Goal: Task Accomplishment & Management: Manage account settings

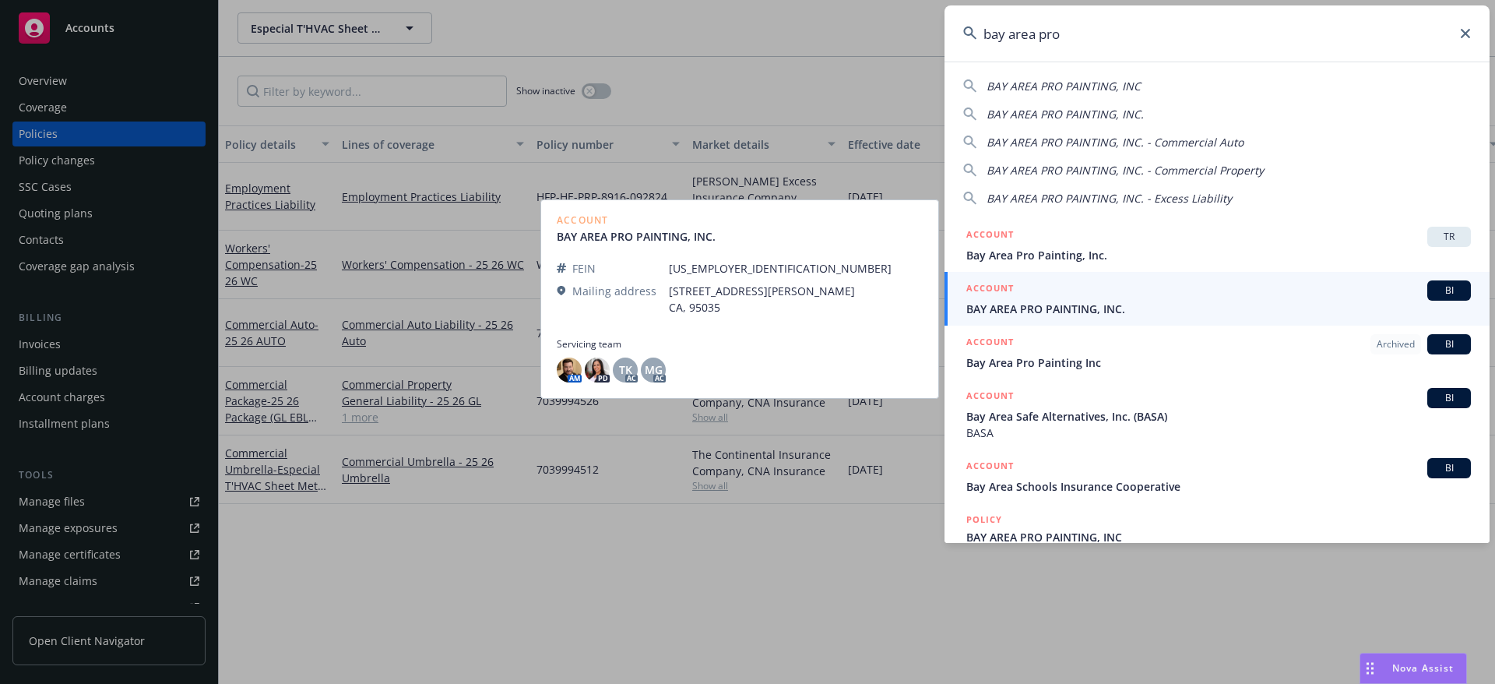
type input "bay area pro"
click at [1112, 304] on span "BAY AREA PRO PAINTING, INC." at bounding box center [1218, 309] width 505 height 16
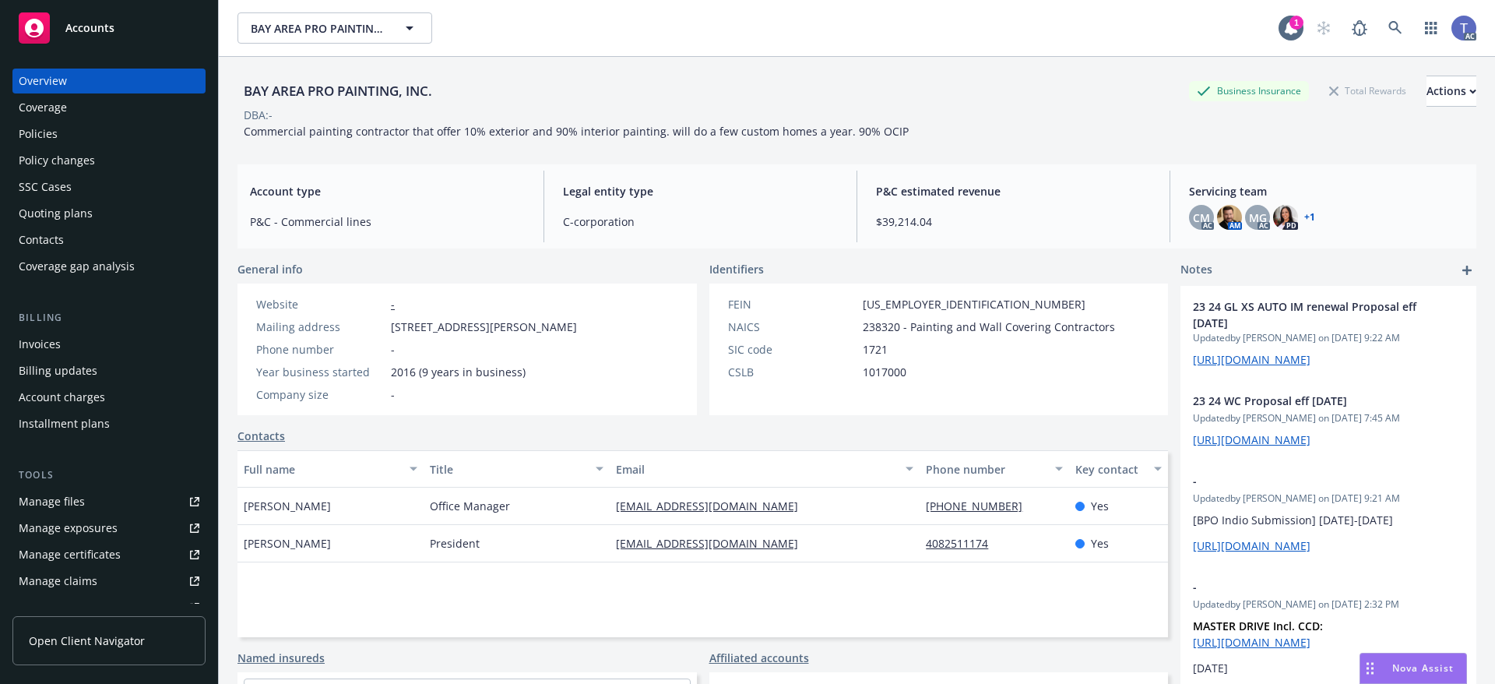
click at [115, 133] on div "Policies" at bounding box center [109, 133] width 181 height 25
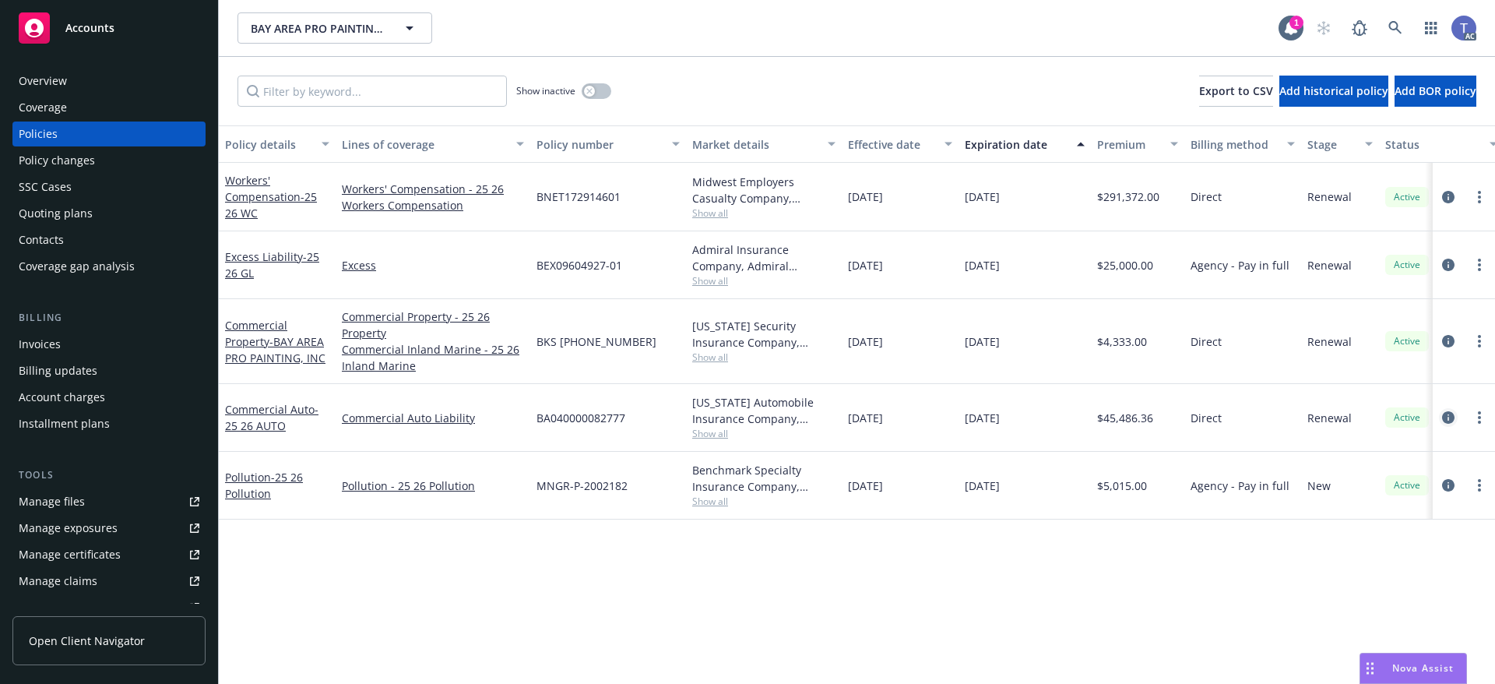
click at [1451, 412] on icon "circleInformation" at bounding box center [1448, 417] width 12 height 12
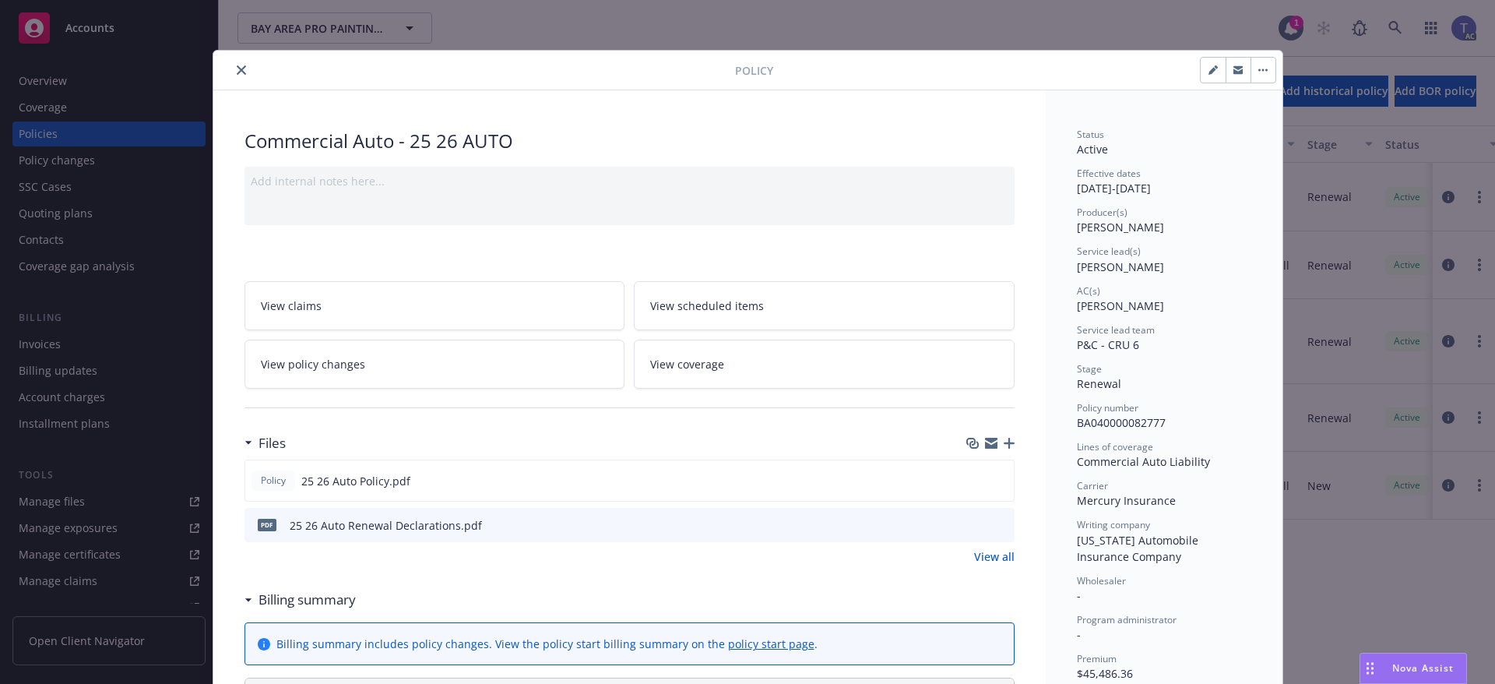
click at [237, 66] on icon "close" at bounding box center [241, 69] width 9 height 9
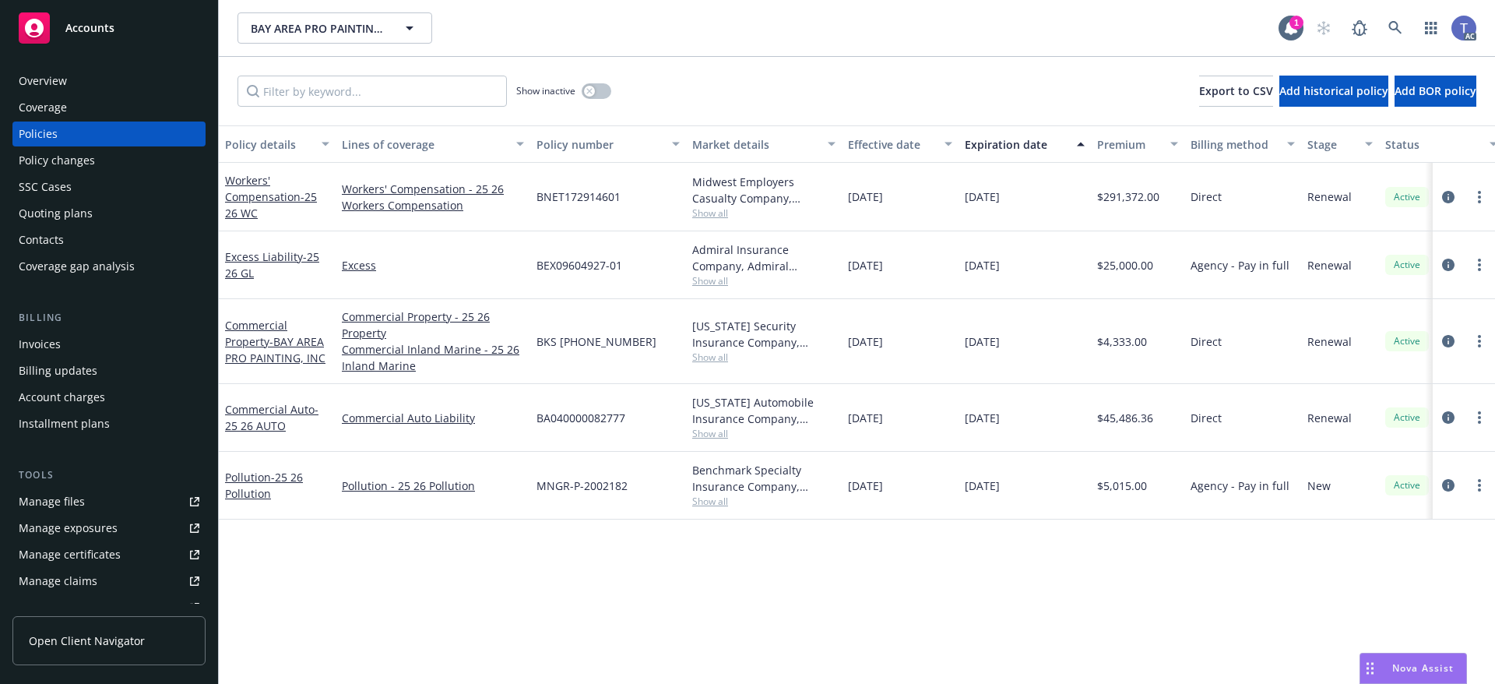
click at [685, 69] on div "Show inactive Export to CSV Add historical policy Add BOR policy" at bounding box center [857, 91] width 1276 height 69
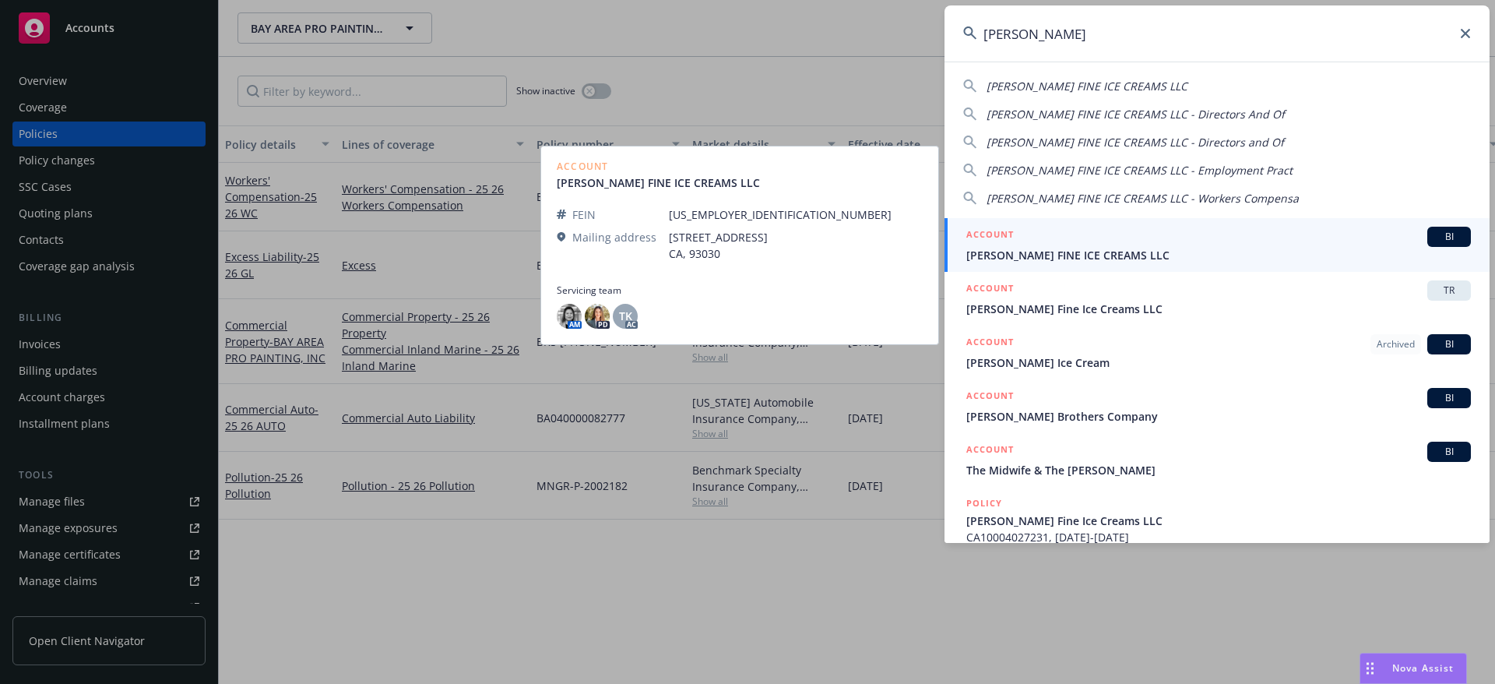
type input "mcconnell"
click at [1086, 239] on div "ACCOUNT BI" at bounding box center [1218, 237] width 505 height 20
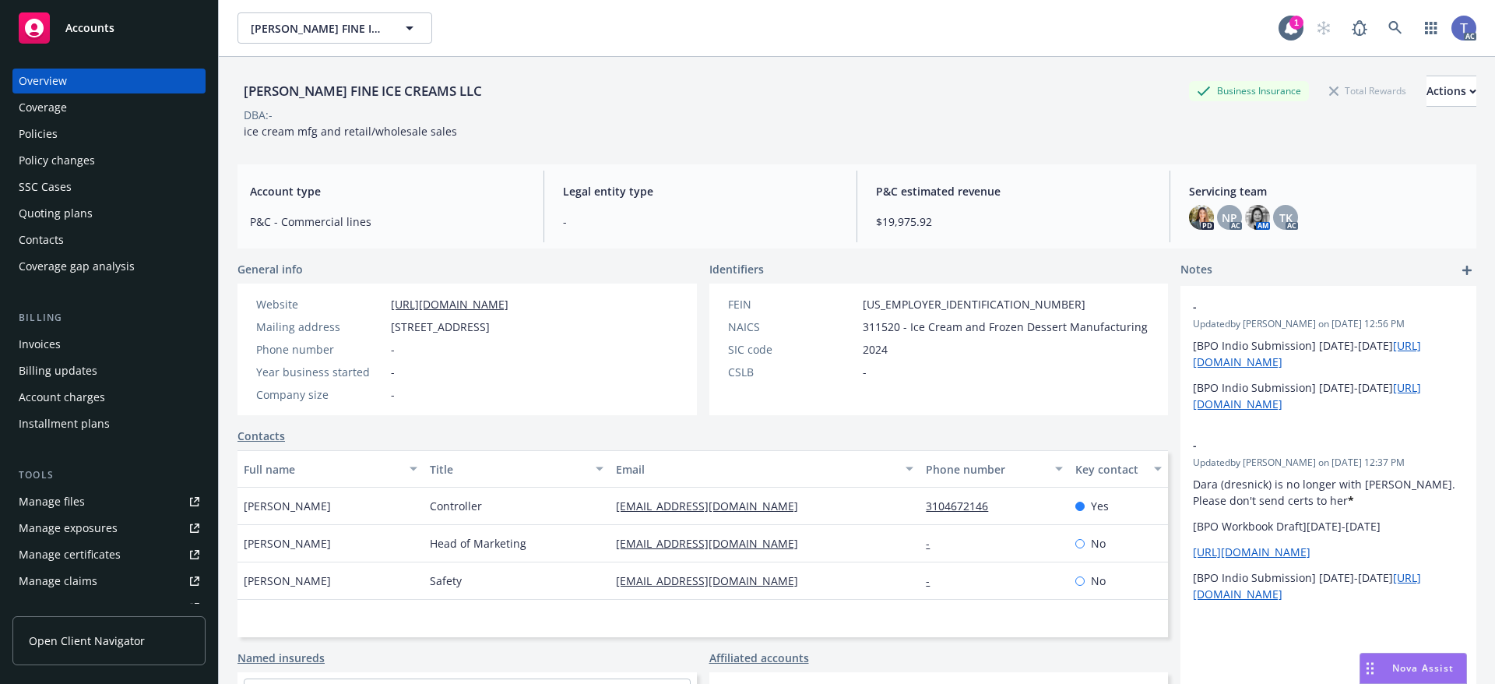
click at [37, 223] on div "Quoting plans" at bounding box center [56, 213] width 74 height 25
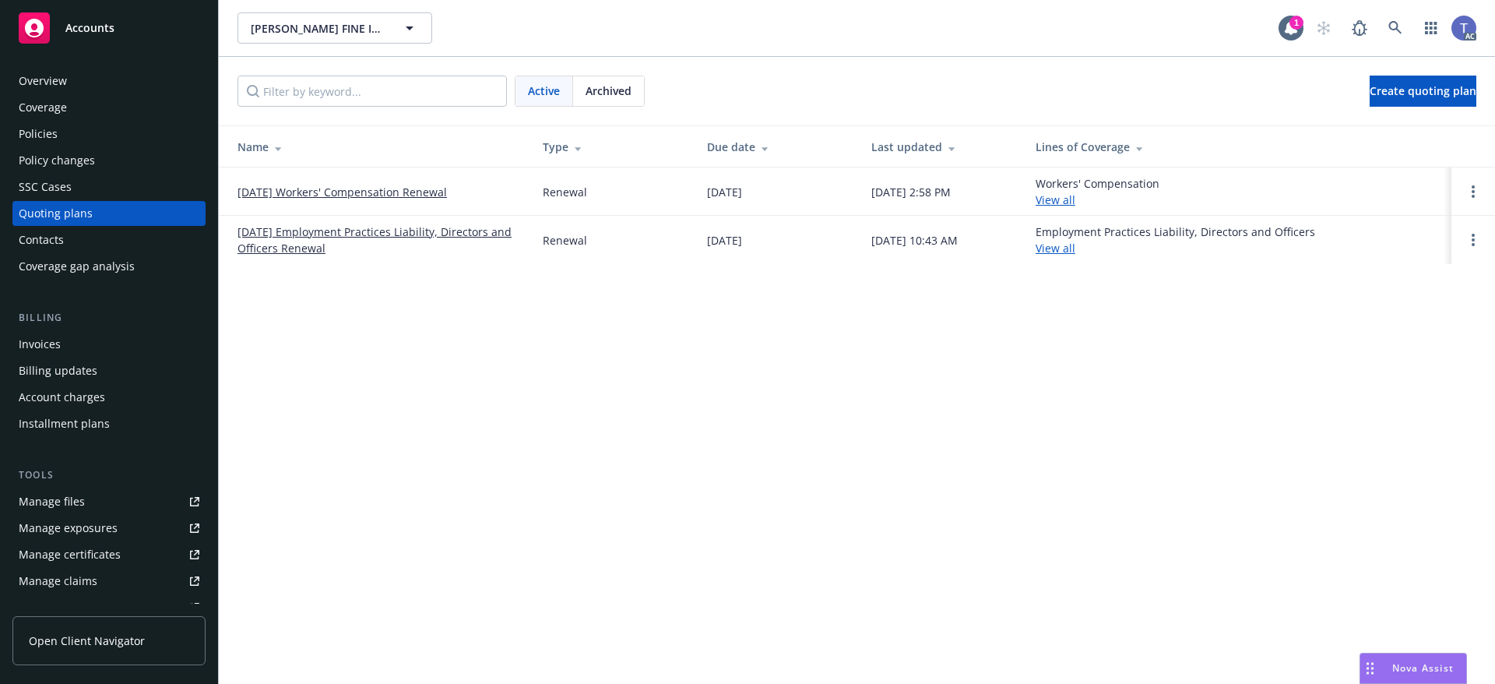
drag, startPoint x: 323, startPoint y: 233, endPoint x: 304, endPoint y: 222, distance: 21.6
click at [322, 234] on link "[DATE] Employment Practices Liability, Directors and Officers Renewal" at bounding box center [377, 239] width 280 height 33
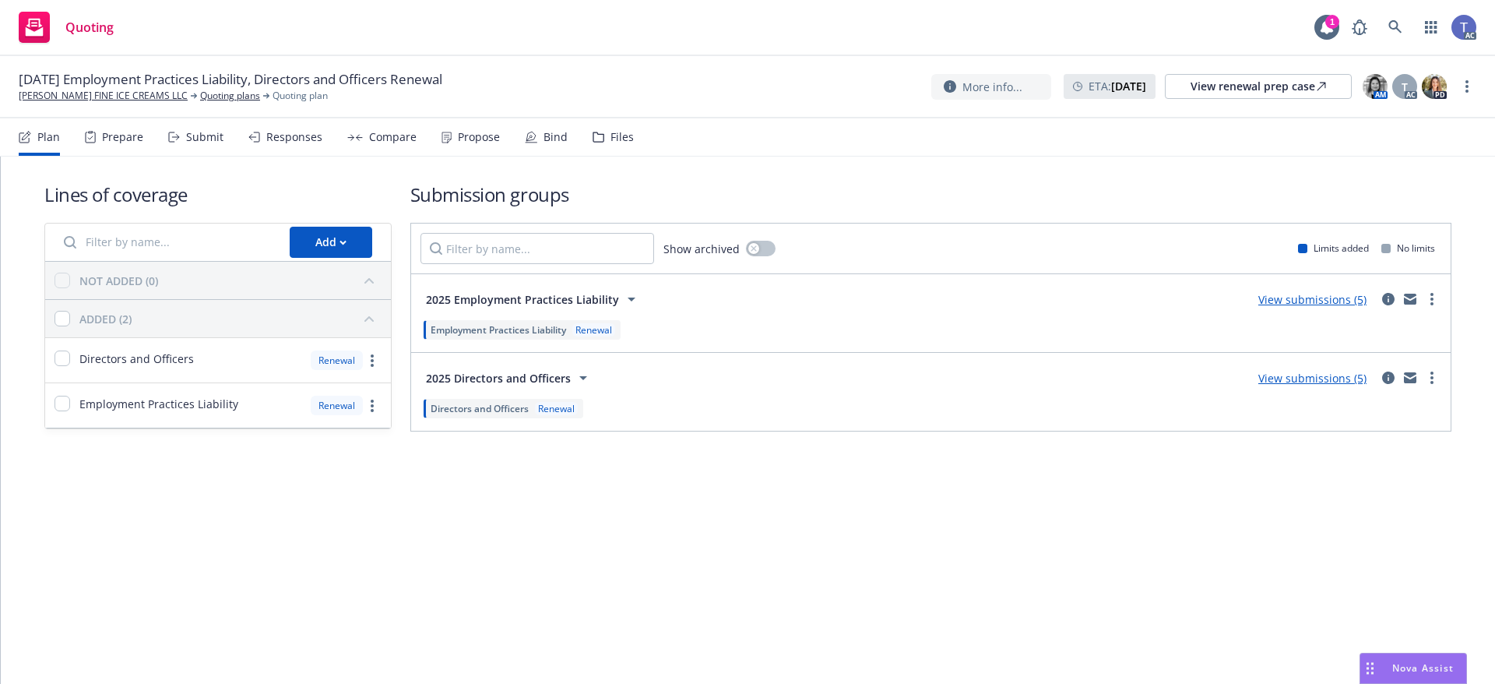
click at [543, 139] on div "Bind" at bounding box center [555, 137] width 24 height 12
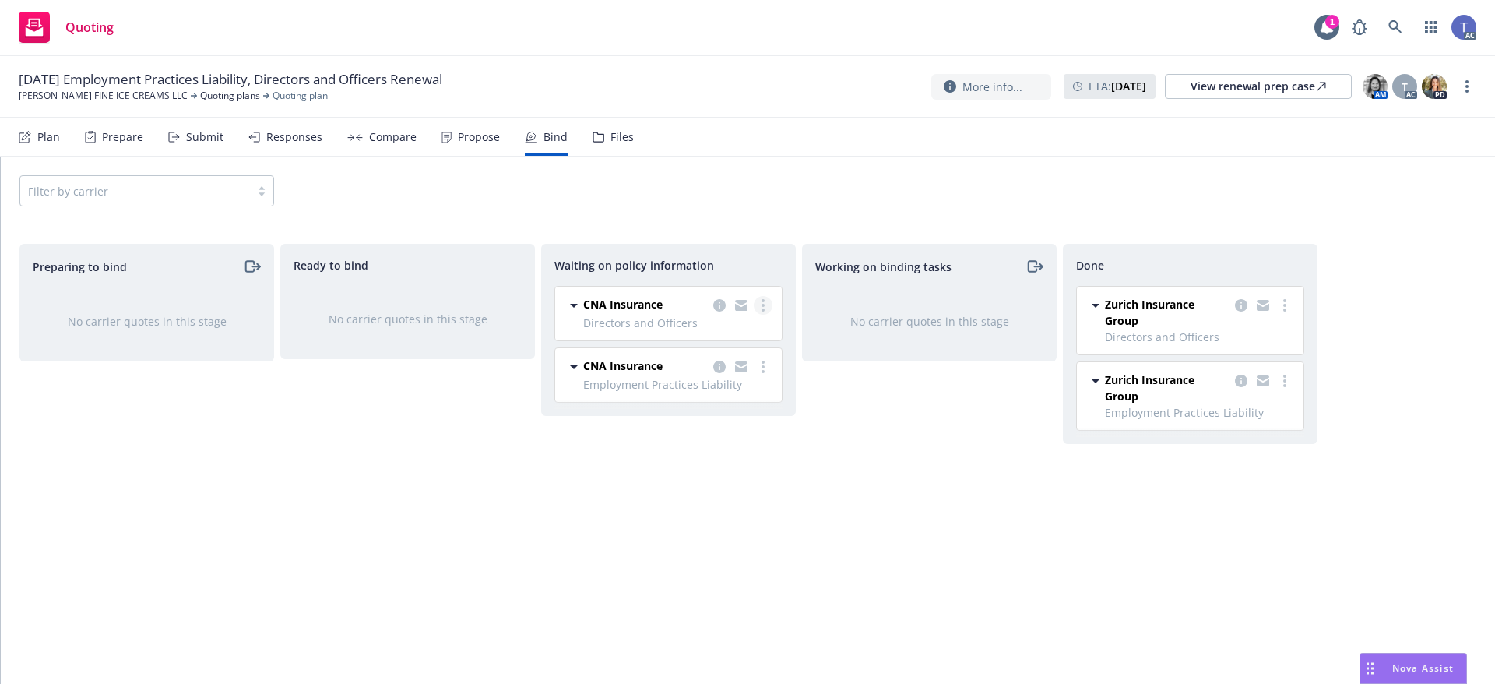
click at [765, 304] on link "more" at bounding box center [763, 305] width 19 height 19
click at [737, 330] on span "Create policies" at bounding box center [688, 336] width 114 height 15
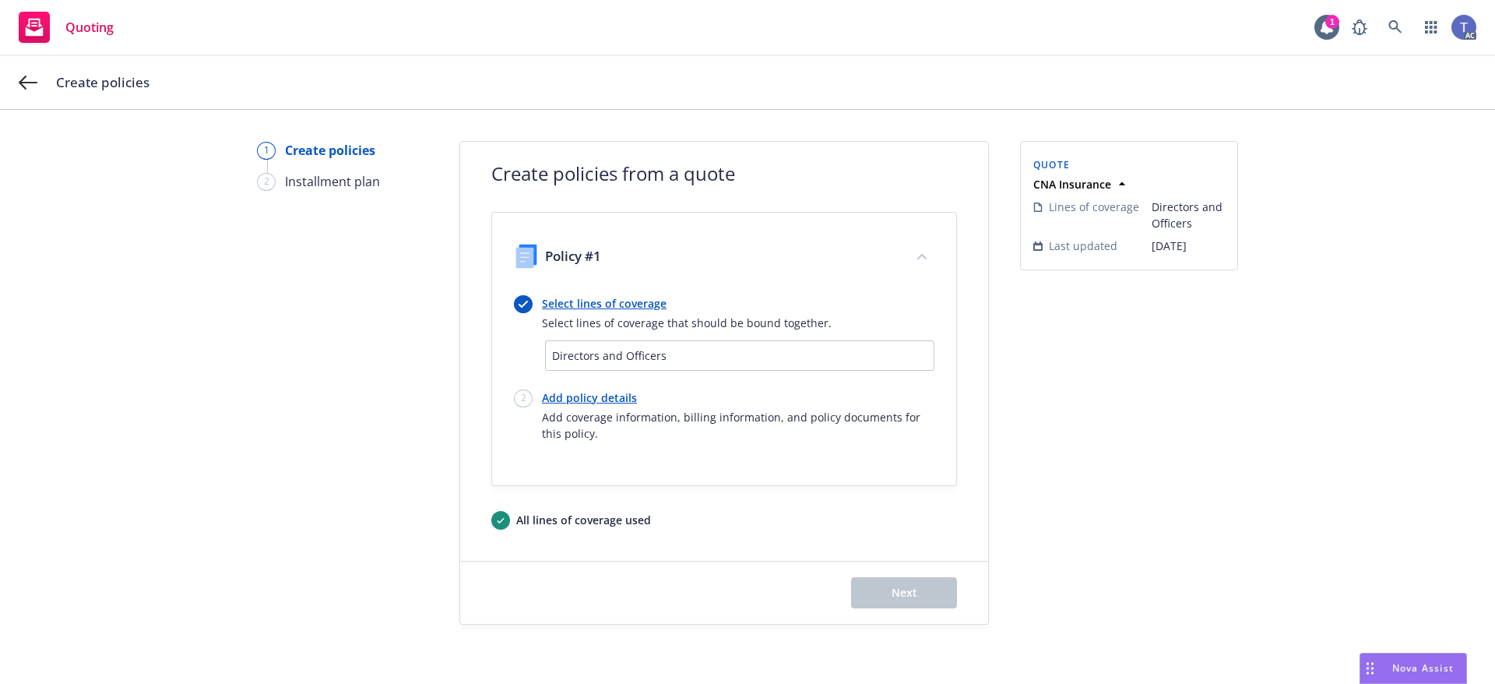
click at [712, 359] on span "Directors and Officers" at bounding box center [739, 355] width 375 height 16
click at [708, 348] on span "Directors and Officers" at bounding box center [739, 355] width 375 height 16
click at [663, 354] on span "Directors and Officers" at bounding box center [739, 355] width 375 height 16
click at [621, 304] on link "Select lines of coverage" at bounding box center [687, 303] width 290 height 16
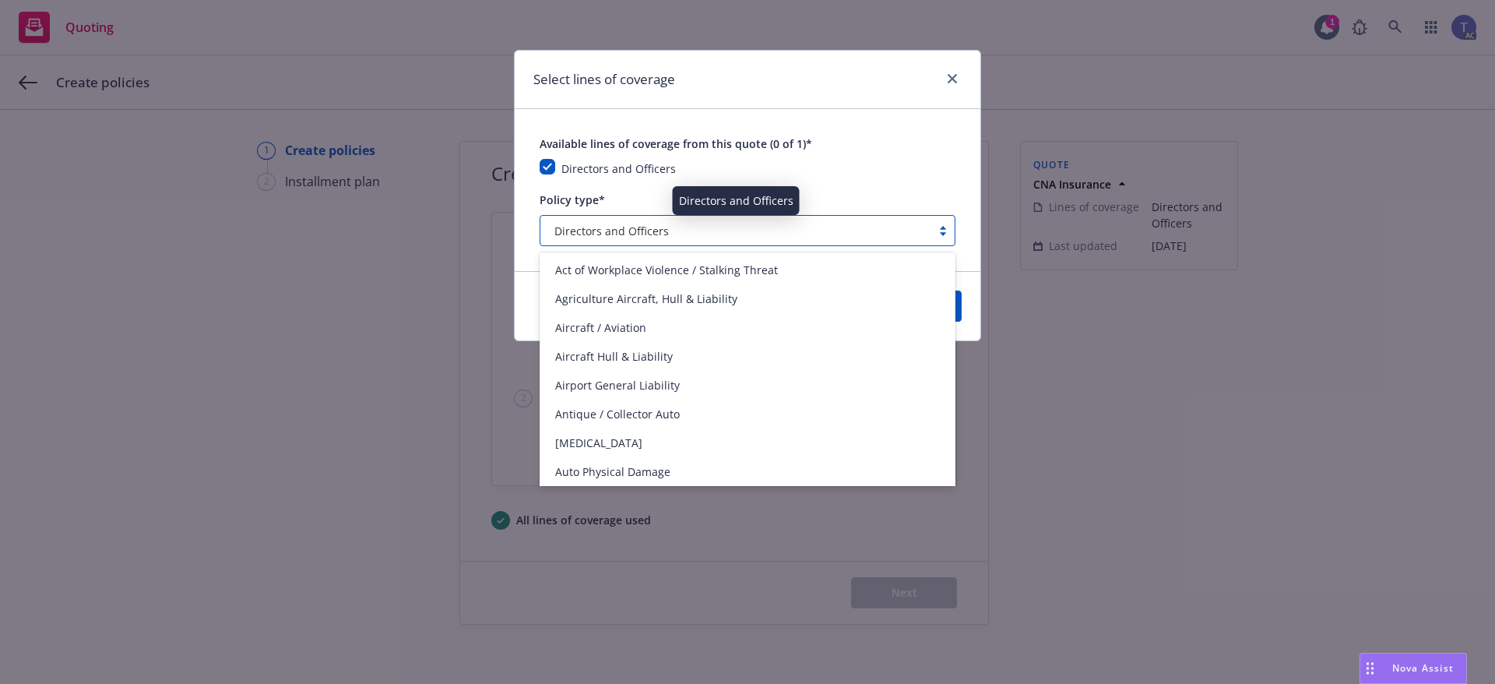
click at [767, 227] on div "Directors and Officers" at bounding box center [735, 231] width 375 height 16
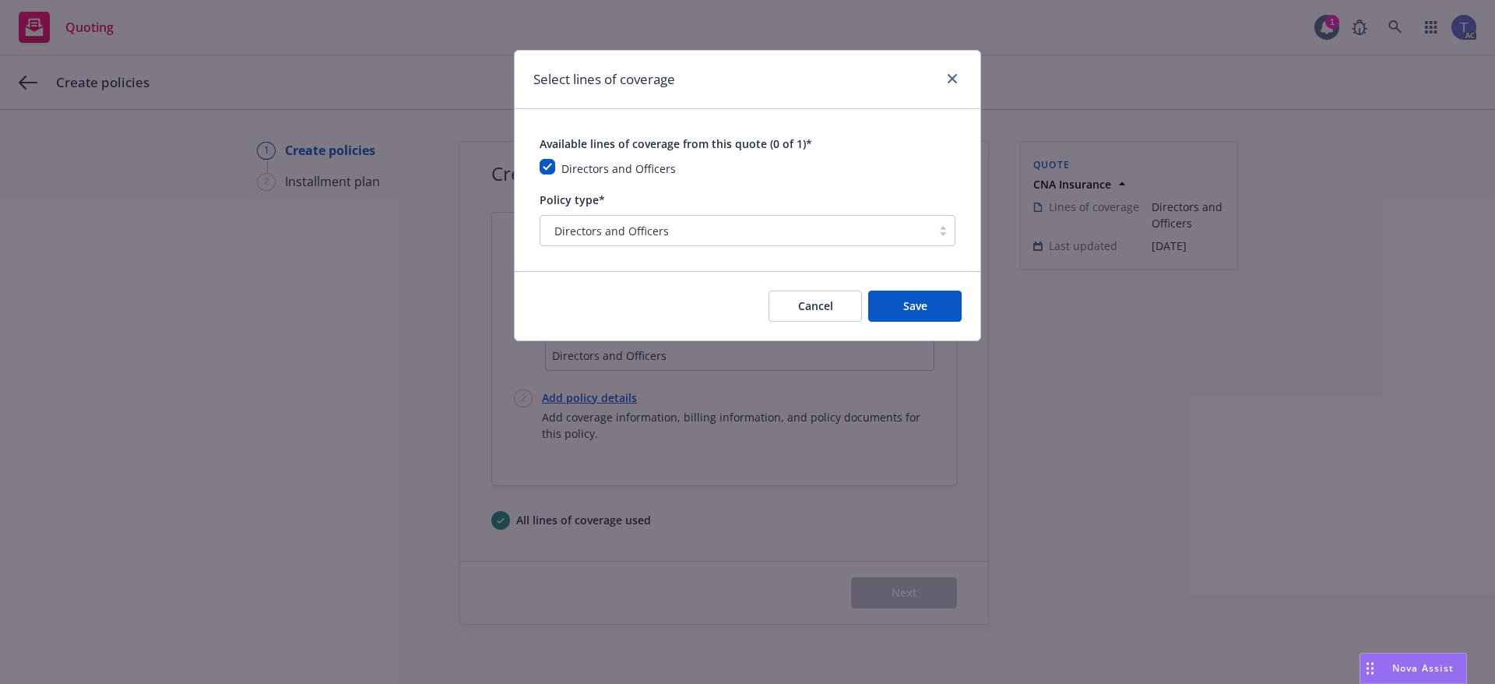
click at [923, 163] on div "Directors and Officers" at bounding box center [748, 168] width 416 height 19
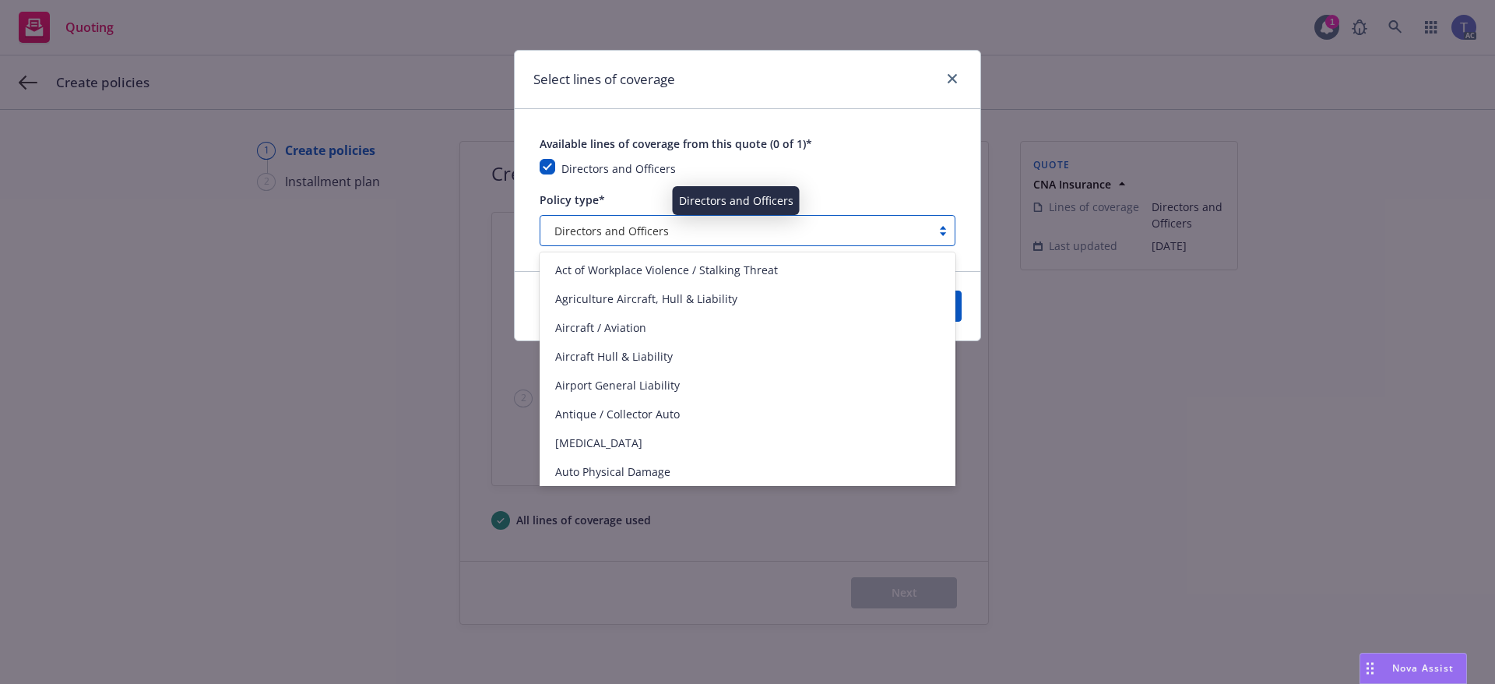
click at [739, 235] on div "Directors and Officers" at bounding box center [735, 231] width 375 height 16
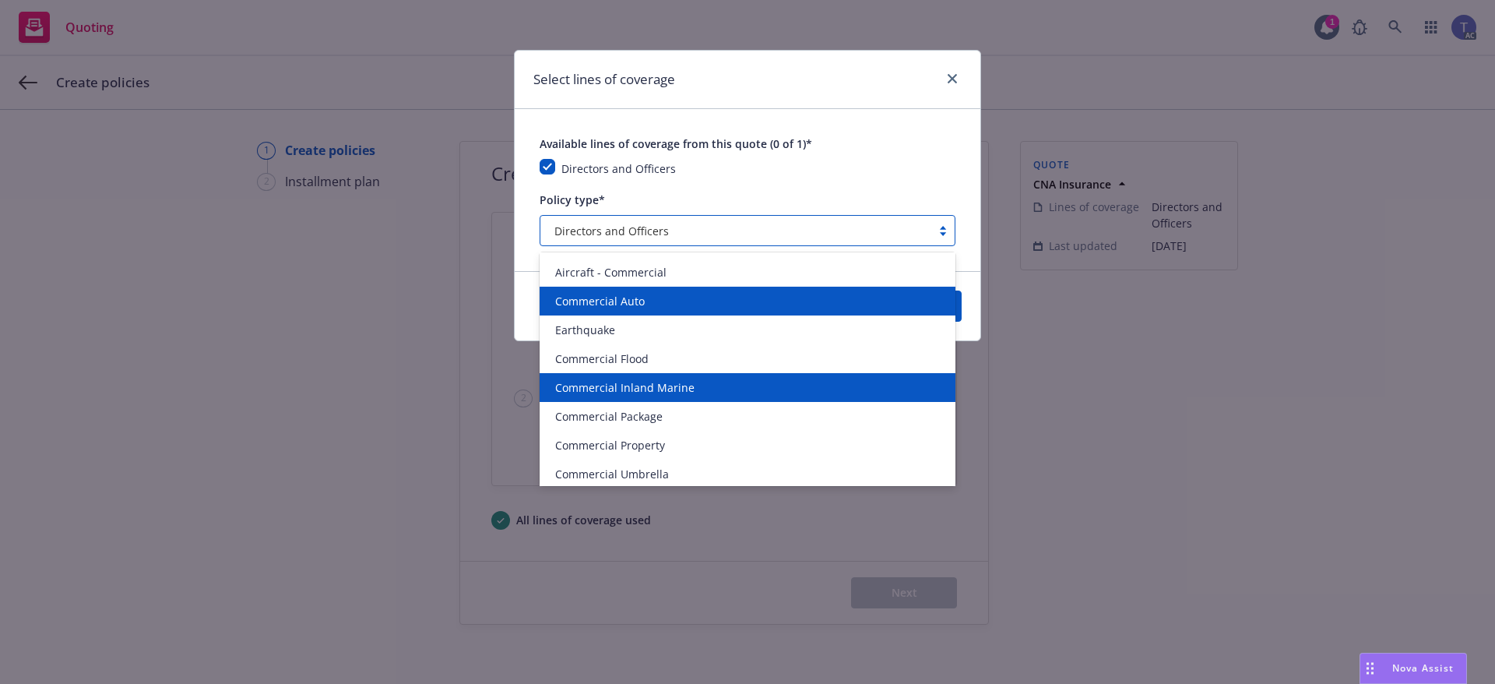
scroll to position [623, 0]
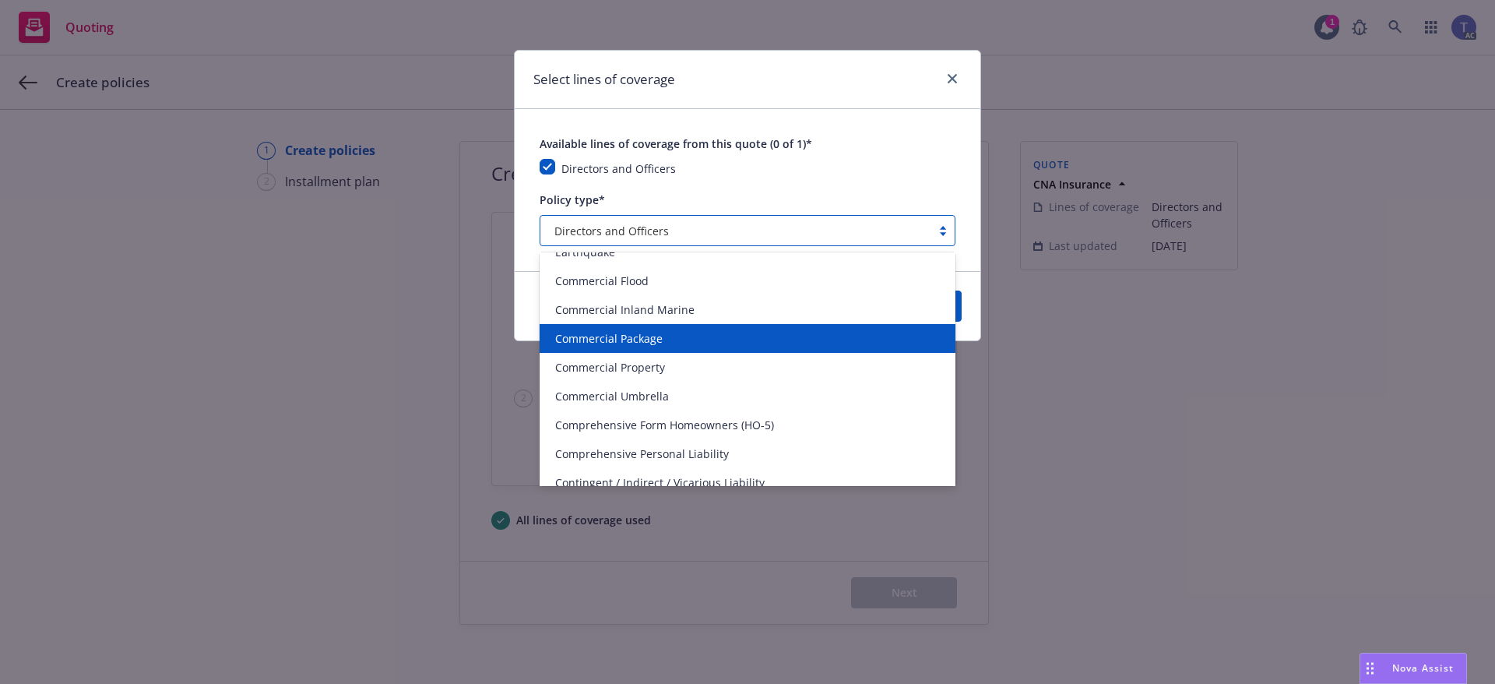
click at [656, 342] on span "Commercial Package" at bounding box center [608, 338] width 107 height 16
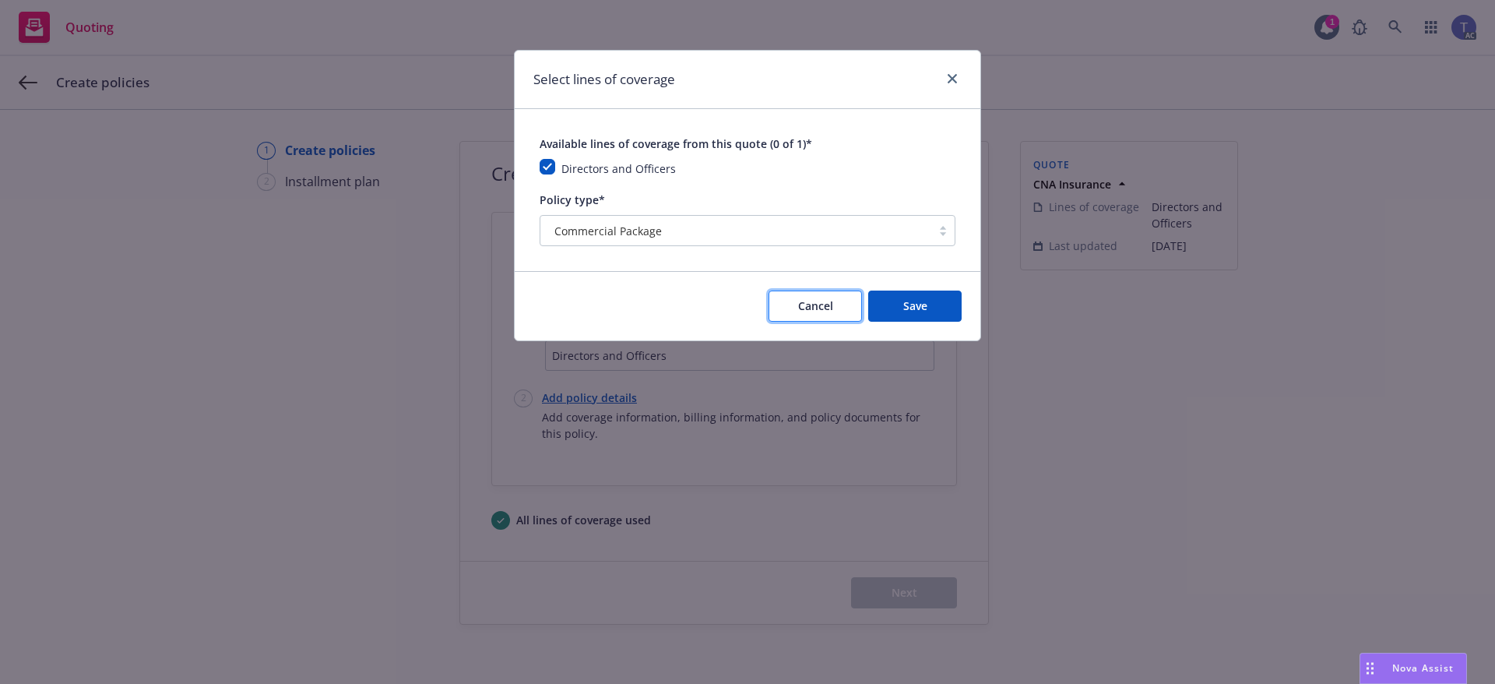
click at [804, 304] on span "Cancel" at bounding box center [815, 305] width 35 height 15
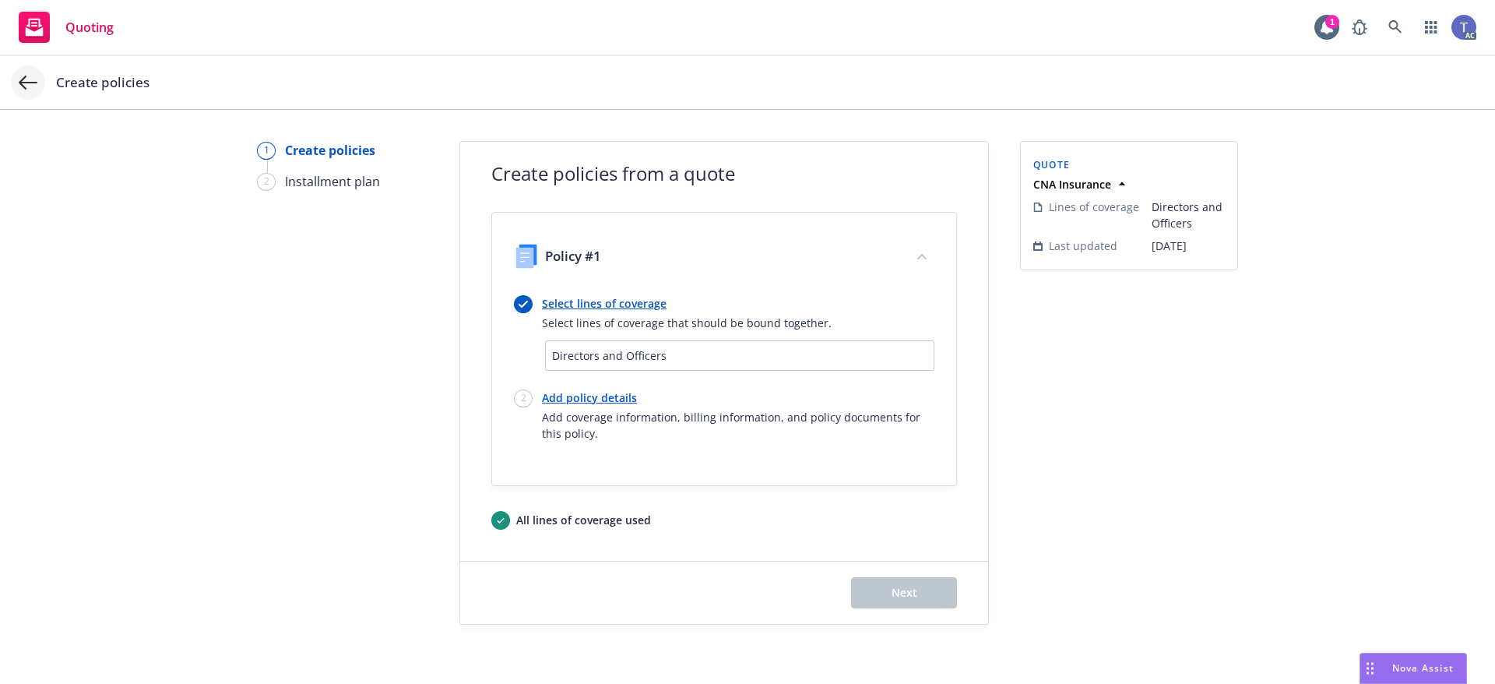
click at [34, 90] on icon at bounding box center [28, 82] width 19 height 19
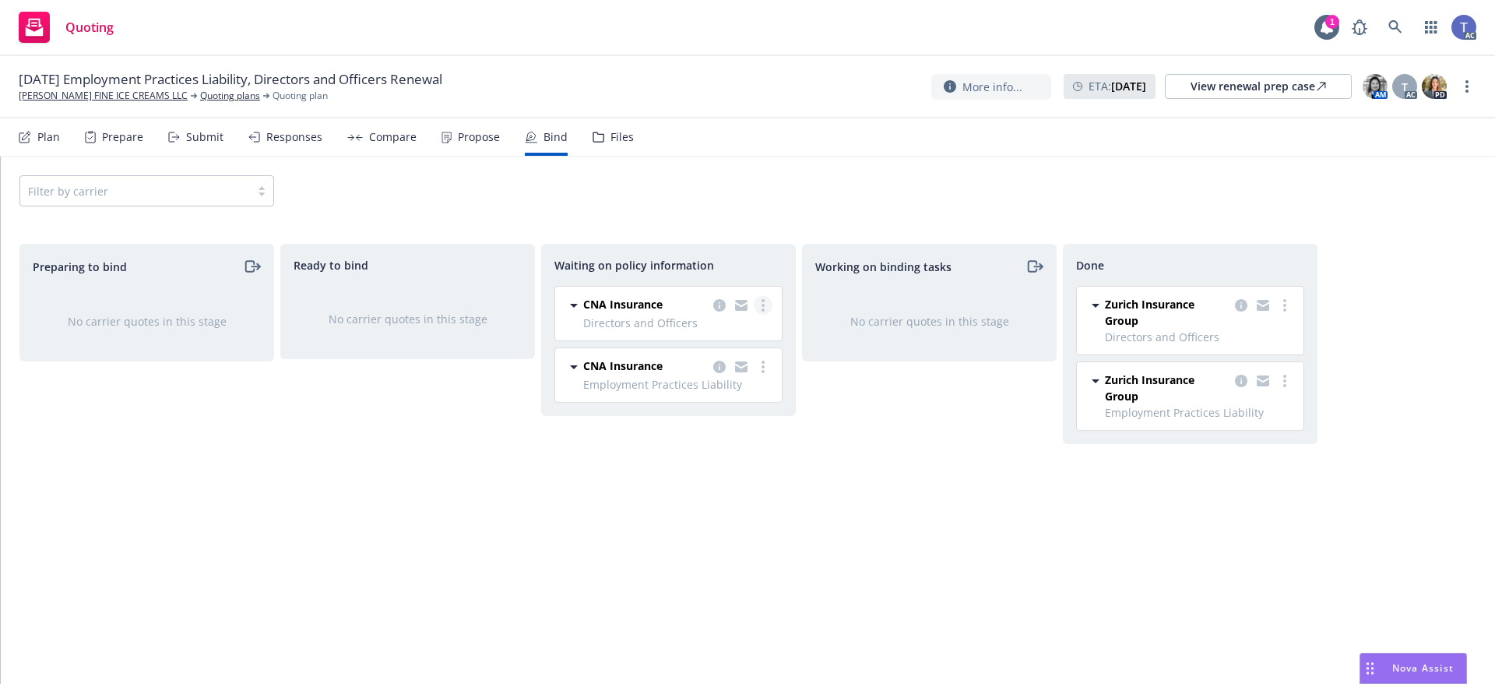
click at [759, 308] on link "more" at bounding box center [763, 305] width 19 height 19
click at [885, 458] on div "Working on binding tasks No carrier quotes in this stage" at bounding box center [929, 447] width 255 height 407
click at [761, 302] on icon "more" at bounding box center [762, 305] width 3 height 12
click at [727, 344] on link "Create policies" at bounding box center [701, 337] width 141 height 31
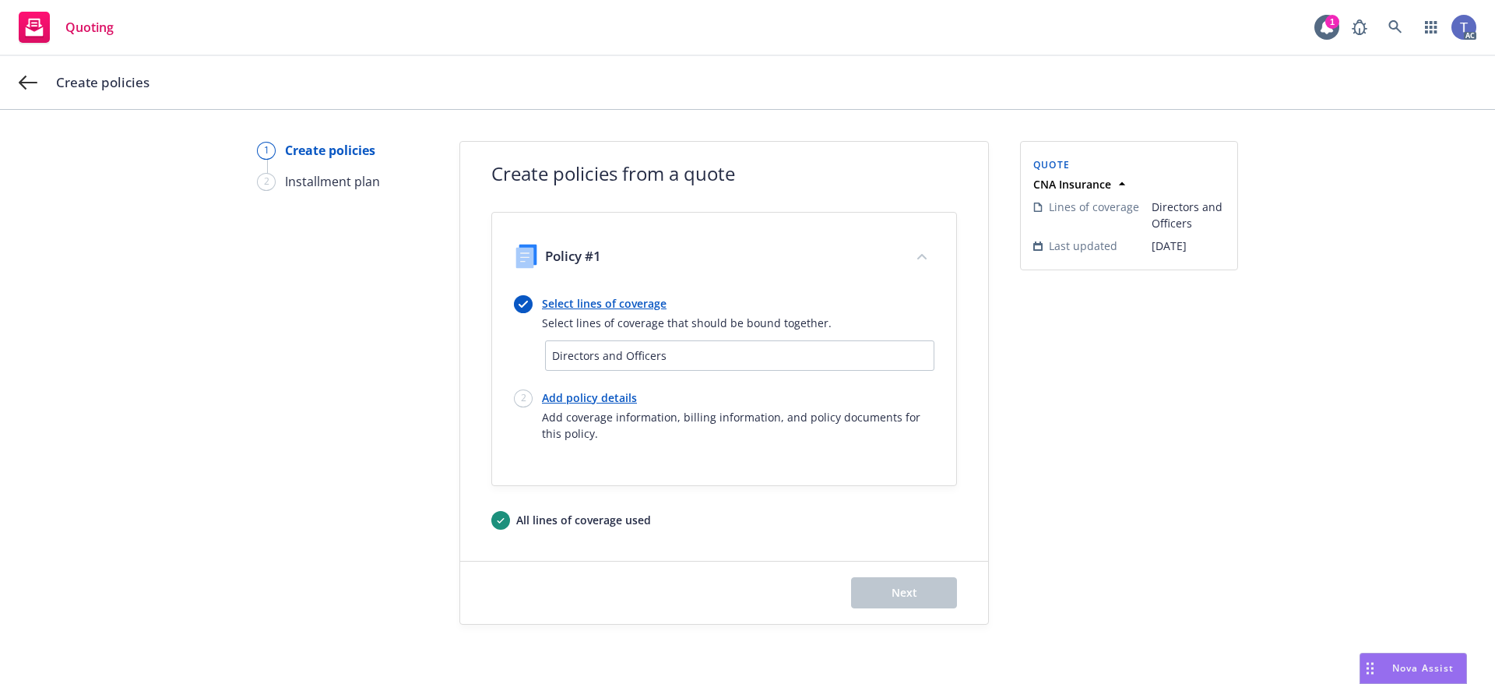
click at [596, 362] on span "Directors and Officers" at bounding box center [739, 355] width 375 height 16
click at [600, 304] on link "Select lines of coverage" at bounding box center [687, 303] width 290 height 16
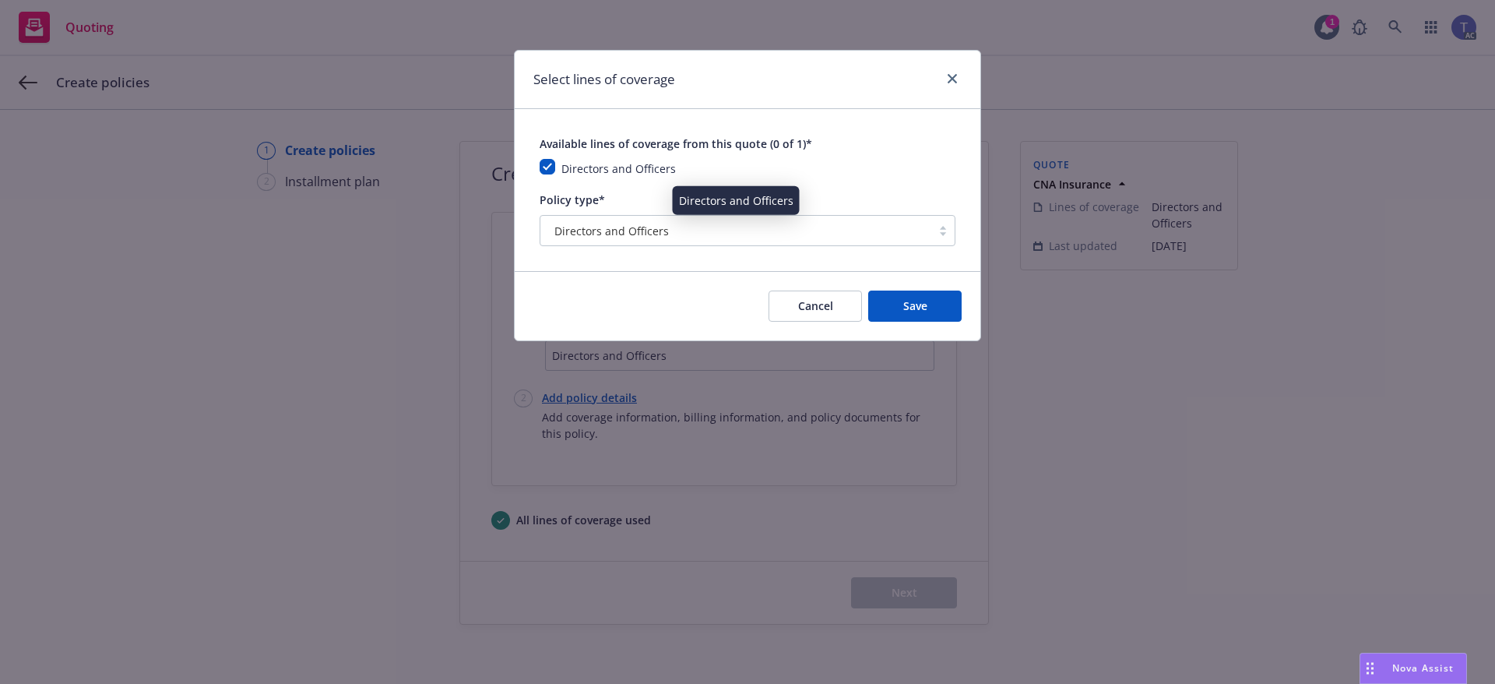
click at [666, 226] on div "Directors and Officers" at bounding box center [735, 231] width 375 height 16
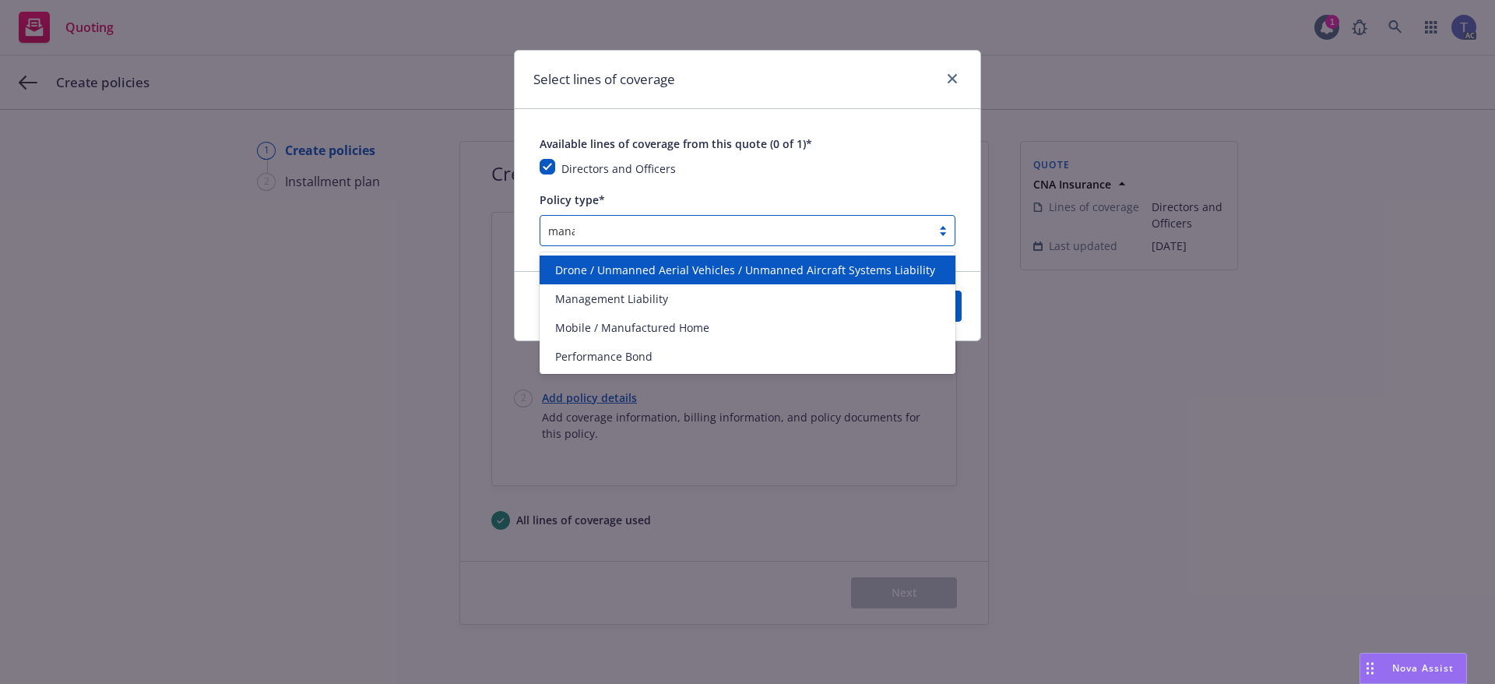
type input "manag"
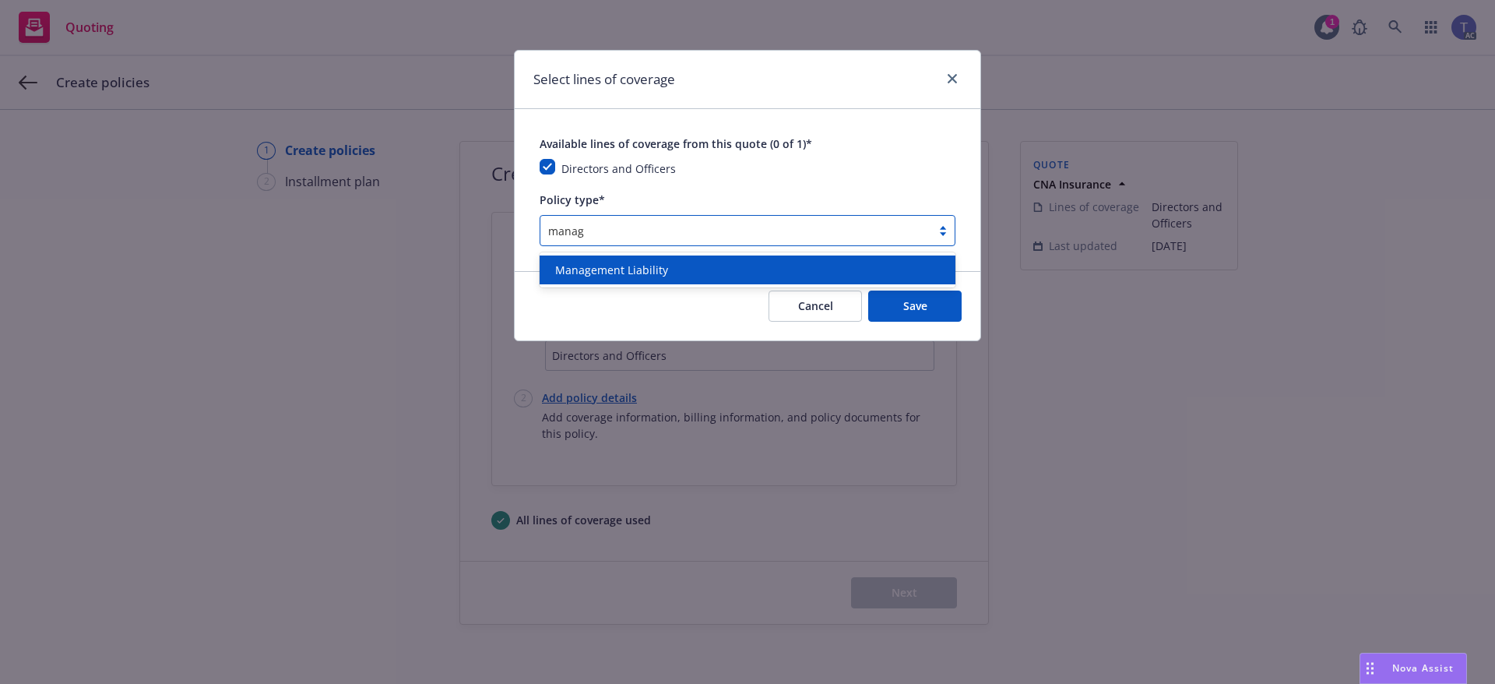
click at [666, 263] on div "Management Liability" at bounding box center [747, 270] width 397 height 16
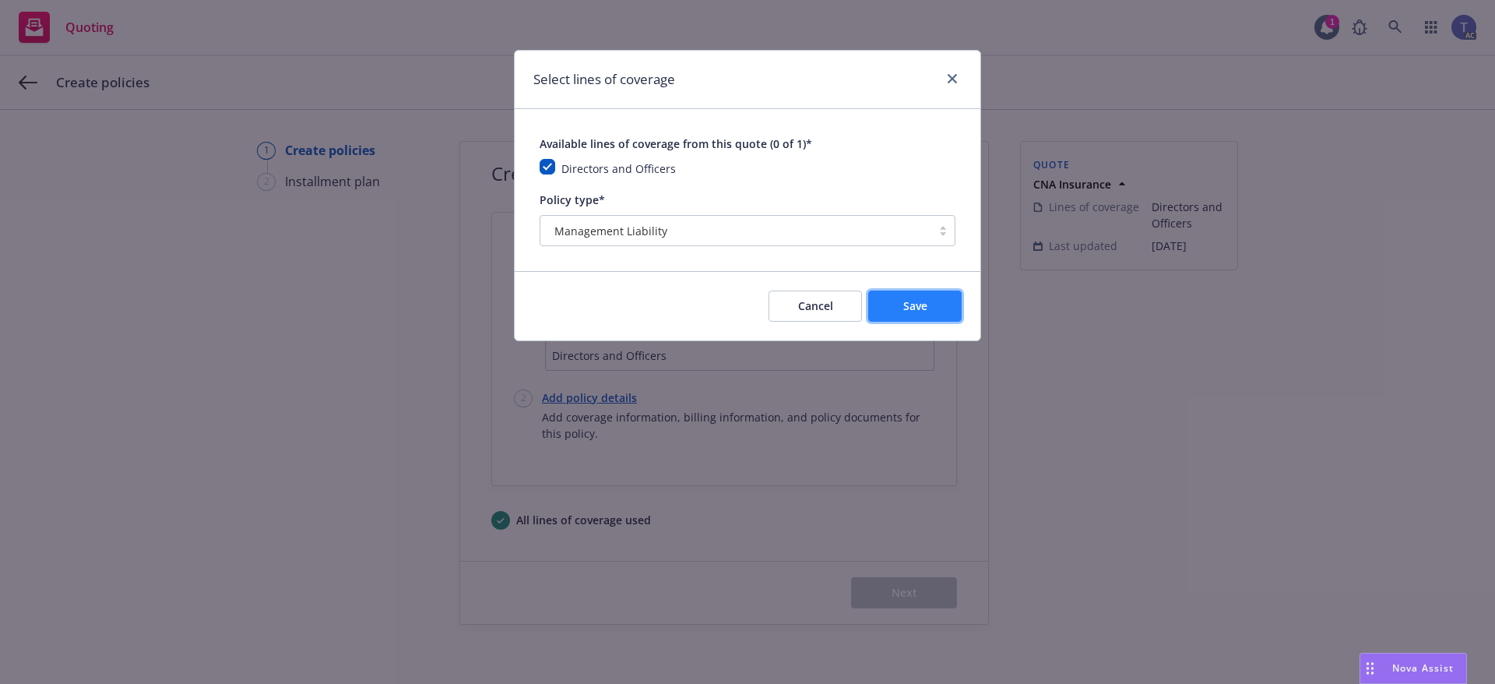
click at [929, 317] on button "Save" at bounding box center [914, 305] width 93 height 31
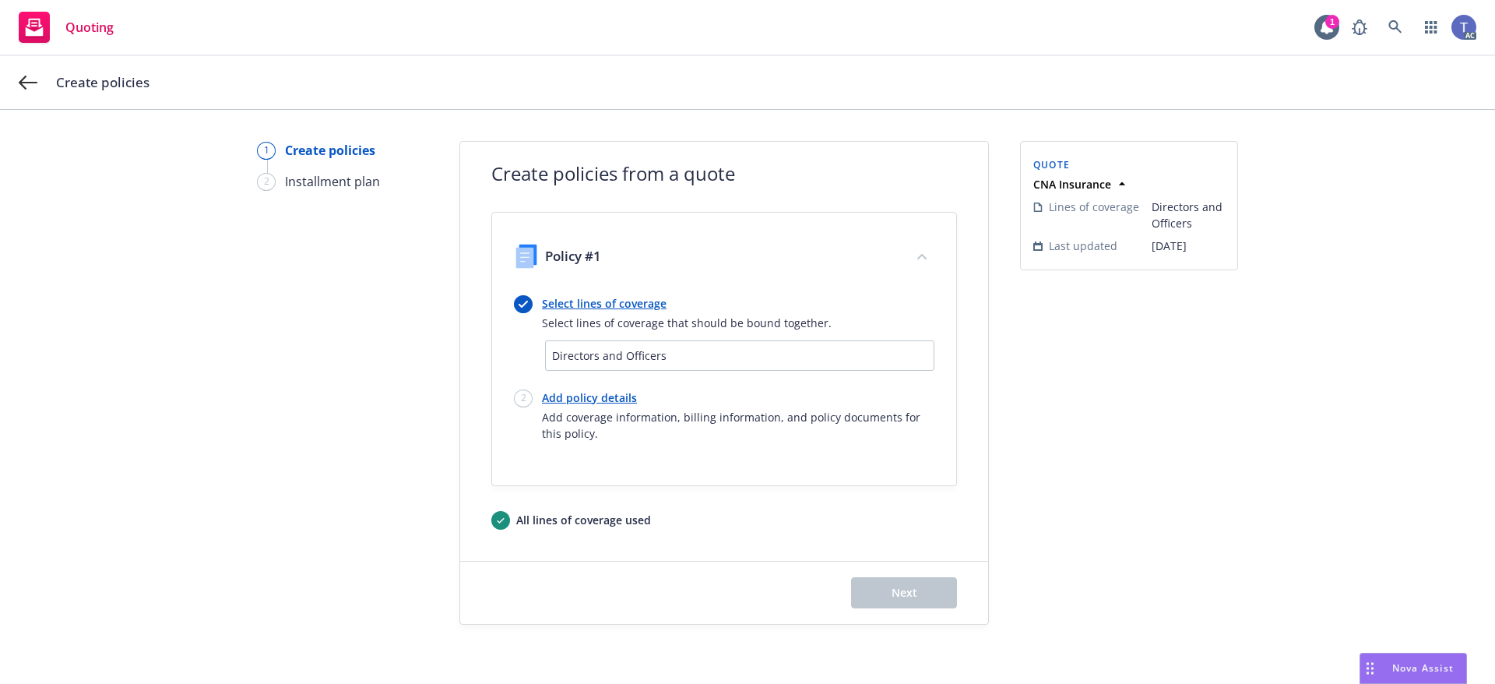
click at [615, 353] on span "Directors and Officers" at bounding box center [739, 355] width 375 height 16
click at [646, 304] on link "Select lines of coverage" at bounding box center [687, 303] width 290 height 16
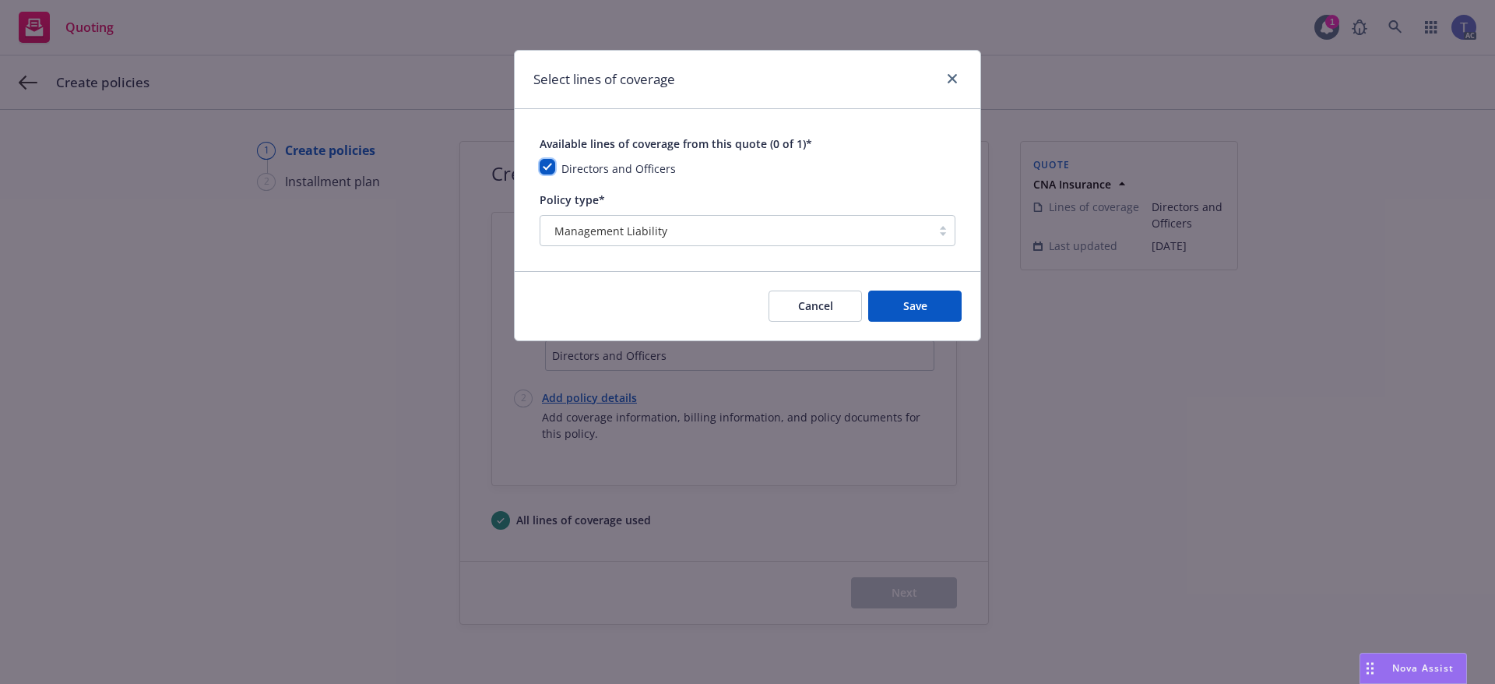
click at [547, 164] on input "checkbox" at bounding box center [548, 167] width 16 height 16
click at [546, 161] on input "checkbox" at bounding box center [548, 167] width 16 height 16
checkbox input "true"
click at [903, 301] on span "Save" at bounding box center [915, 305] width 24 height 15
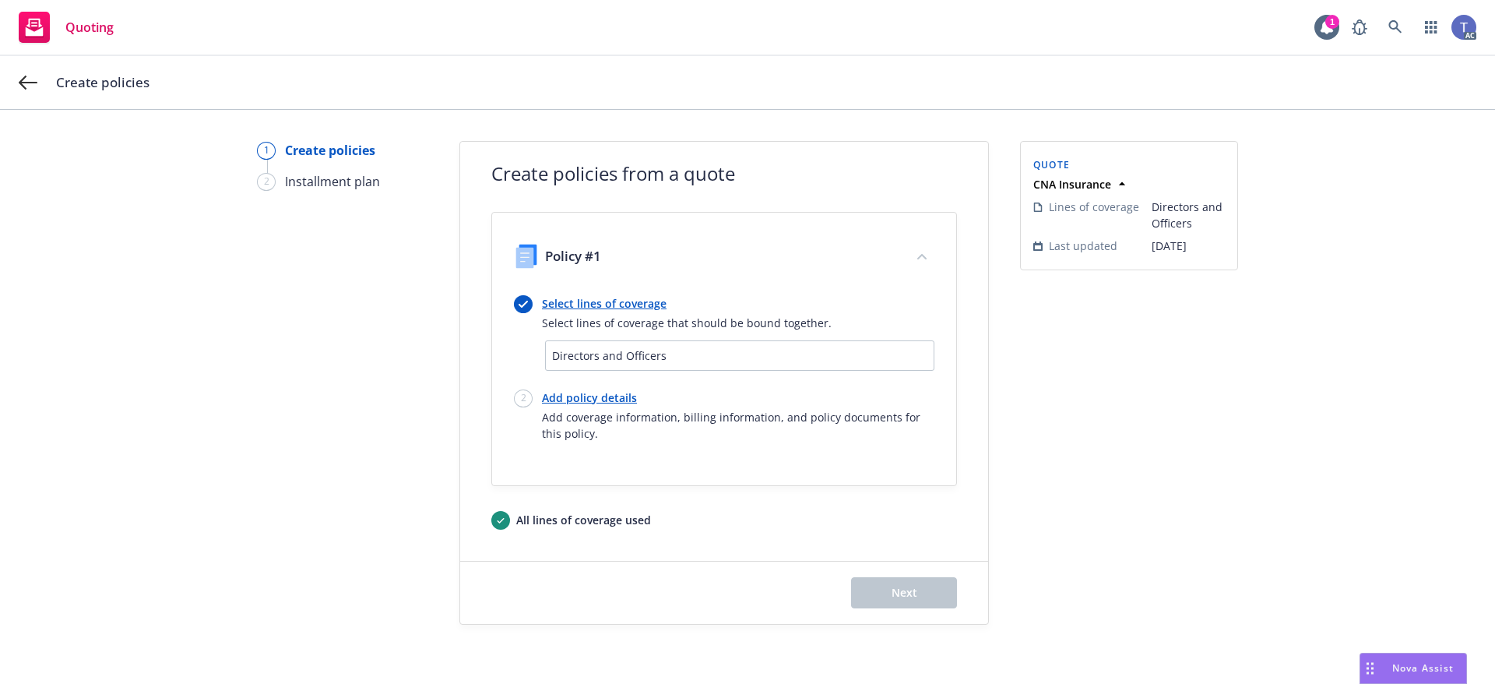
click at [614, 396] on link "Add policy details" at bounding box center [738, 397] width 392 height 16
select select "12"
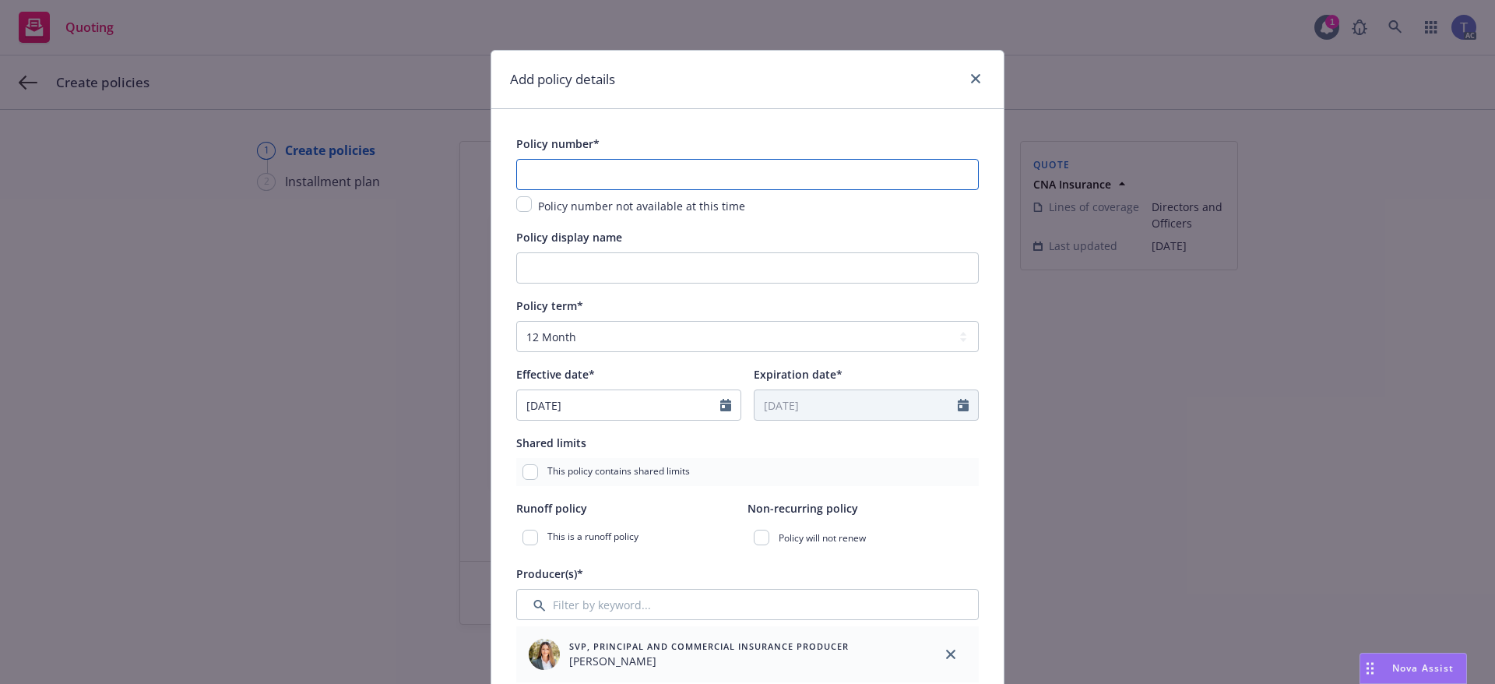
click at [580, 173] on input "text" at bounding box center [747, 174] width 462 height 31
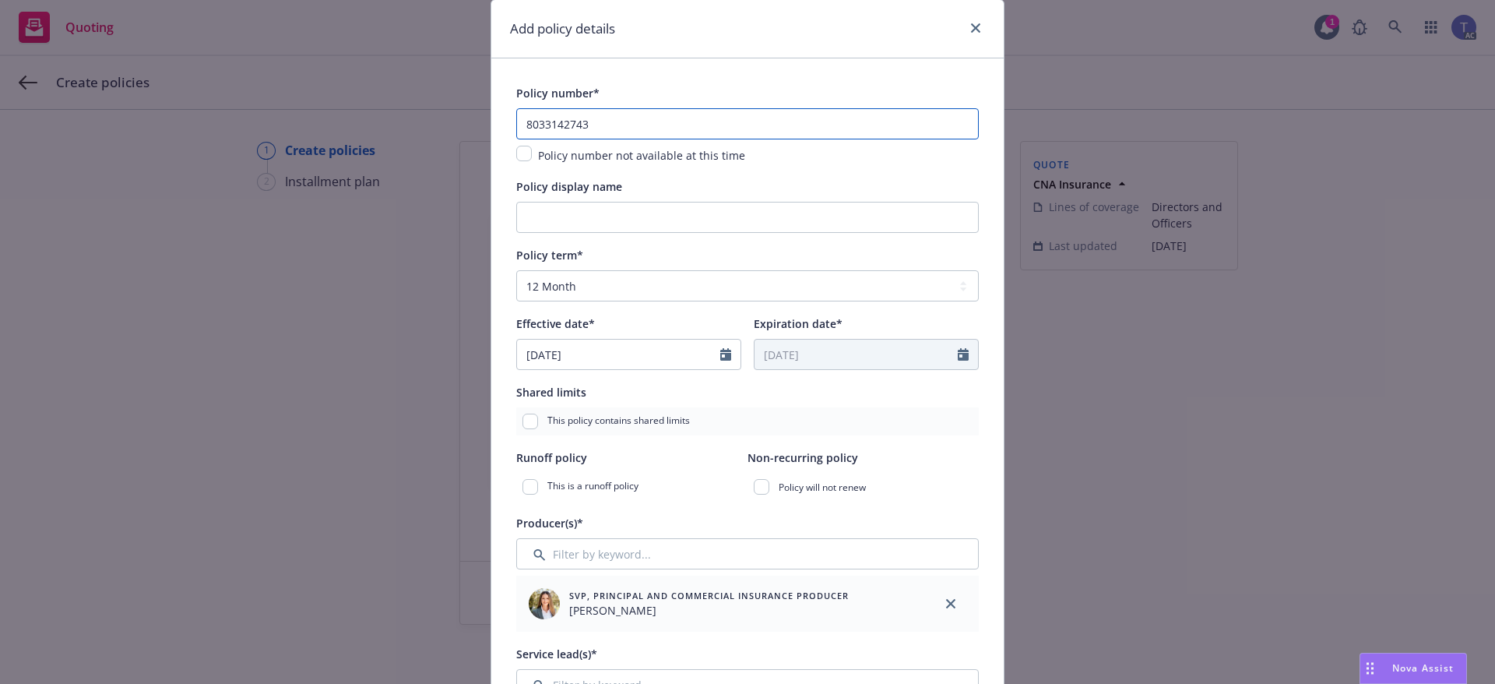
scroll to position [78, 0]
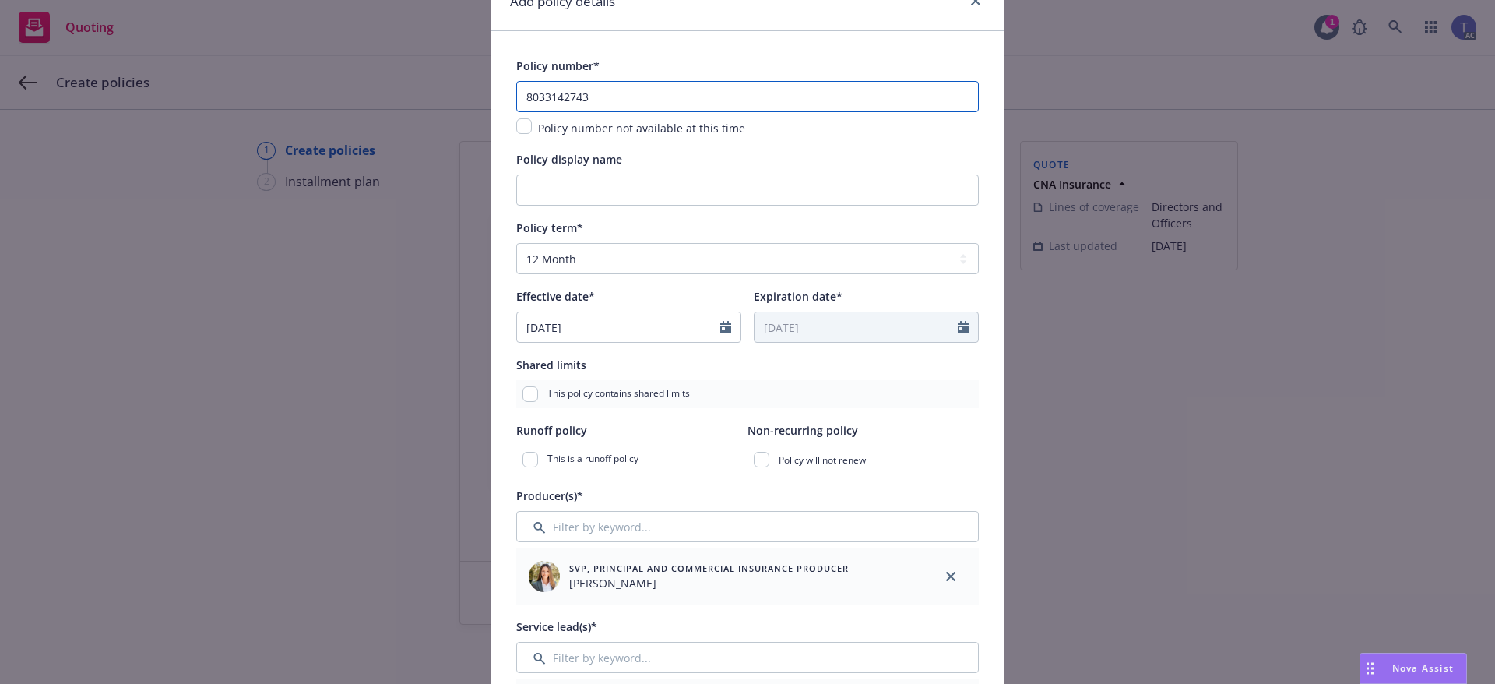
type input "8033142743"
click at [615, 190] on input "Policy display name" at bounding box center [747, 189] width 462 height 31
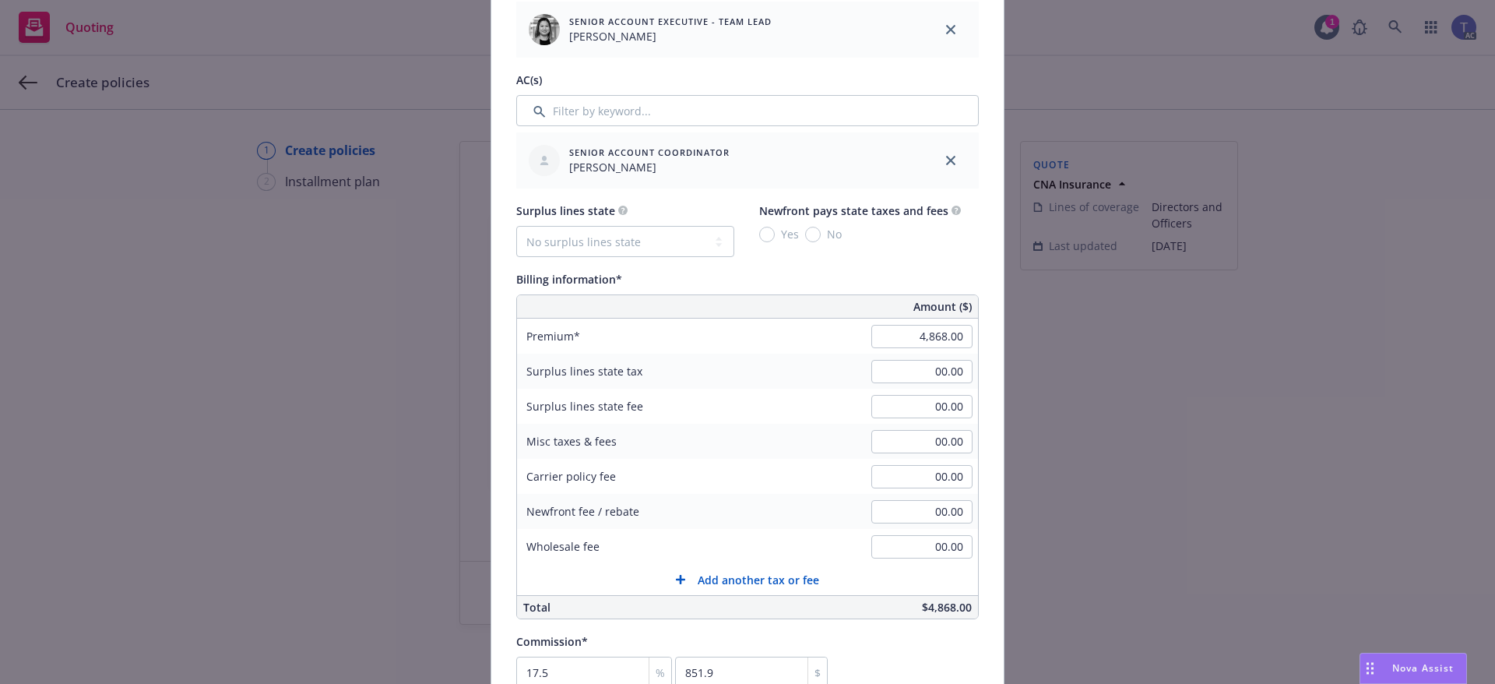
scroll to position [779, 0]
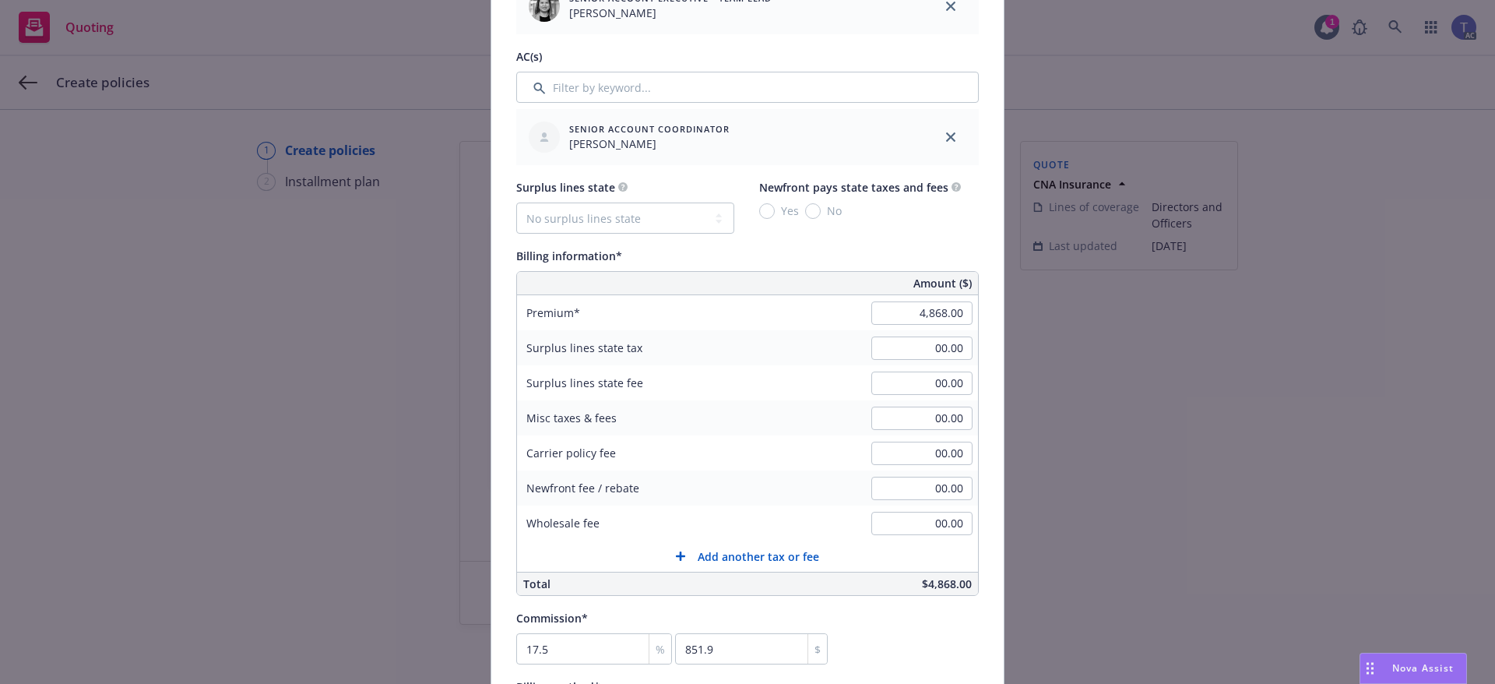
type input "25-26 EPL + D&O"
click at [585, 213] on select "No surplus lines state Alaska Alabama Arkansas Arizona California Colorado Conn…" at bounding box center [625, 217] width 218 height 31
select select "CA"
click at [516, 202] on select "No surplus lines state Alaska Alabama Arkansas Arizona California Colorado Conn…" at bounding box center [625, 217] width 218 height 31
type input "146.04"
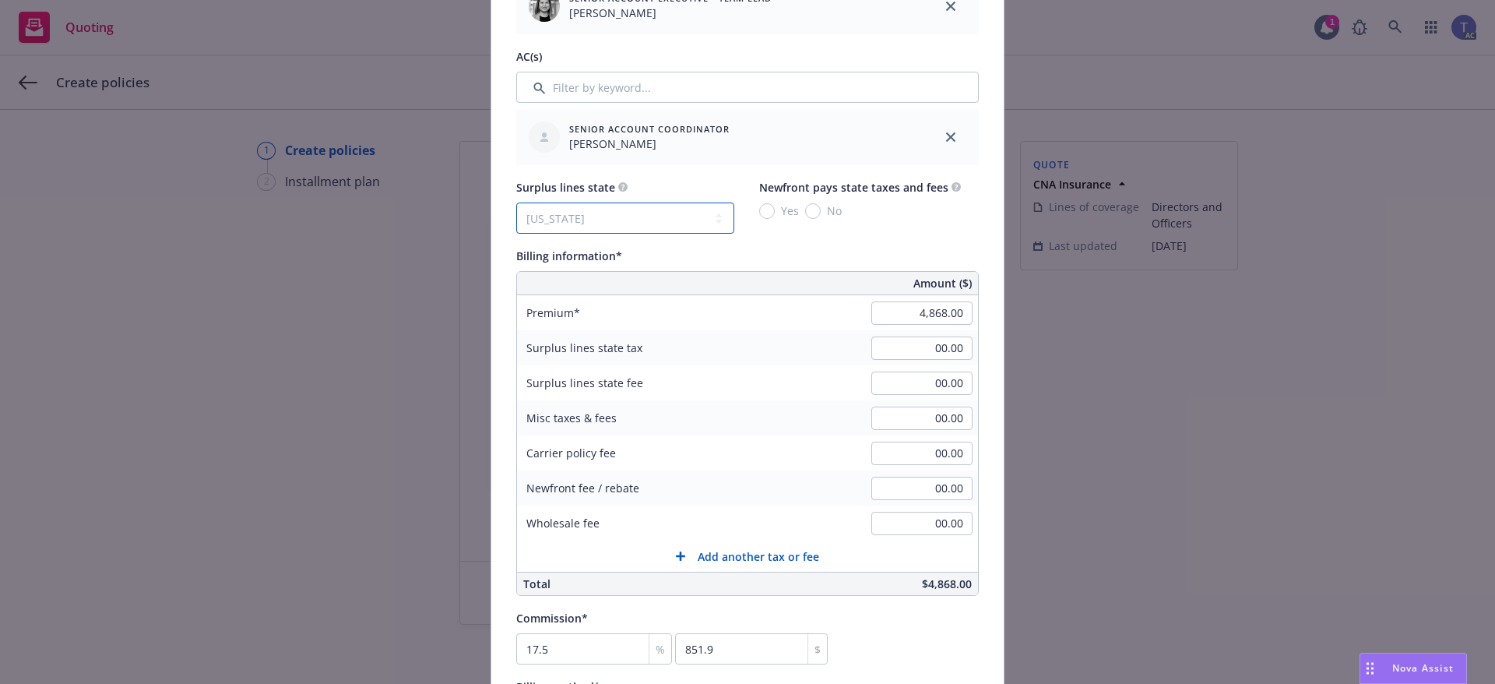
type input "8.76"
click at [805, 212] on input "No" at bounding box center [813, 211] width 16 height 16
radio input "true"
click at [795, 447] on input "checkbox" at bounding box center [800, 453] width 16 height 16
checkbox input "false"
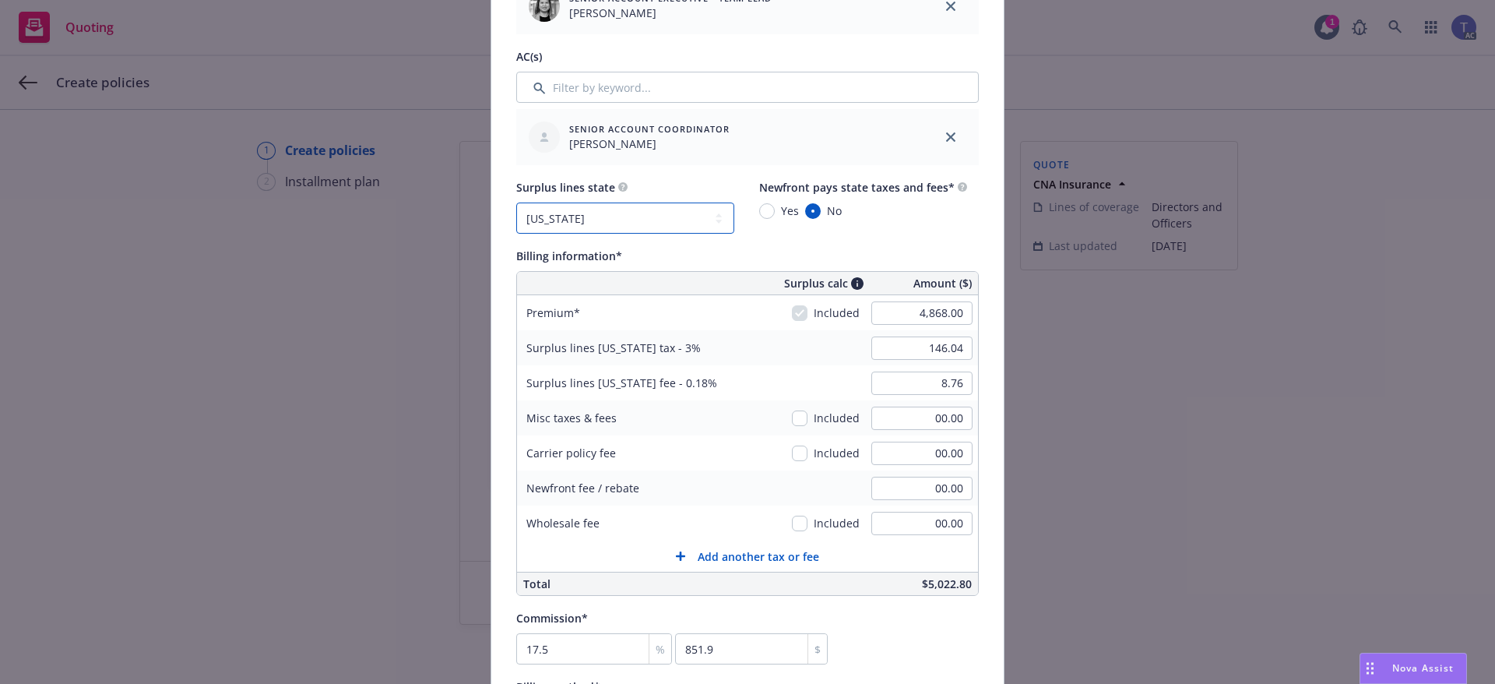
click at [711, 220] on select "No surplus lines state Alaska Alabama Arkansas Arizona California Colorado Conn…" at bounding box center [625, 217] width 218 height 31
select select "NONE"
click at [516, 202] on select "No surplus lines state Alaska Alabama Arkansas Arizona California Colorado Conn…" at bounding box center [625, 217] width 218 height 31
type input "00.00"
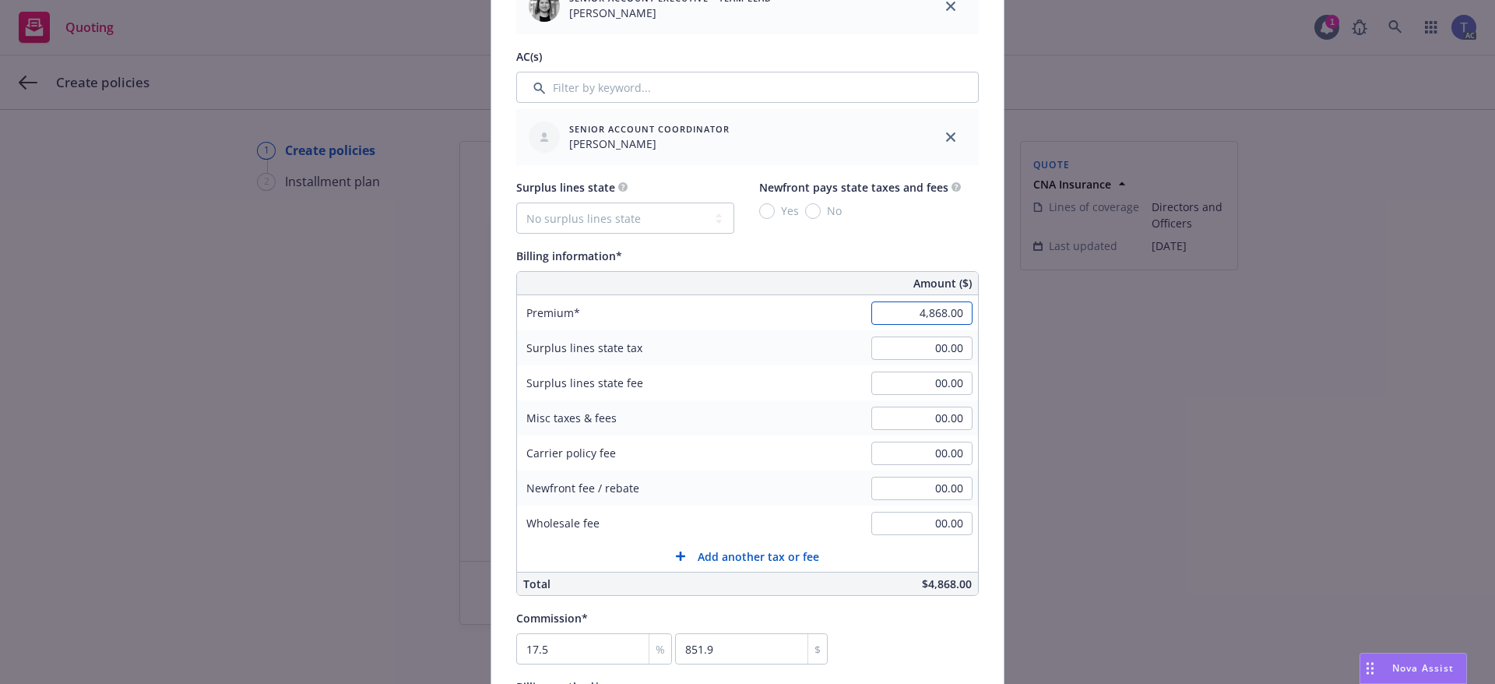
click at [902, 321] on input "4,868.00" at bounding box center [921, 312] width 101 height 23
type input "26,968.00"
type input "4719.4"
click at [902, 385] on input "00.00" at bounding box center [921, 382] width 101 height 23
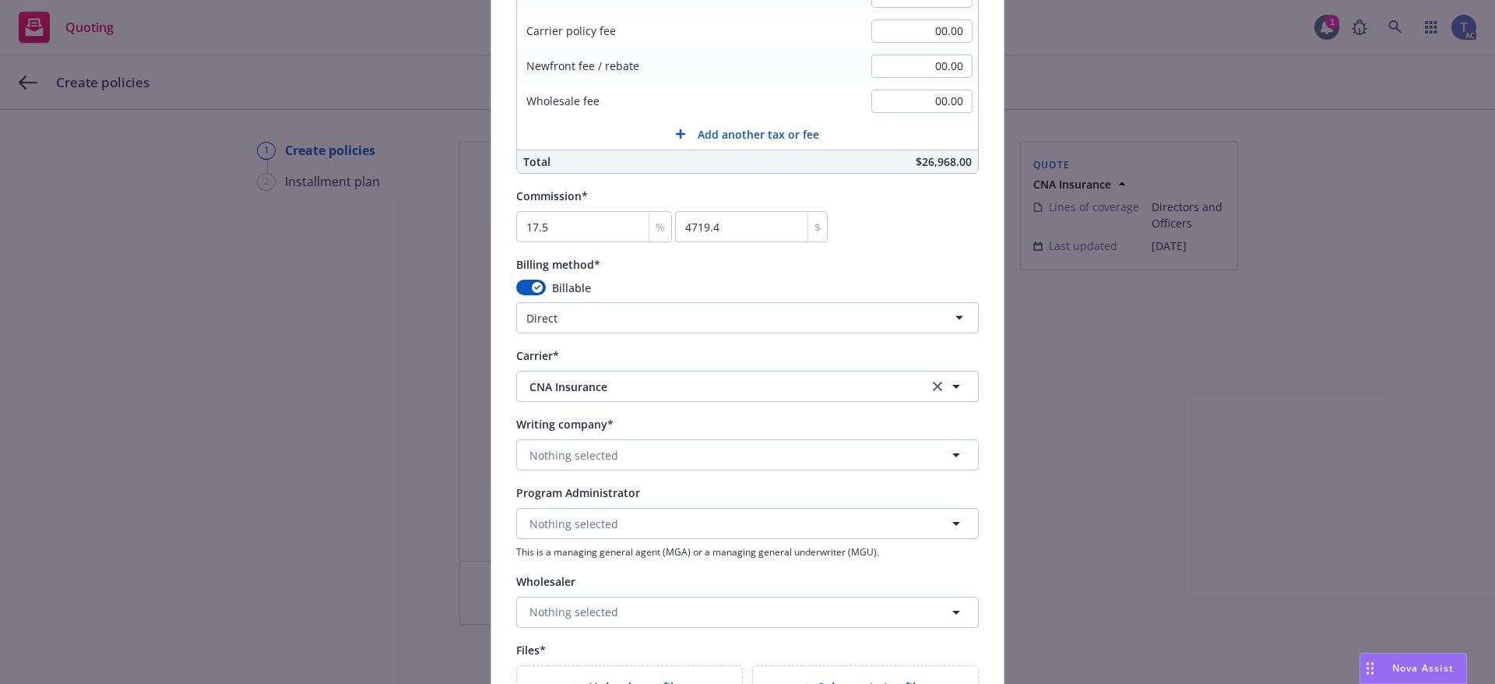
scroll to position [1246, 0]
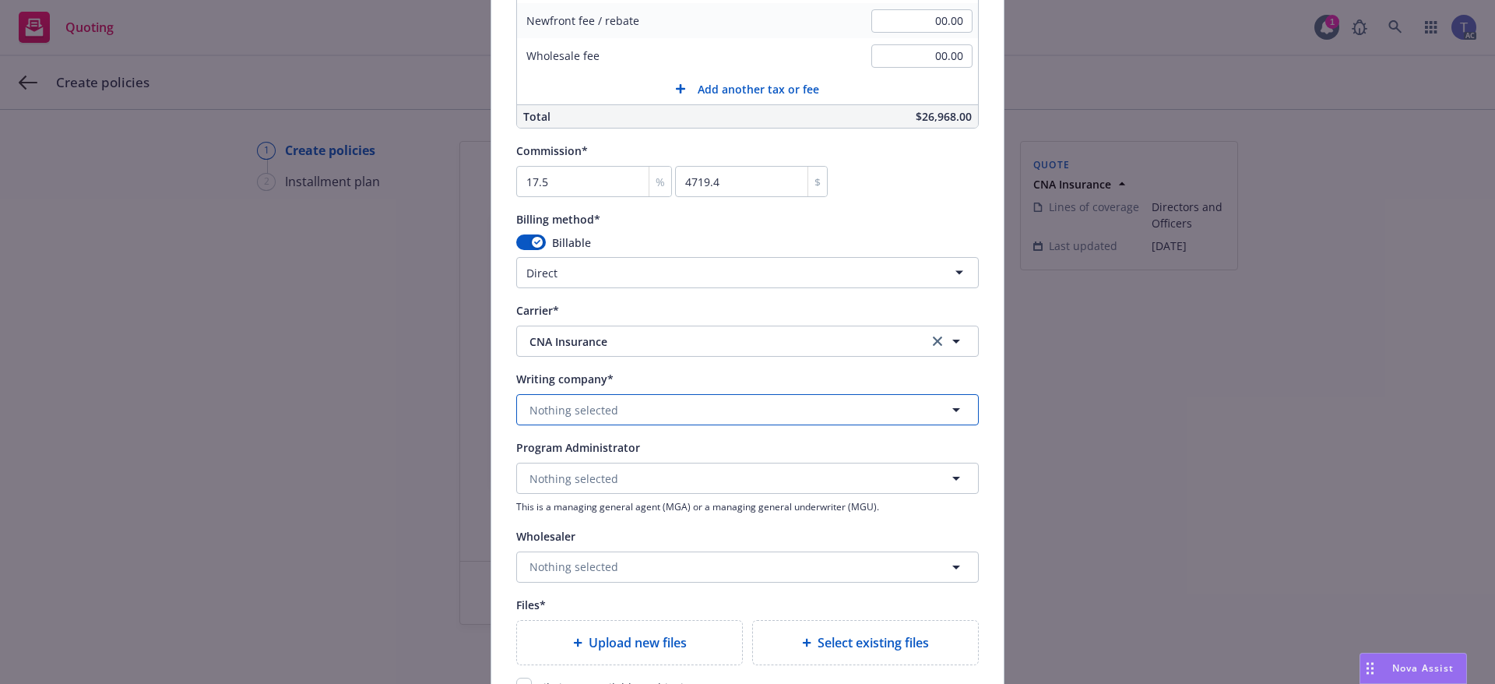
click at [791, 409] on button "Nothing selected" at bounding box center [747, 409] width 462 height 31
click at [589, 400] on button "Nothing selected" at bounding box center [747, 409] width 462 height 31
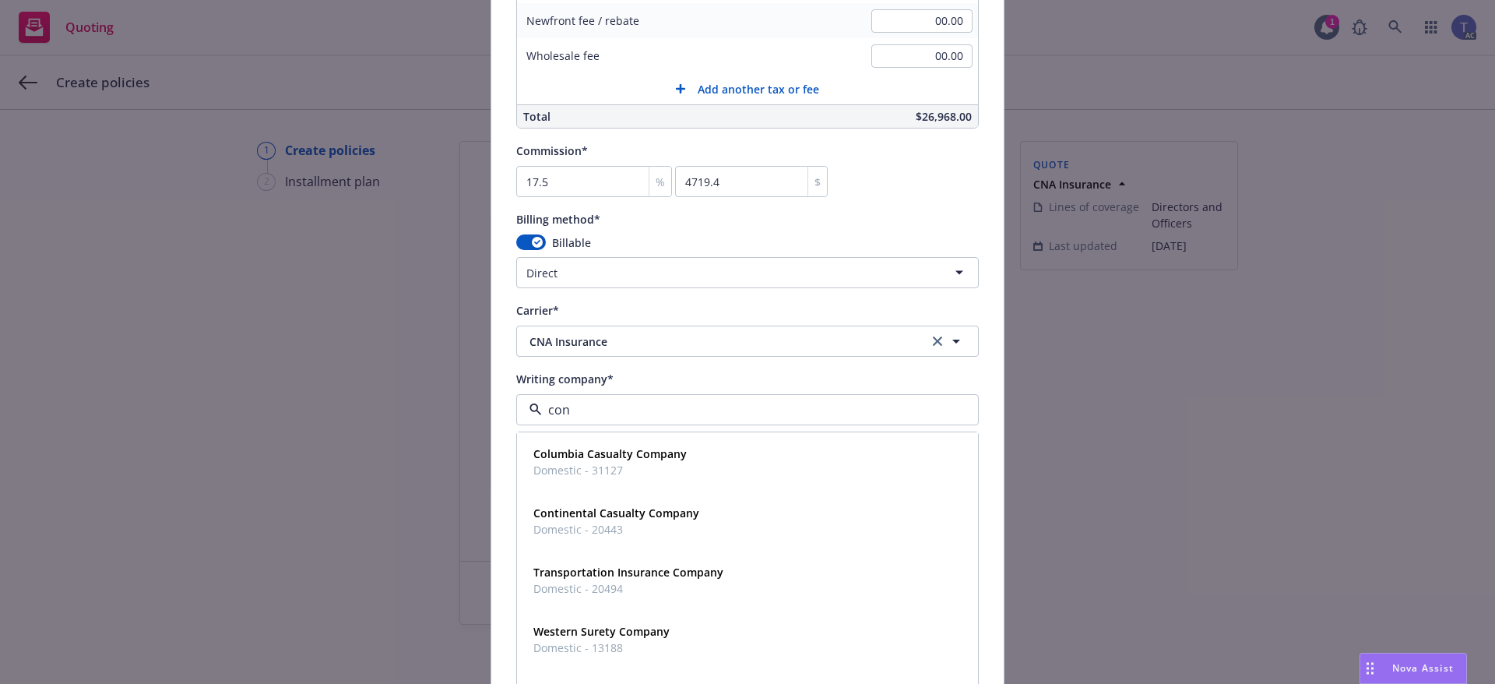
type input "cont"
click at [600, 459] on strong "Continental Casualty Company" at bounding box center [616, 453] width 166 height 15
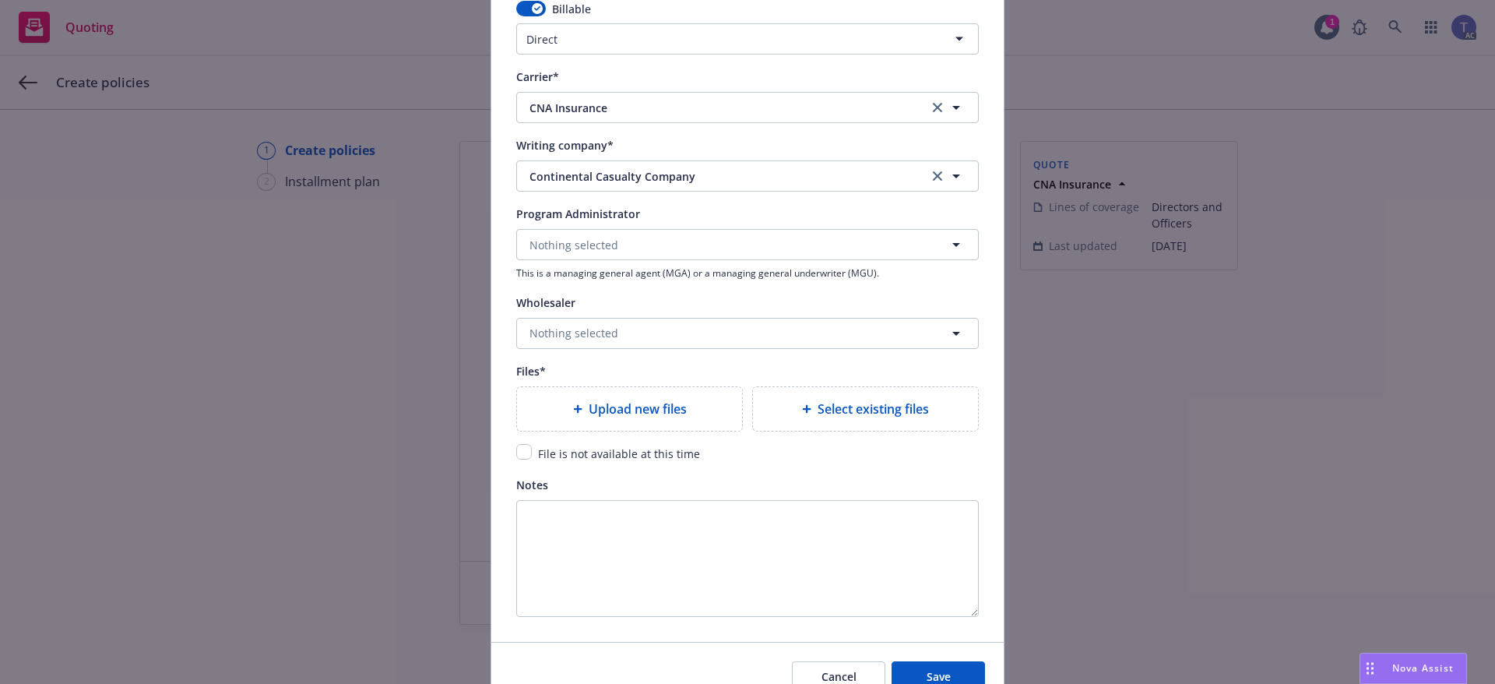
scroll to position [1557, 0]
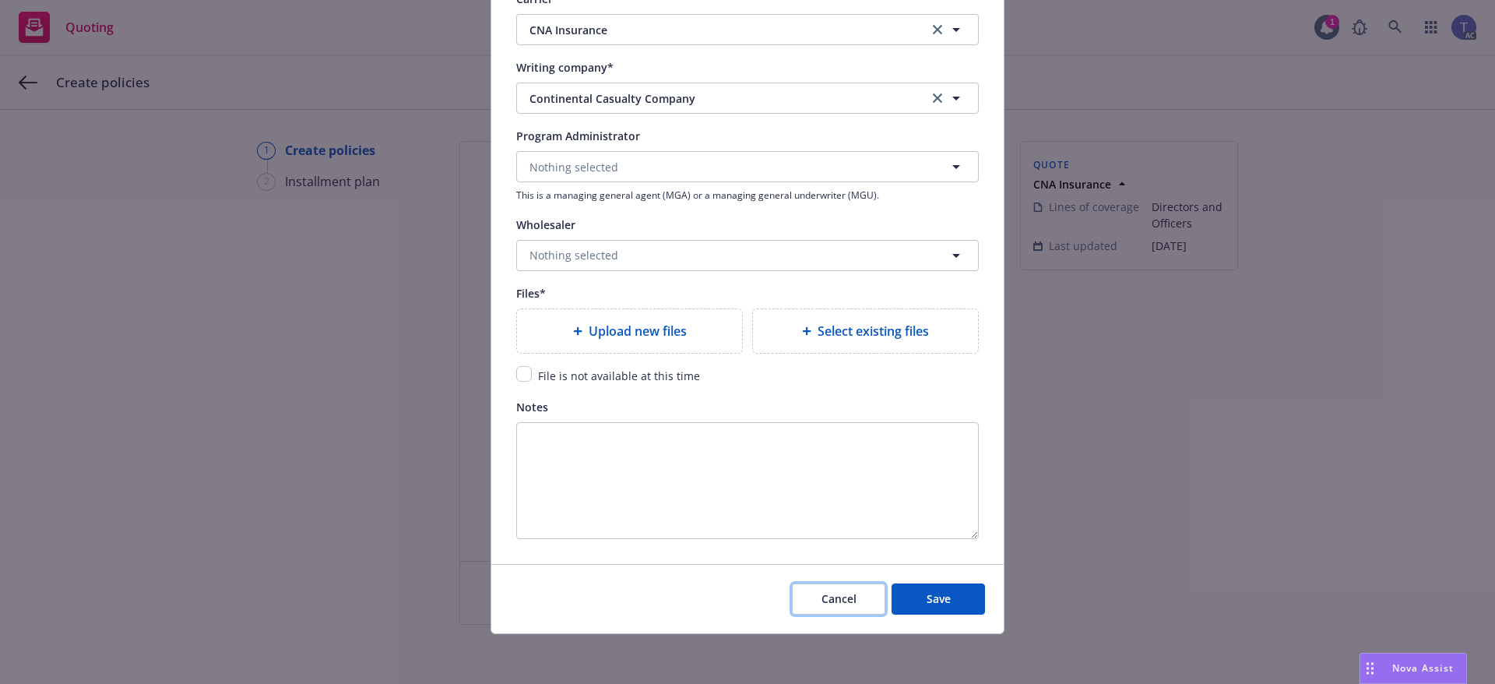
click at [832, 602] on span "Cancel" at bounding box center [838, 598] width 35 height 15
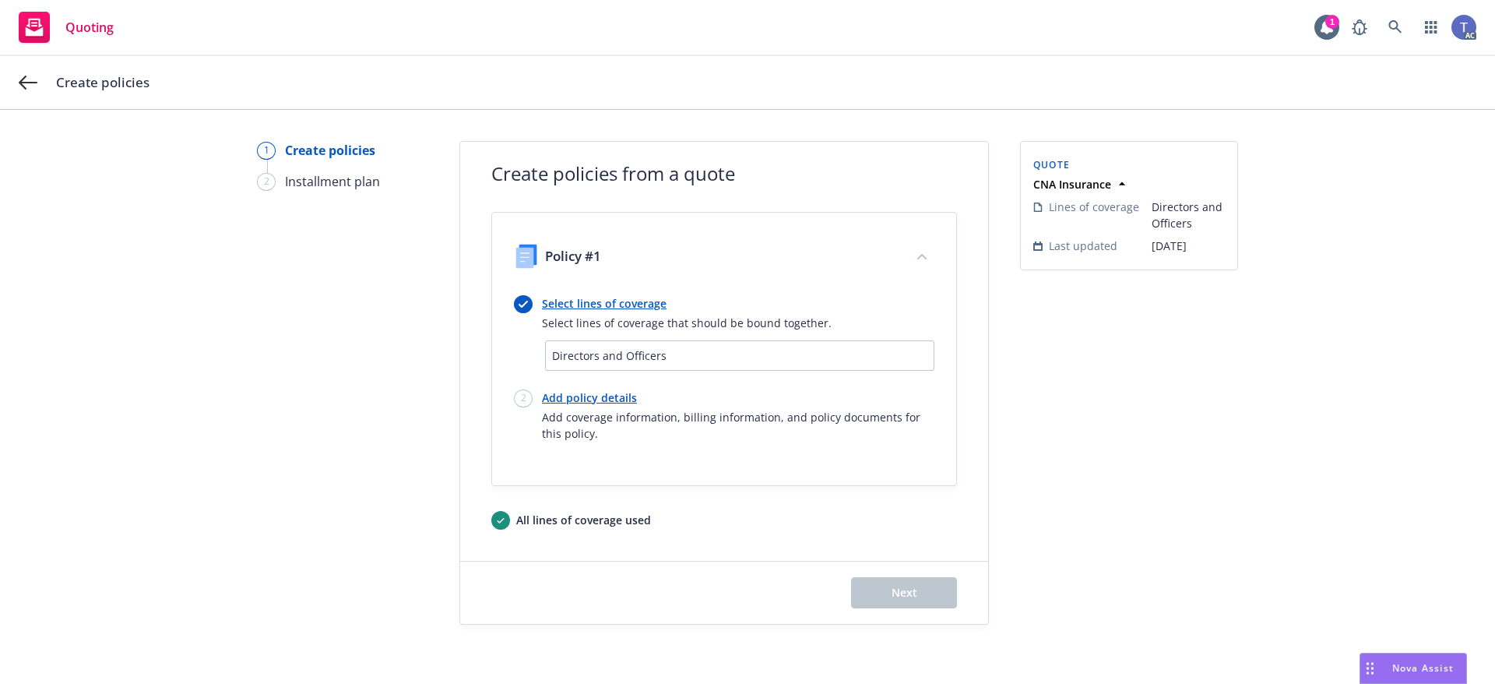
click at [19, 93] on div "Create policies" at bounding box center [747, 82] width 1495 height 53
click at [19, 90] on icon at bounding box center [28, 82] width 19 height 19
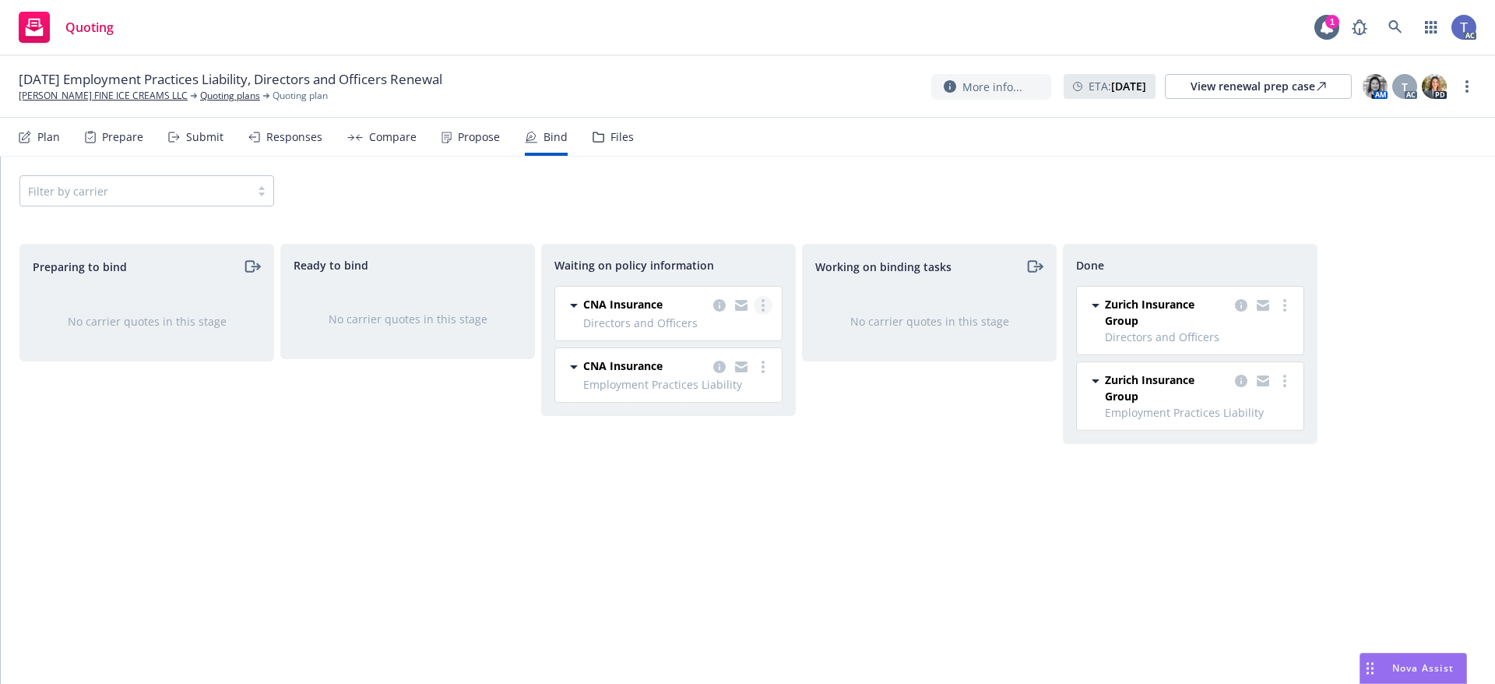
click at [765, 306] on link "more" at bounding box center [763, 305] width 19 height 19
click at [707, 344] on link "Create policies" at bounding box center [701, 337] width 141 height 31
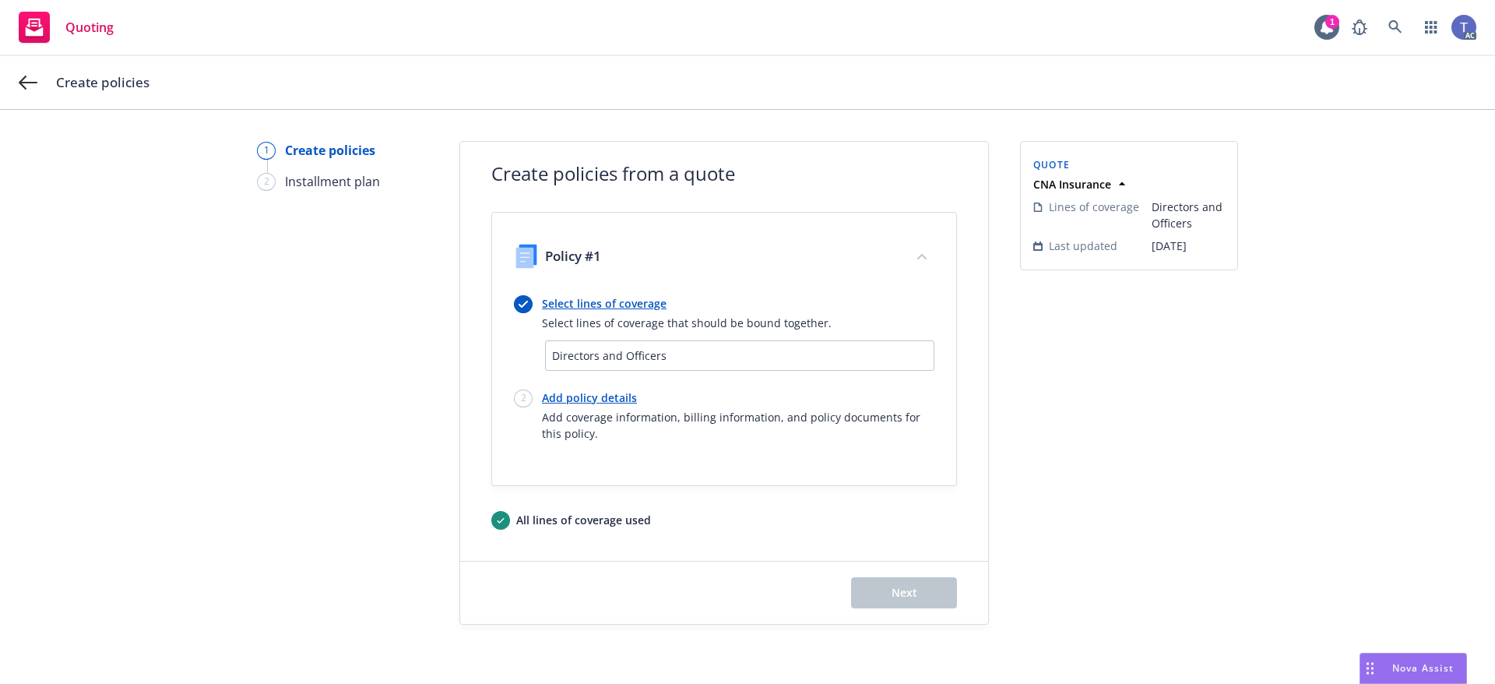
click at [579, 308] on link "Select lines of coverage" at bounding box center [687, 303] width 290 height 16
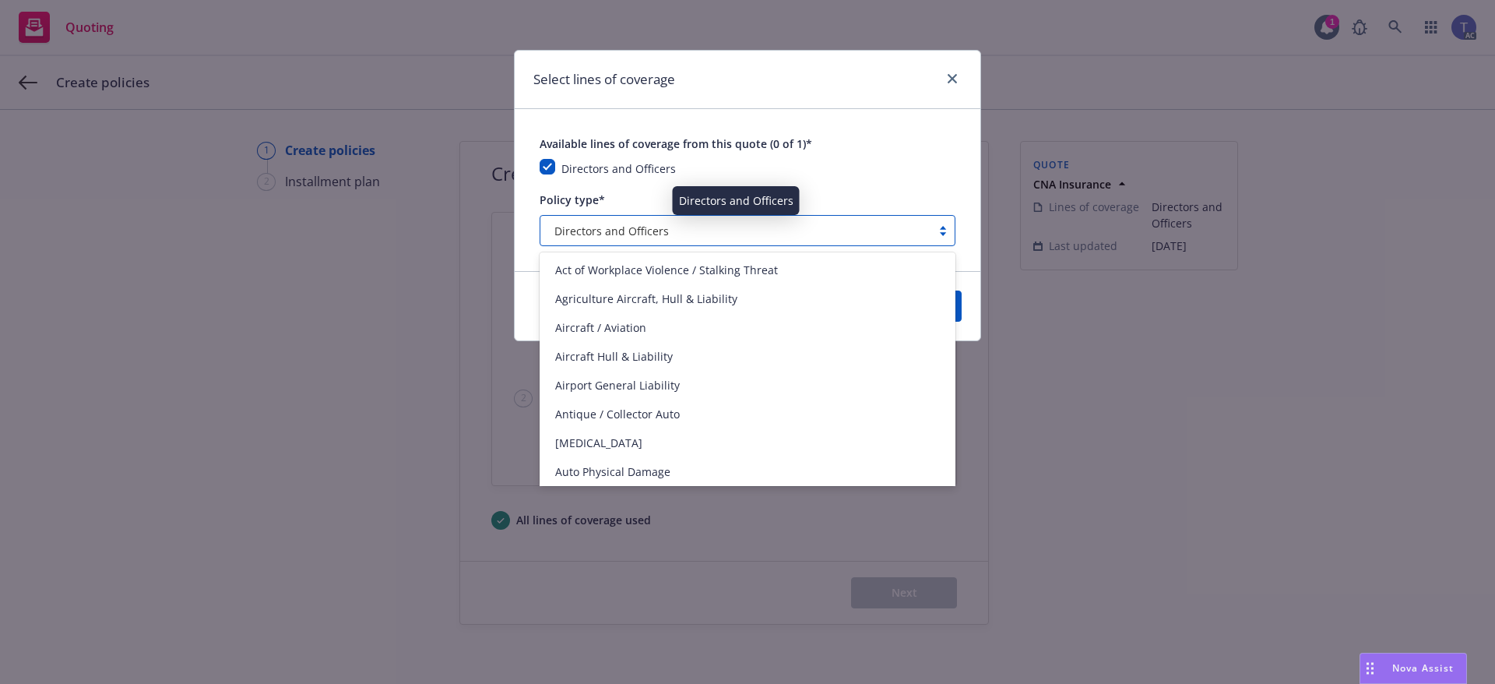
click at [673, 235] on div "Directors and Officers" at bounding box center [735, 231] width 375 height 16
click at [860, 167] on div "Directors and Officers" at bounding box center [748, 168] width 416 height 19
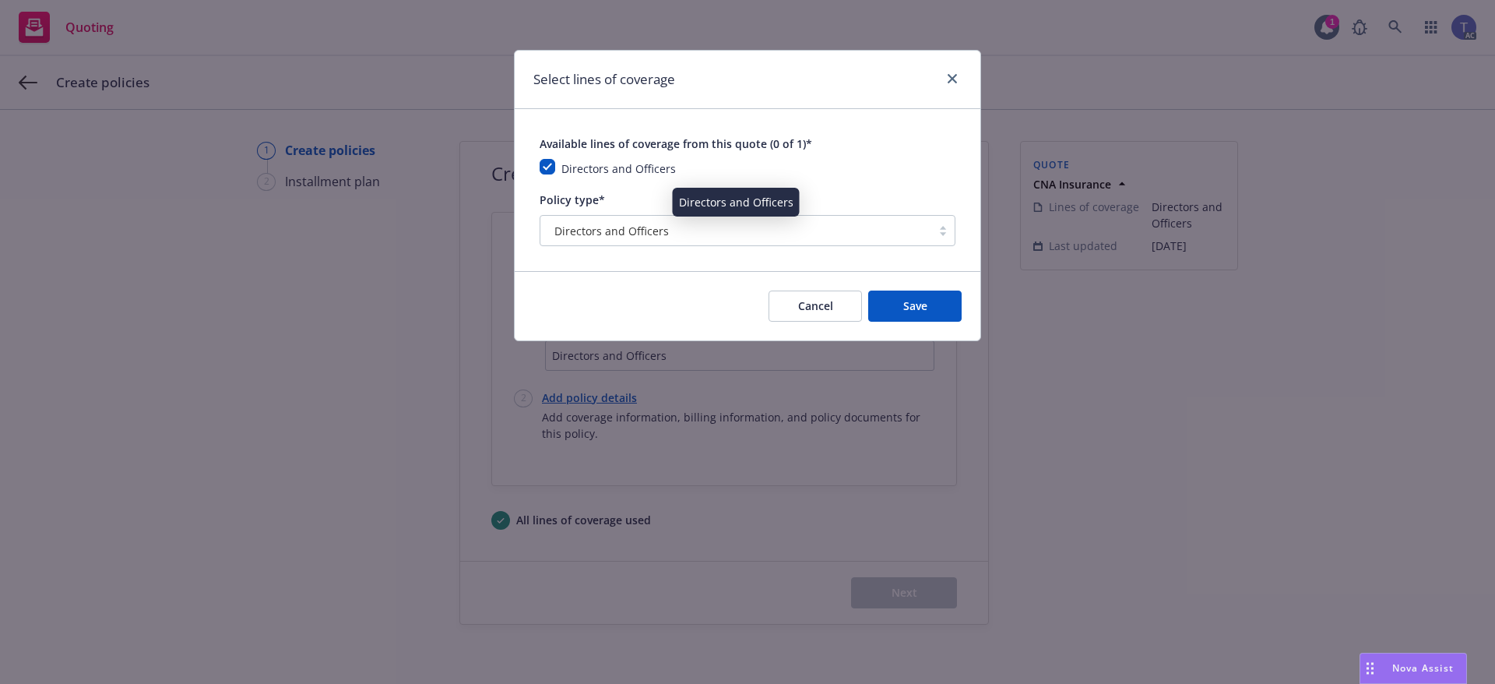
click at [804, 232] on div "Directors and Officers" at bounding box center [735, 231] width 375 height 16
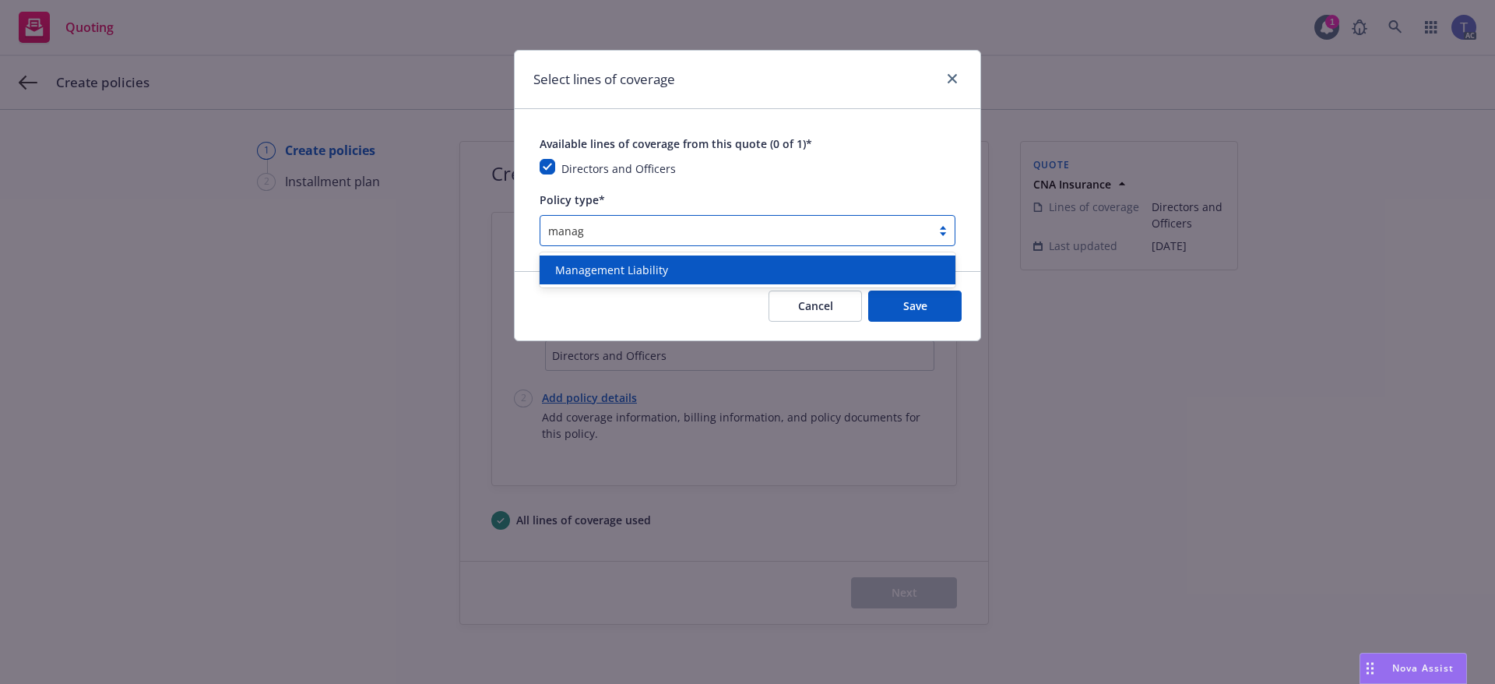
type input "manage"
click at [753, 264] on div "Management Liability" at bounding box center [747, 270] width 397 height 16
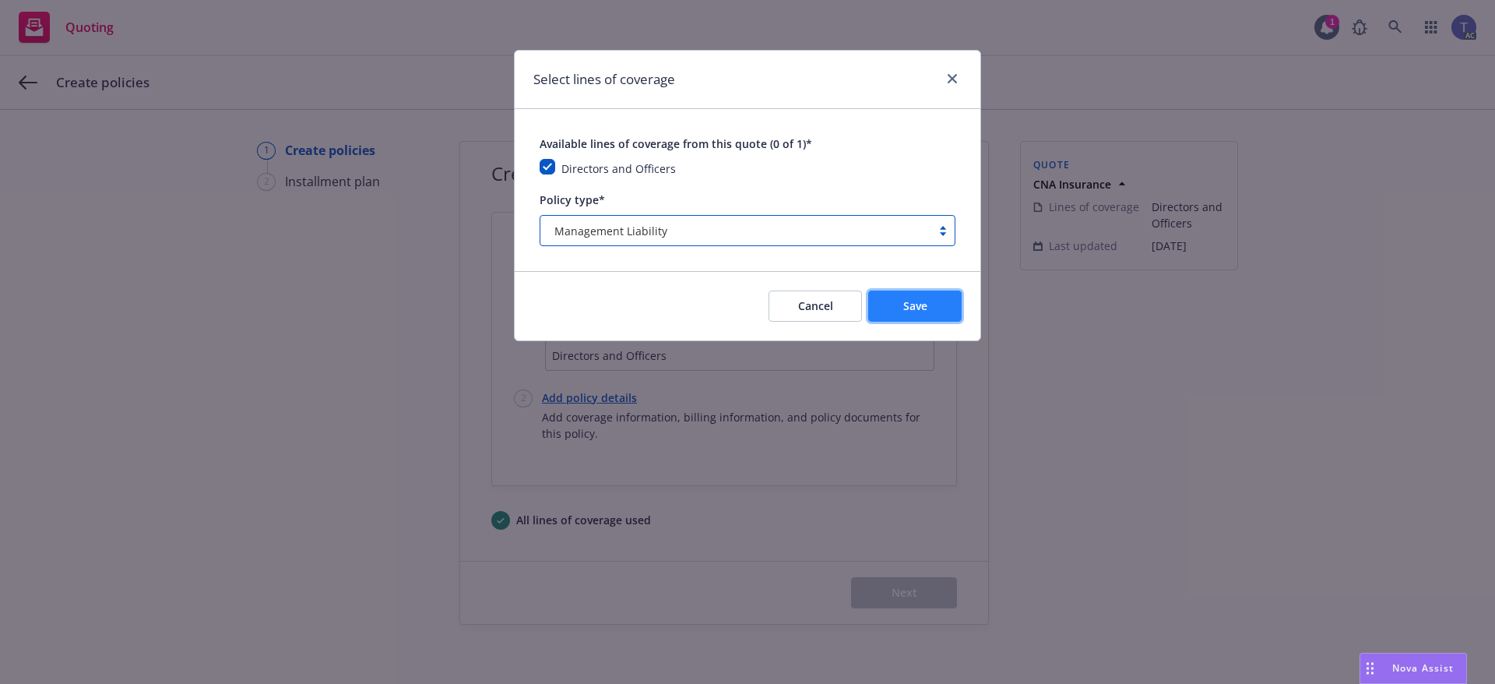
click at [941, 311] on button "Save" at bounding box center [914, 305] width 93 height 31
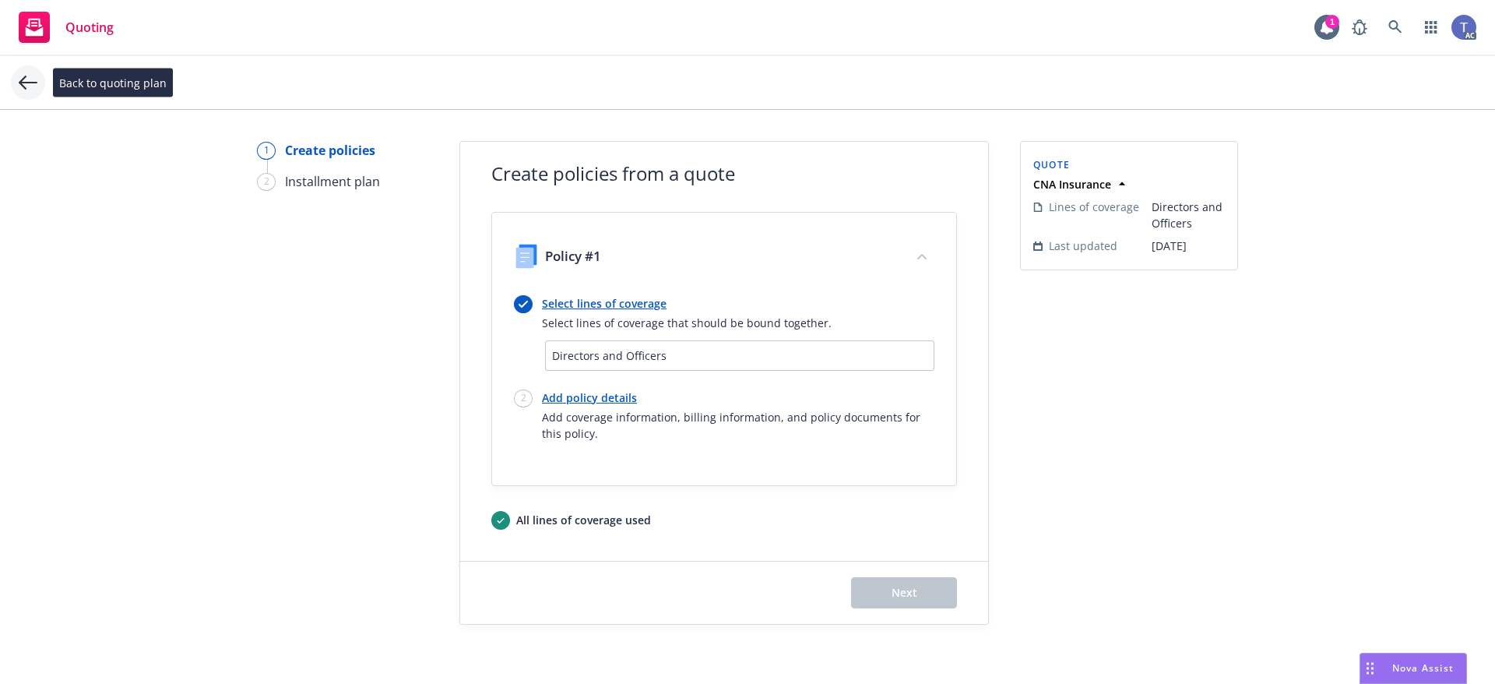
click at [29, 84] on icon at bounding box center [28, 82] width 19 height 19
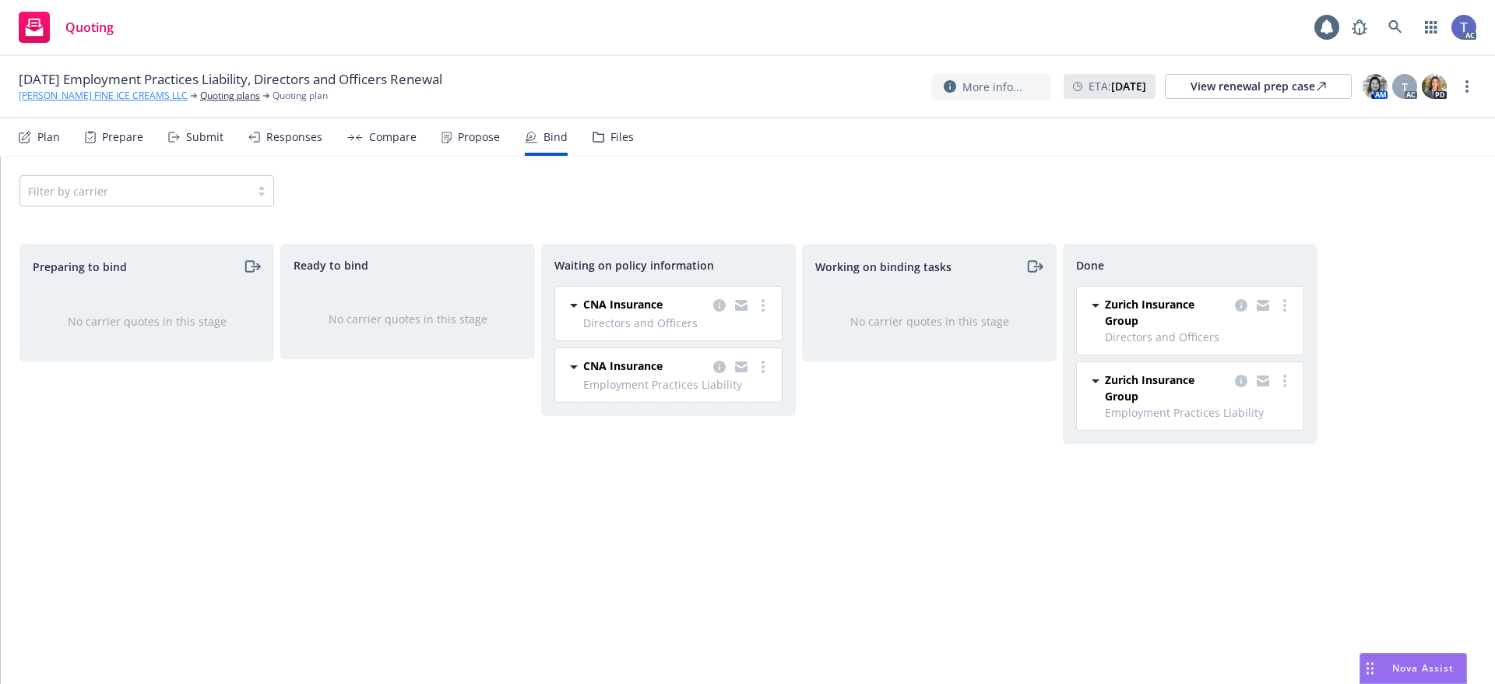
click at [151, 95] on link "[PERSON_NAME] FINE ICE CREAMS LLC" at bounding box center [103, 96] width 169 height 14
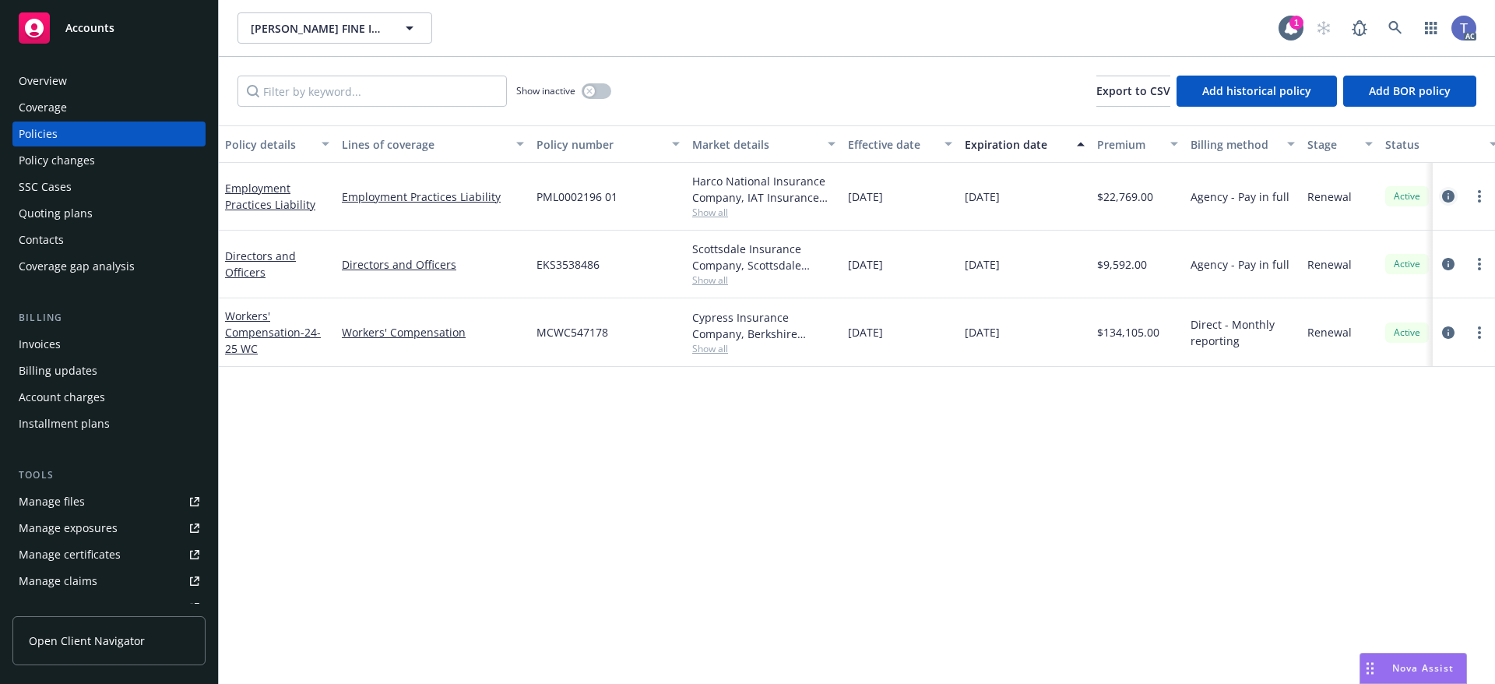
click at [1451, 195] on icon "circleInformation" at bounding box center [1448, 196] width 12 height 12
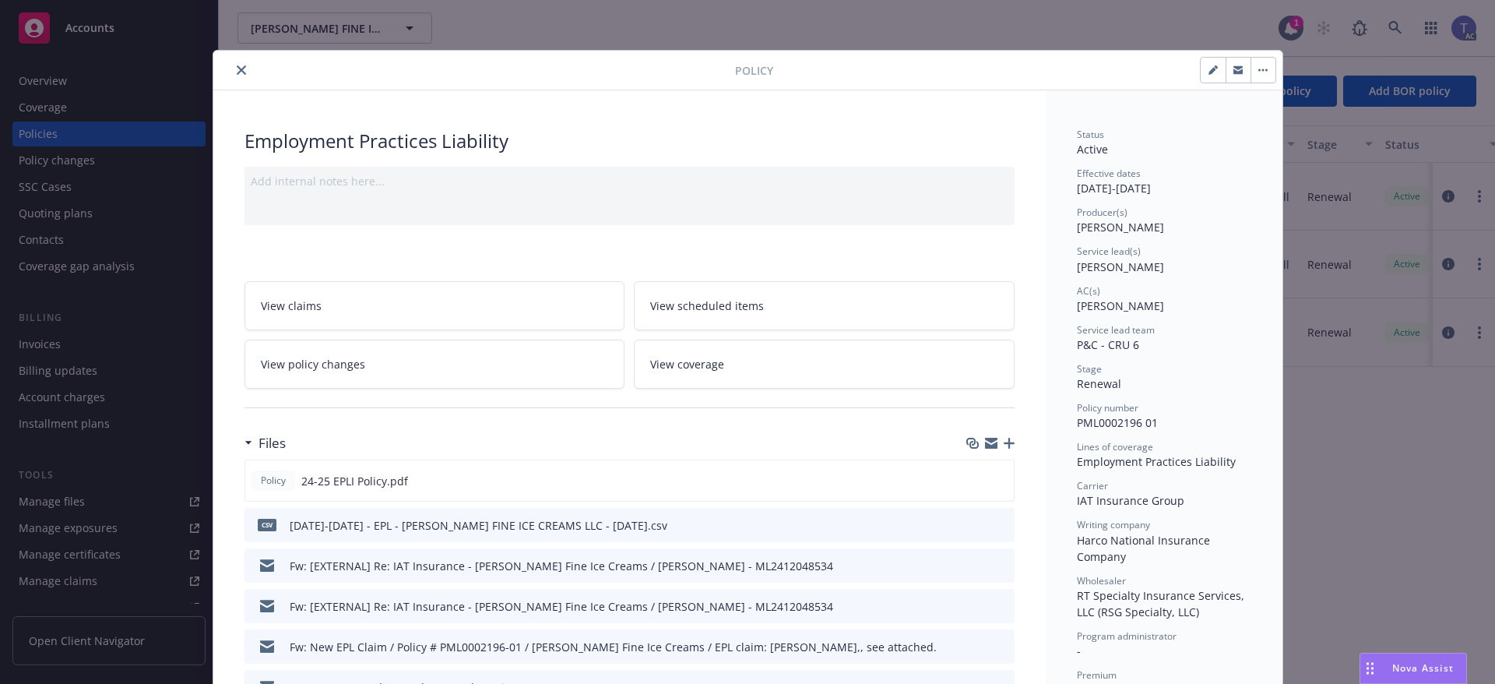
click at [237, 69] on icon "close" at bounding box center [241, 69] width 9 height 9
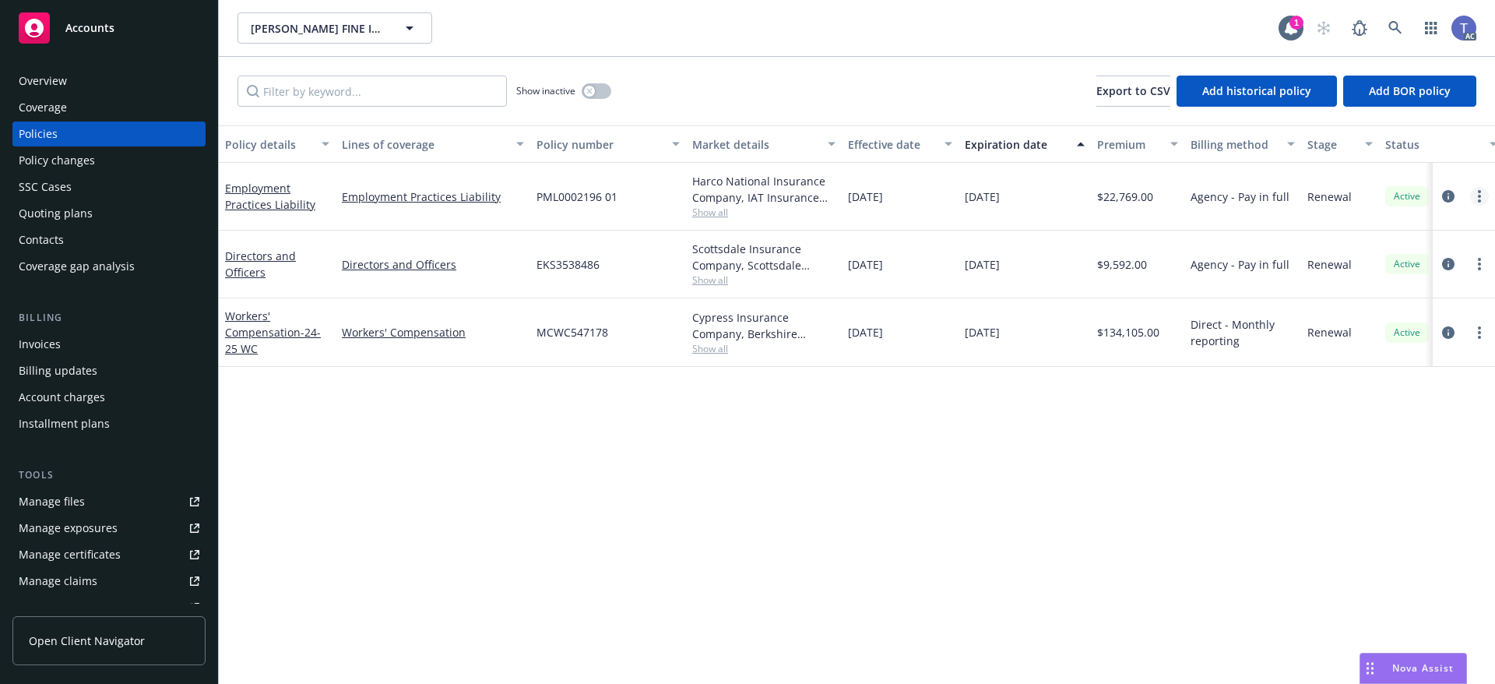
click at [1482, 197] on link "more" at bounding box center [1479, 196] width 19 height 19
click at [1399, 353] on link "Set next policies" at bounding box center [1396, 352] width 183 height 31
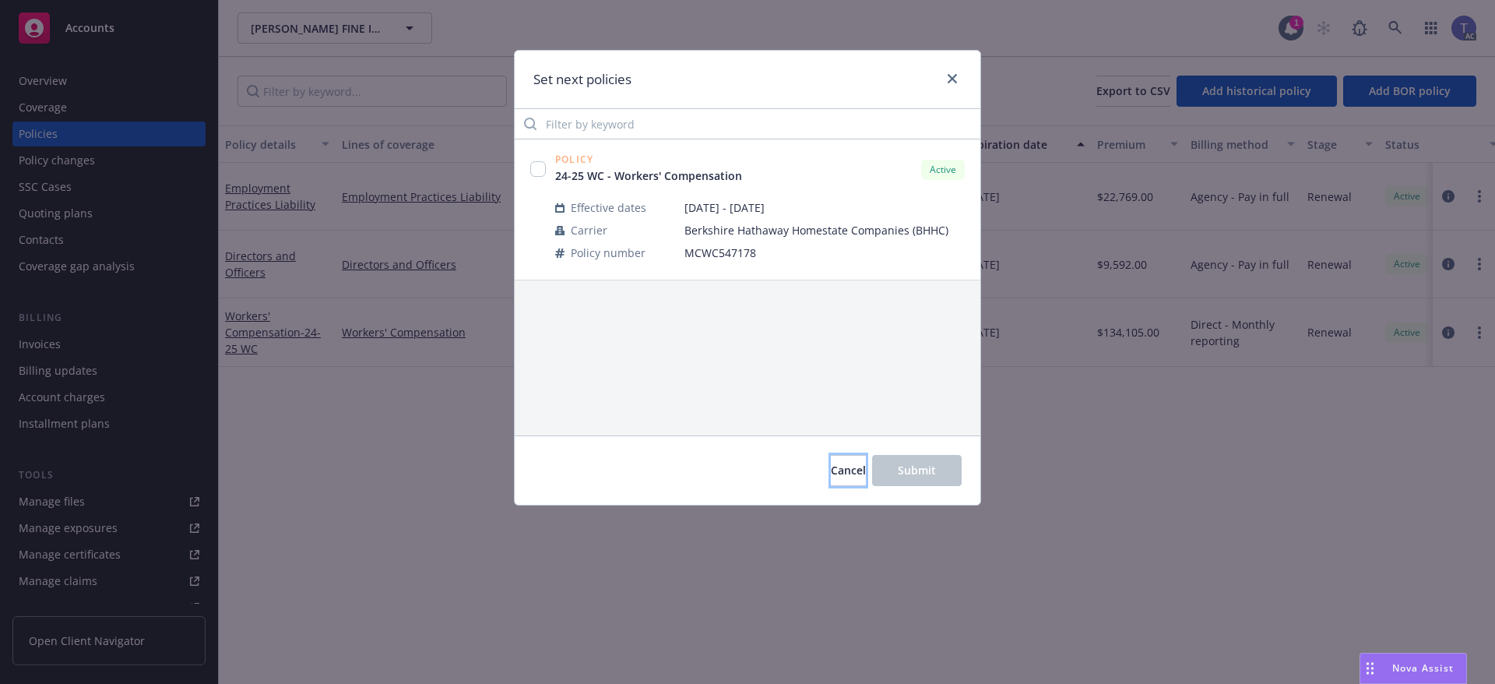
drag, startPoint x: 827, startPoint y: 470, endPoint x: 829, endPoint y: 455, distance: 15.7
click at [831, 469] on span "Cancel" at bounding box center [848, 469] width 35 height 15
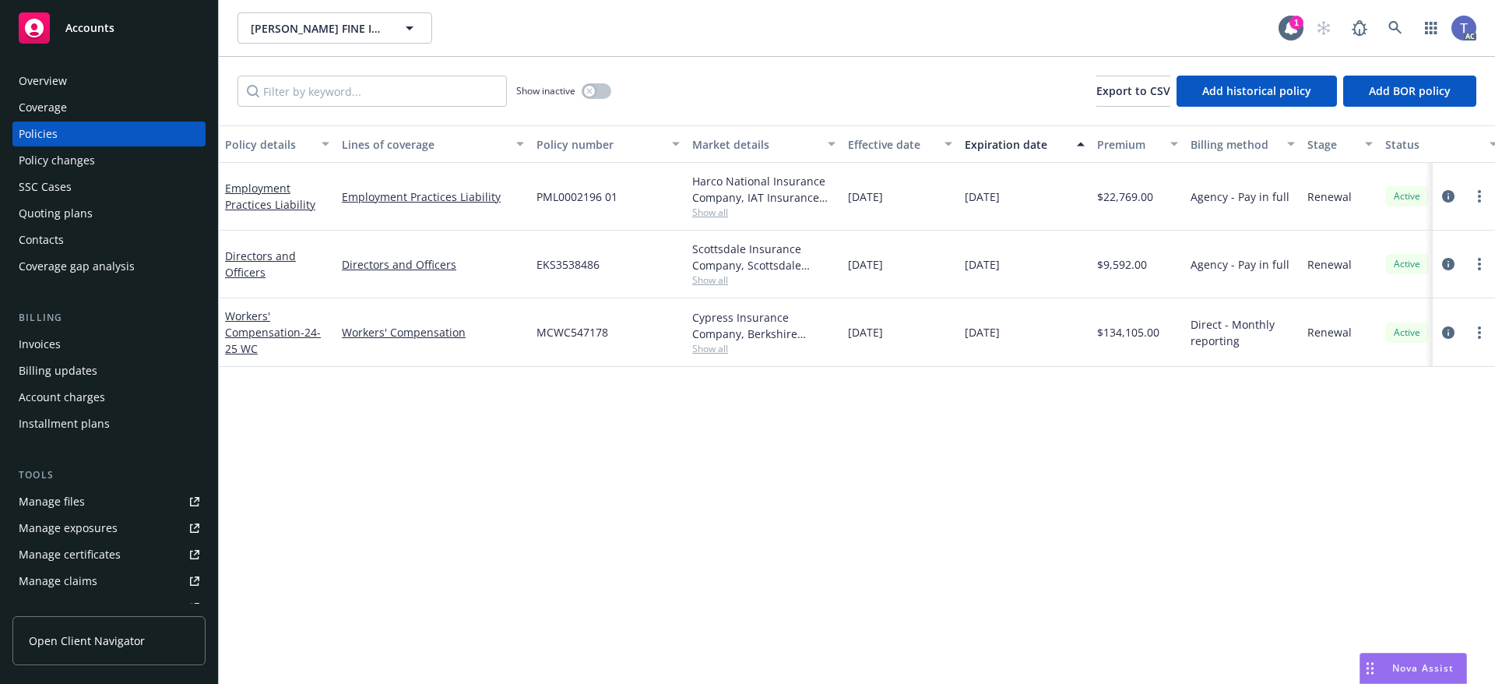
click at [82, 214] on div "Quoting plans" at bounding box center [56, 213] width 74 height 25
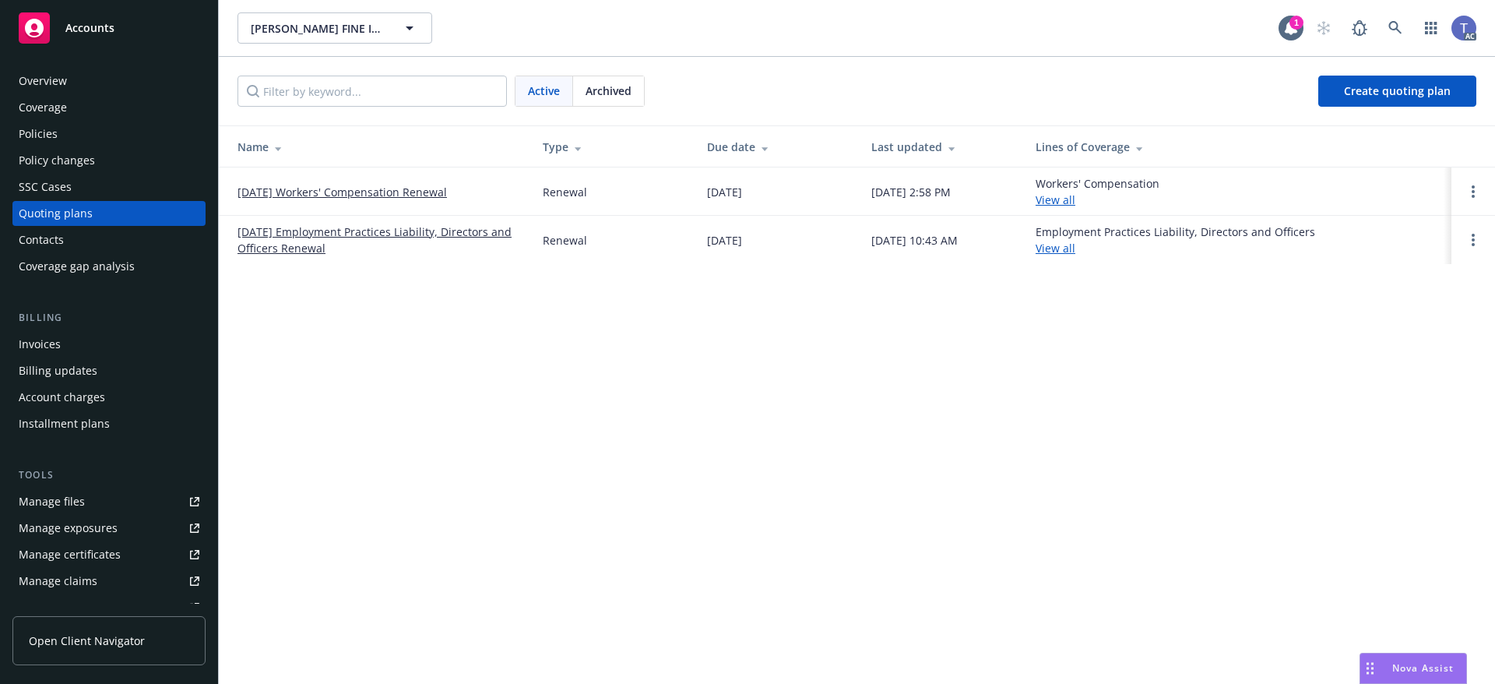
drag, startPoint x: 343, startPoint y: 229, endPoint x: 332, endPoint y: 222, distance: 13.6
click at [343, 230] on link "[DATE] Employment Practices Liability, Directors and Officers Renewal" at bounding box center [377, 239] width 280 height 33
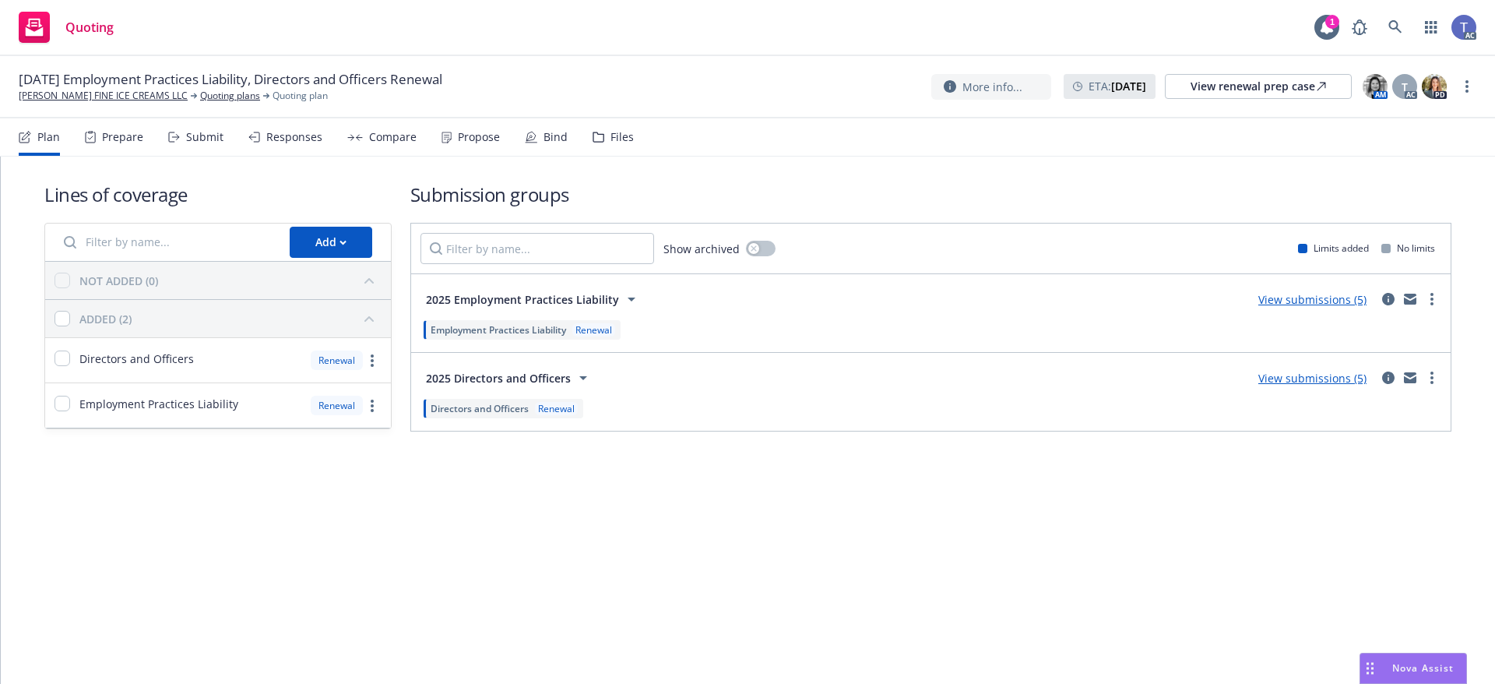
click at [458, 140] on div "Propose" at bounding box center [479, 137] width 42 height 12
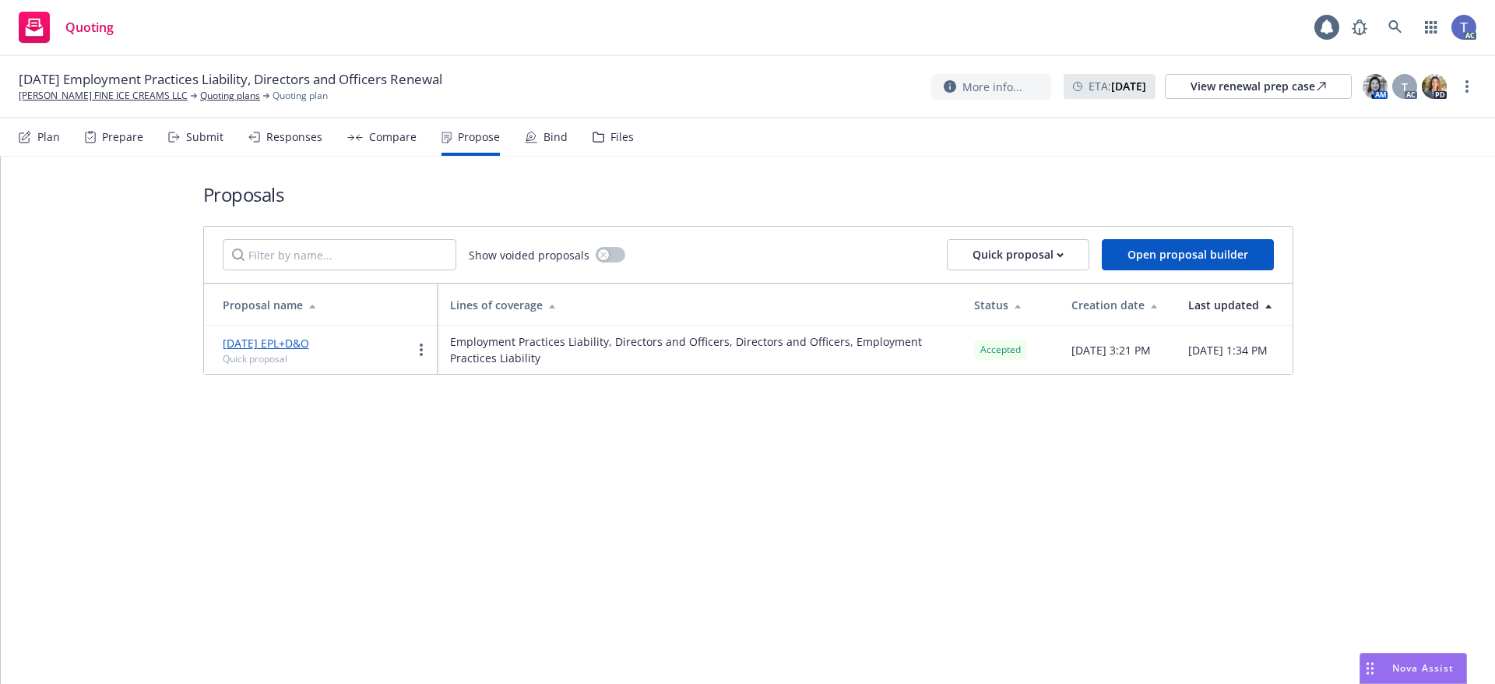
click at [543, 134] on div "Bind" at bounding box center [555, 137] width 24 height 12
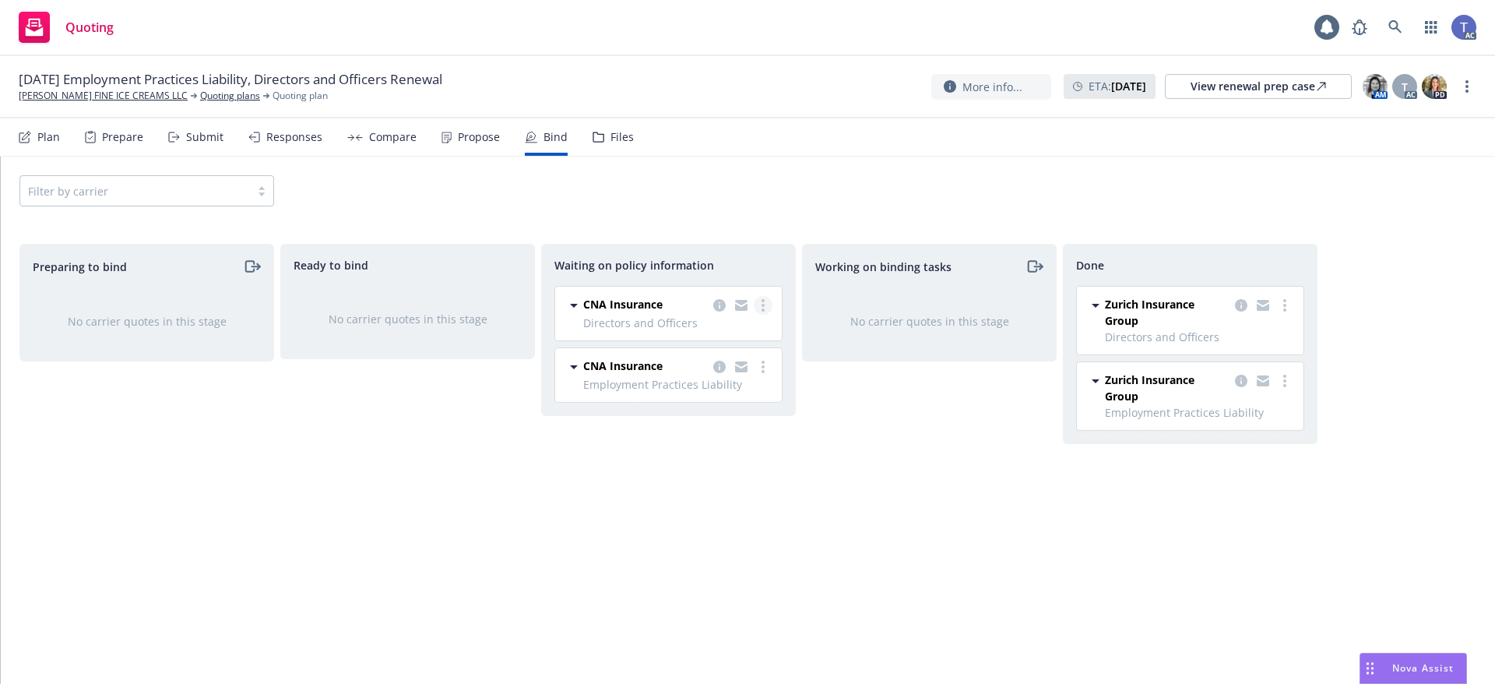
click at [759, 308] on link "more" at bounding box center [763, 305] width 19 height 19
click at [718, 346] on link "Create policies" at bounding box center [701, 337] width 141 height 31
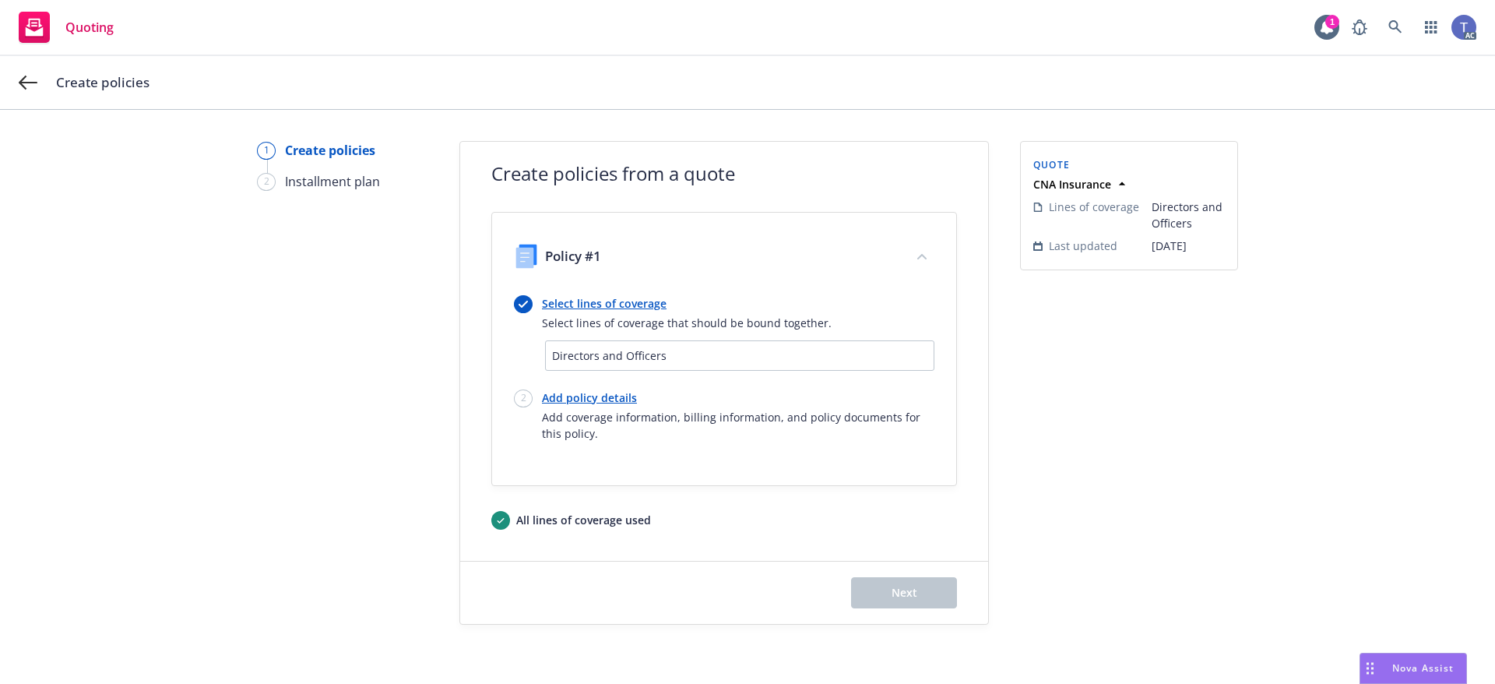
click at [603, 305] on link "Select lines of coverage" at bounding box center [687, 303] width 290 height 16
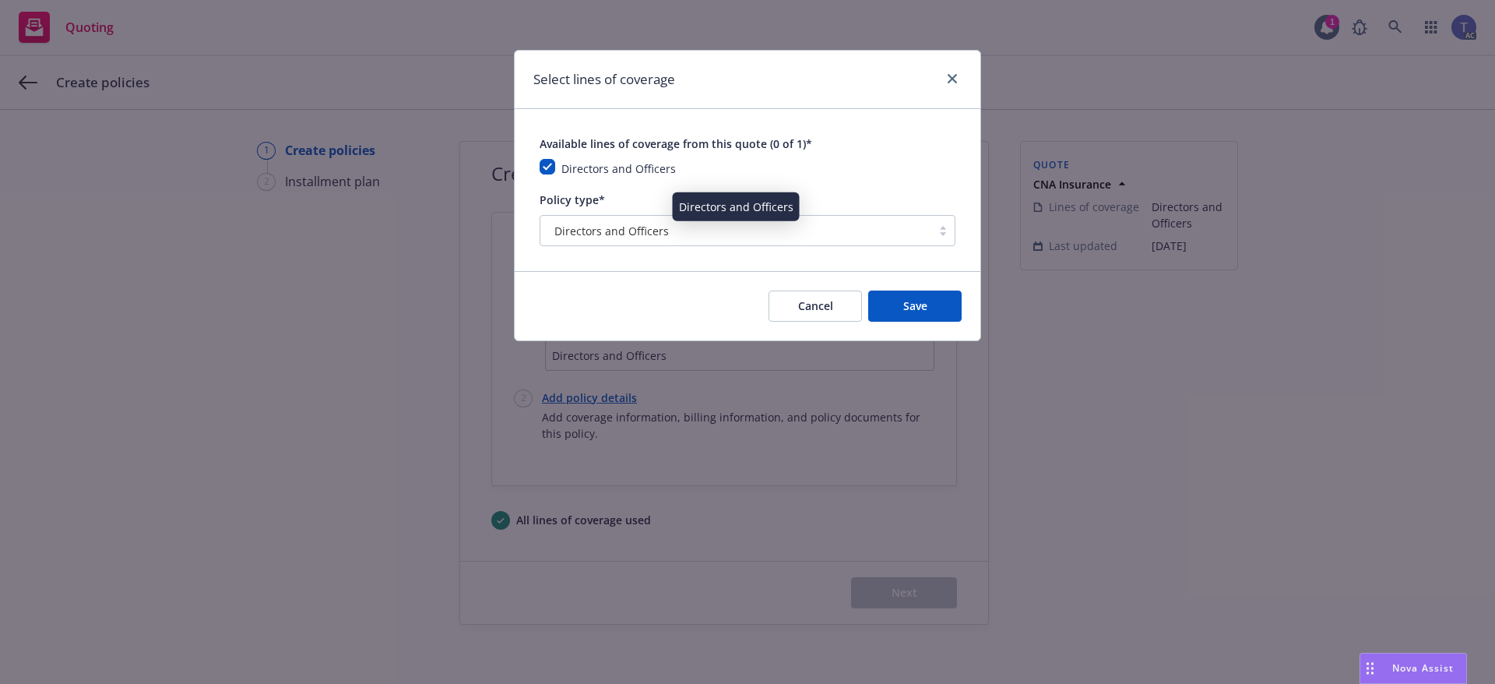
drag, startPoint x: 687, startPoint y: 232, endPoint x: 681, endPoint y: 224, distance: 9.5
click at [687, 231] on div "Directors and Officers" at bounding box center [735, 231] width 375 height 16
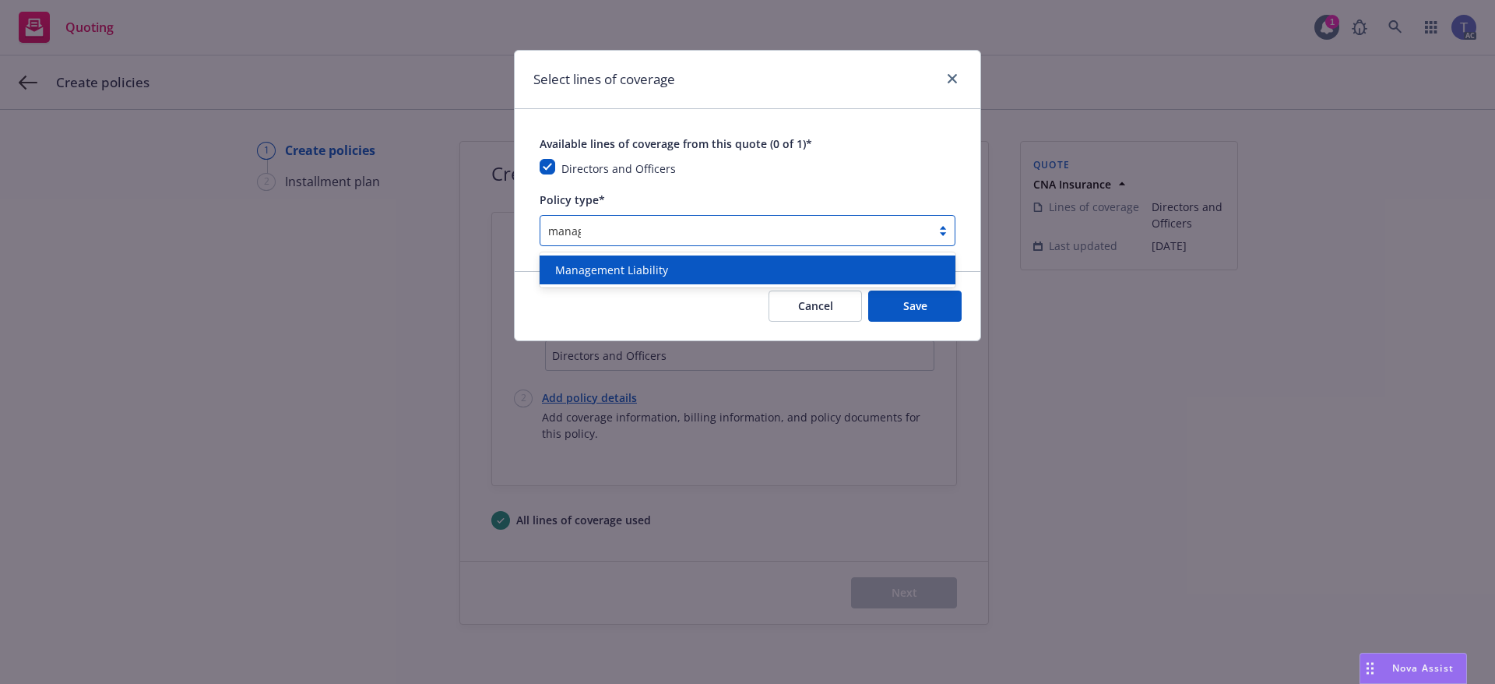
type input "manage"
click at [666, 262] on div "Management Liability" at bounding box center [747, 270] width 397 height 16
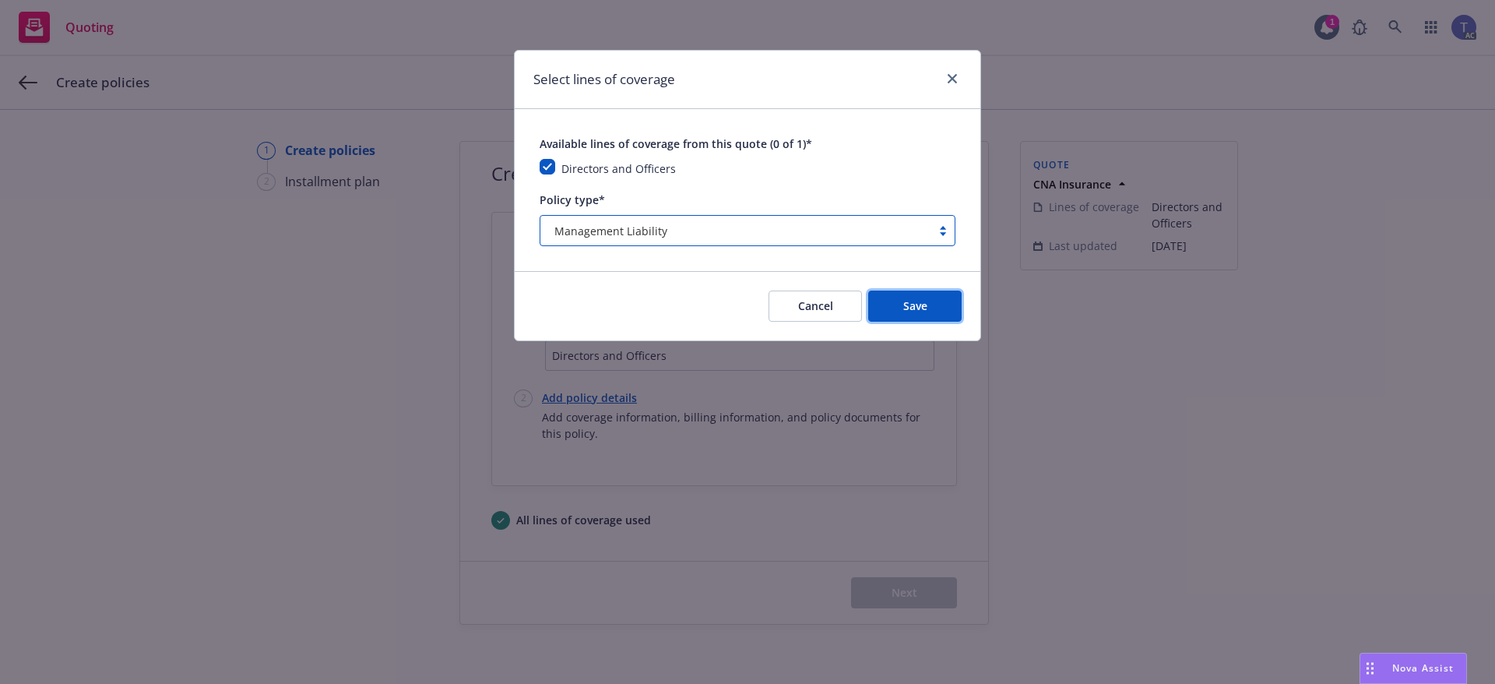
click at [895, 300] on button "Save" at bounding box center [914, 305] width 93 height 31
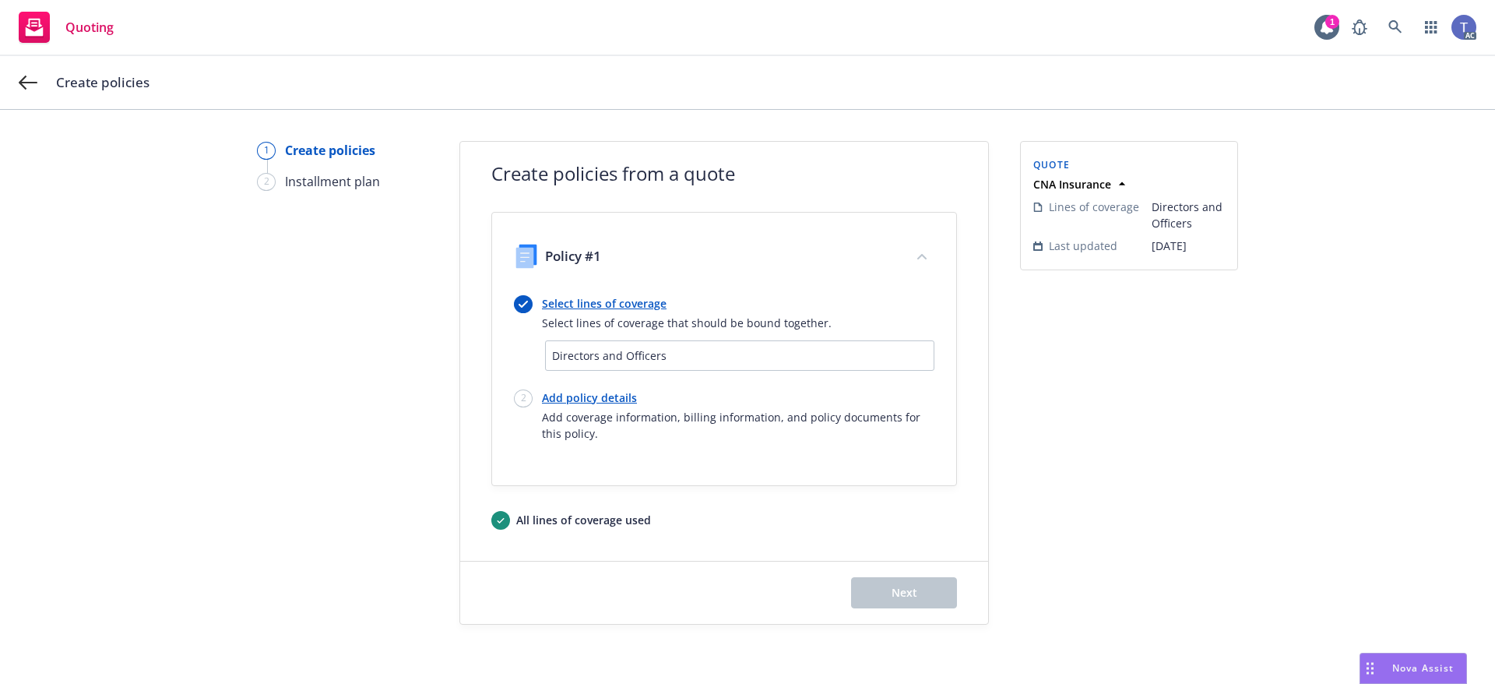
click at [593, 390] on link "Add policy details" at bounding box center [738, 397] width 392 height 16
select select "12"
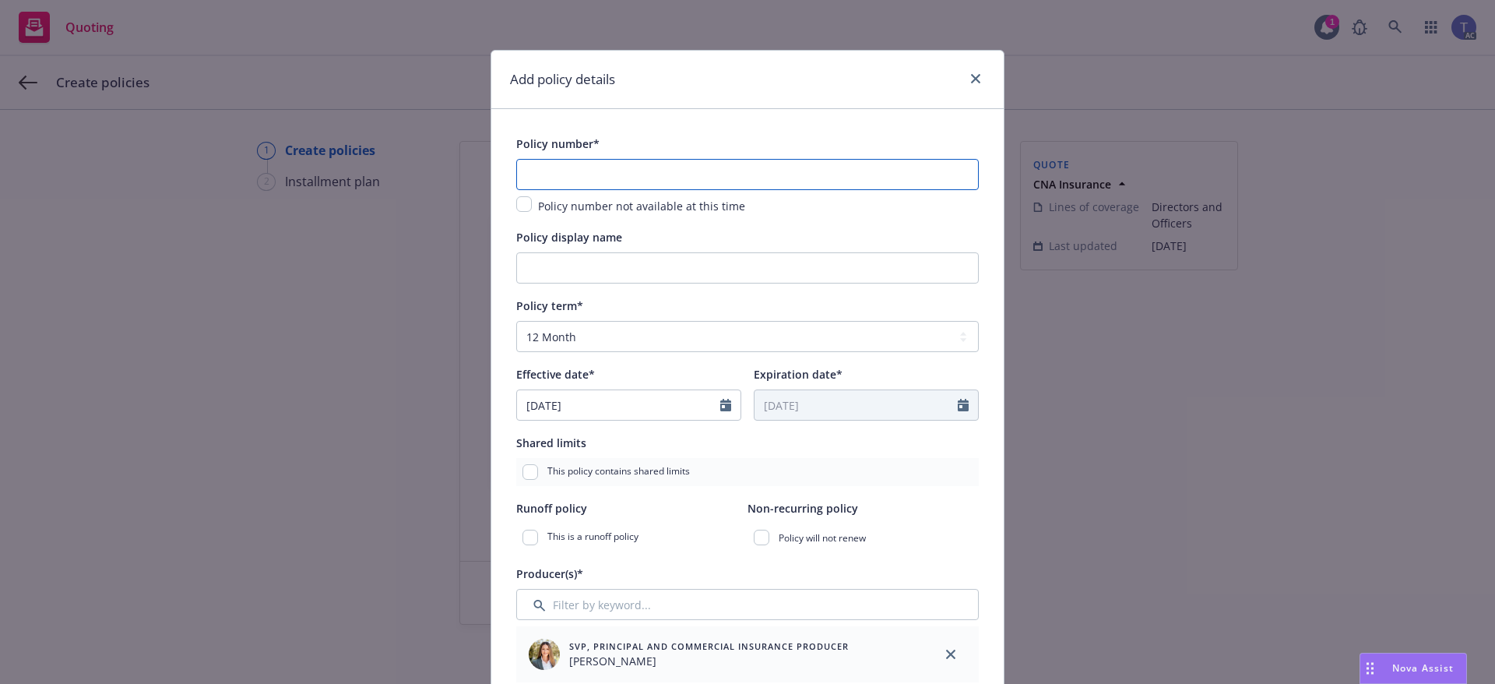
click at [576, 167] on input "text" at bounding box center [747, 174] width 462 height 31
paste input "8033142743"
type input "8033142743"
click at [585, 266] on input "Policy display name" at bounding box center [747, 267] width 462 height 31
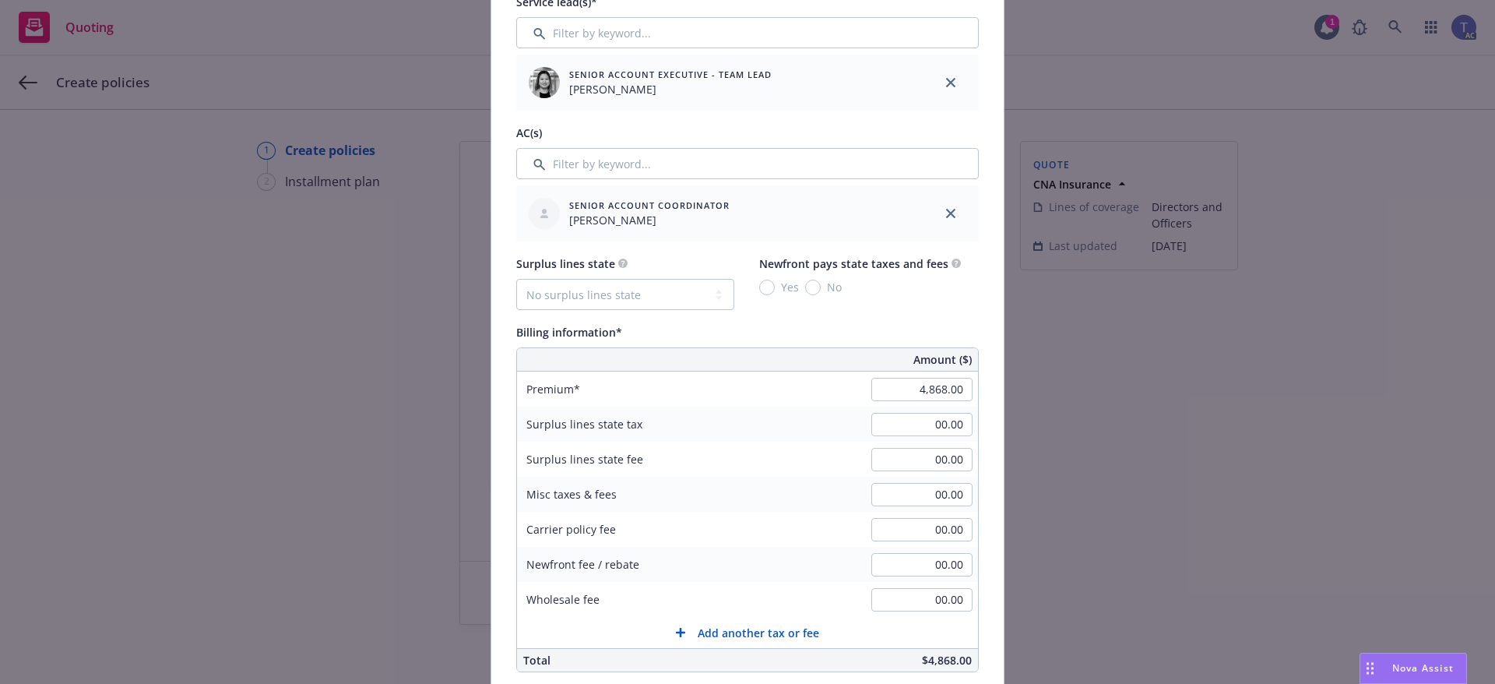
scroll to position [779, 0]
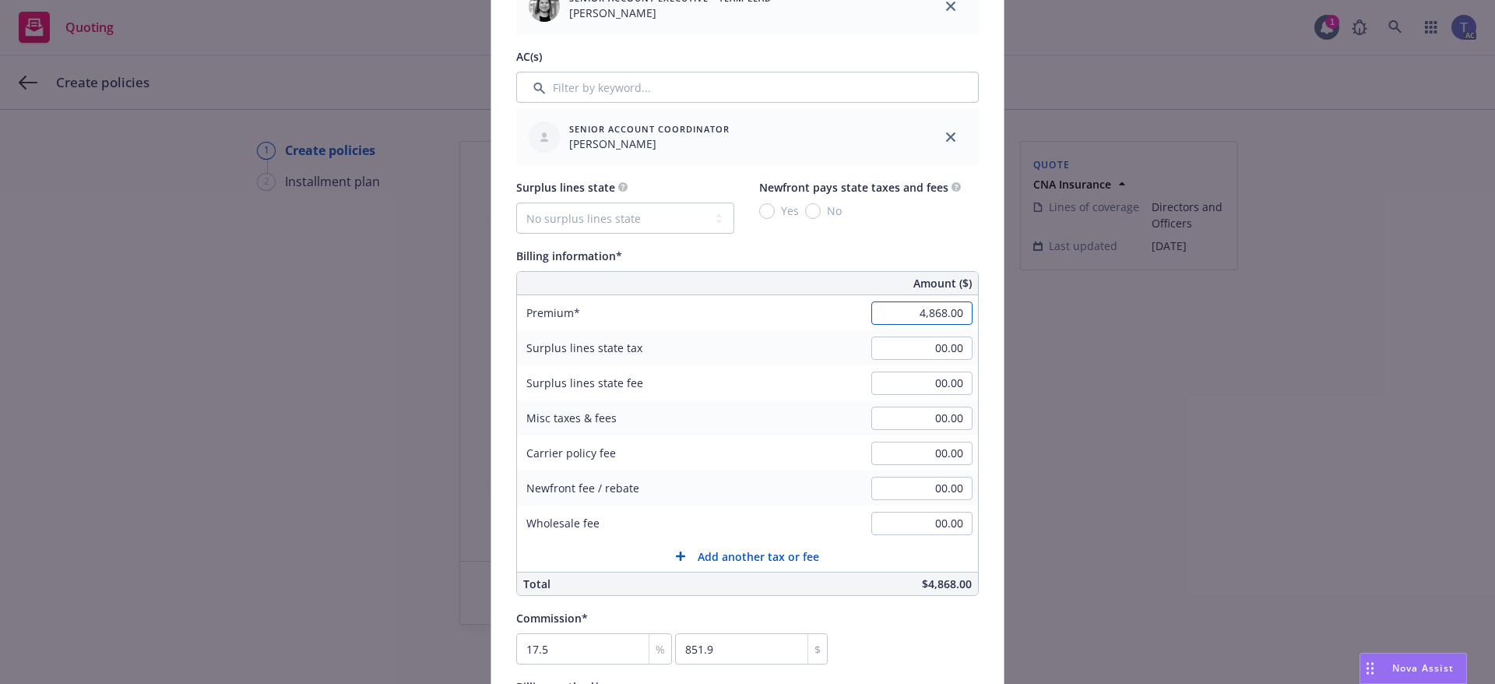
click at [921, 311] on input "4,868.00" at bounding box center [921, 312] width 101 height 23
click at [897, 296] on div "4,868.00" at bounding box center [922, 313] width 112 height 34
click at [902, 307] on input "4,868.00" at bounding box center [921, 312] width 101 height 23
type input "26,968.00"
type input "4719.4"
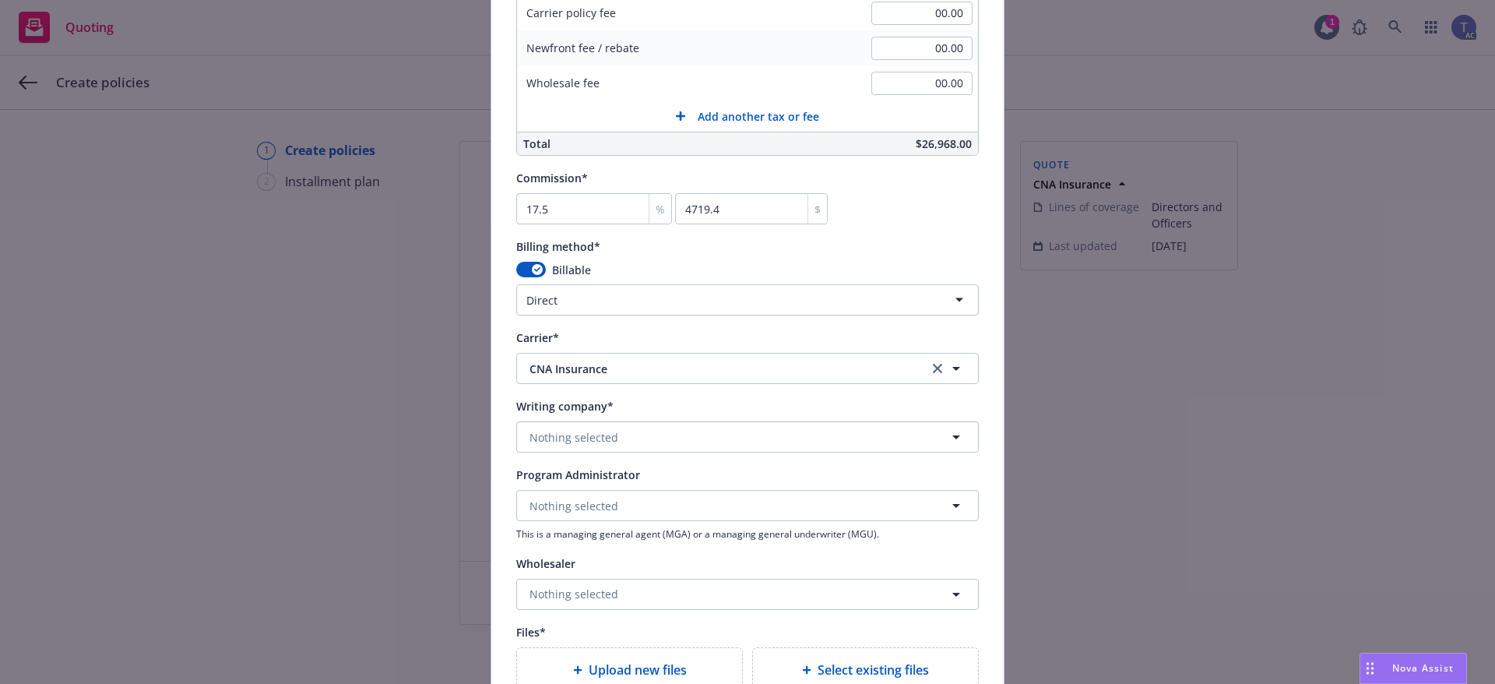
scroll to position [1246, 0]
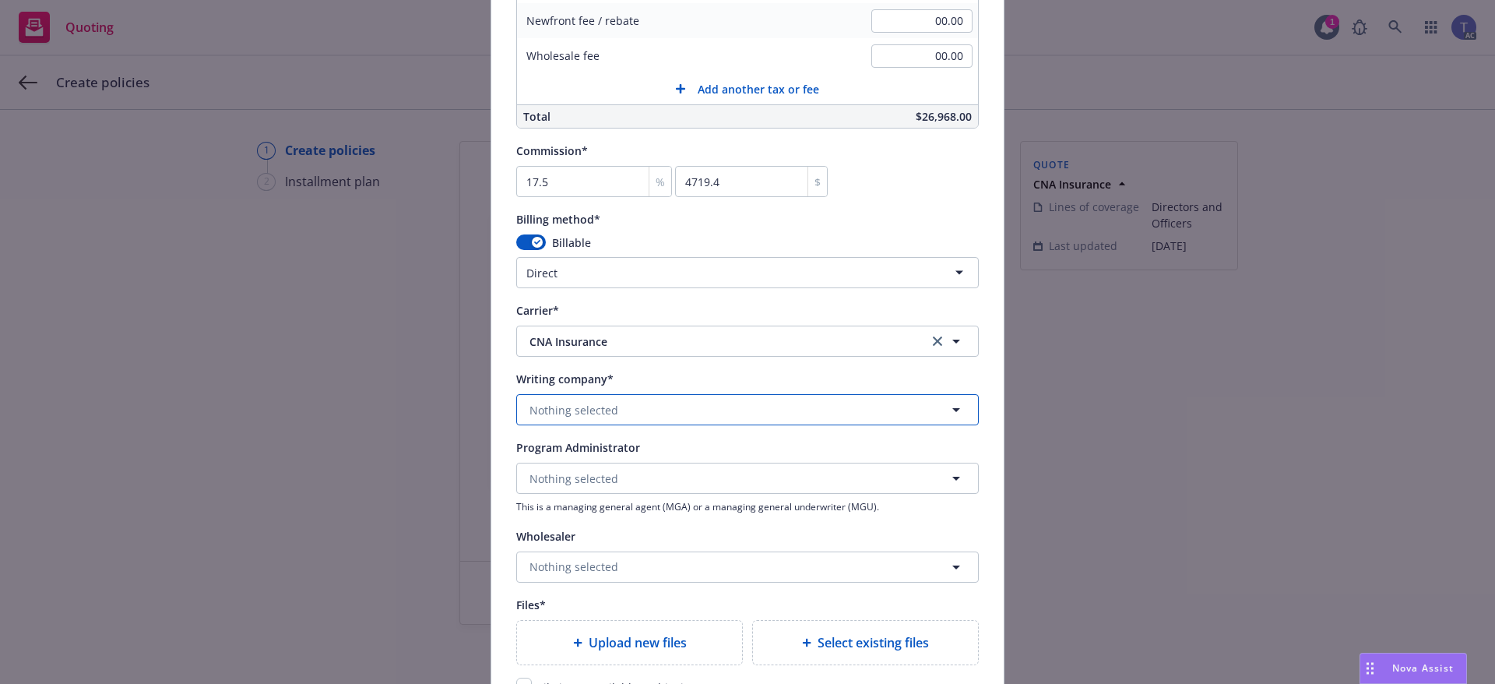
click at [655, 409] on button "Nothing selected" at bounding box center [747, 409] width 462 height 31
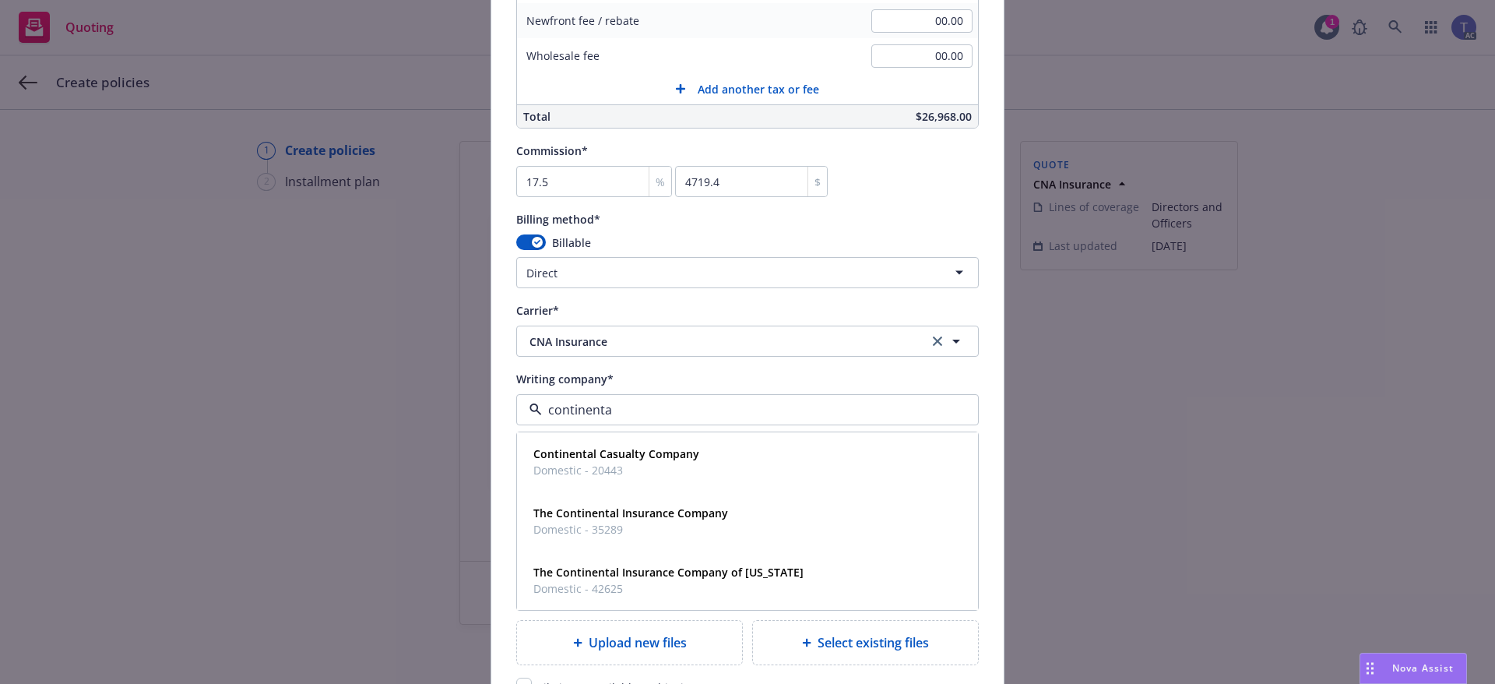
type input "continental"
click at [621, 457] on strong "Continental Casualty Company" at bounding box center [616, 453] width 166 height 15
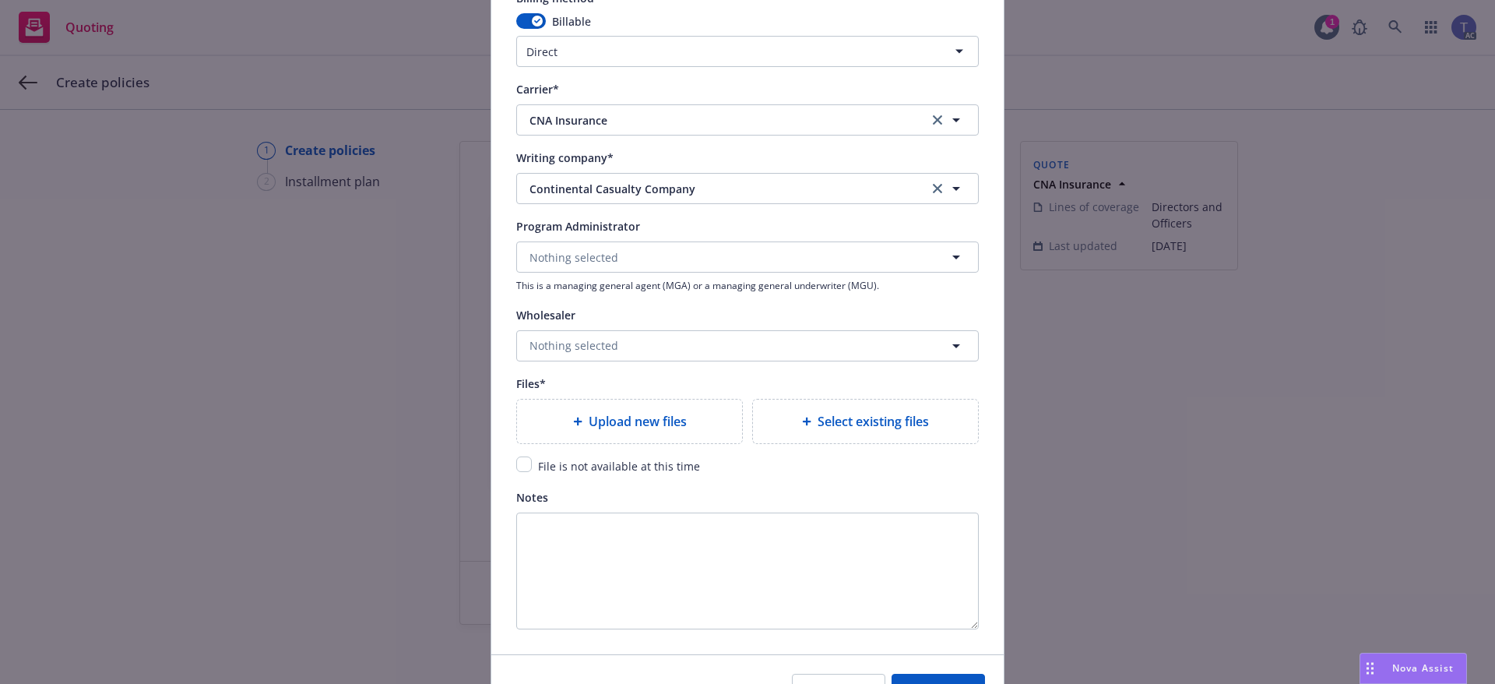
scroll to position [1479, 0]
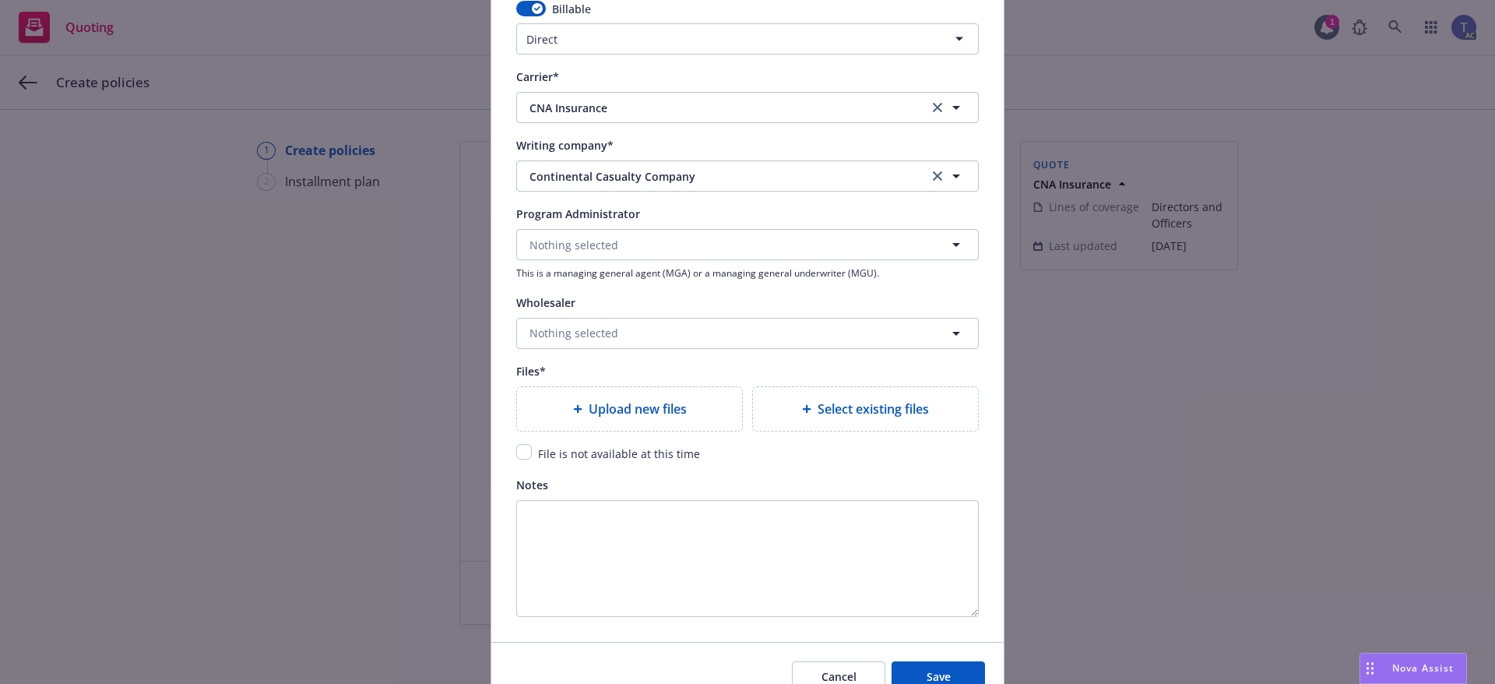
click at [657, 409] on span "Upload new files" at bounding box center [638, 408] width 98 height 19
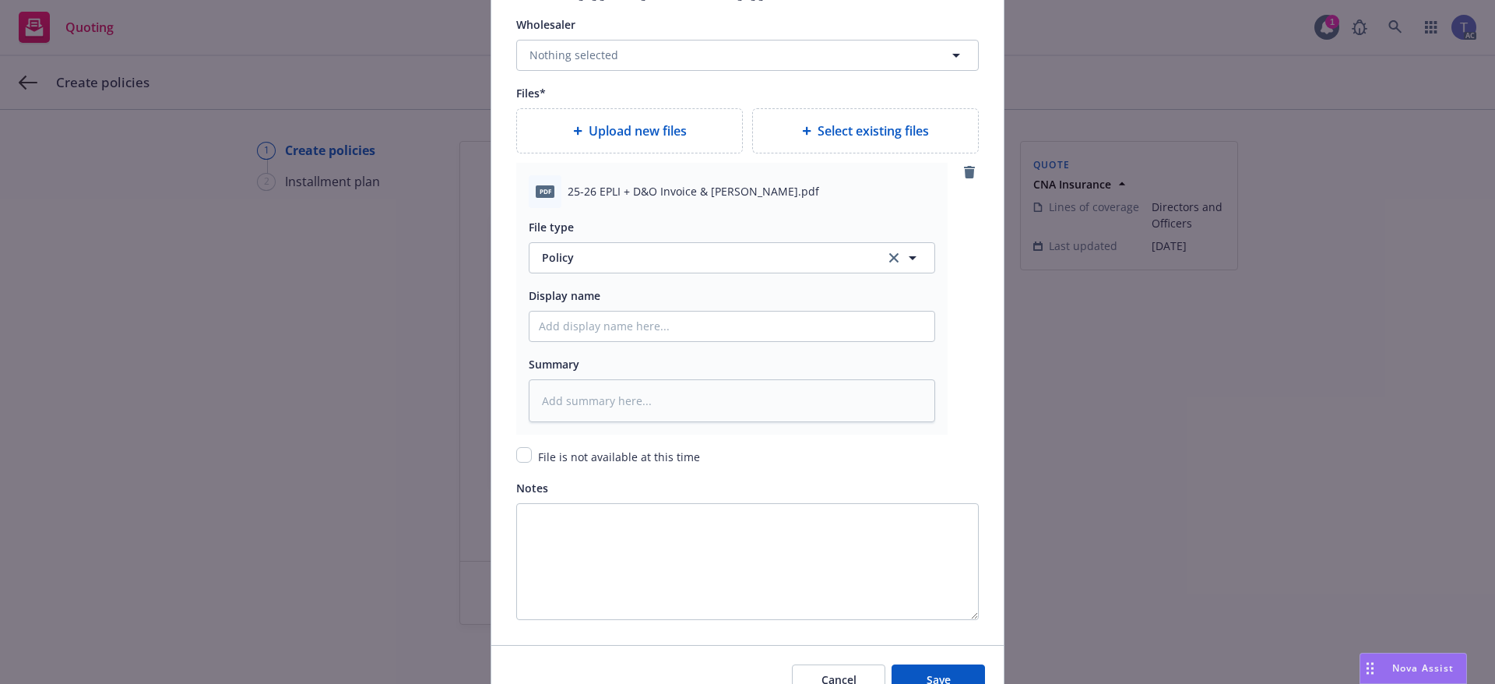
scroll to position [1791, 0]
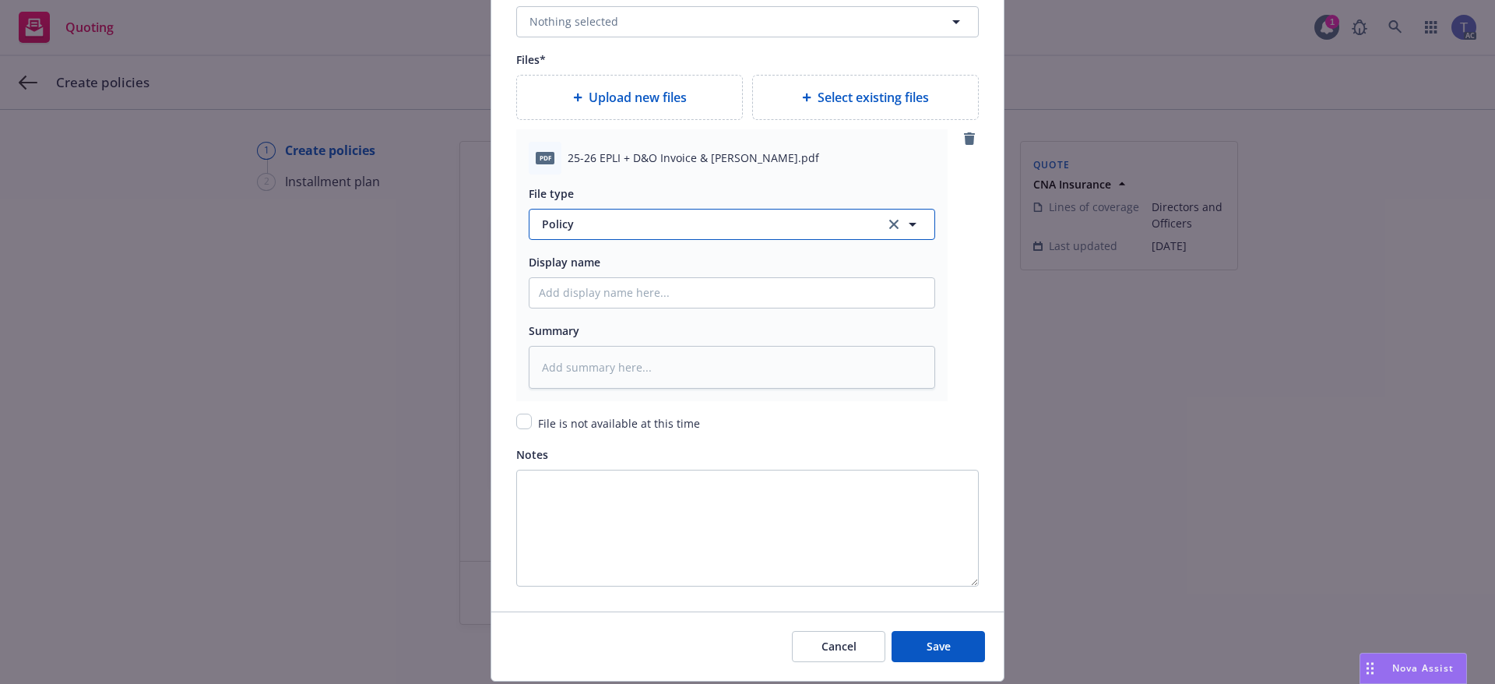
click at [724, 223] on span "Policy" at bounding box center [704, 224] width 325 height 16
type input "binder"
click at [646, 255] on div "Binder" at bounding box center [731, 267] width 405 height 41
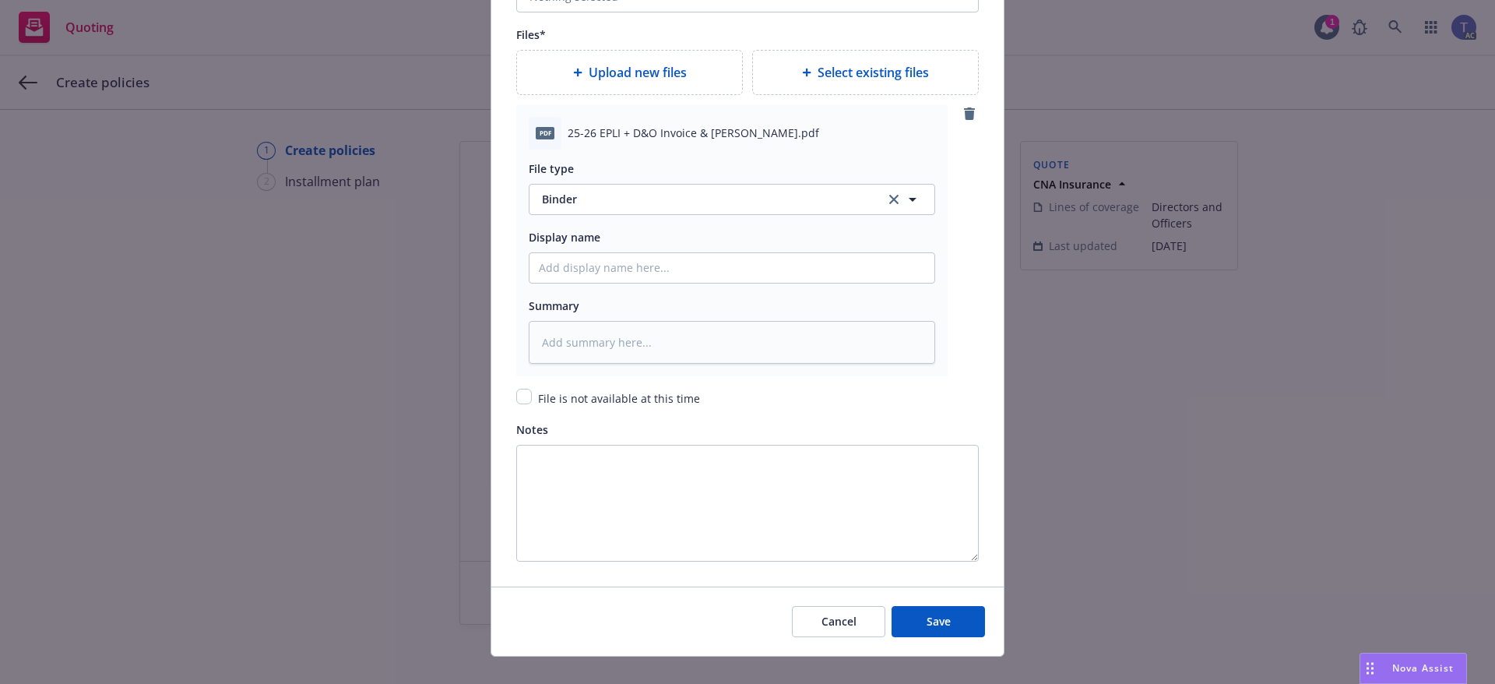
scroll to position [1838, 0]
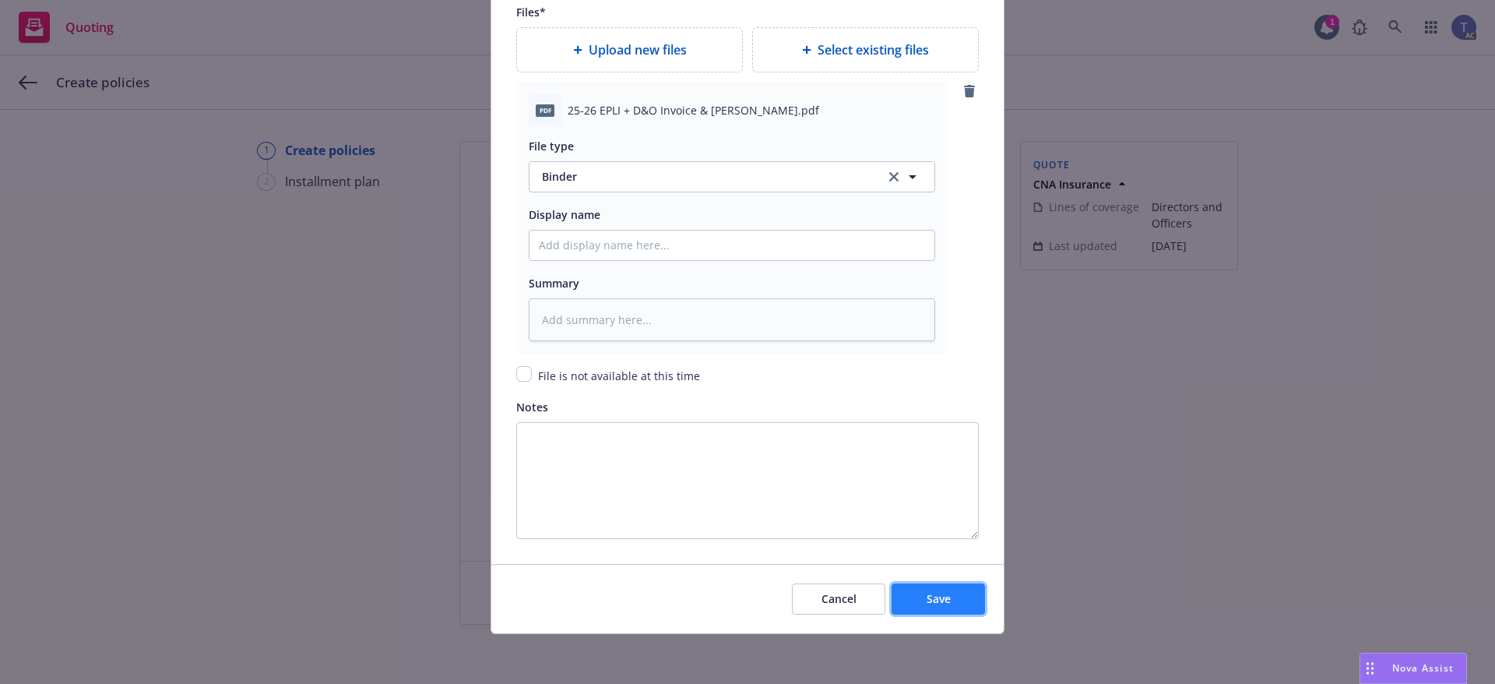
click at [929, 606] on button "Save" at bounding box center [938, 598] width 93 height 31
type textarea "x"
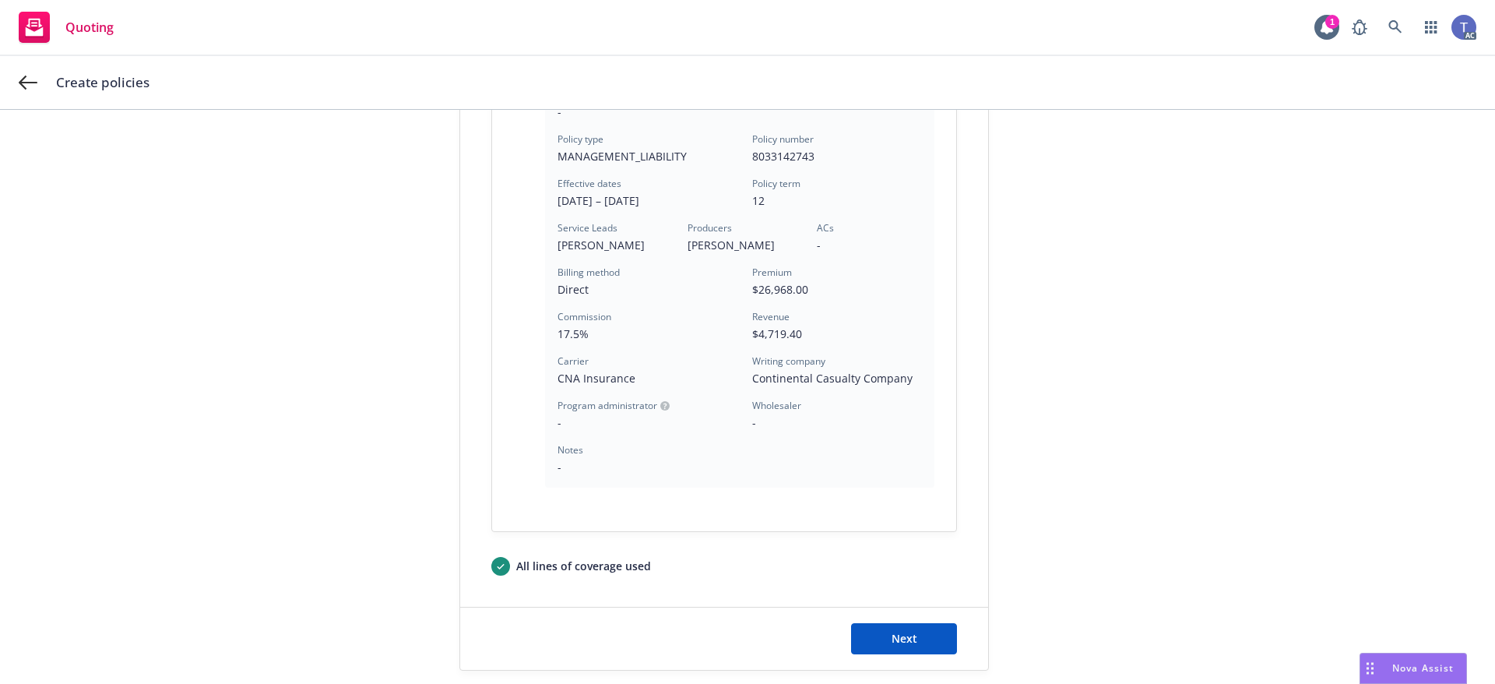
scroll to position [389, 0]
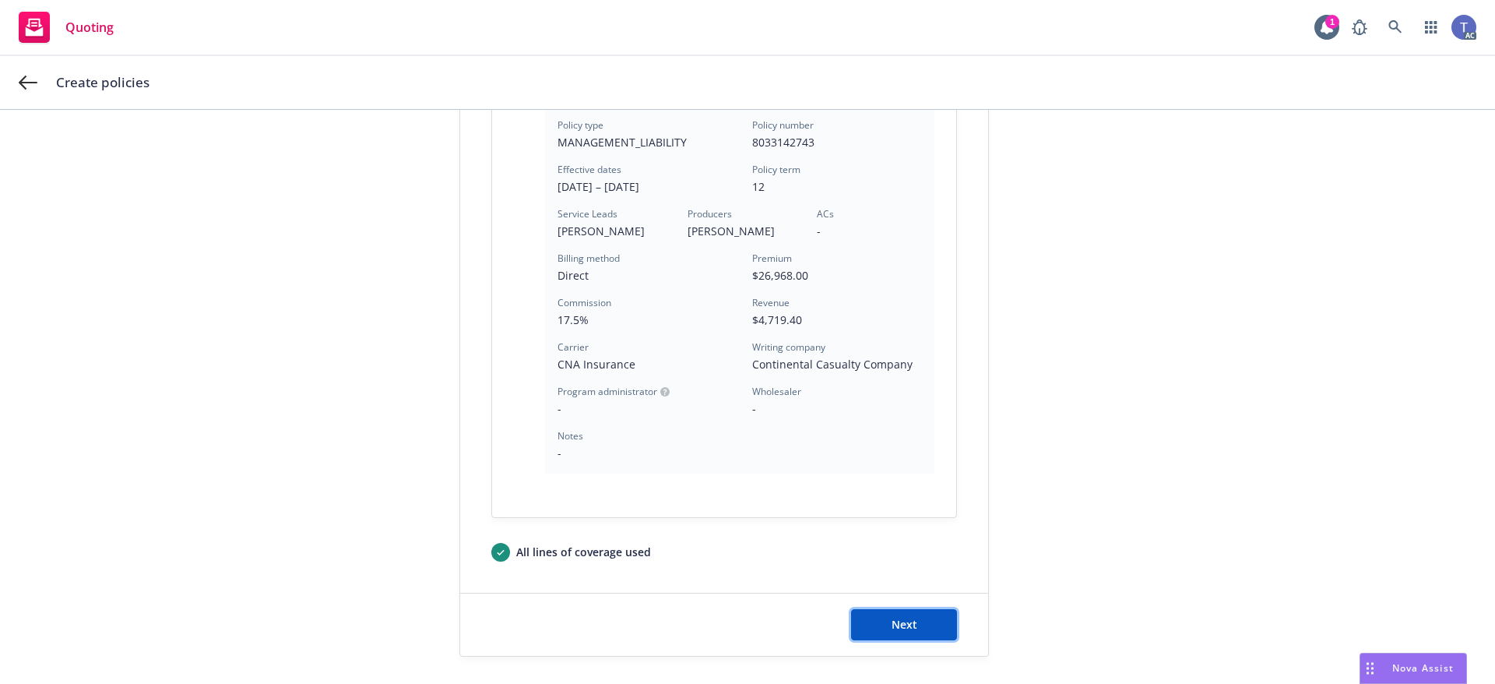
drag, startPoint x: 925, startPoint y: 626, endPoint x: 920, endPoint y: 609, distance: 18.0
click at [923, 625] on button "Next" at bounding box center [904, 624] width 106 height 31
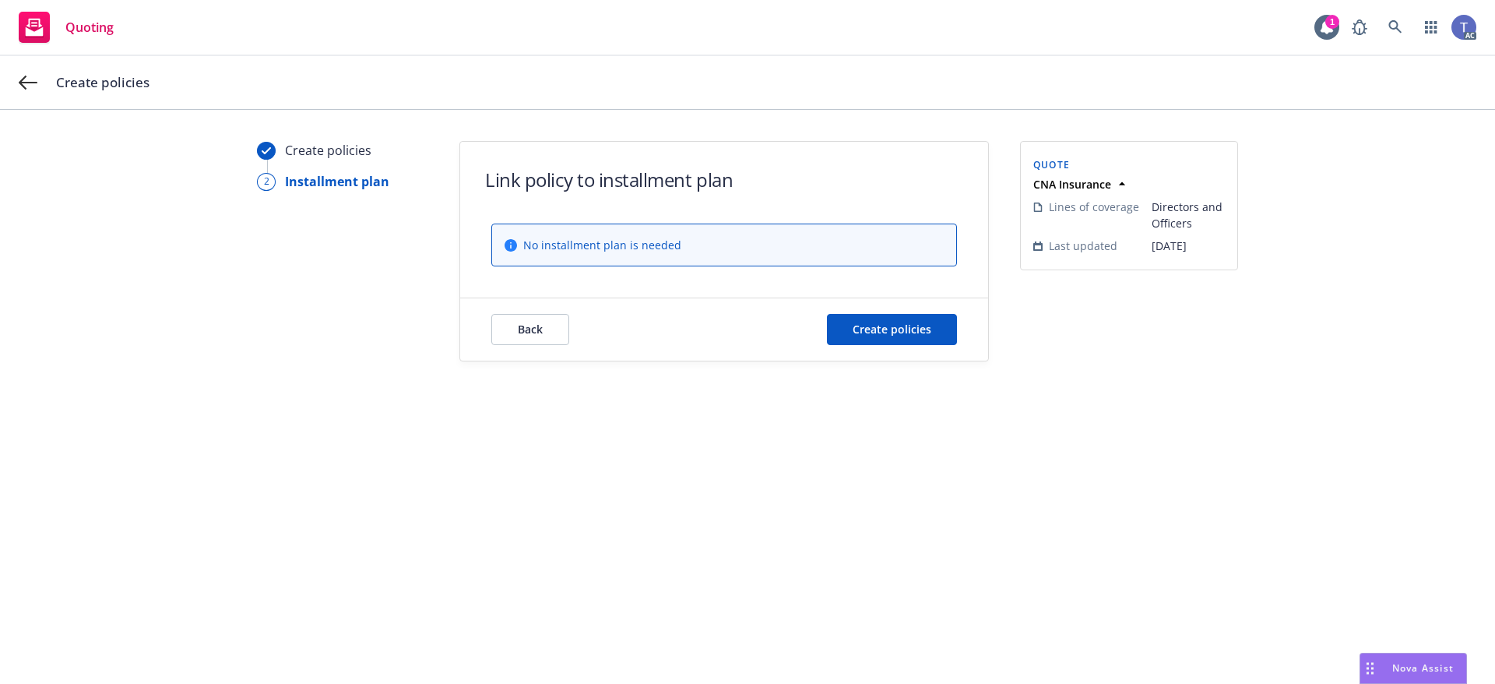
scroll to position [0, 0]
click at [912, 325] on span "Create policies" at bounding box center [892, 329] width 79 height 15
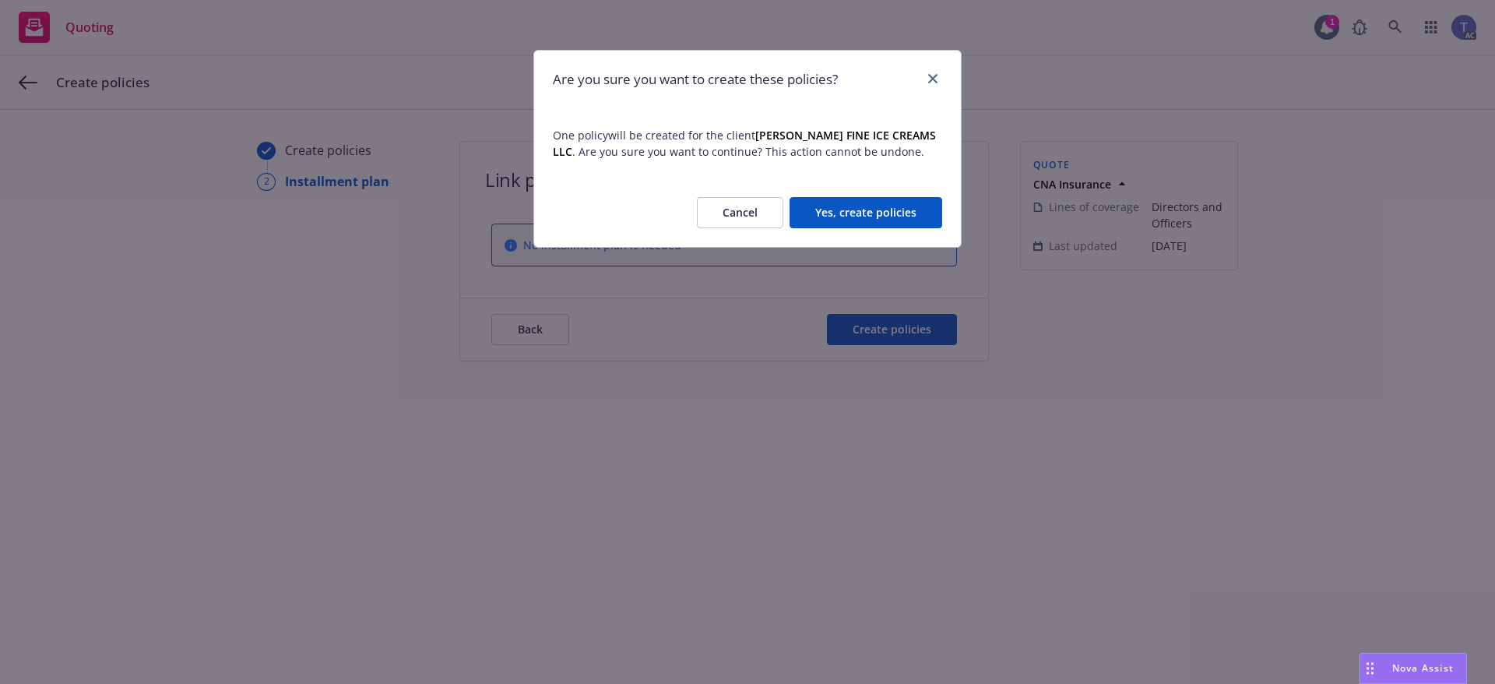
click at [882, 216] on button "Yes, create policies" at bounding box center [866, 212] width 153 height 31
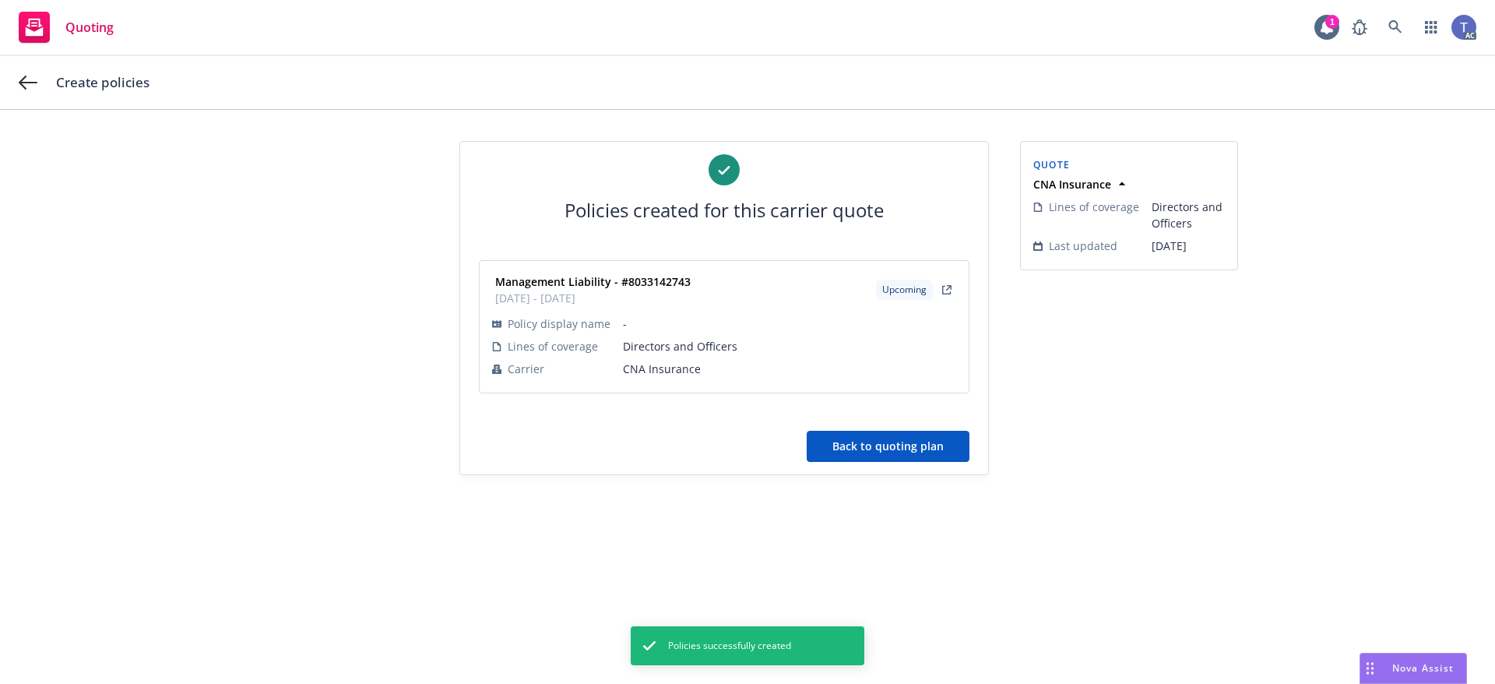
click at [875, 444] on button "Back to quoting plan" at bounding box center [888, 446] width 163 height 31
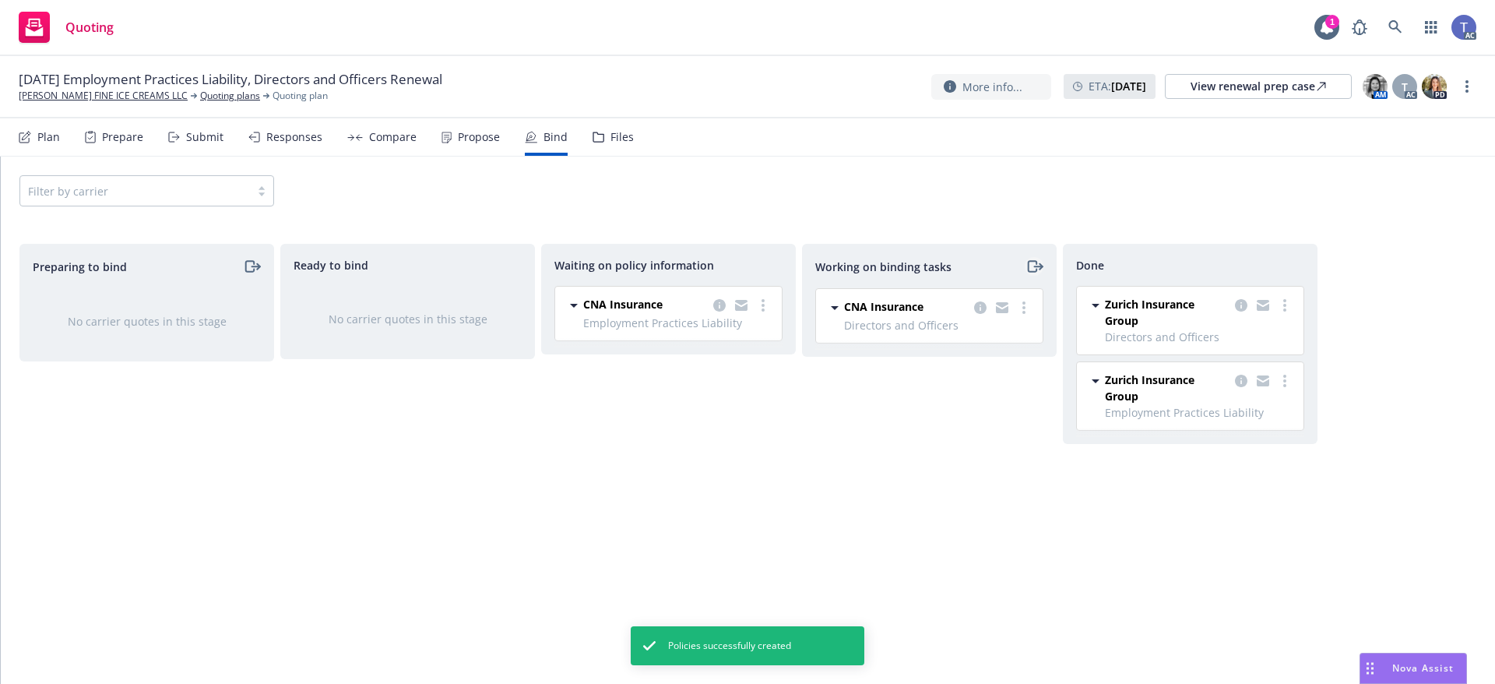
click at [1028, 259] on icon "moveRight" at bounding box center [1034, 266] width 18 height 19
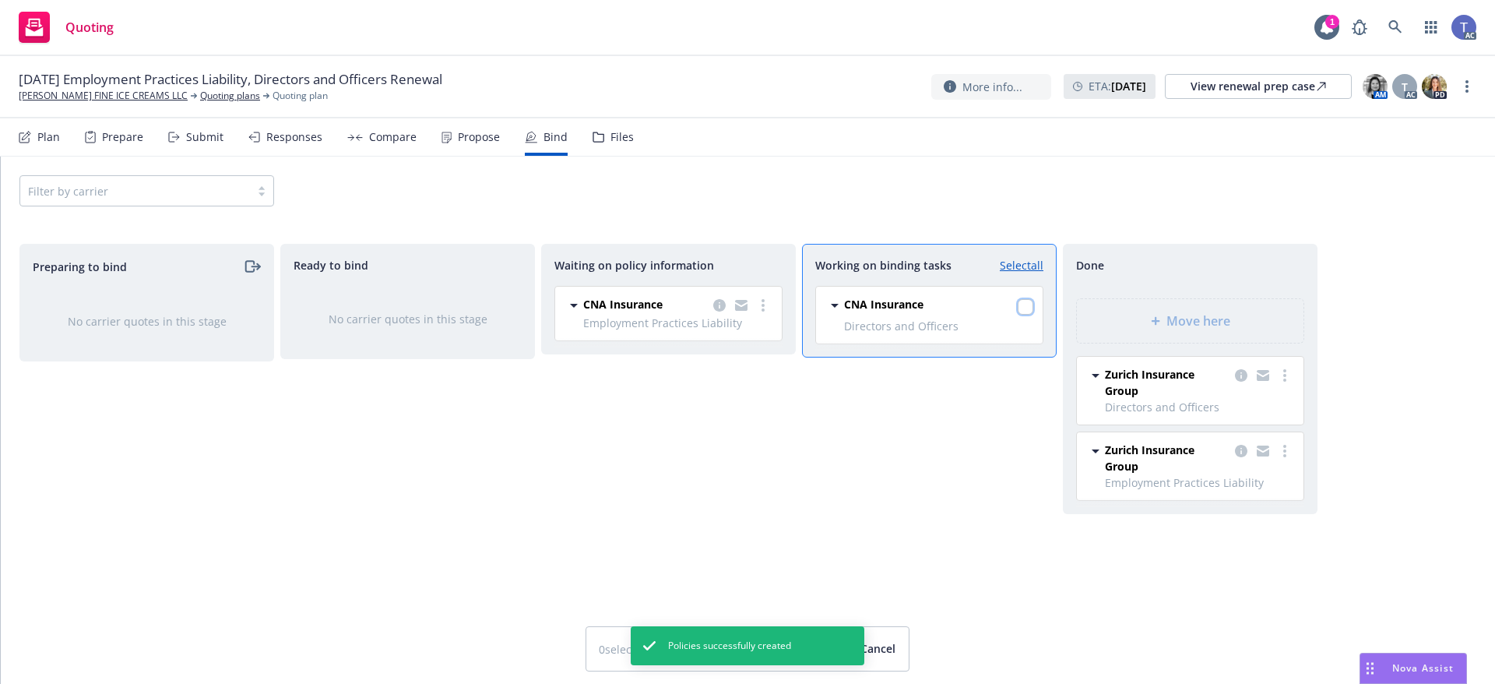
click at [1026, 304] on input "checkbox" at bounding box center [1026, 307] width 16 height 16
checkbox input "true"
click at [1155, 319] on icon at bounding box center [1155, 321] width 9 height 9
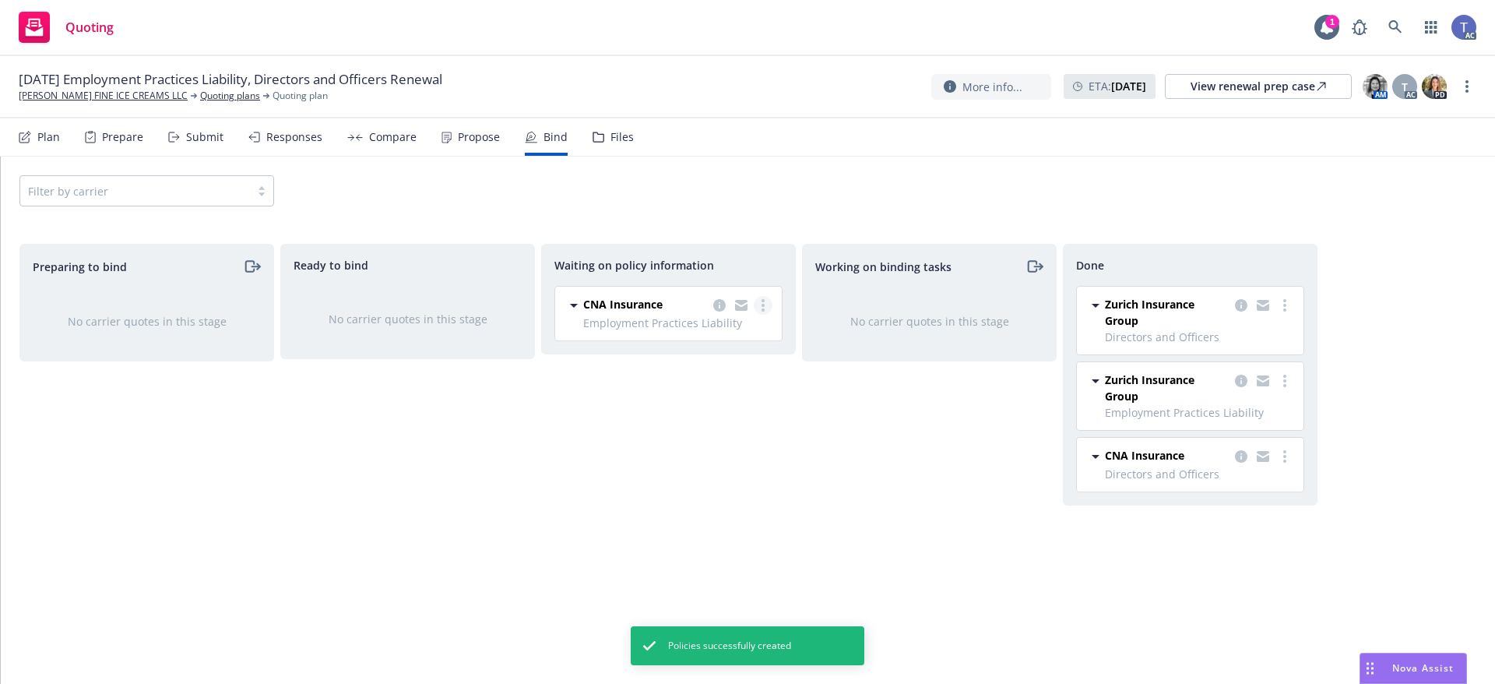
click at [766, 304] on link "more" at bounding box center [763, 305] width 19 height 19
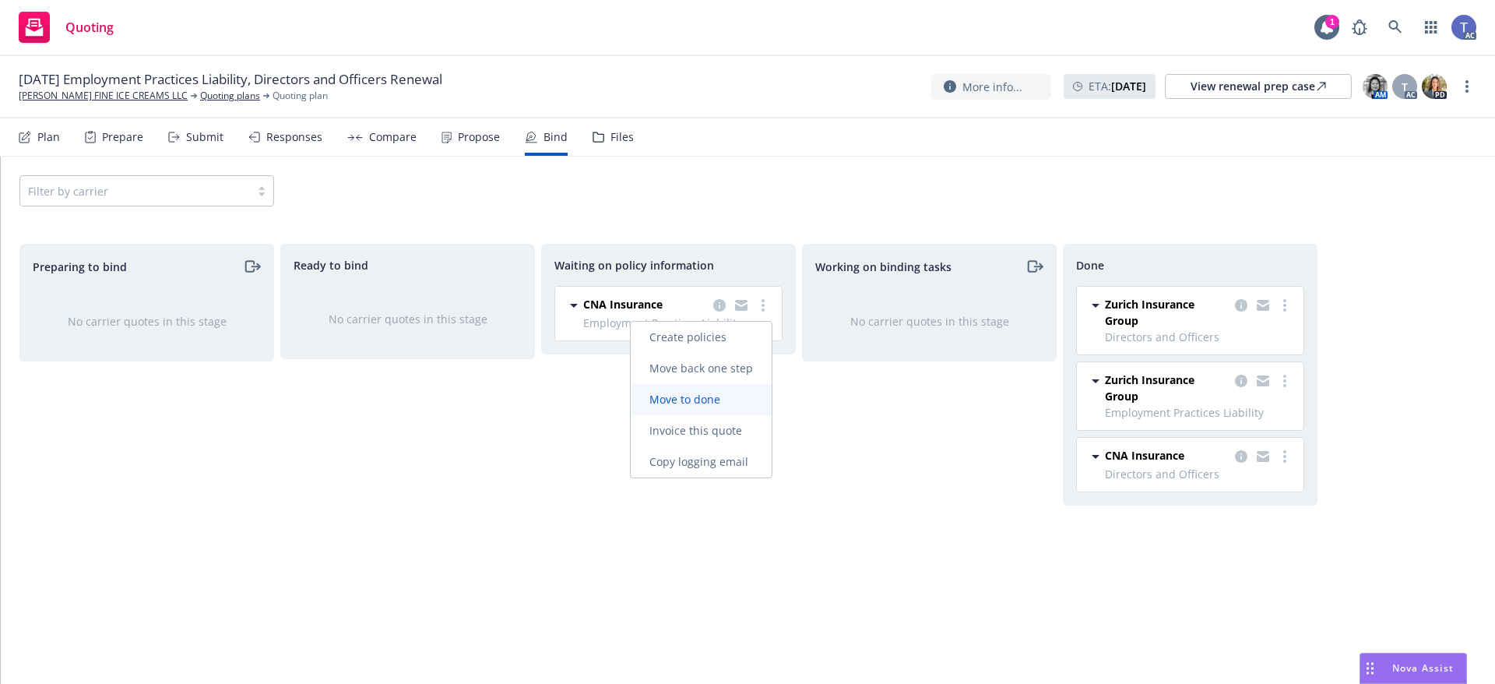
click at [732, 399] on span "Move to done" at bounding box center [685, 399] width 108 height 15
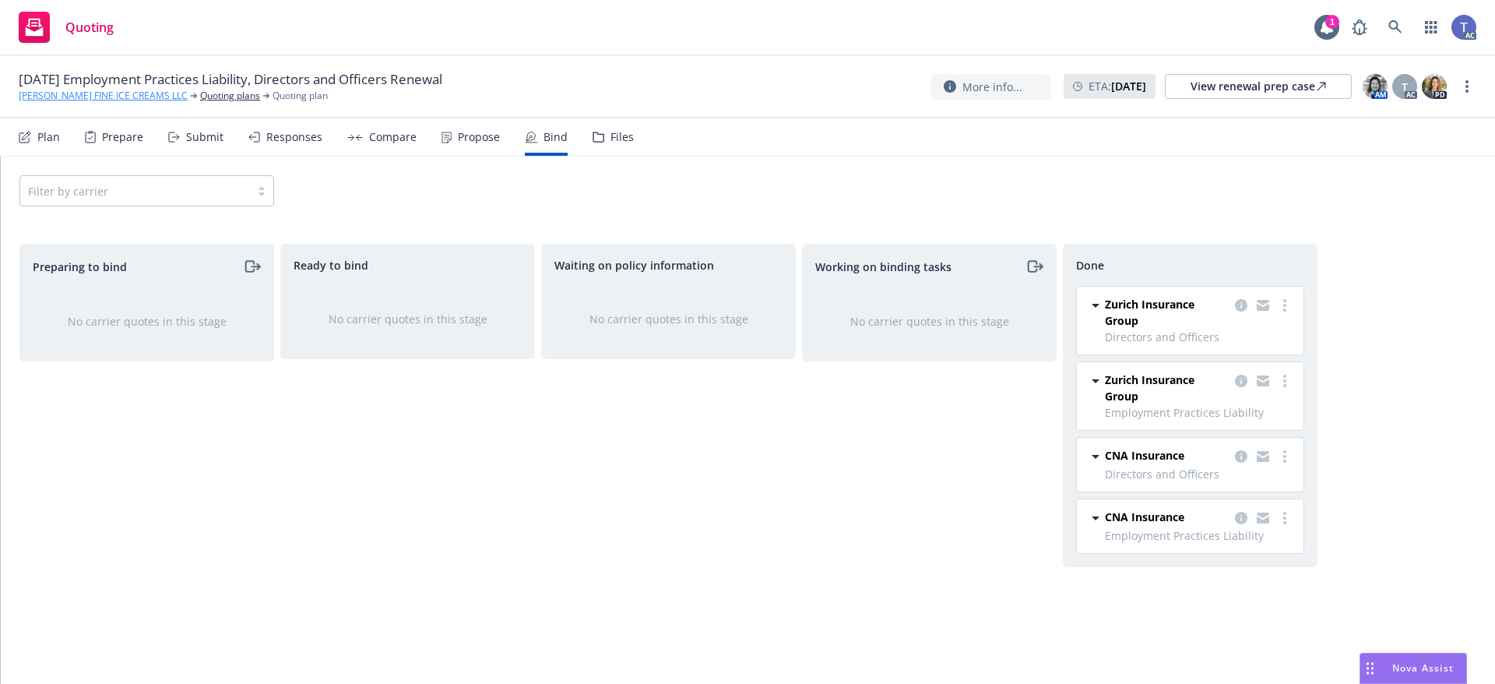
click at [119, 98] on link "[PERSON_NAME] FINE ICE CREAMS LLC" at bounding box center [103, 96] width 169 height 14
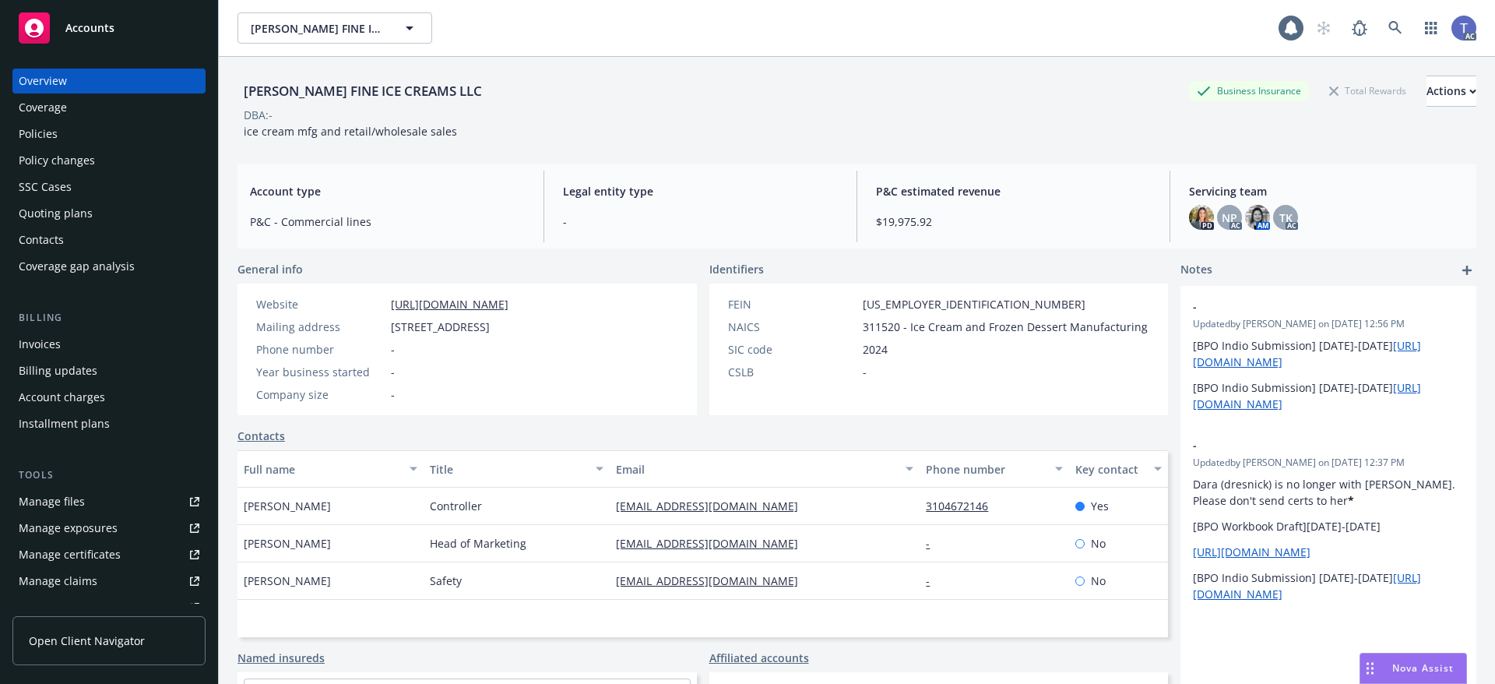
click at [58, 132] on div "Policies" at bounding box center [109, 133] width 181 height 25
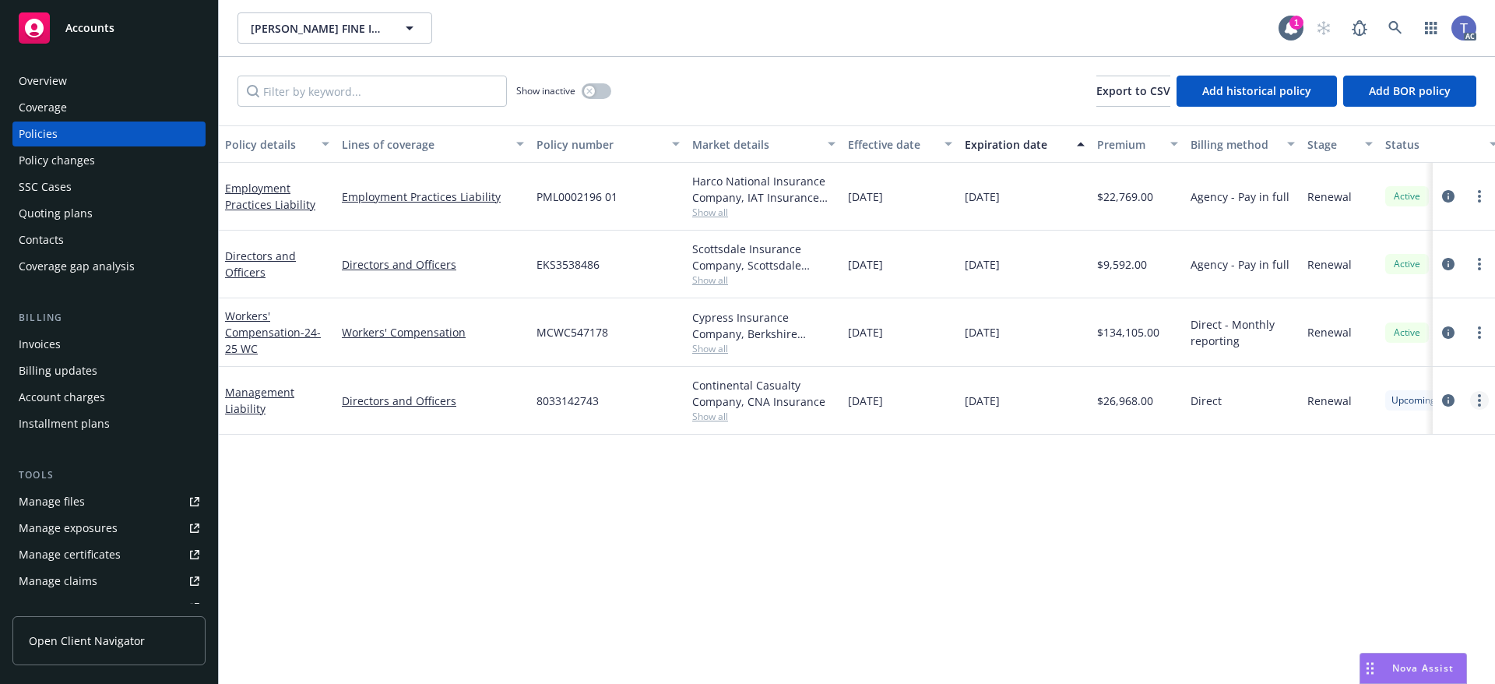
click at [1483, 400] on link "more" at bounding box center [1479, 400] width 19 height 19
click at [1421, 431] on link "Manage lines of coverage" at bounding box center [1396, 432] width 183 height 31
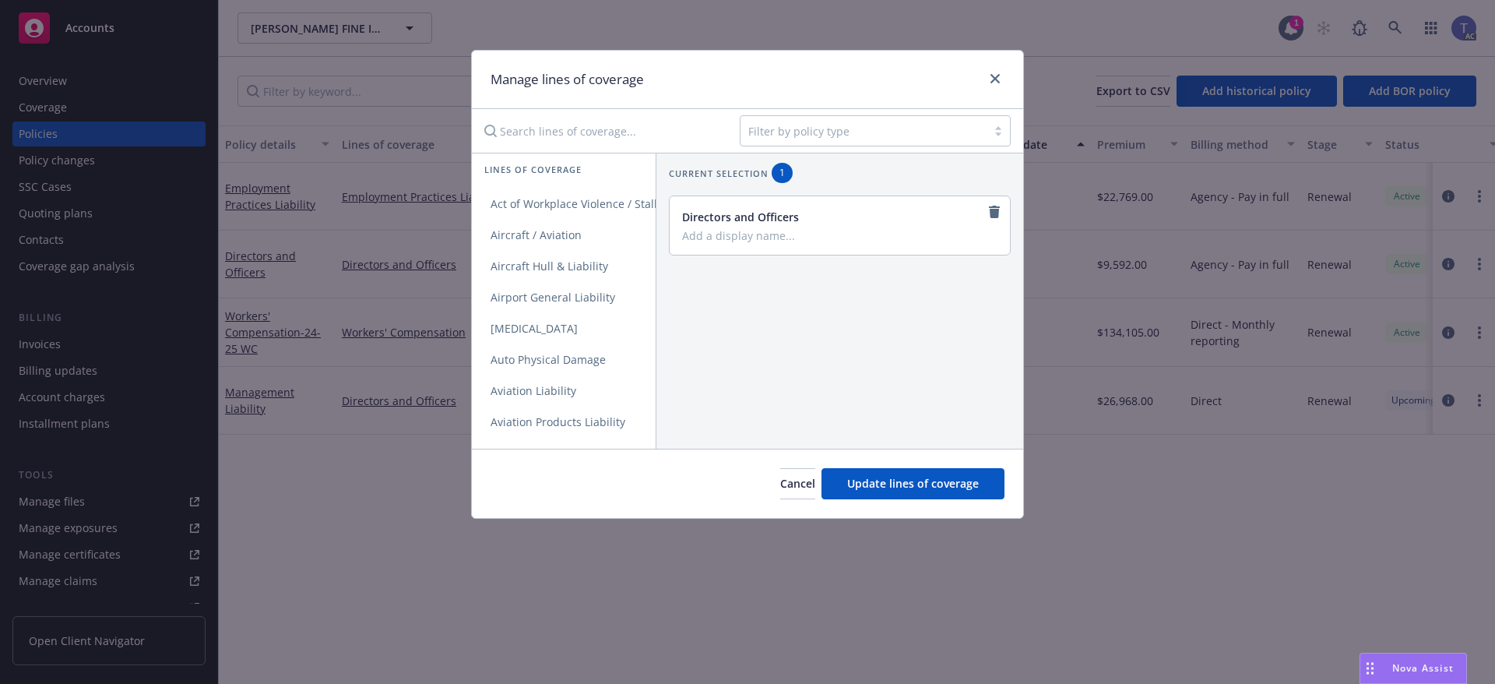
click at [905, 123] on div at bounding box center [863, 130] width 230 height 19
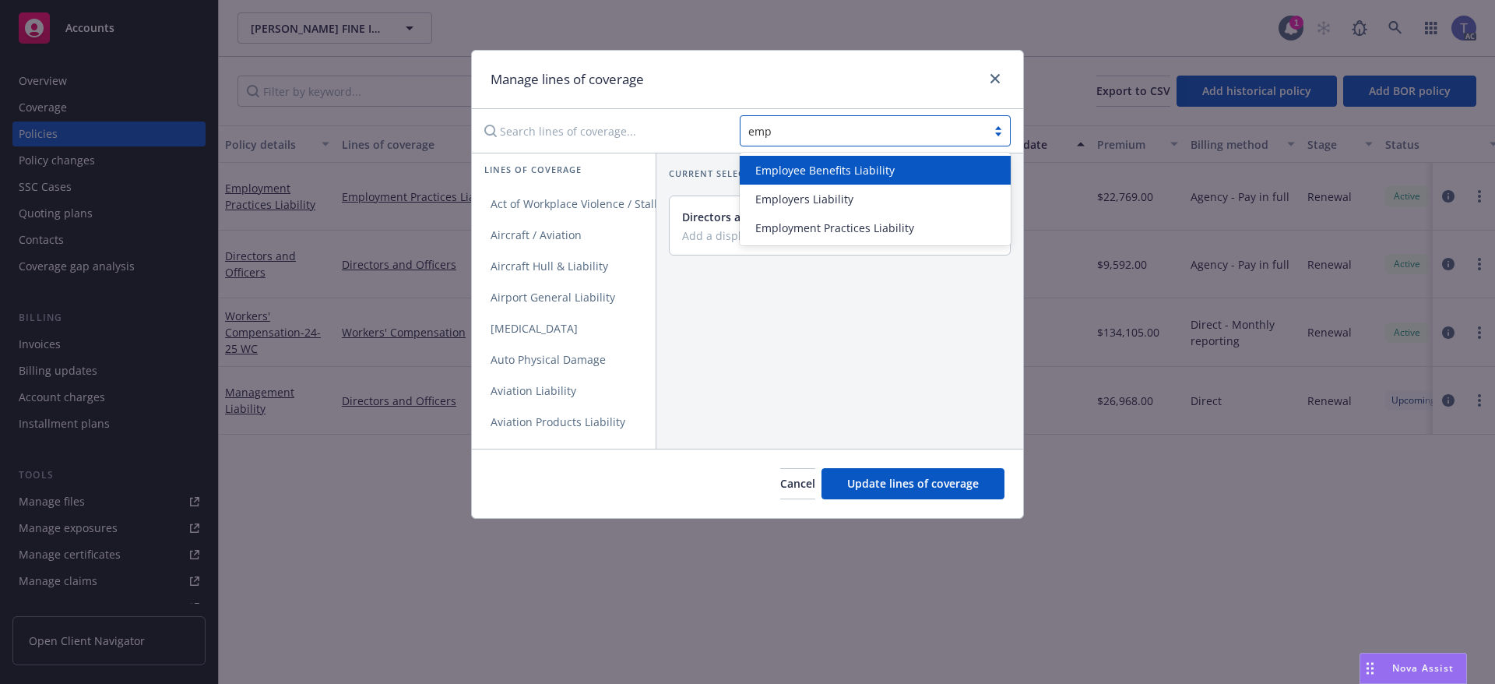
type input "empl"
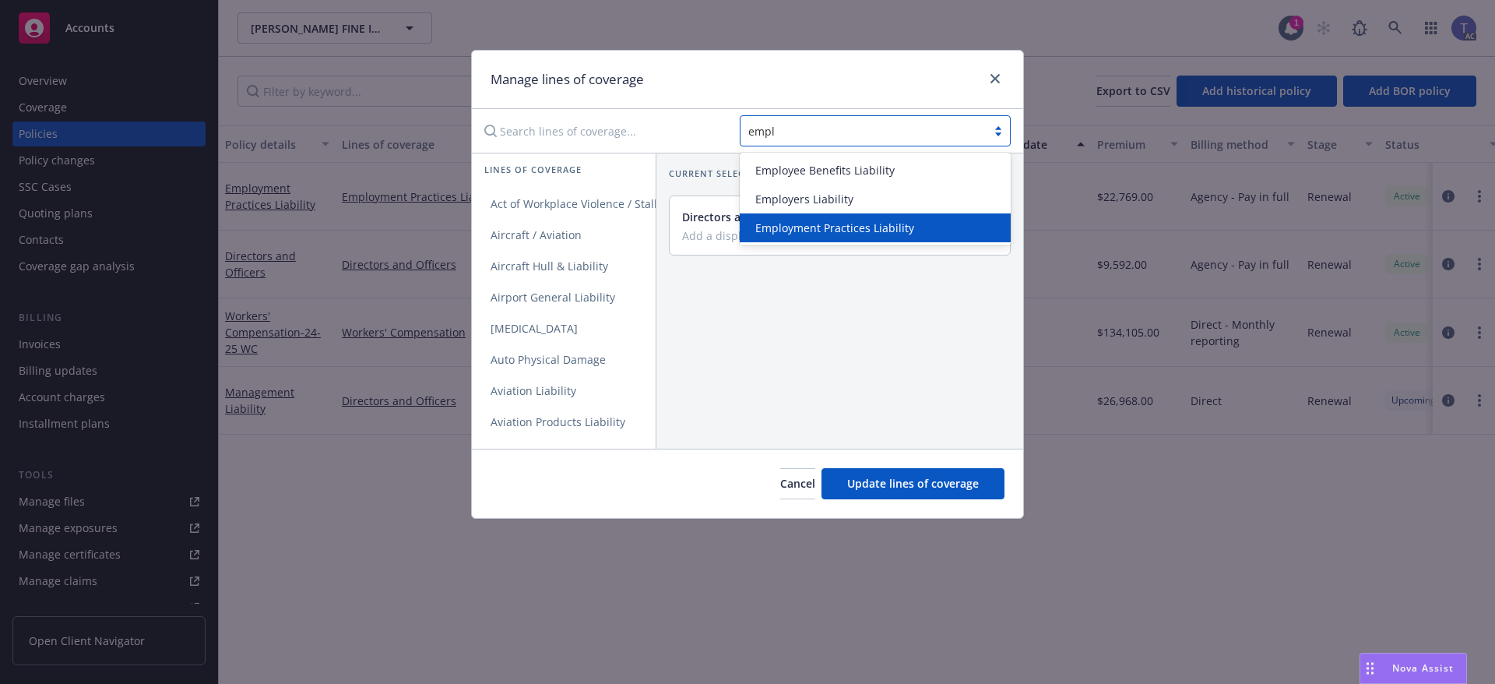
click at [885, 230] on span "Employment Practices Liability" at bounding box center [834, 228] width 159 height 16
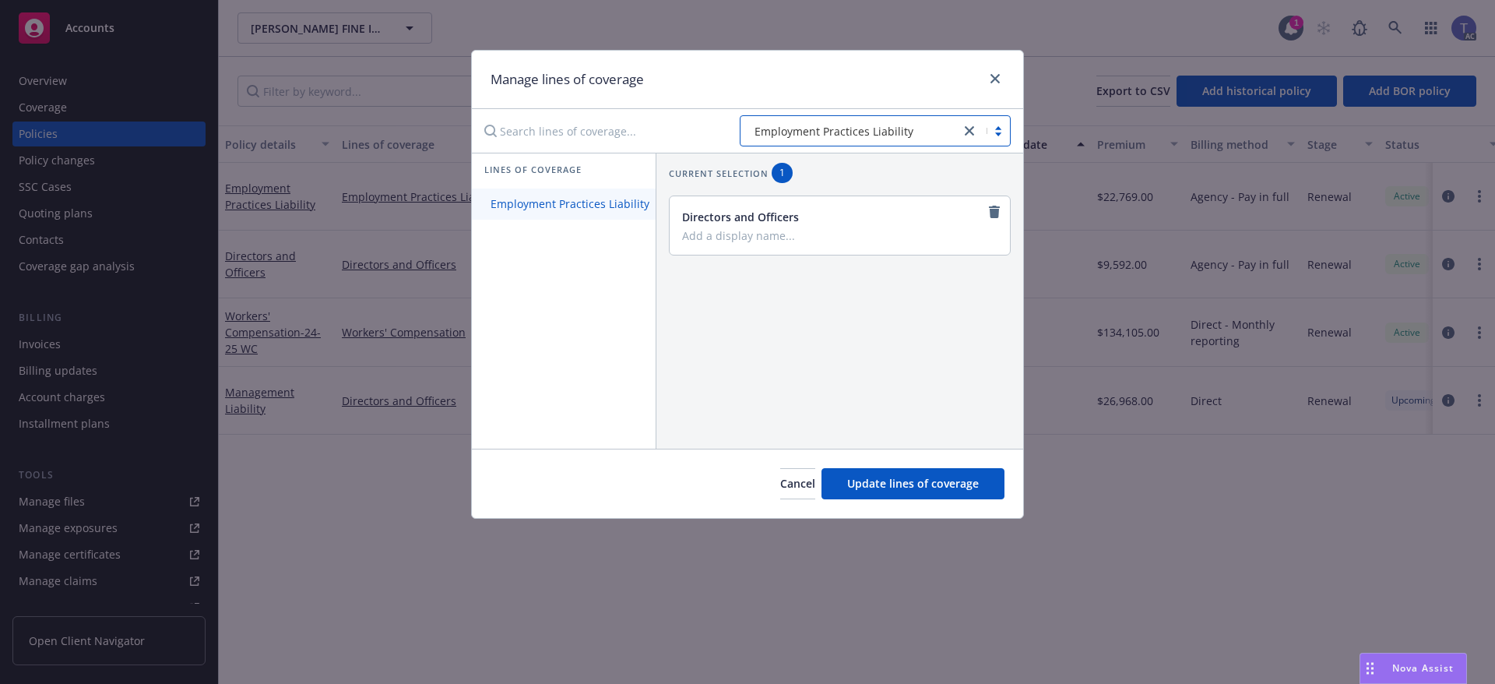
click at [583, 197] on span "Employment Practices Liability" at bounding box center [570, 203] width 196 height 15
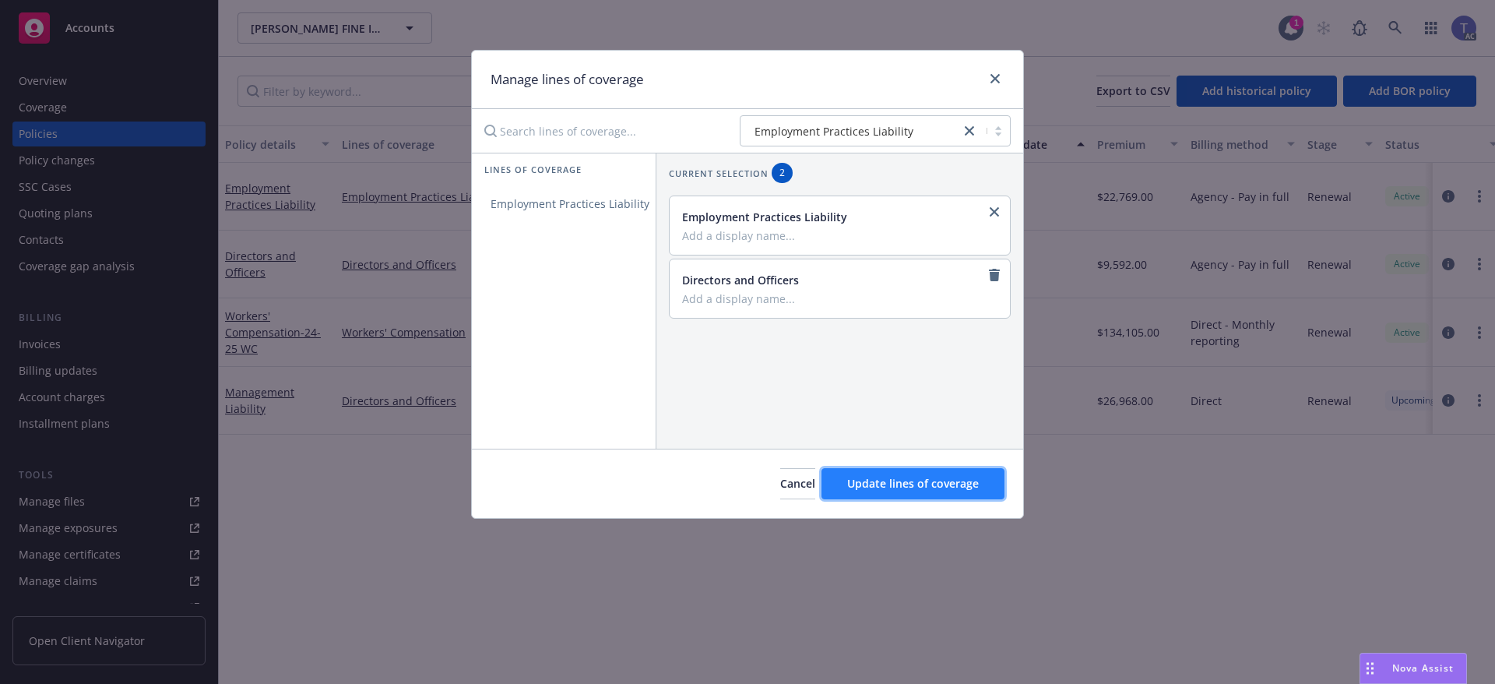
click at [882, 480] on span "Update lines of coverage" at bounding box center [913, 483] width 132 height 15
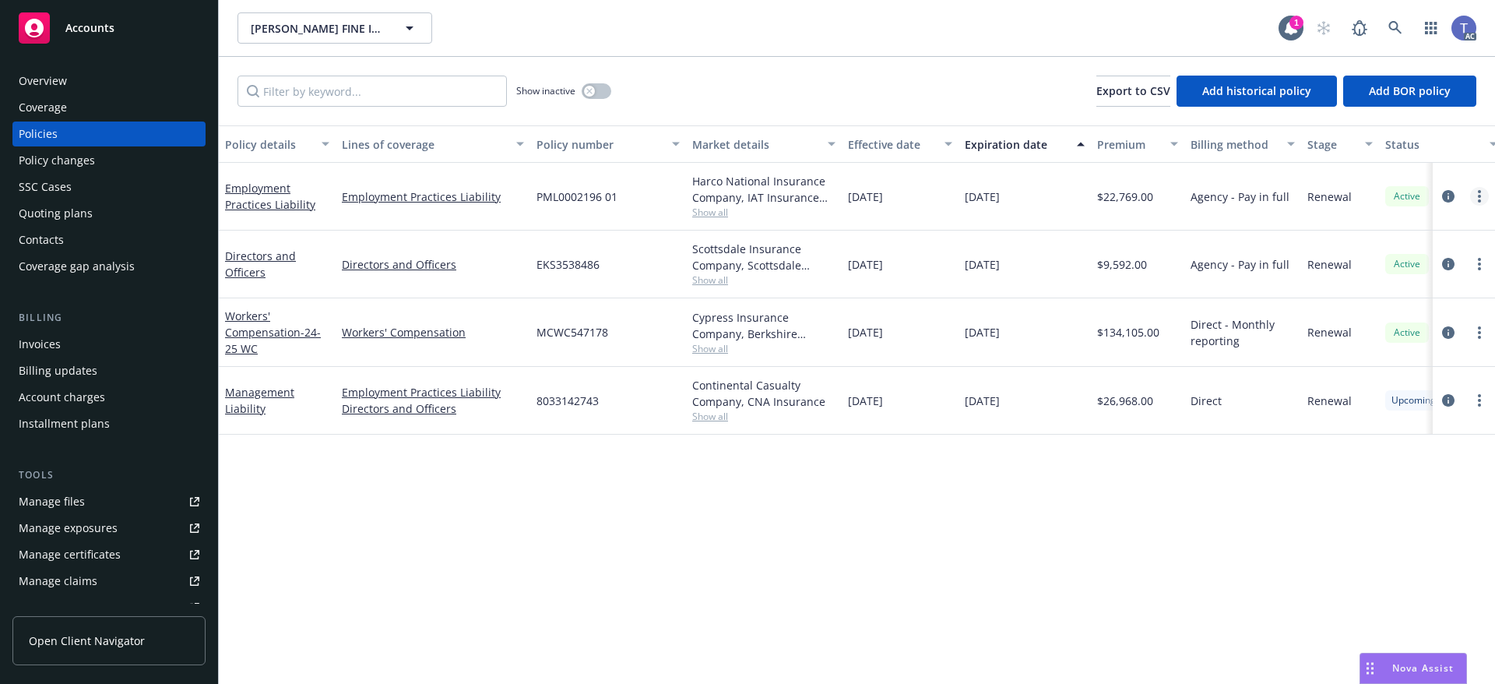
click at [1474, 195] on link "more" at bounding box center [1479, 196] width 19 height 19
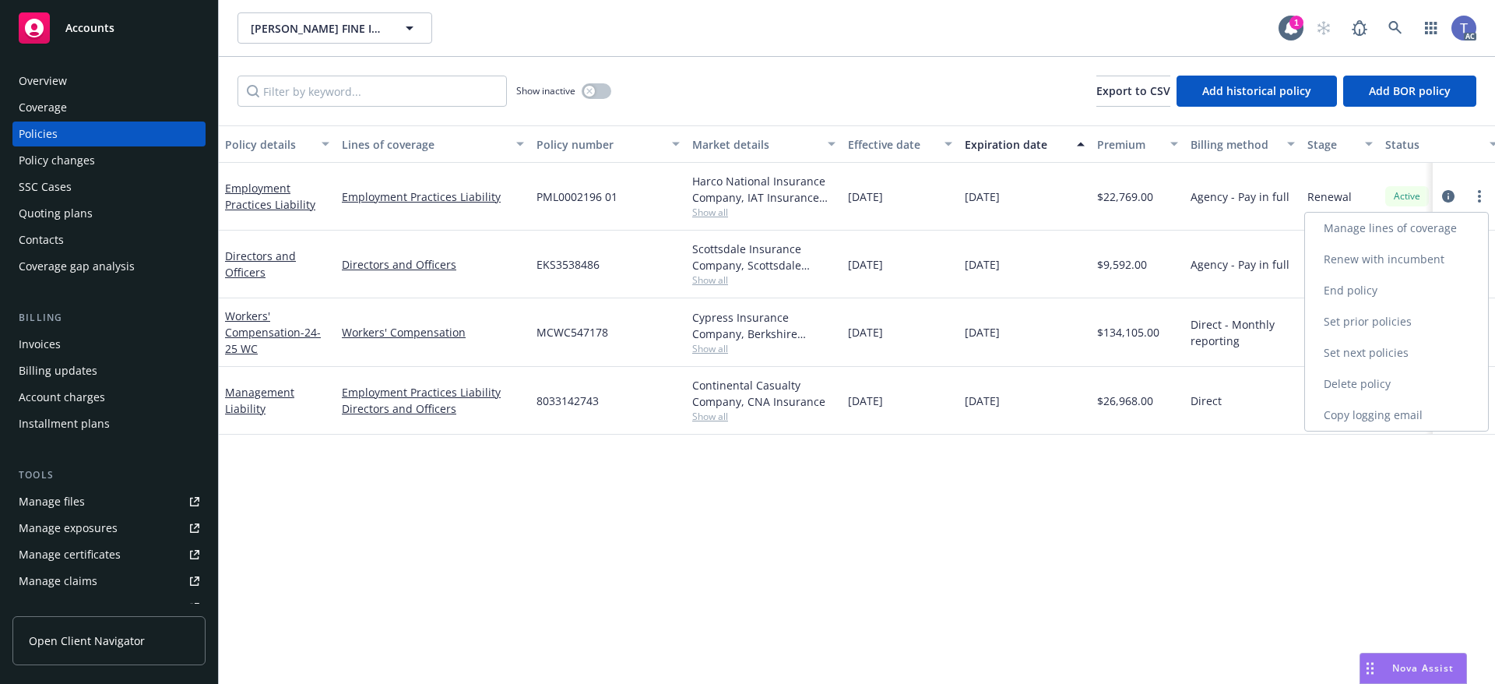
click at [1391, 353] on link "Set next policies" at bounding box center [1396, 352] width 183 height 31
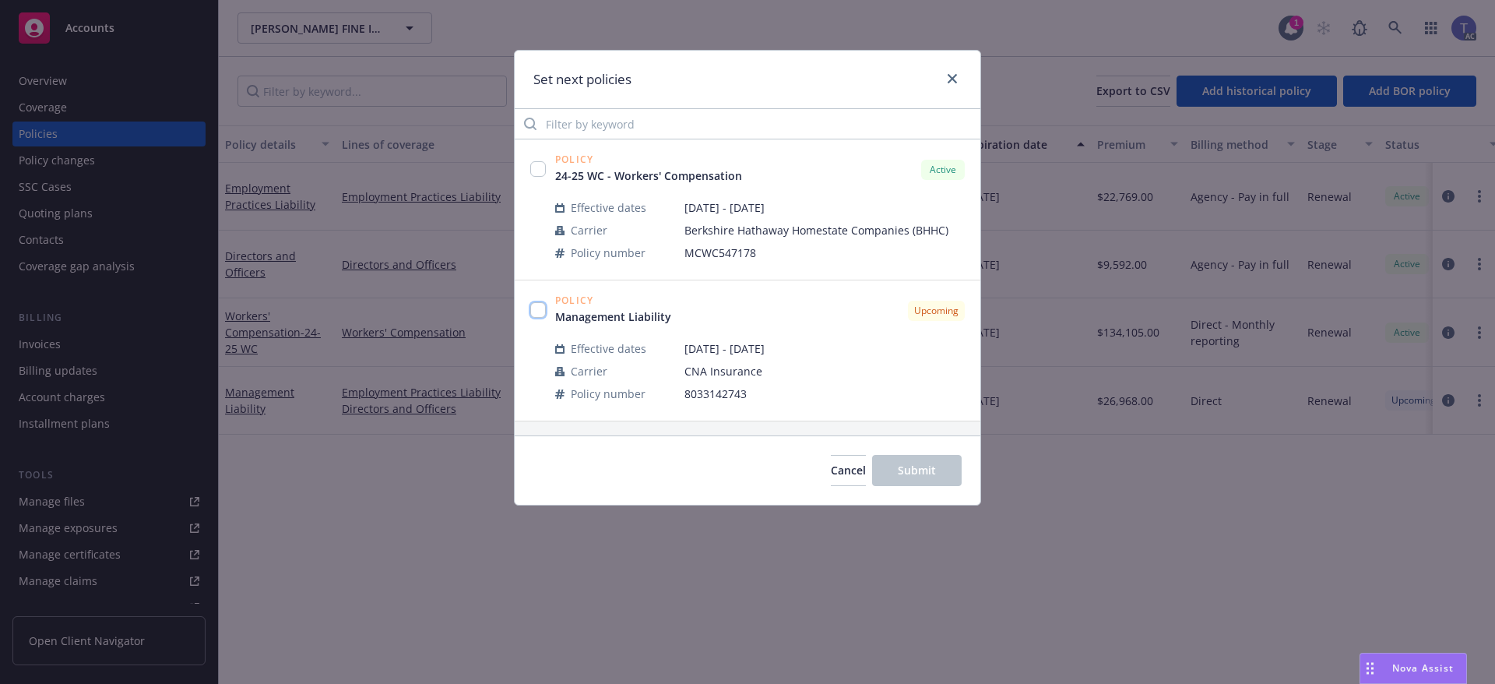
click at [535, 307] on input "checkbox" at bounding box center [538, 310] width 16 height 16
checkbox input "true"
click at [913, 473] on span "Submit" at bounding box center [917, 469] width 38 height 15
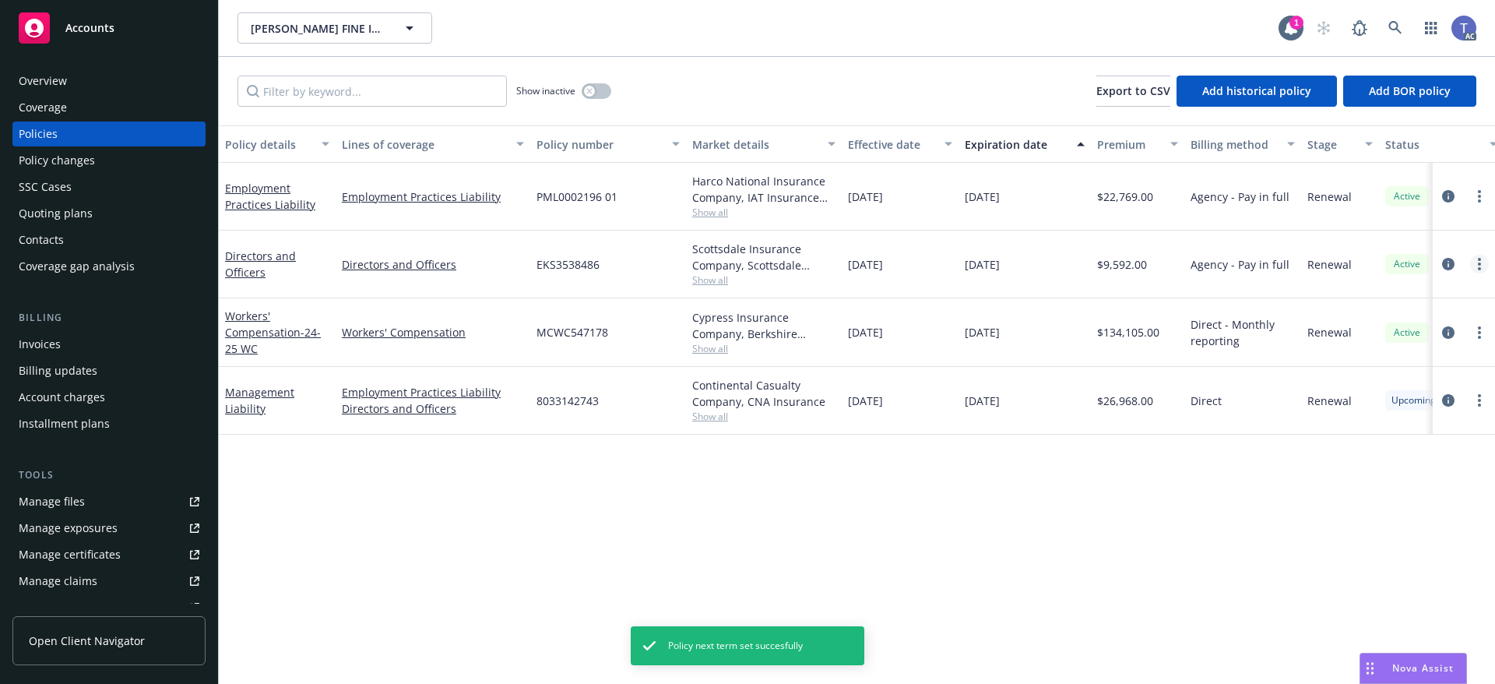
click at [1482, 265] on link "more" at bounding box center [1479, 264] width 19 height 19
click at [1145, 551] on div "Policy details Lines of coverage Policy number Market details Effective date Ex…" at bounding box center [857, 404] width 1276 height 558
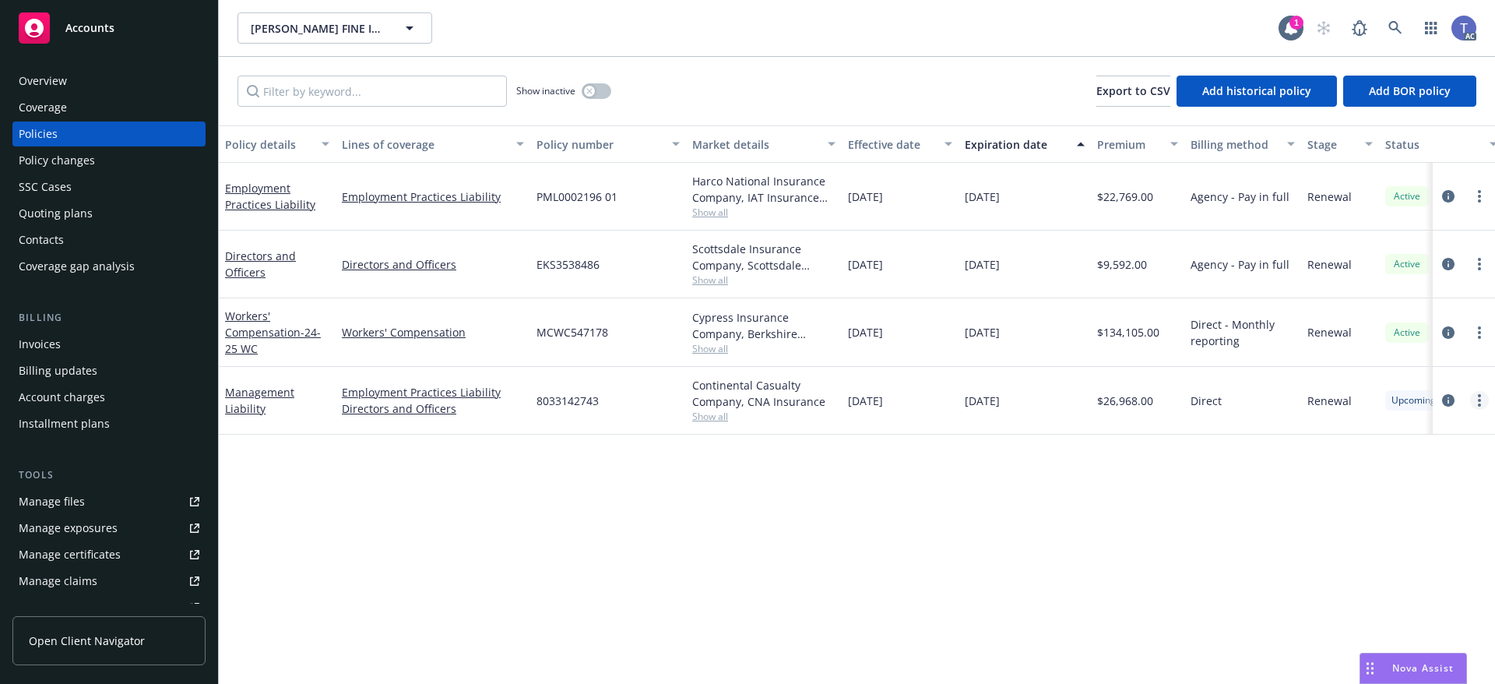
click at [1480, 402] on icon "more" at bounding box center [1479, 400] width 3 height 12
click at [1421, 523] on link "Set prior policies" at bounding box center [1396, 525] width 183 height 31
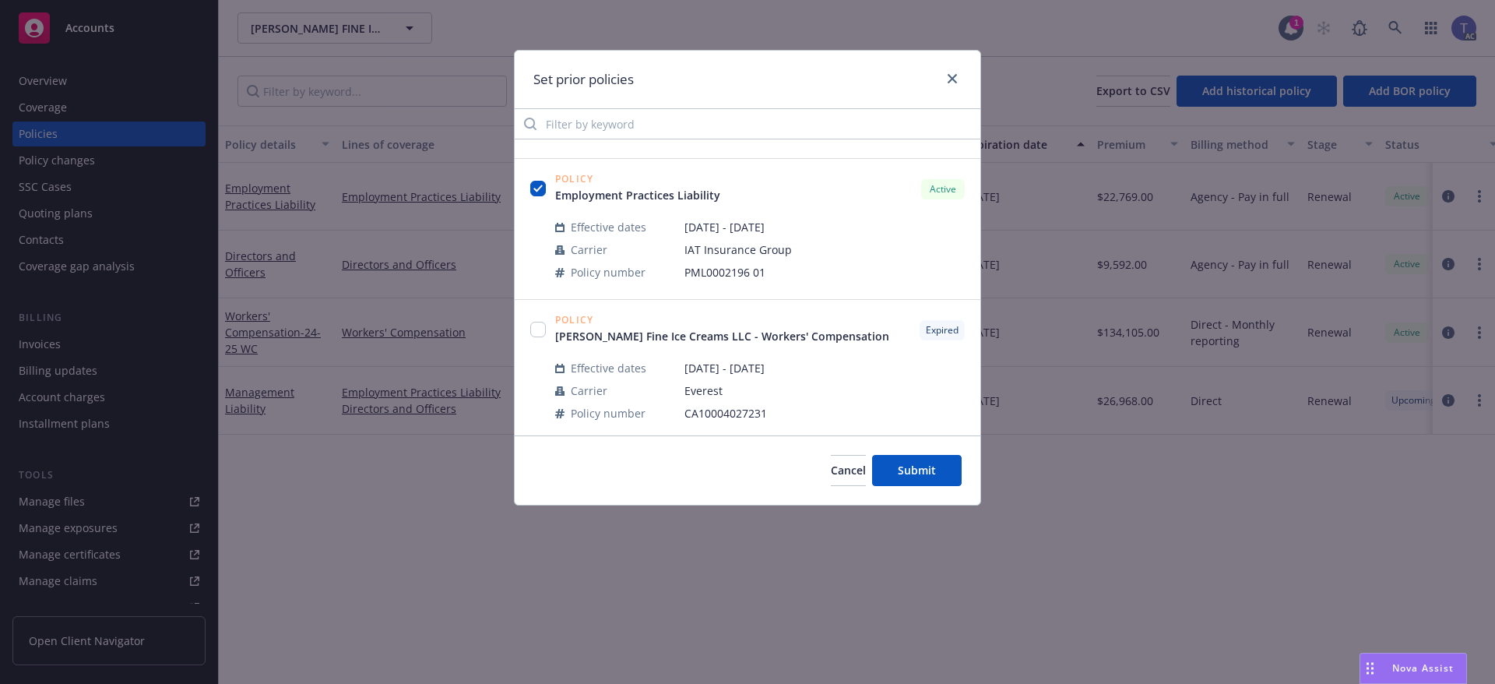
scroll to position [311, 0]
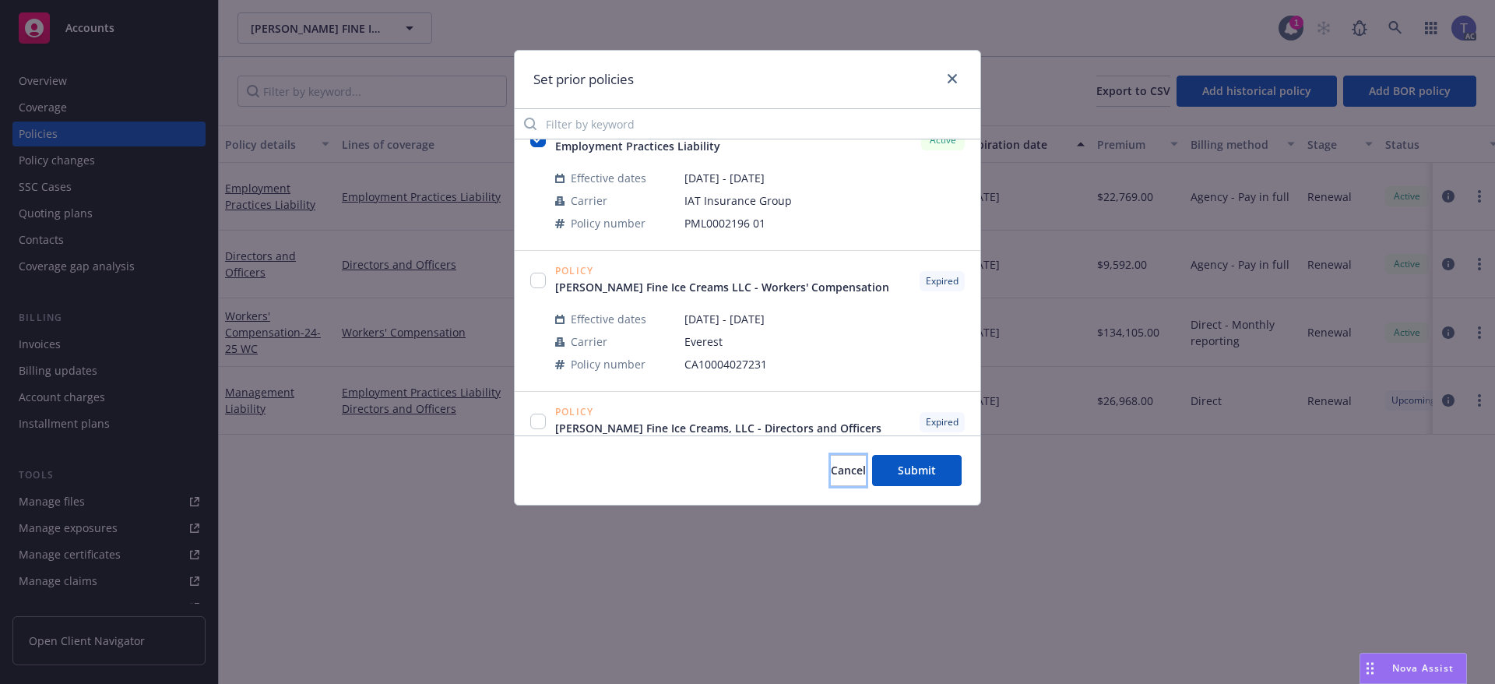
drag, startPoint x: 835, startPoint y: 463, endPoint x: 828, endPoint y: 442, distance: 22.2
click at [835, 464] on span "Cancel" at bounding box center [848, 469] width 35 height 15
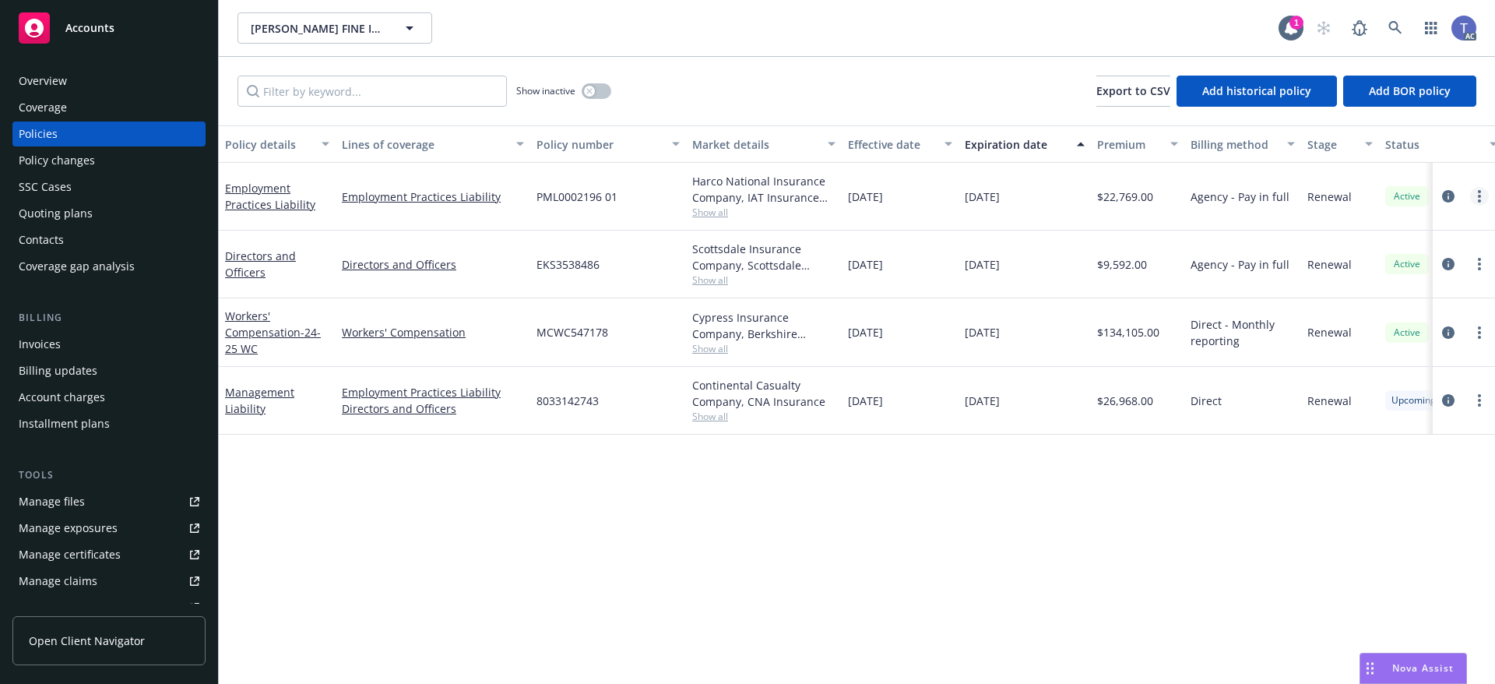
click at [1479, 192] on circle "more" at bounding box center [1479, 191] width 3 height 3
drag, startPoint x: 1193, startPoint y: 527, endPoint x: 1176, endPoint y: 508, distance: 25.3
click at [1192, 527] on div "Policy details Lines of coverage Policy number Market details Effective date Ex…" at bounding box center [857, 404] width 1276 height 558
click at [56, 215] on div "Quoting plans" at bounding box center [56, 213] width 74 height 25
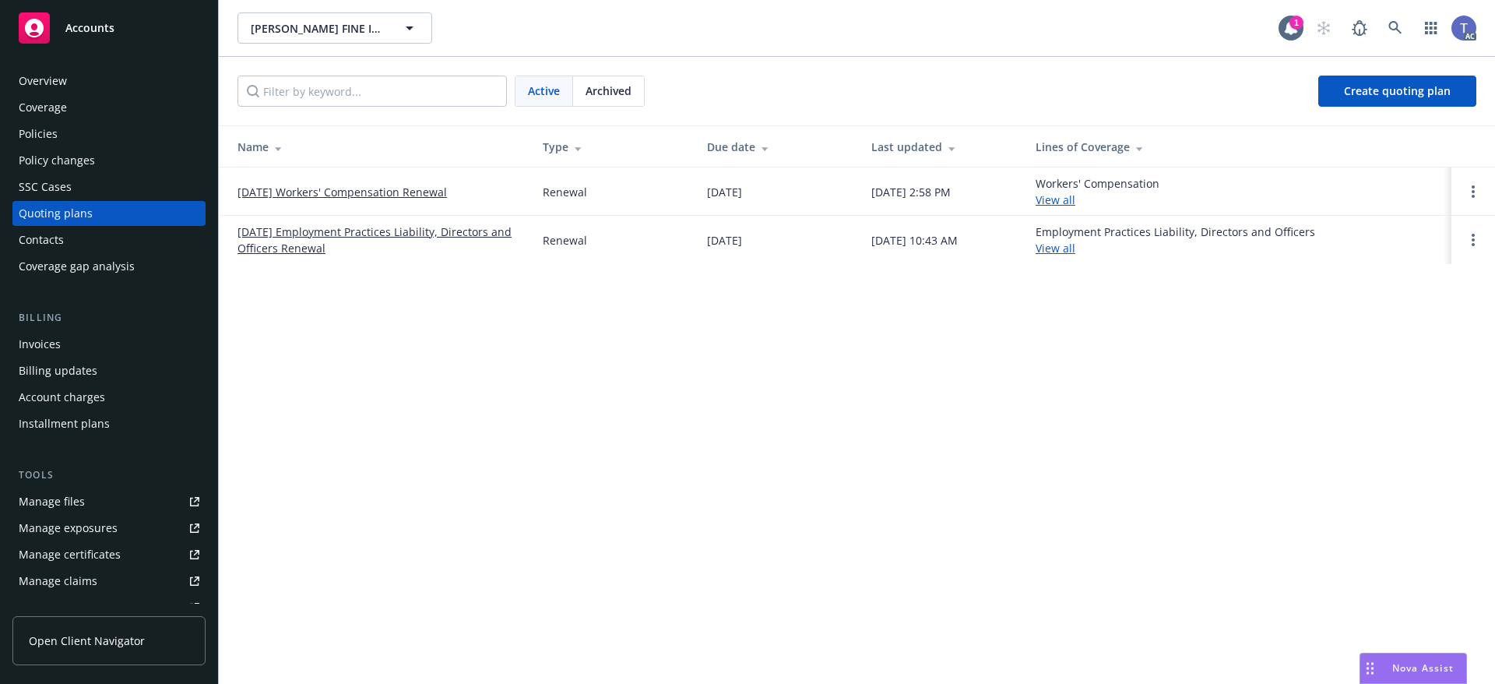
click at [346, 227] on link "[DATE] Employment Practices Liability, Directors and Officers Renewal" at bounding box center [377, 239] width 280 height 33
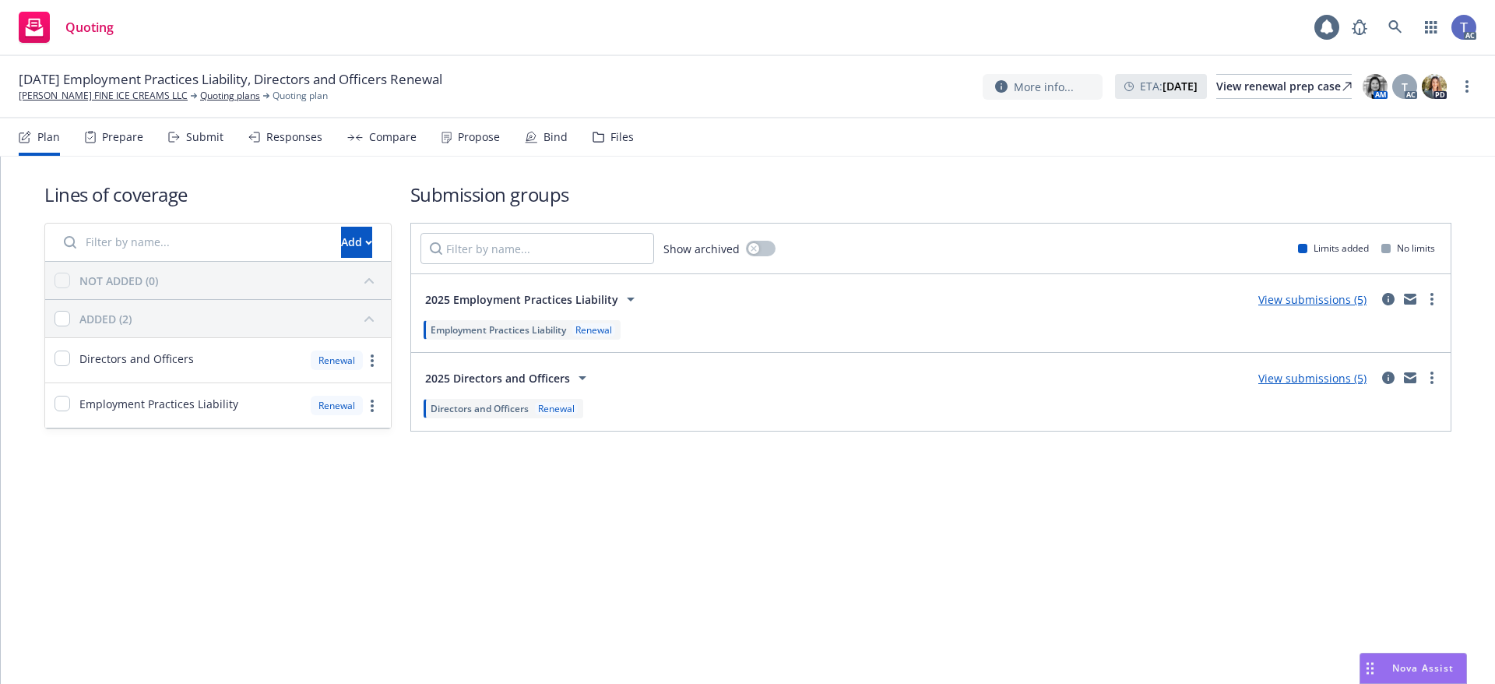
click at [596, 139] on icon at bounding box center [599, 137] width 12 height 11
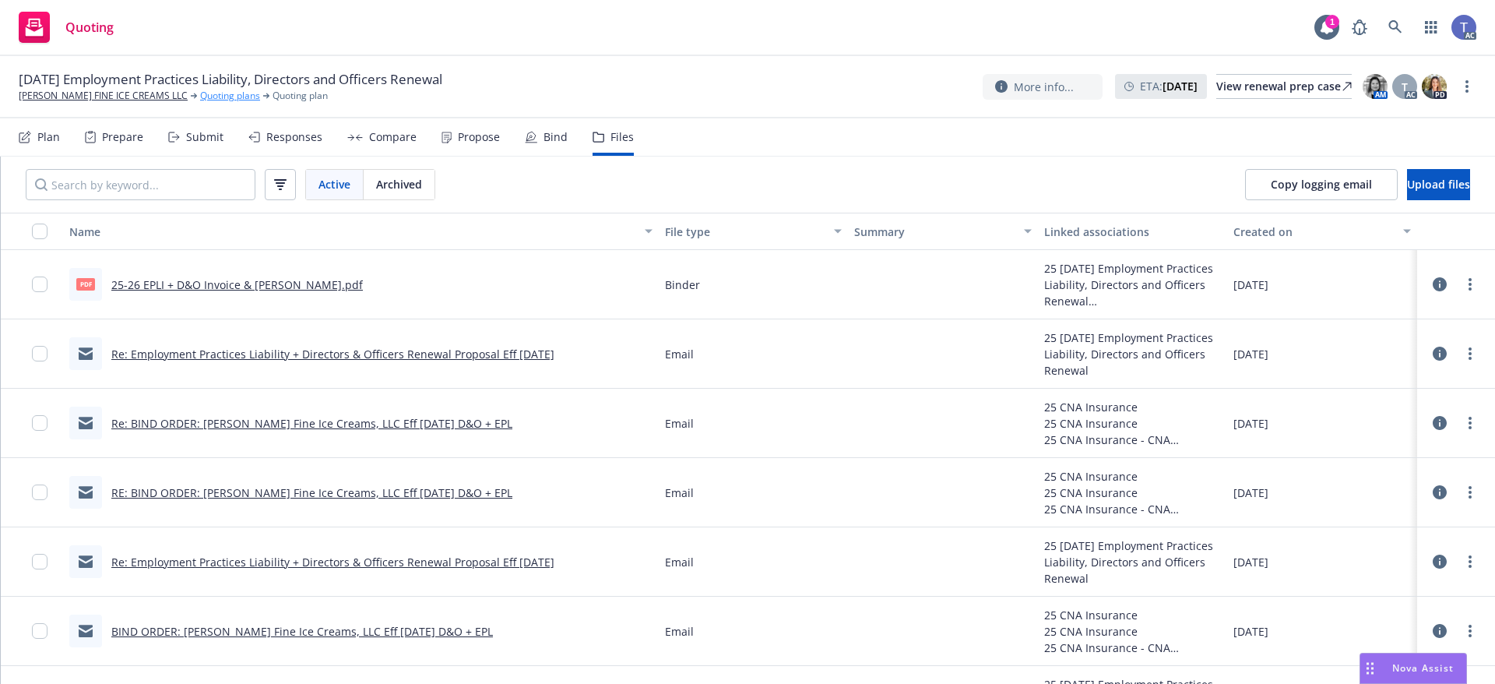
click at [213, 95] on link "Quoting plans" at bounding box center [230, 96] width 60 height 14
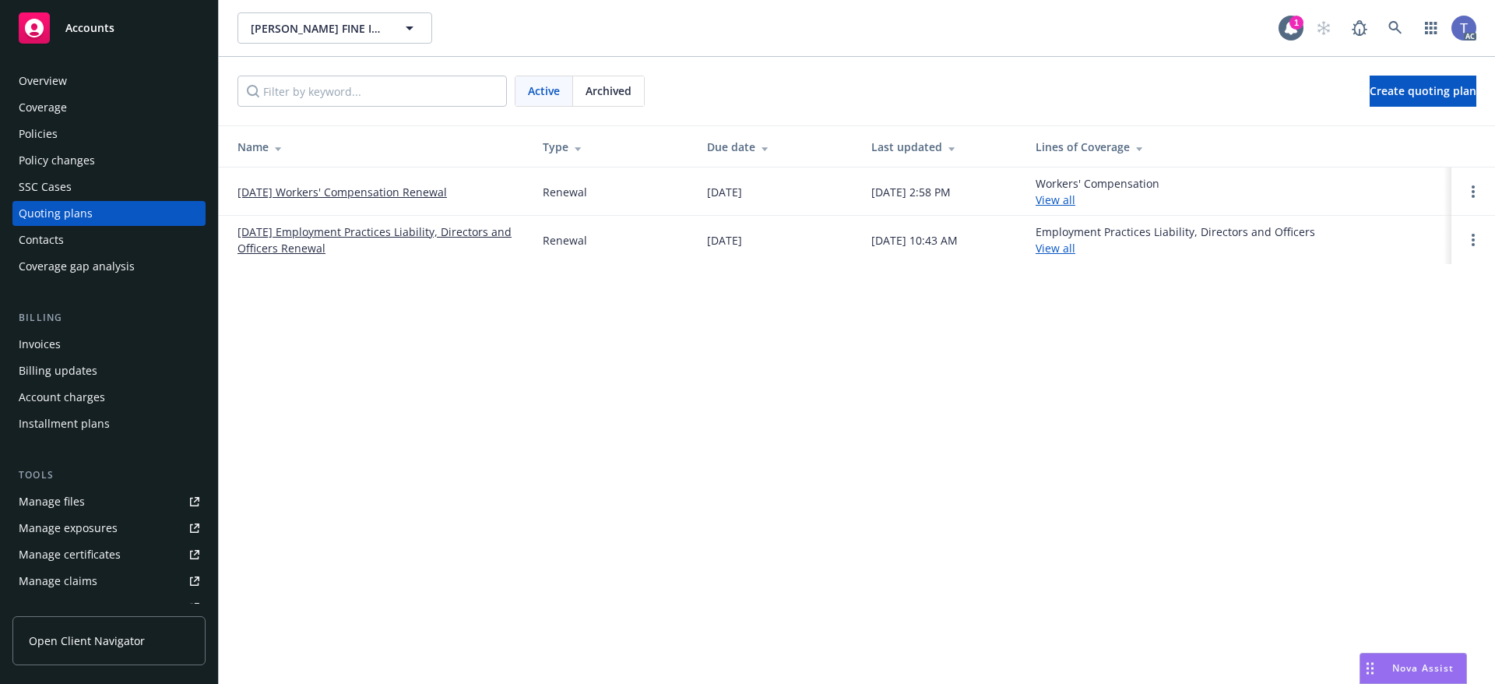
click at [43, 135] on div "Policies" at bounding box center [38, 133] width 39 height 25
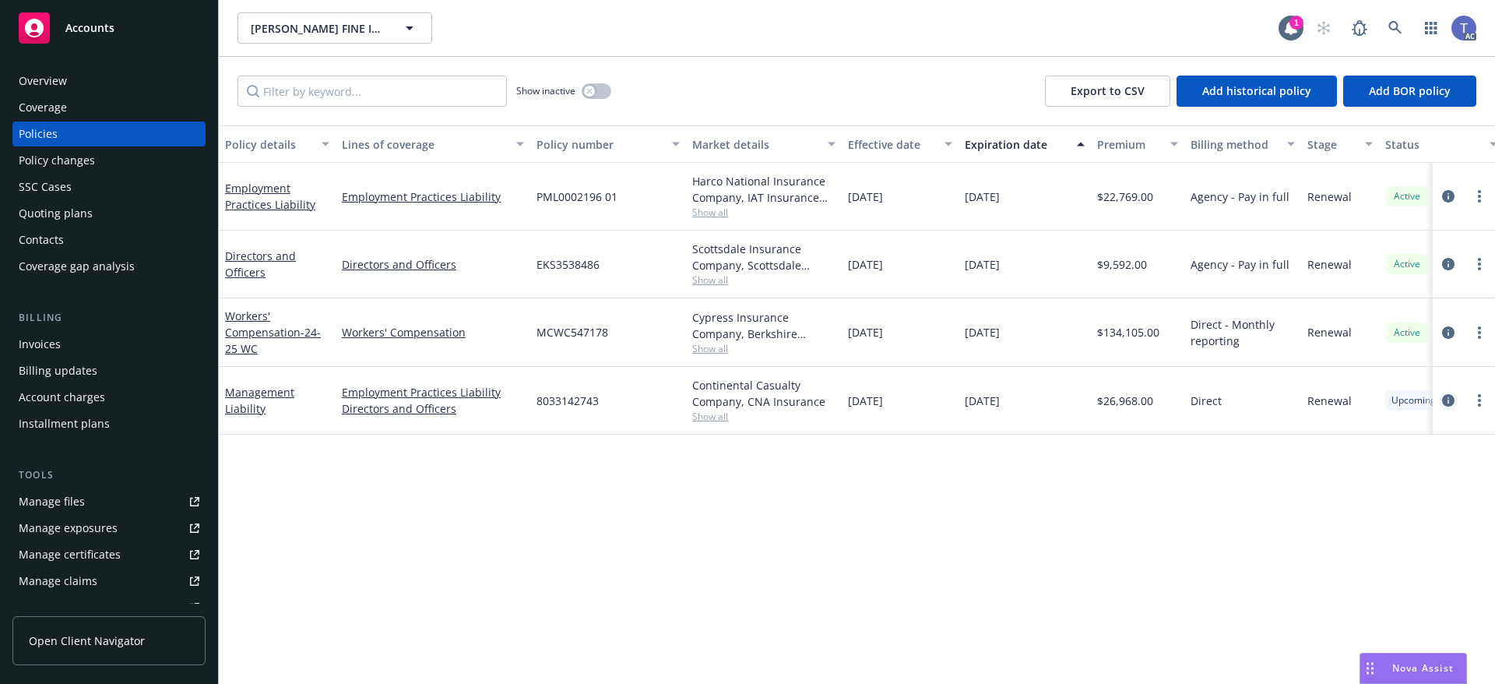
click at [1442, 399] on icon "circleInformation" at bounding box center [1448, 400] width 12 height 12
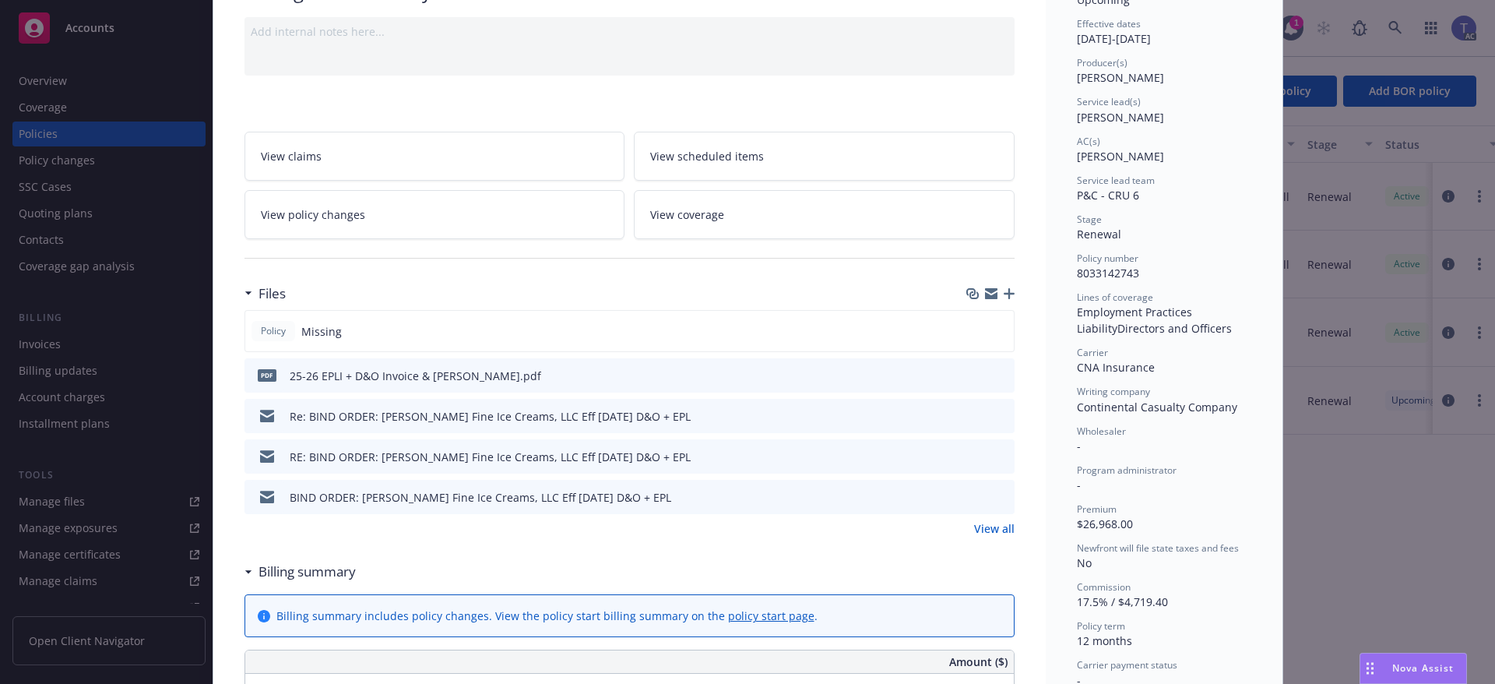
scroll to position [156, 0]
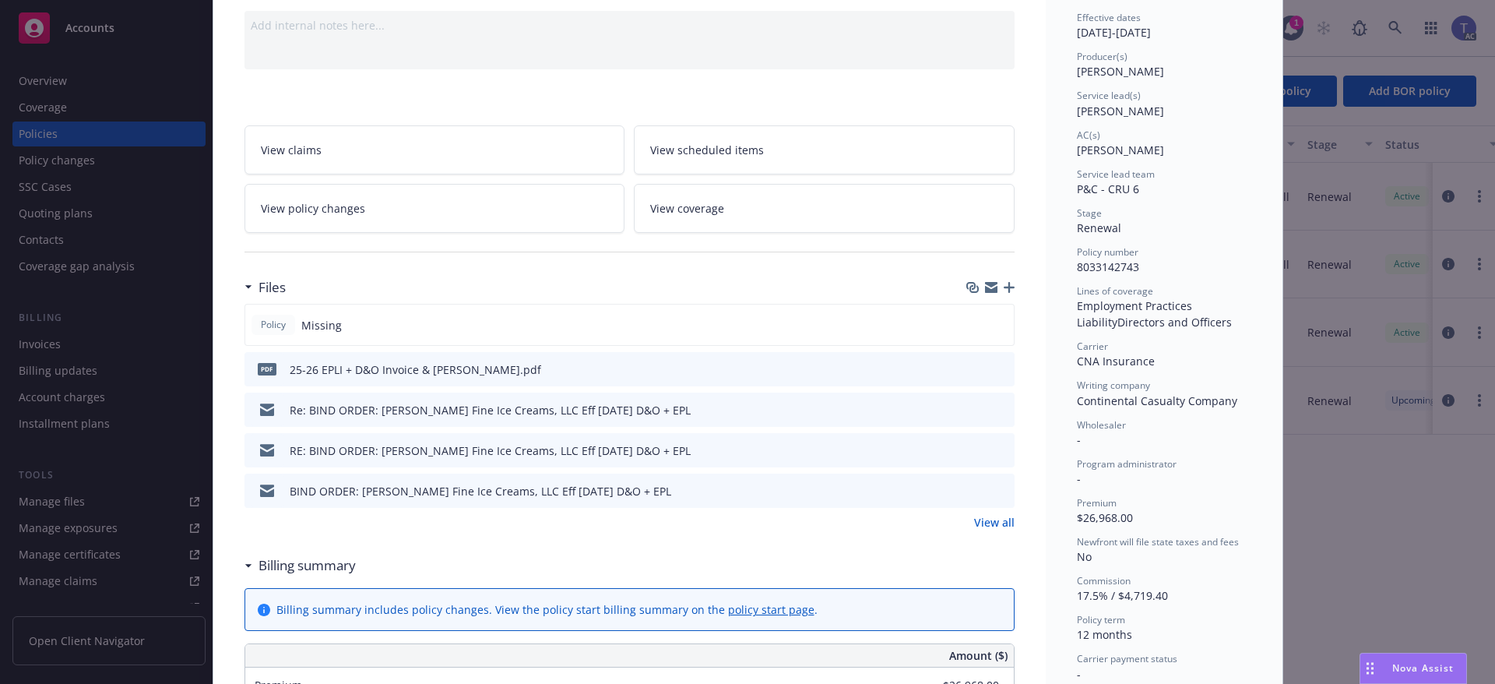
click at [1004, 284] on icon "button" at bounding box center [1009, 287] width 11 height 11
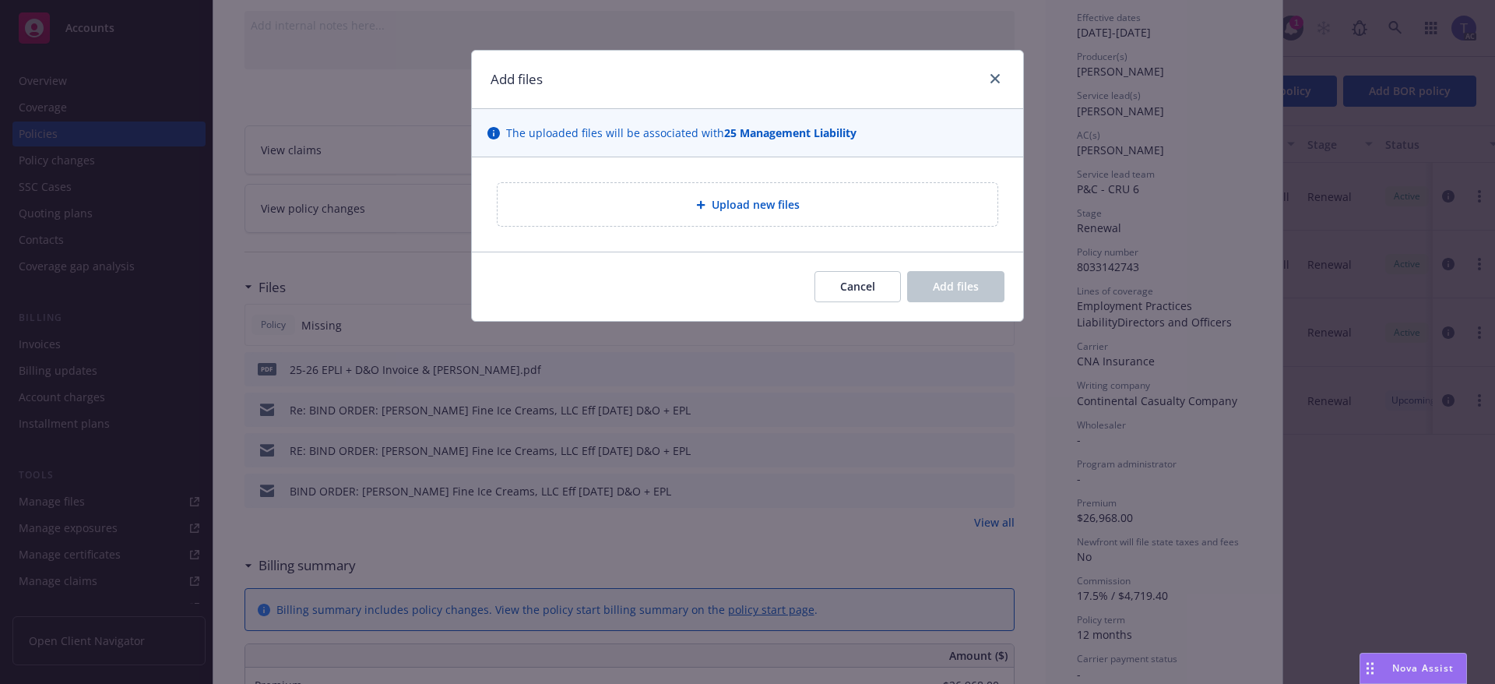
click at [614, 181] on div "Upload new files" at bounding box center [747, 204] width 551 height 94
click at [617, 195] on div "Upload new files" at bounding box center [747, 204] width 475 height 18
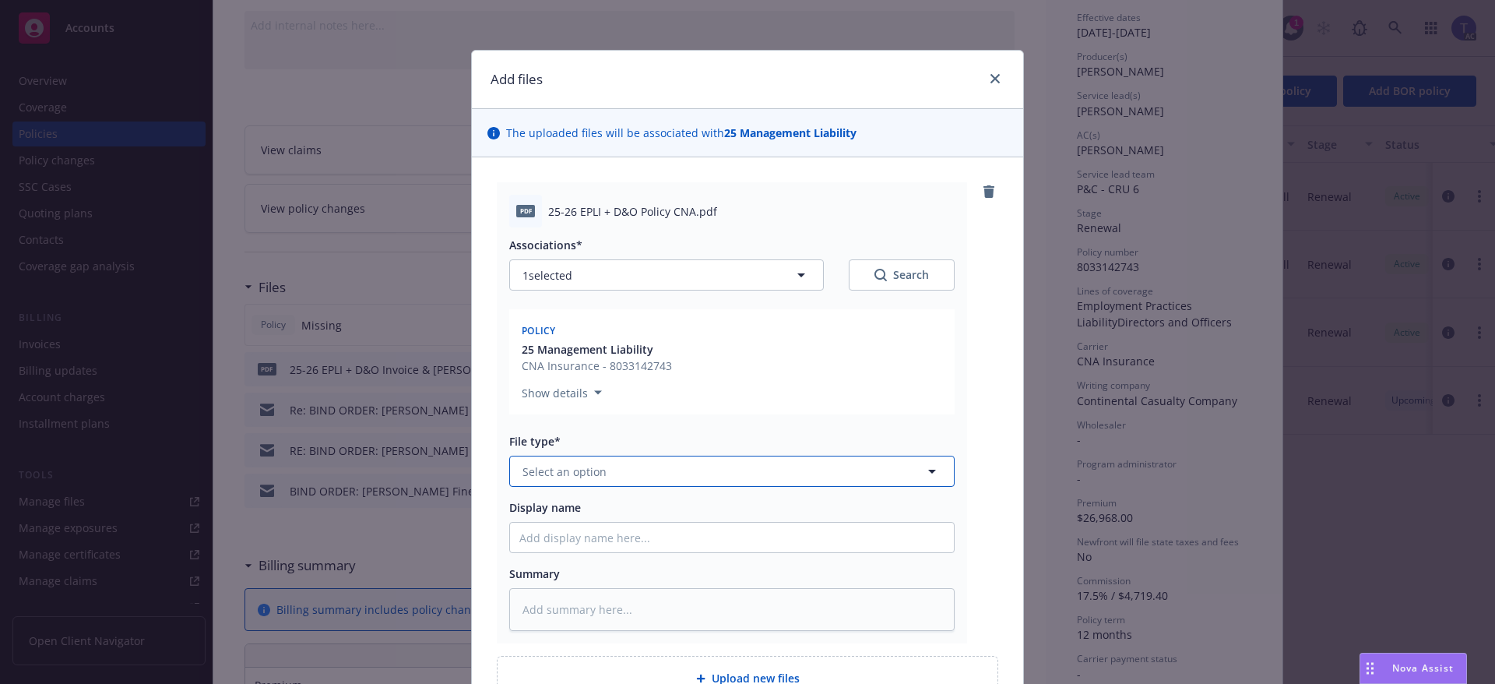
click at [637, 469] on button "Select an option" at bounding box center [731, 470] width 445 height 31
type input "pol"
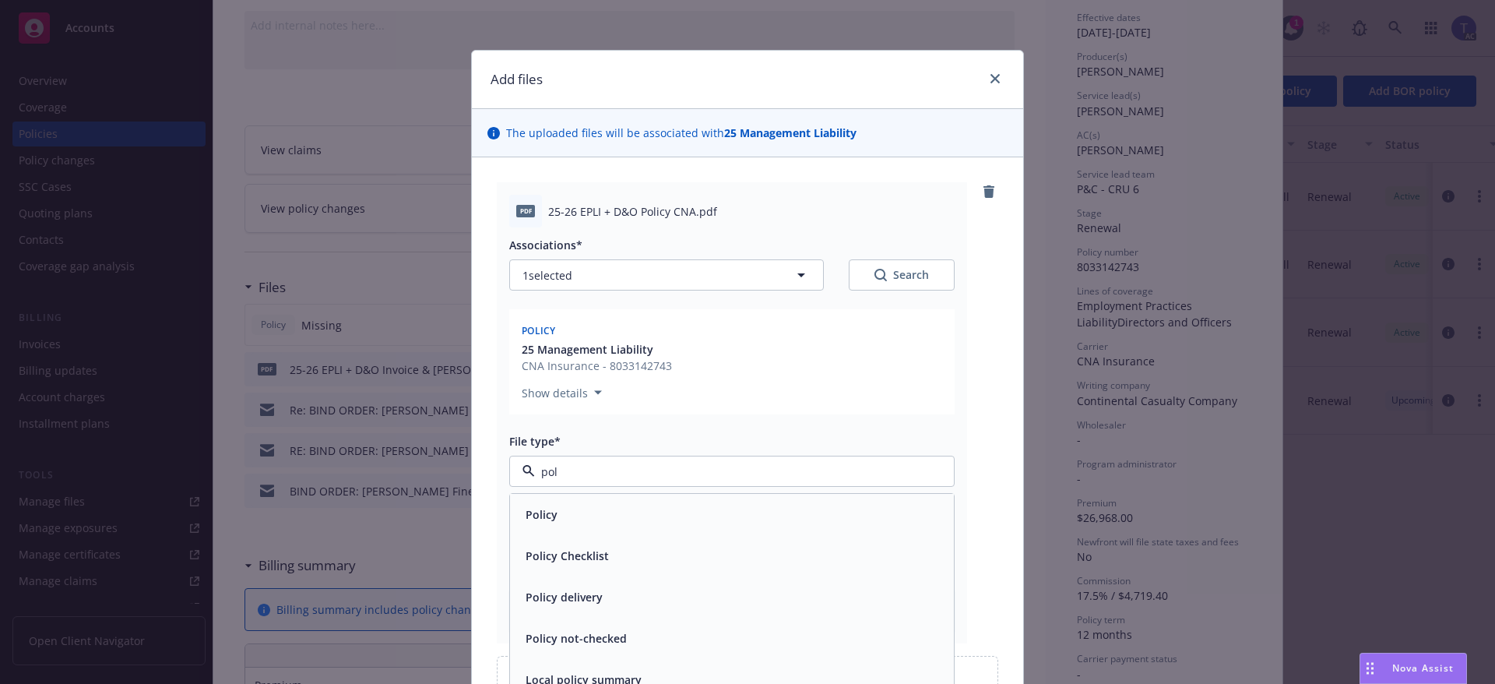
drag, startPoint x: 686, startPoint y: 519, endPoint x: 662, endPoint y: 488, distance: 38.8
click at [686, 518] on div "Policy" at bounding box center [731, 514] width 425 height 23
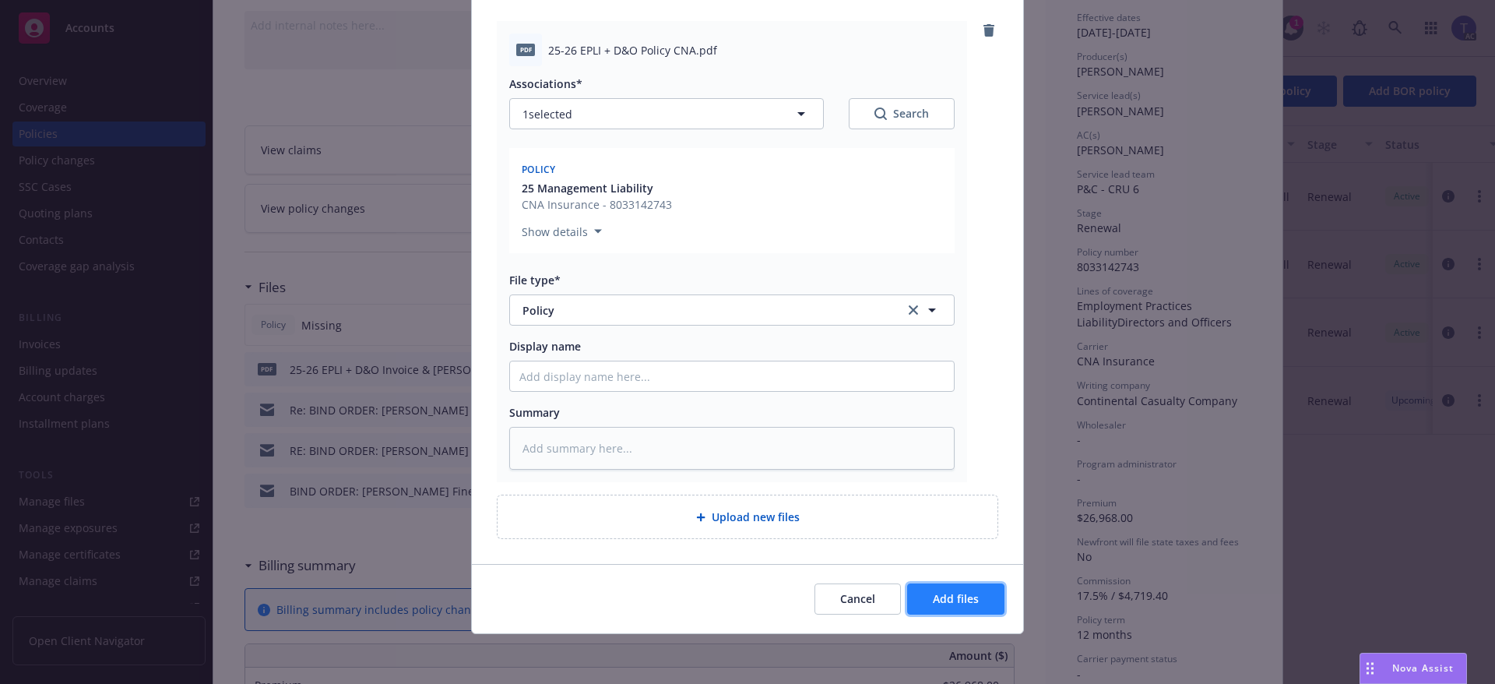
drag, startPoint x: 981, startPoint y: 607, endPoint x: 983, endPoint y: 597, distance: 9.6
click at [979, 606] on button "Add files" at bounding box center [955, 598] width 97 height 31
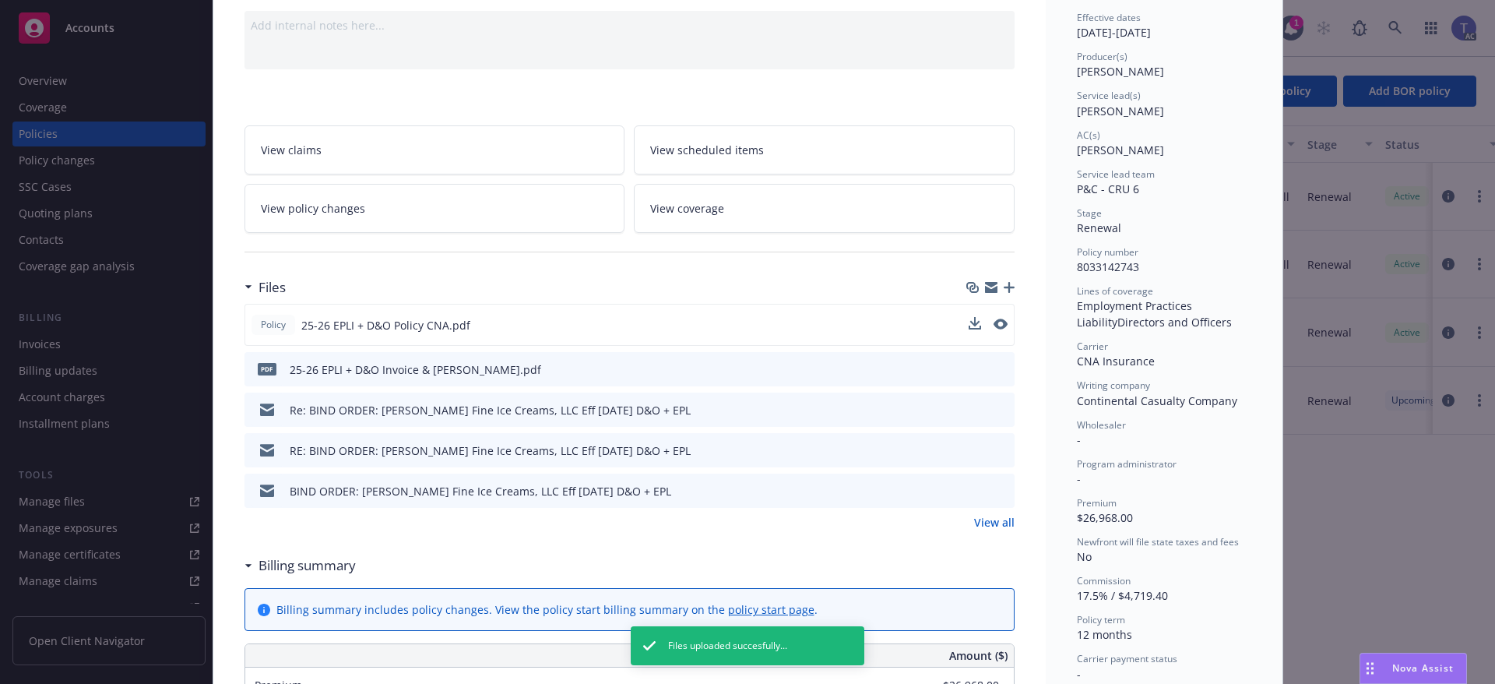
scroll to position [0, 0]
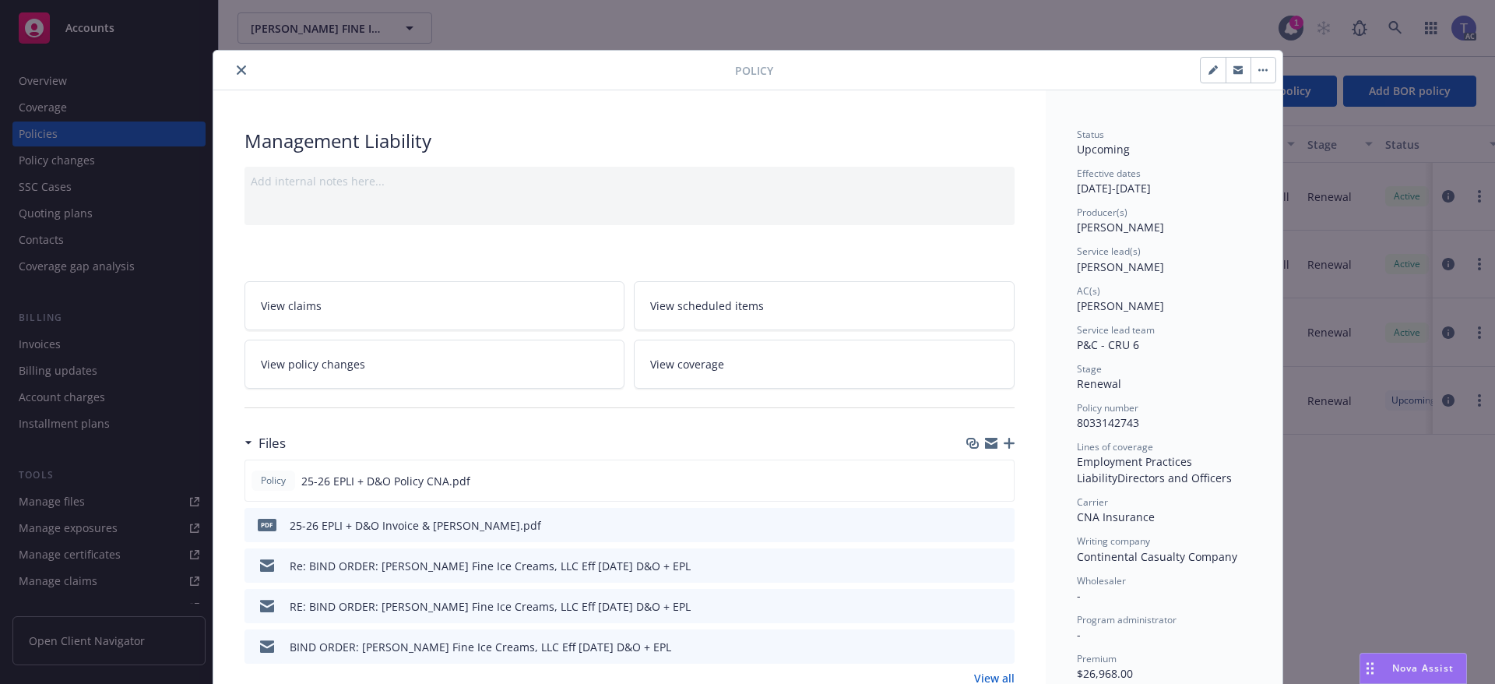
click at [240, 69] on button "close" at bounding box center [241, 70] width 19 height 19
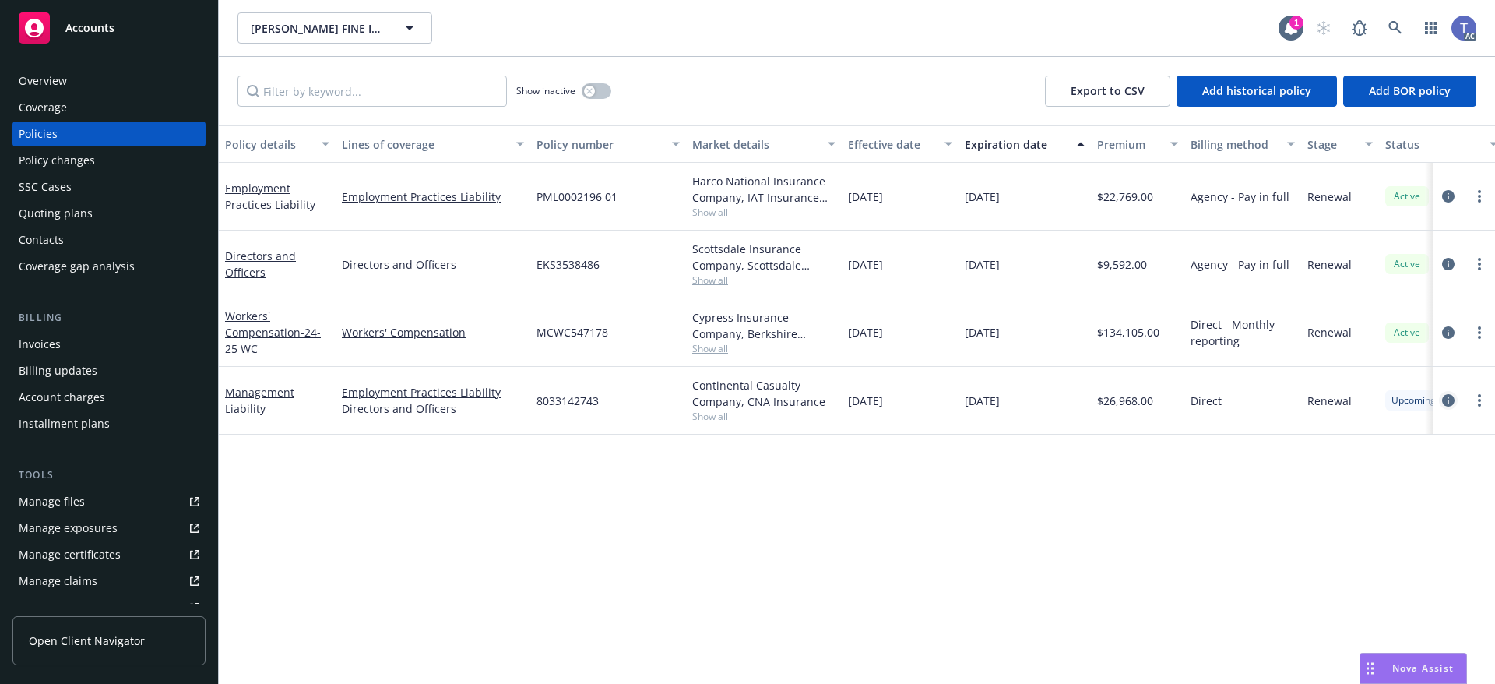
click at [1450, 400] on icon "circleInformation" at bounding box center [1448, 400] width 12 height 12
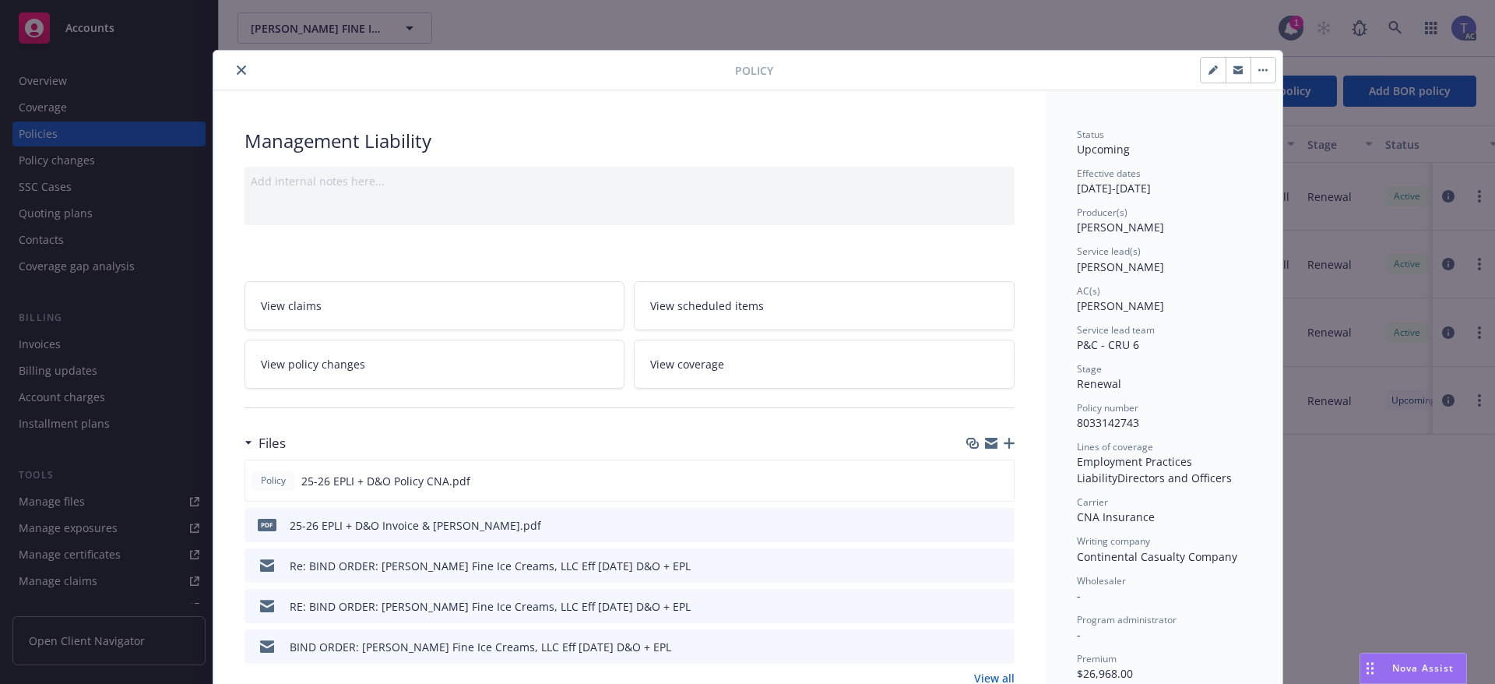
scroll to position [47, 0]
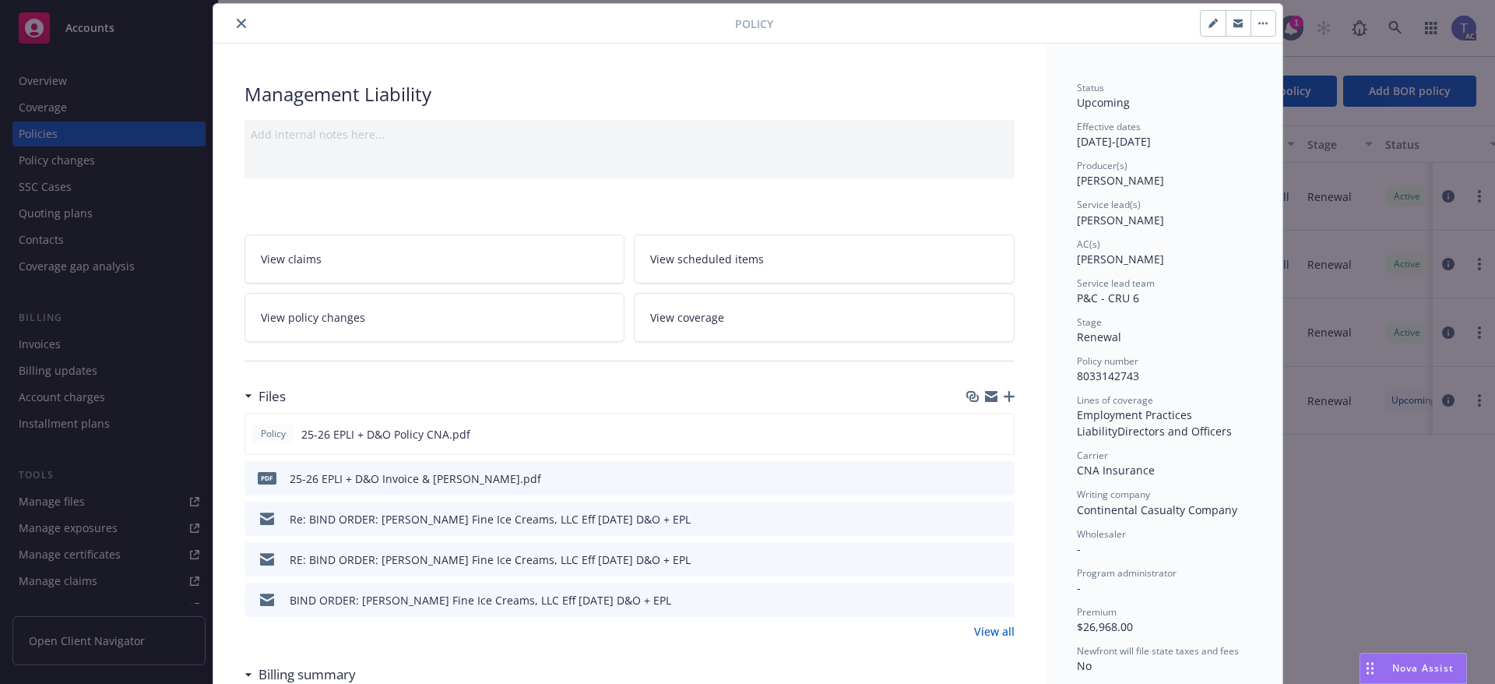
click at [1006, 396] on icon "button" at bounding box center [1009, 396] width 11 height 11
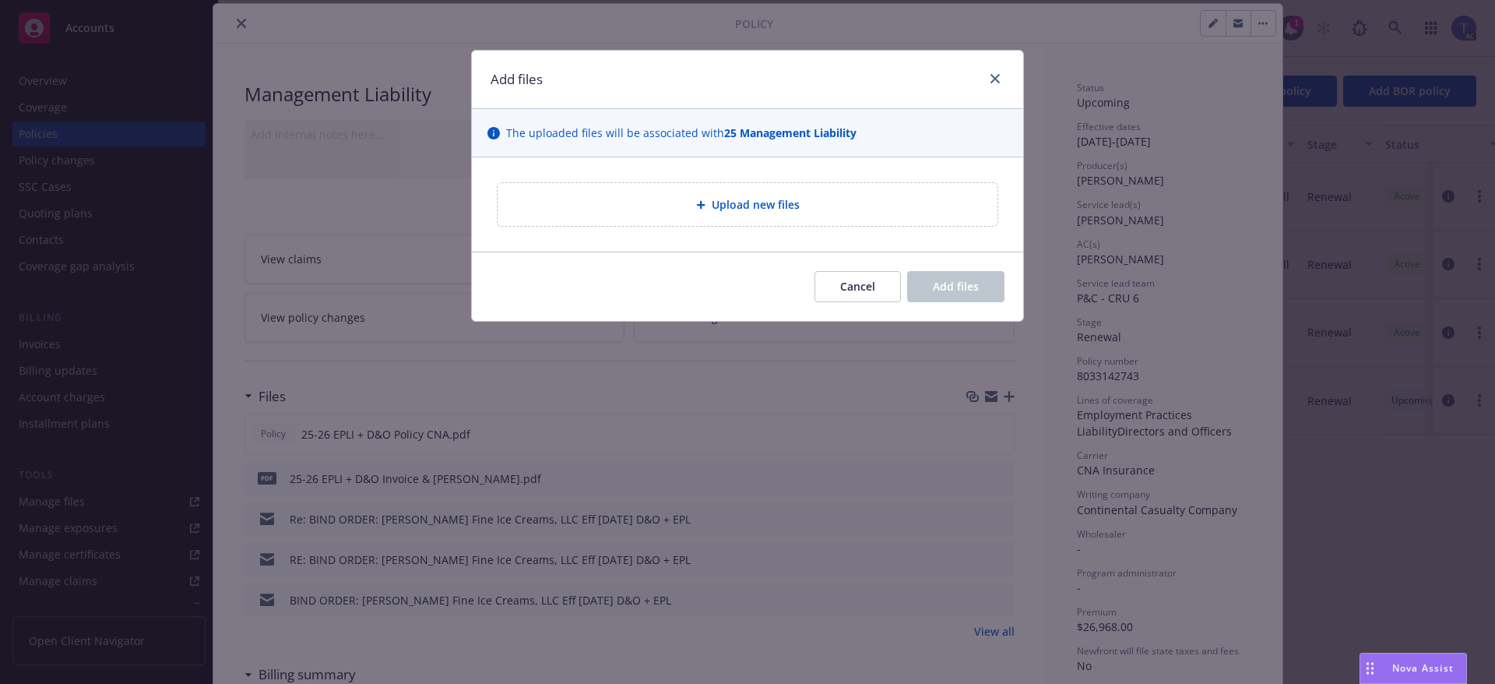
click at [698, 208] on icon at bounding box center [700, 204] width 9 height 9
type textarea "x"
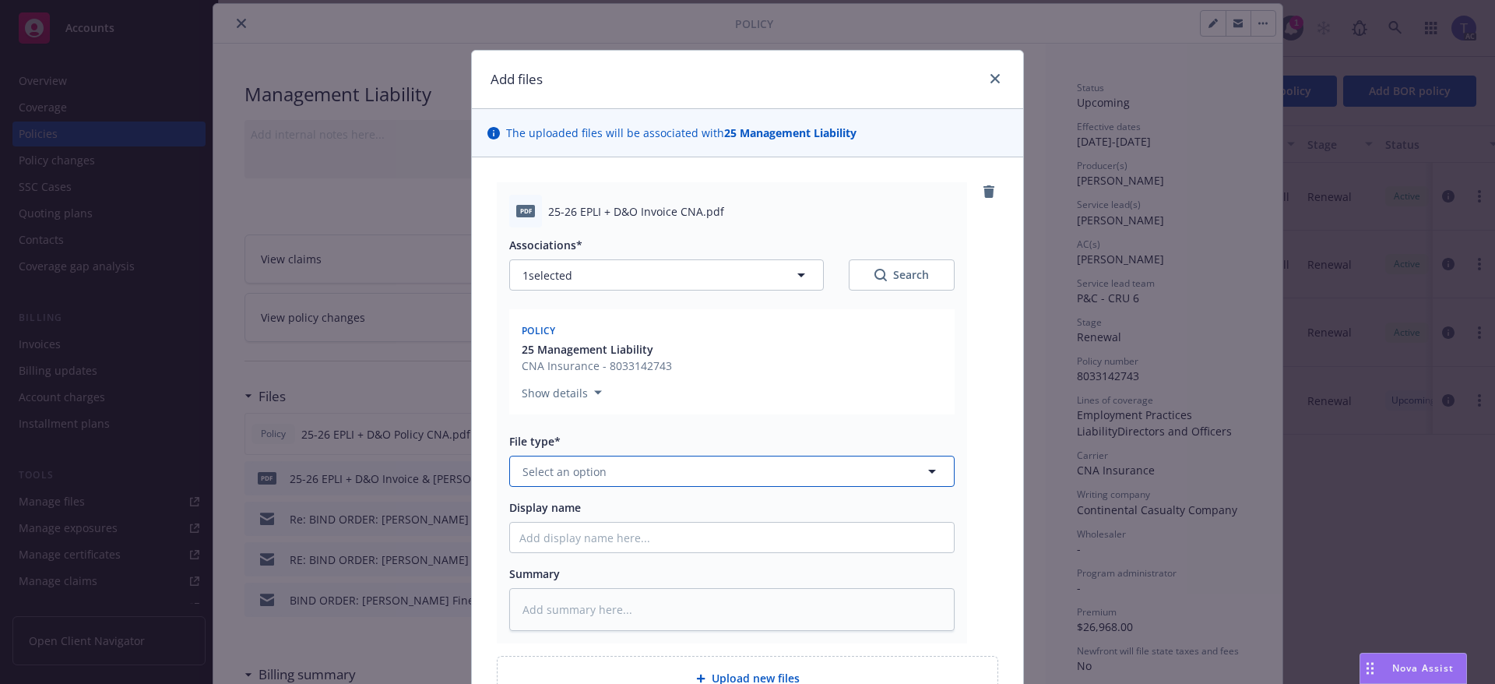
click at [639, 466] on button "Select an option" at bounding box center [731, 470] width 445 height 31
type input "inv"
click at [617, 554] on span "Invoice - Third Party" at bounding box center [579, 555] width 107 height 16
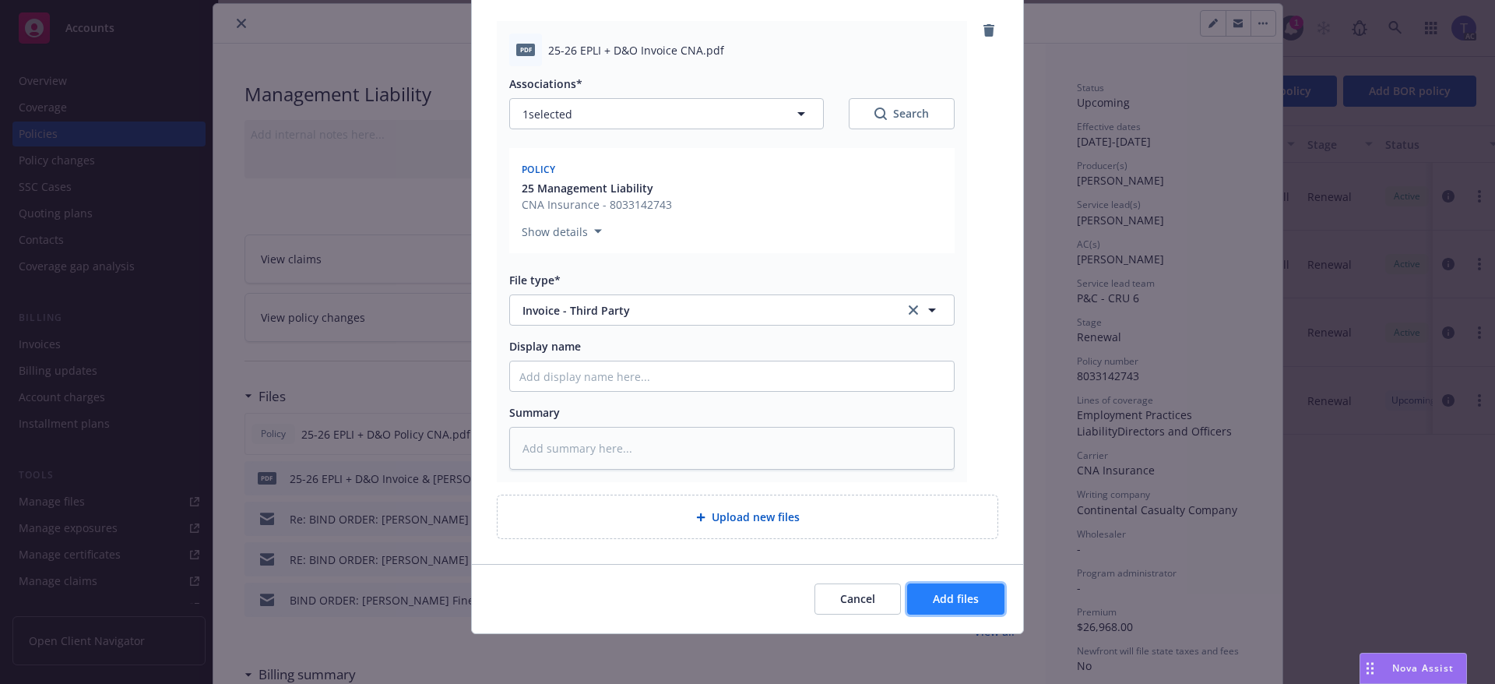
click at [970, 598] on span "Add files" at bounding box center [956, 598] width 46 height 15
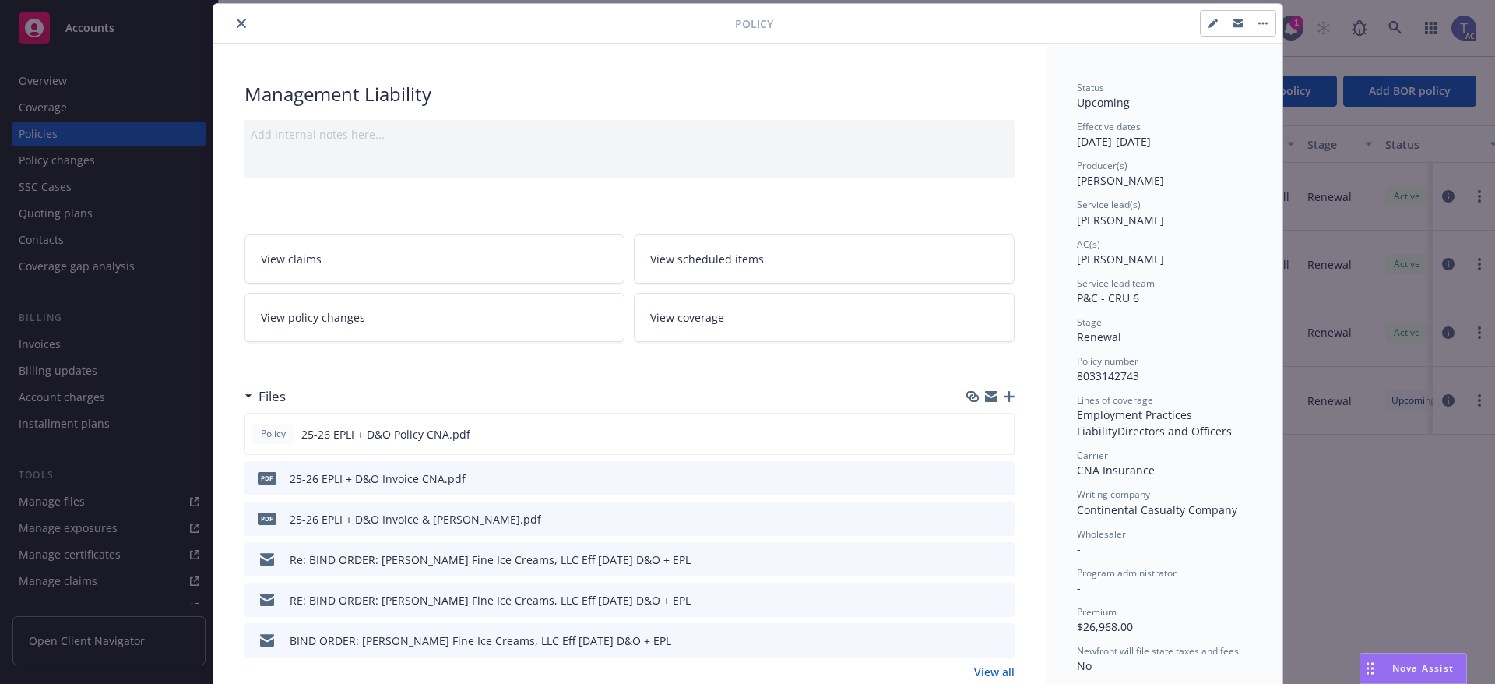
click at [1233, 27] on icon "button" at bounding box center [1237, 24] width 9 height 5
click at [1004, 393] on icon "button" at bounding box center [1009, 396] width 11 height 11
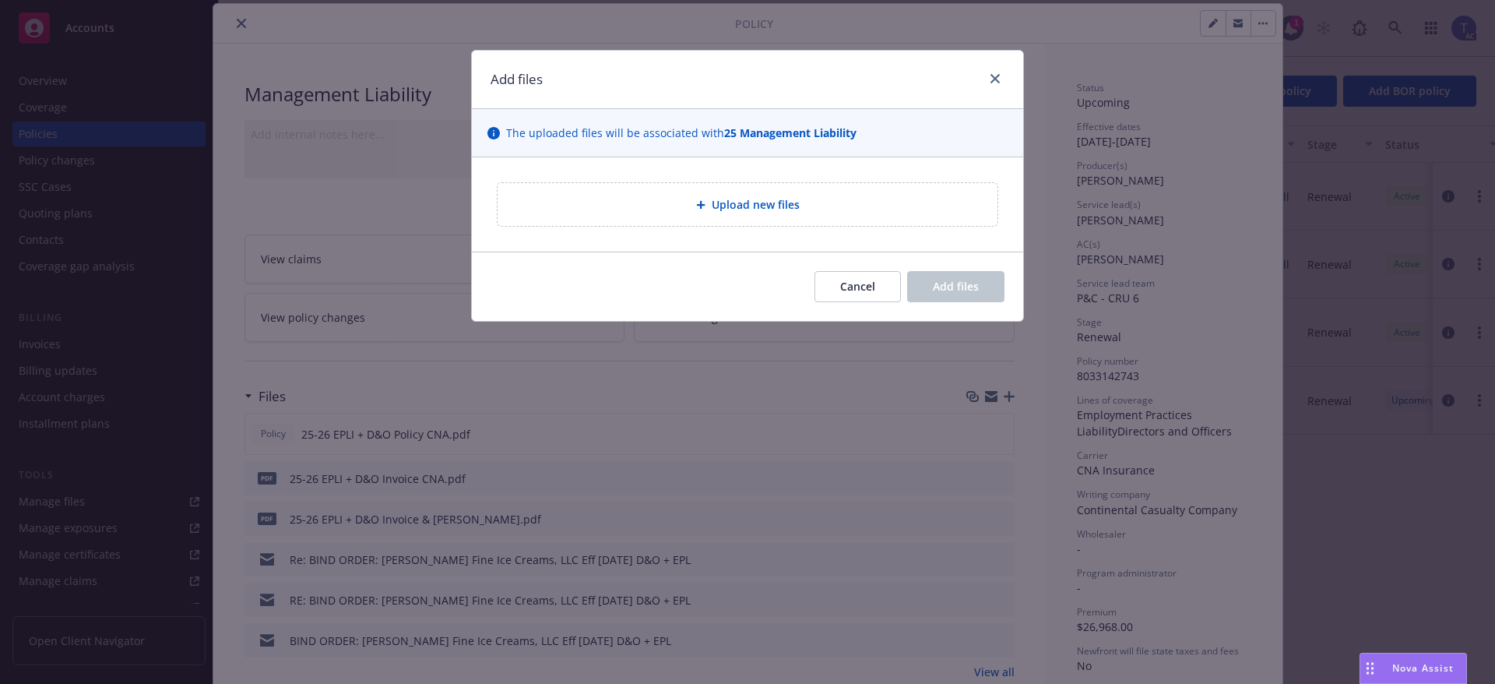
click at [768, 225] on div "Upload new files" at bounding box center [748, 204] width 500 height 43
type textarea "x"
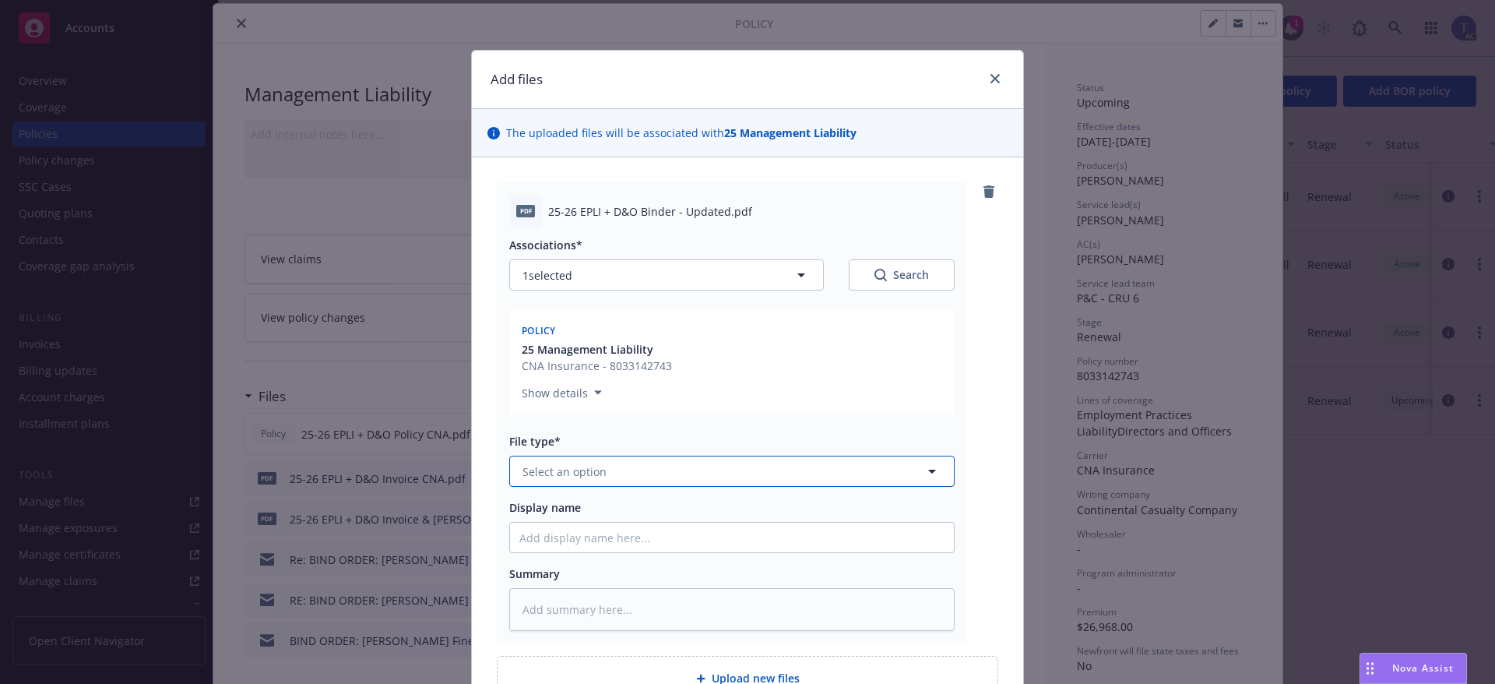
click at [622, 473] on button "Select an option" at bounding box center [731, 470] width 445 height 31
type input "binder"
click at [594, 511] on div "Binder" at bounding box center [731, 514] width 425 height 23
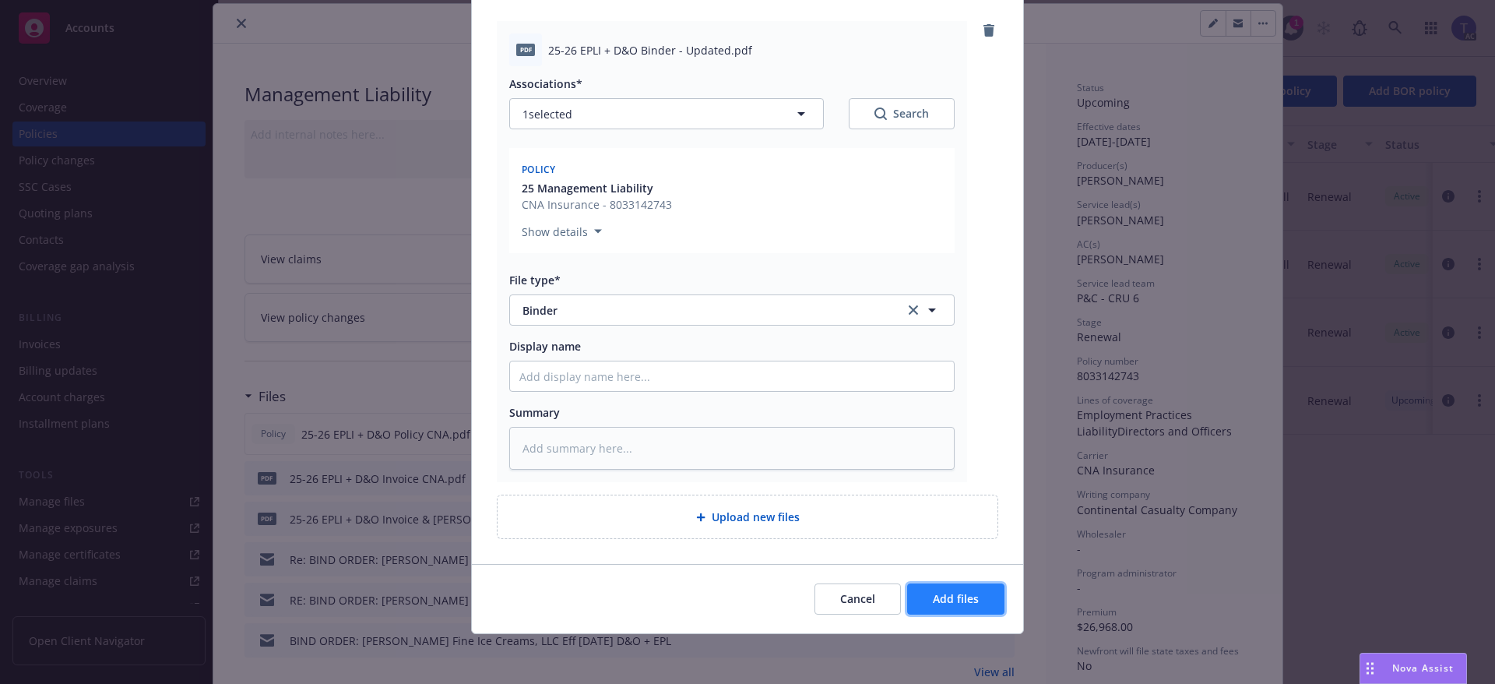
drag, startPoint x: 970, startPoint y: 602, endPoint x: 965, endPoint y: 587, distance: 15.8
click at [970, 601] on span "Add files" at bounding box center [956, 598] width 46 height 15
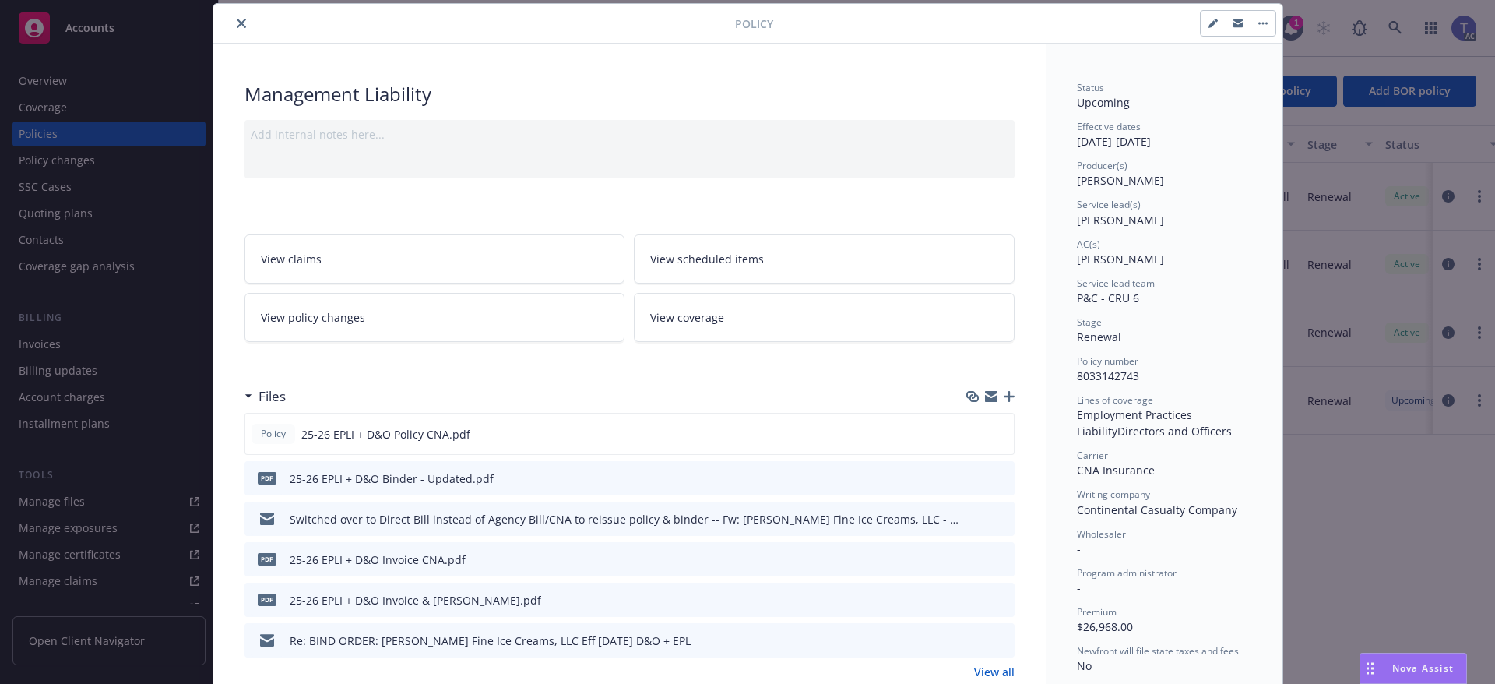
click at [1004, 397] on icon "button" at bounding box center [1009, 396] width 11 height 11
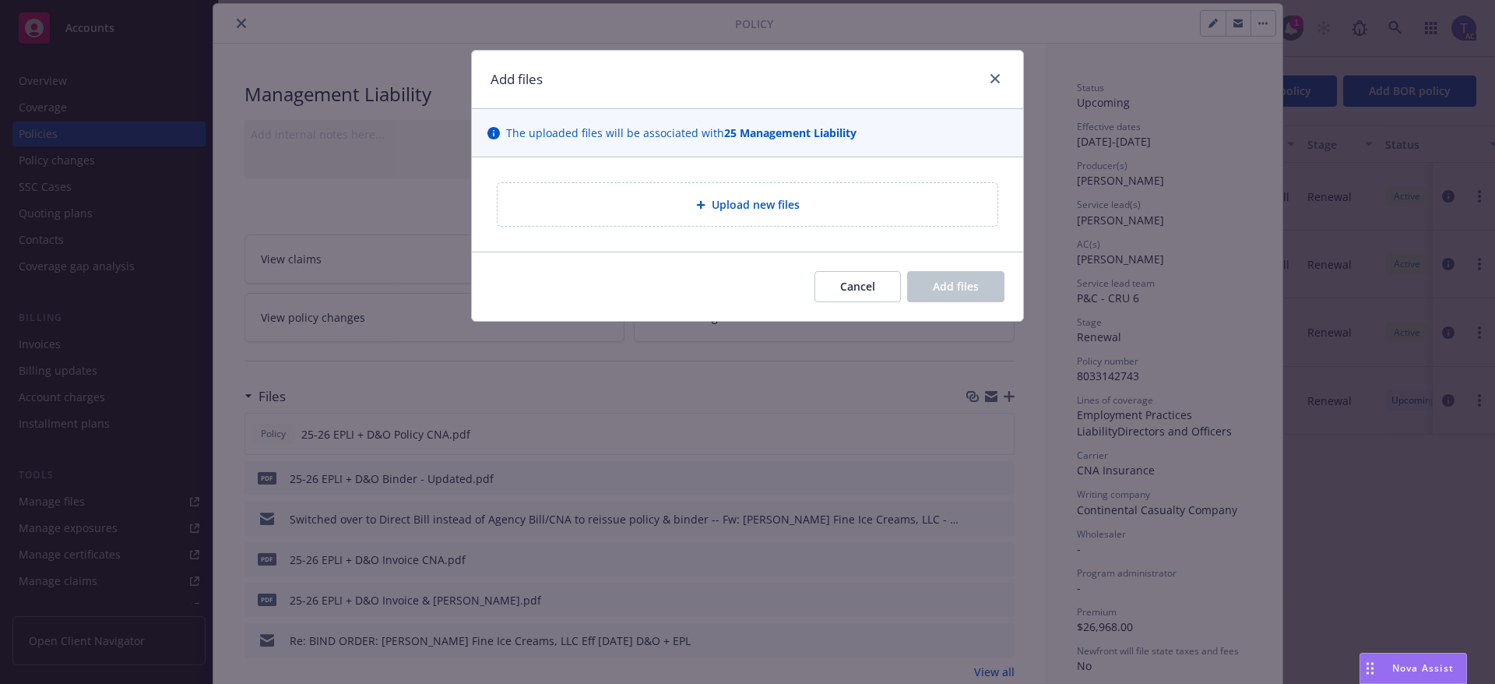
click at [698, 198] on div "Upload new files" at bounding box center [747, 204] width 475 height 18
type textarea "x"
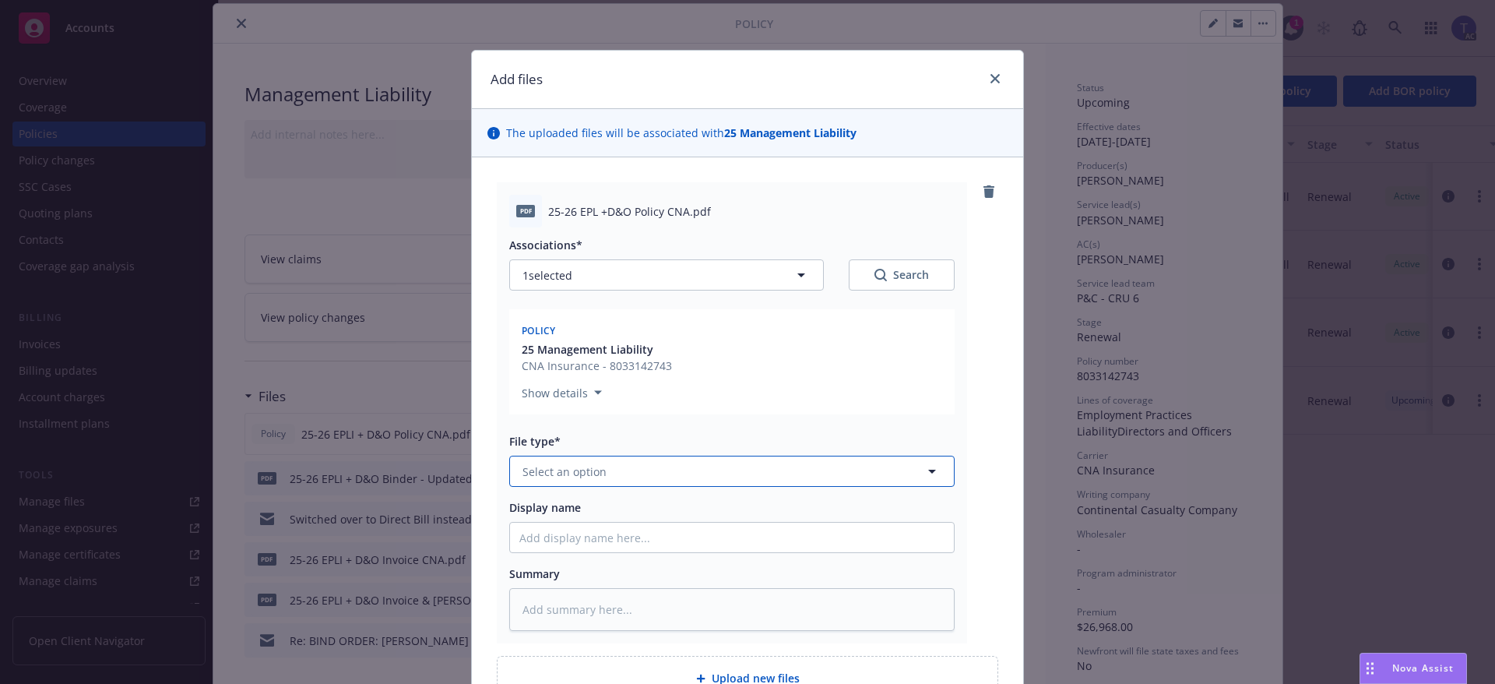
click at [657, 479] on button "Select an option" at bounding box center [731, 470] width 445 height 31
type input "pol"
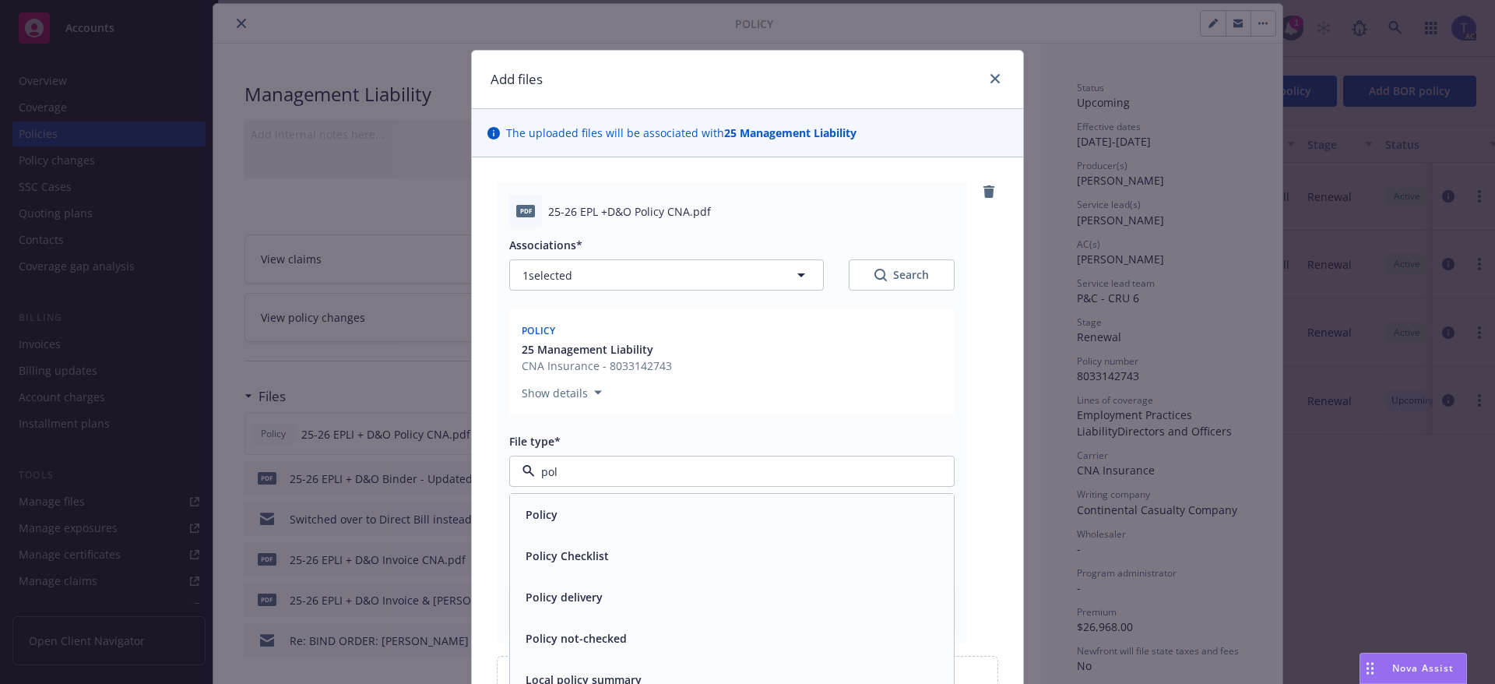
click at [554, 507] on div "Policy" at bounding box center [731, 514] width 425 height 23
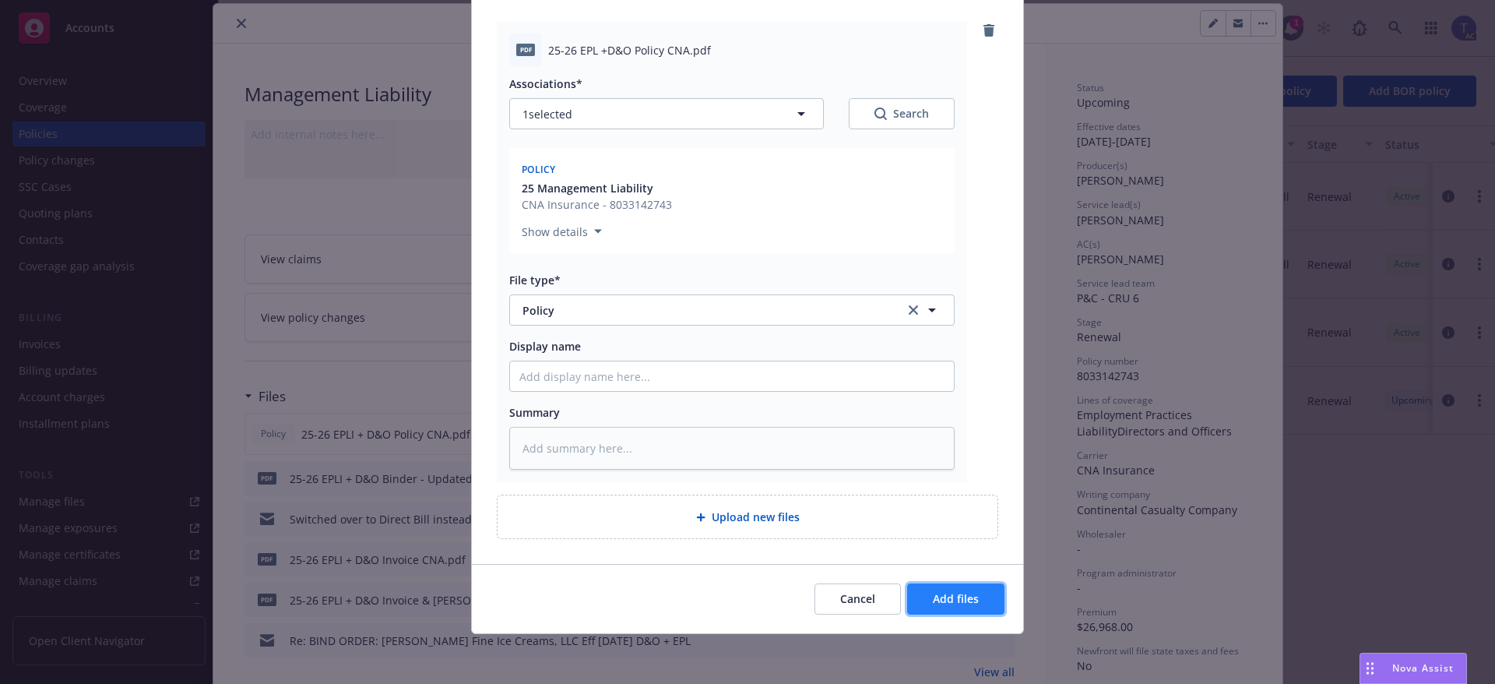
click at [940, 610] on button "Add files" at bounding box center [955, 598] width 97 height 31
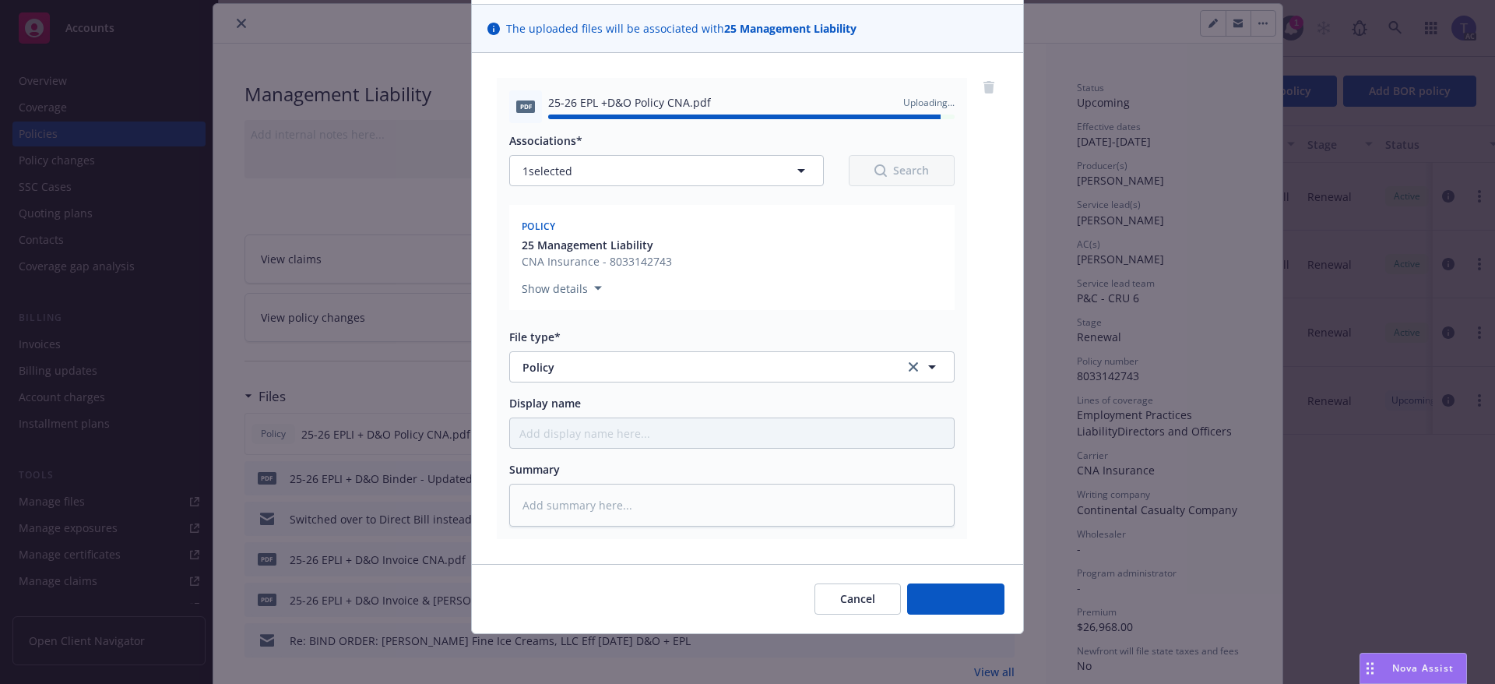
type textarea "x"
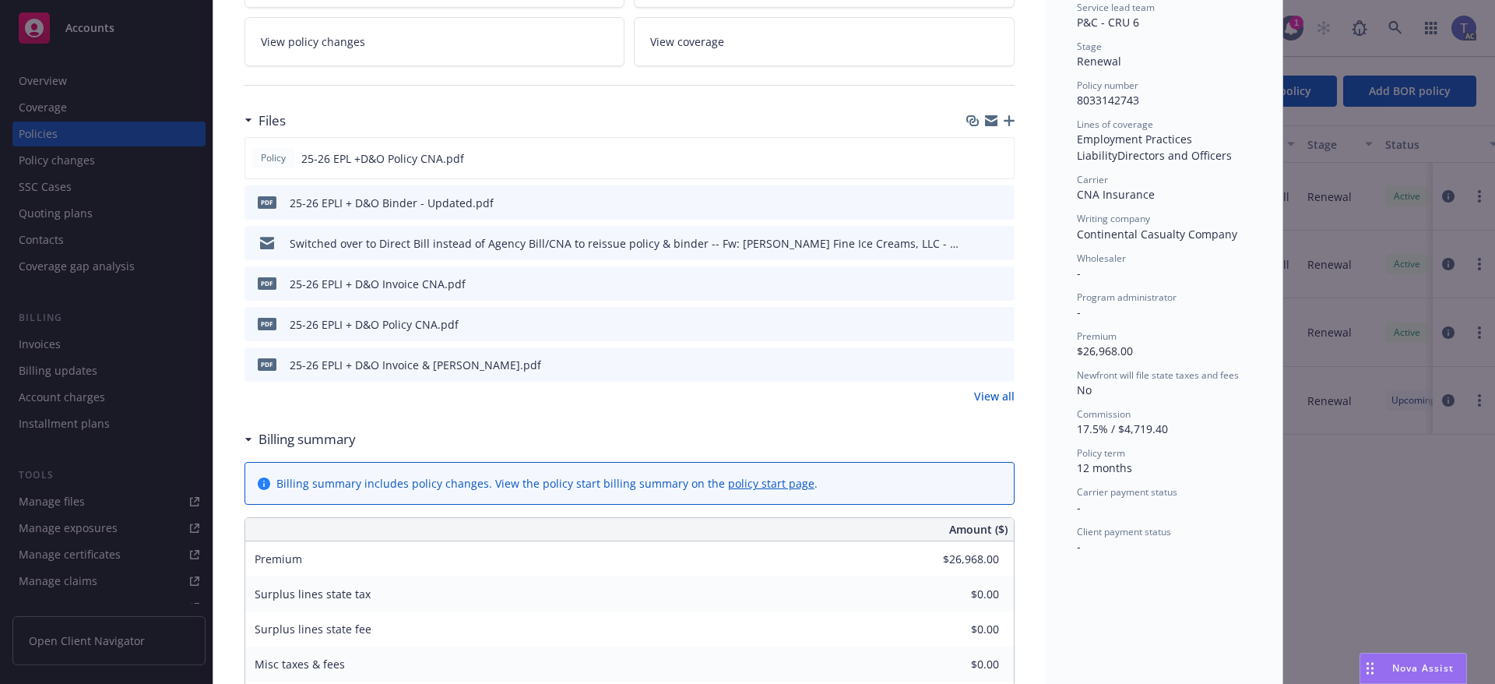
scroll to position [0, 0]
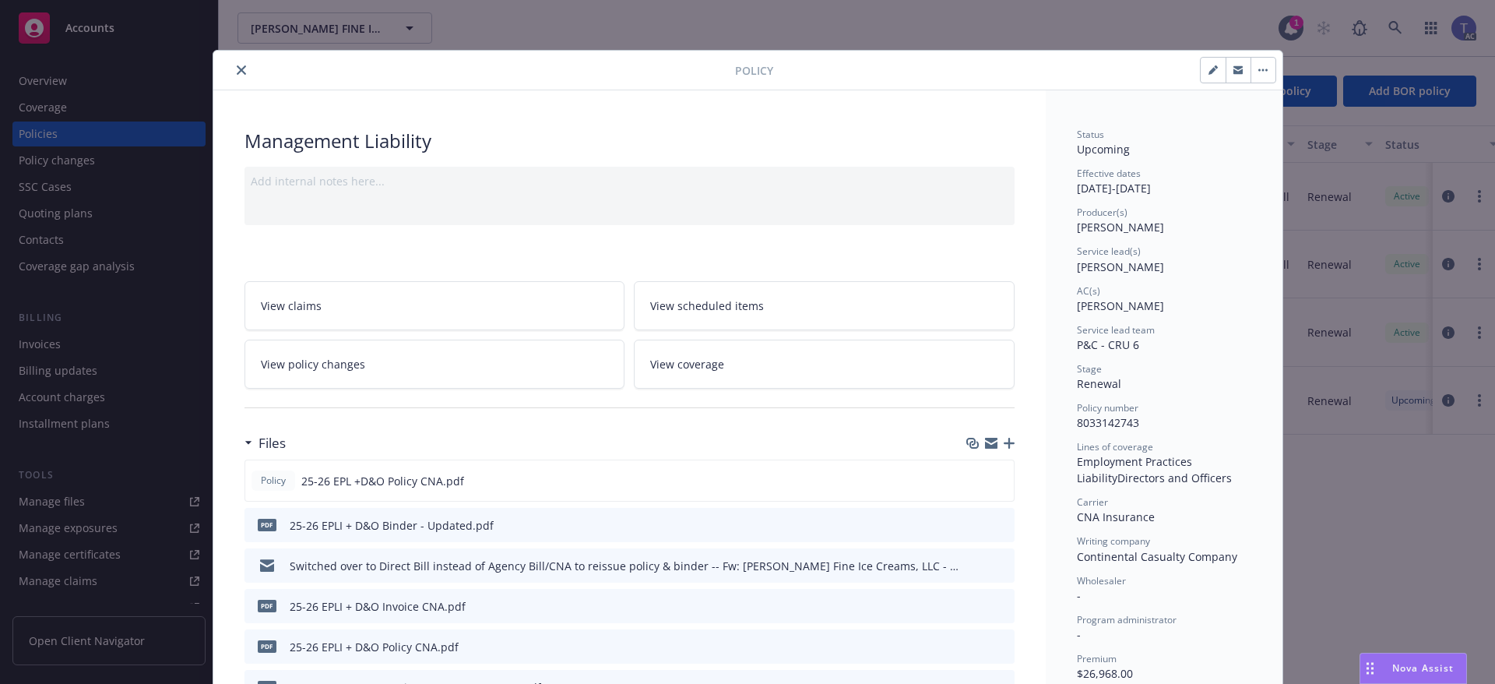
click at [709, 365] on span "View coverage" at bounding box center [687, 364] width 74 height 16
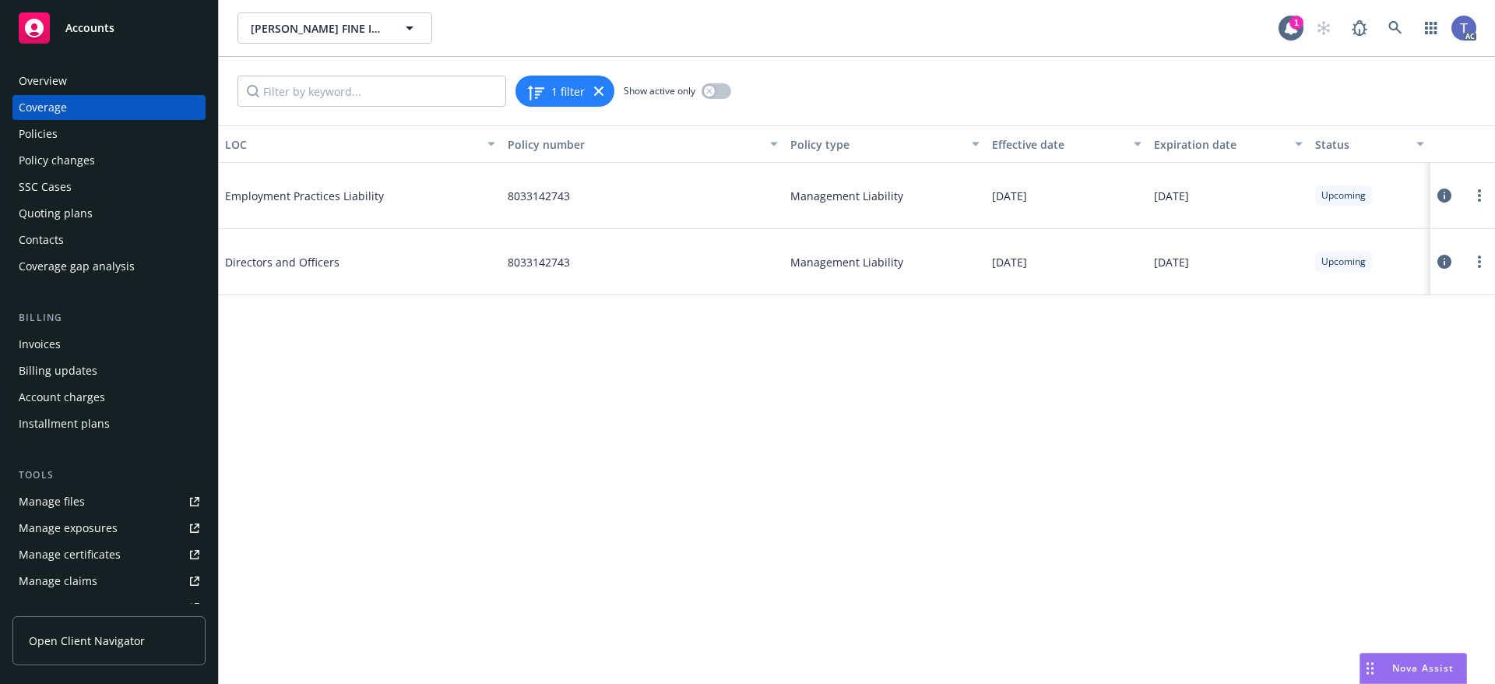
click at [1440, 193] on icon at bounding box center [1444, 195] width 14 height 14
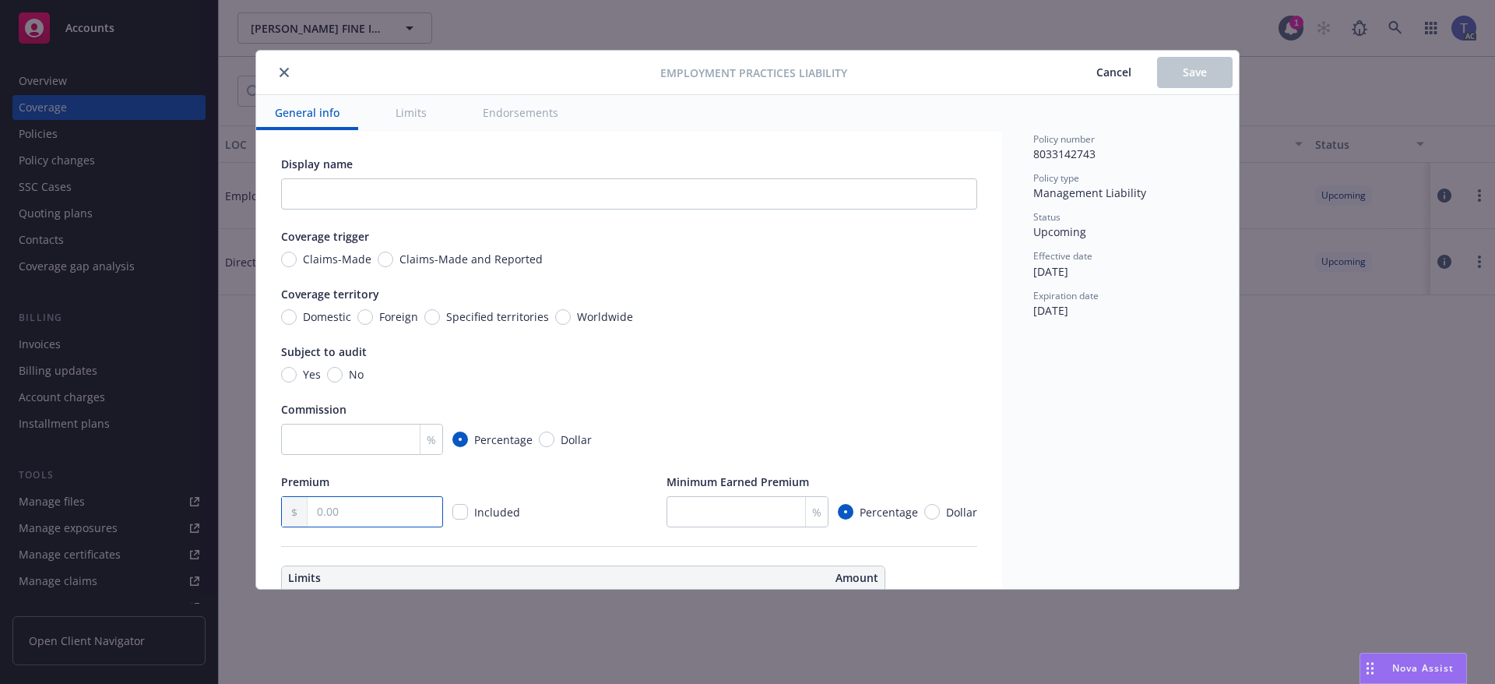
click at [372, 520] on input "text" at bounding box center [375, 512] width 135 height 30
click at [360, 517] on input "text" at bounding box center [375, 512] width 135 height 30
type input "22,100.00"
click at [361, 441] on input "number" at bounding box center [362, 439] width 162 height 31
type input "17.50"
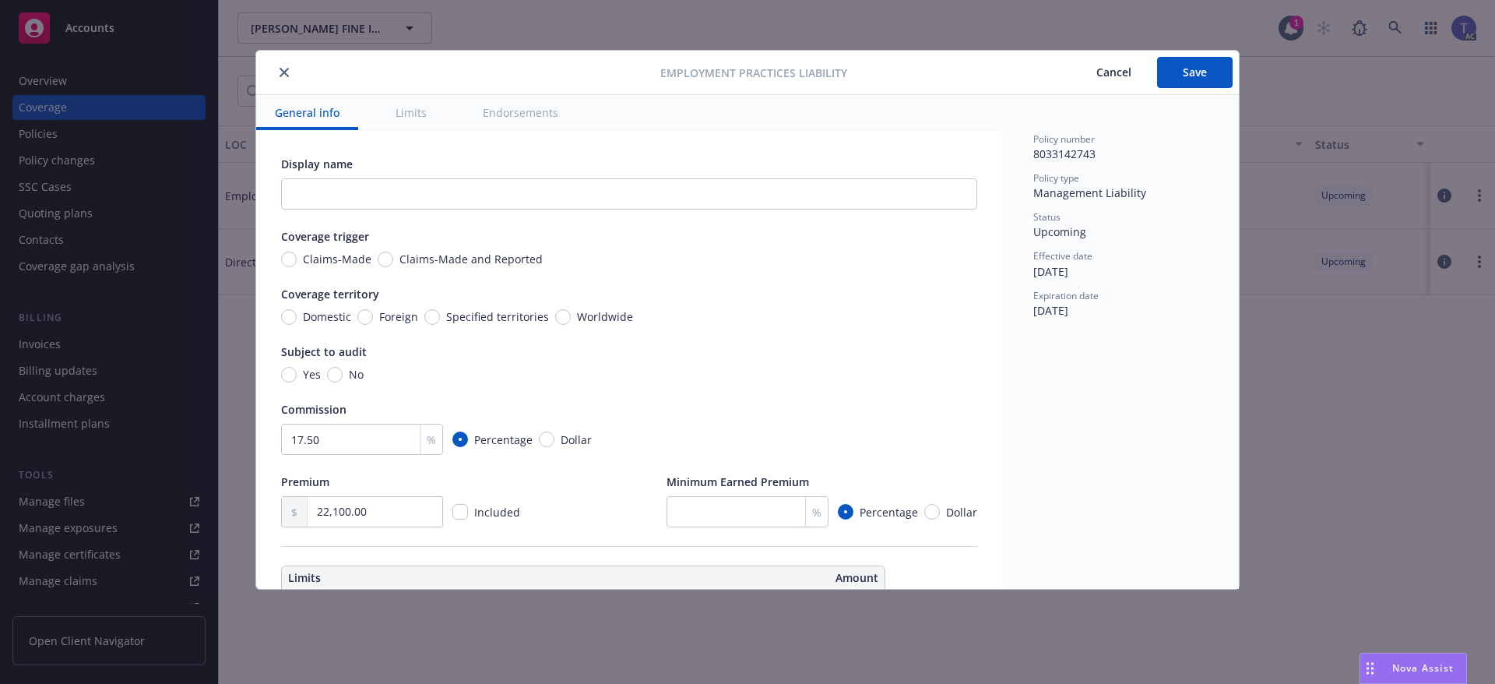
click at [773, 420] on div "Commission 17.50 % Percentage Dollar" at bounding box center [629, 428] width 696 height 54
click at [1190, 74] on span "Save" at bounding box center [1195, 72] width 24 height 15
type input "17.5"
type input "22,100.00"
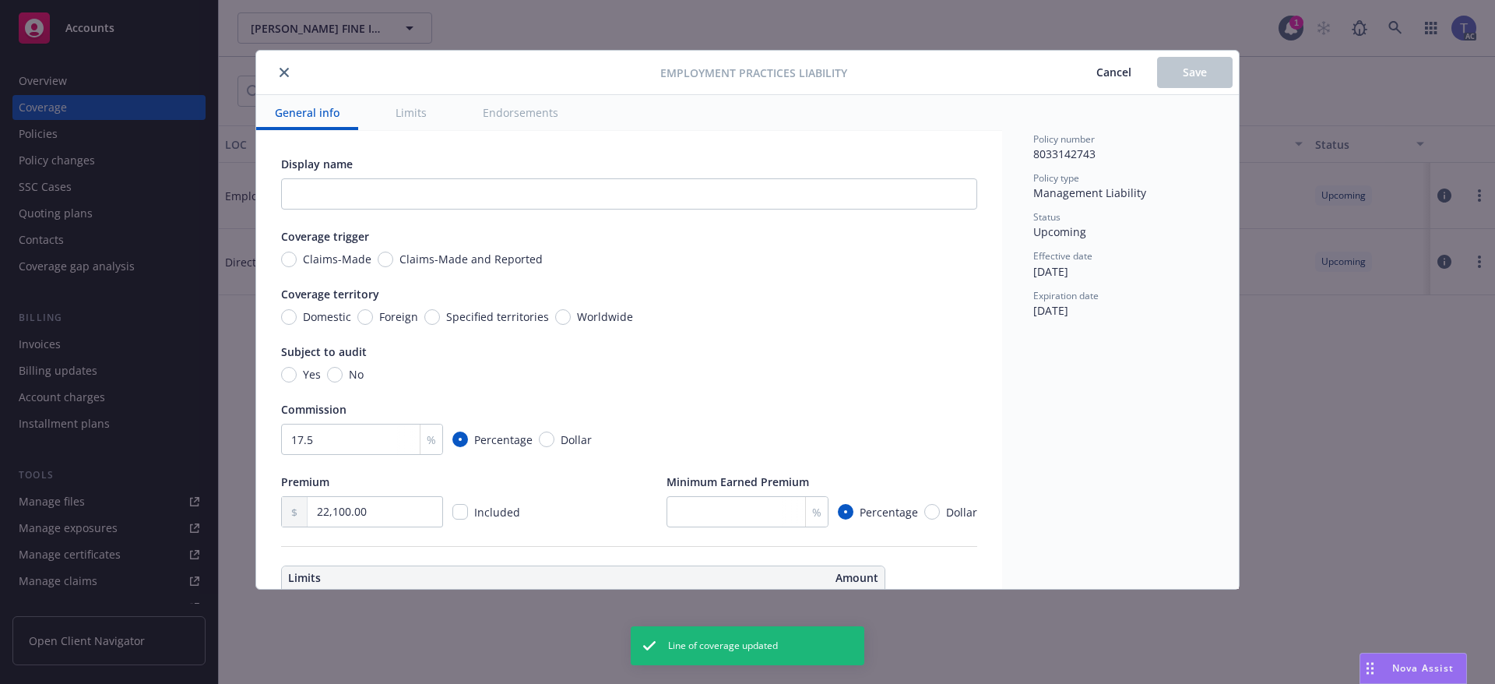
click at [285, 73] on icon "close" at bounding box center [284, 72] width 9 height 9
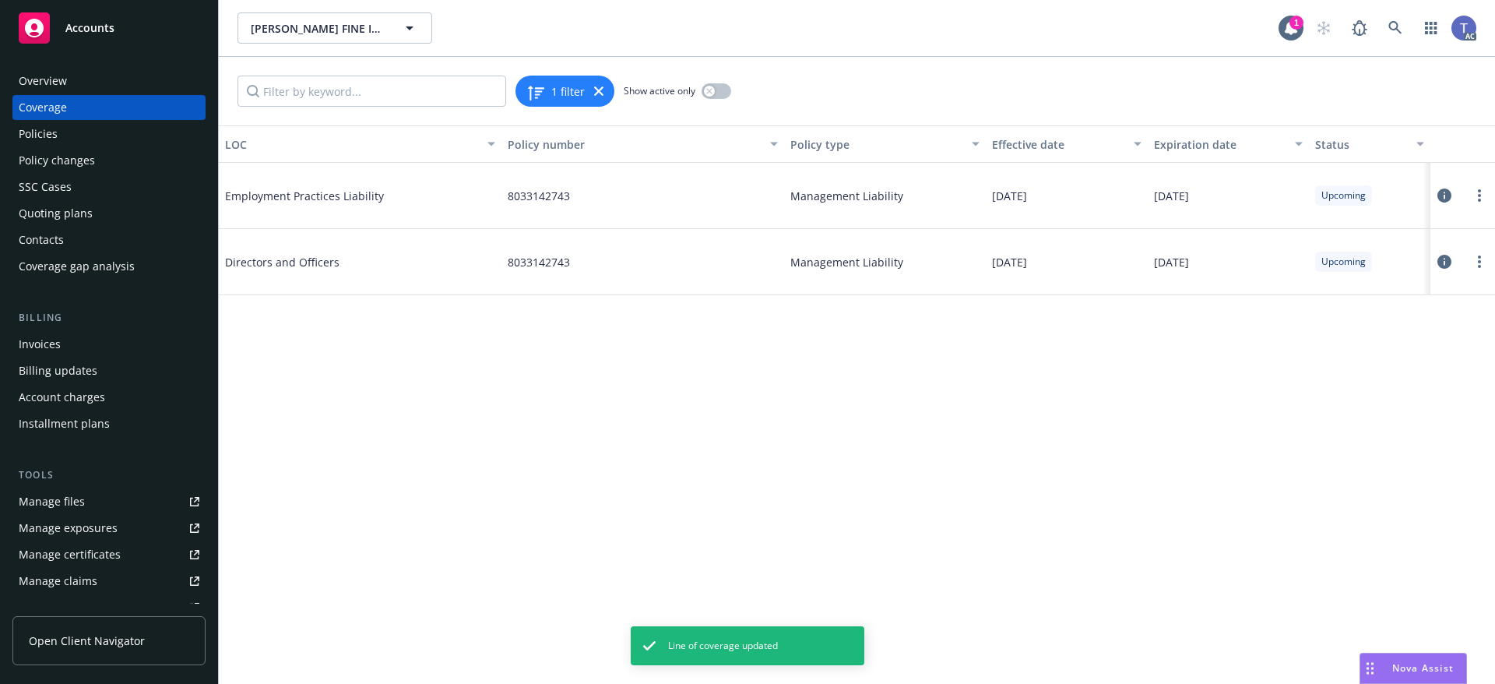
click at [1447, 262] on icon at bounding box center [1444, 262] width 14 height 14
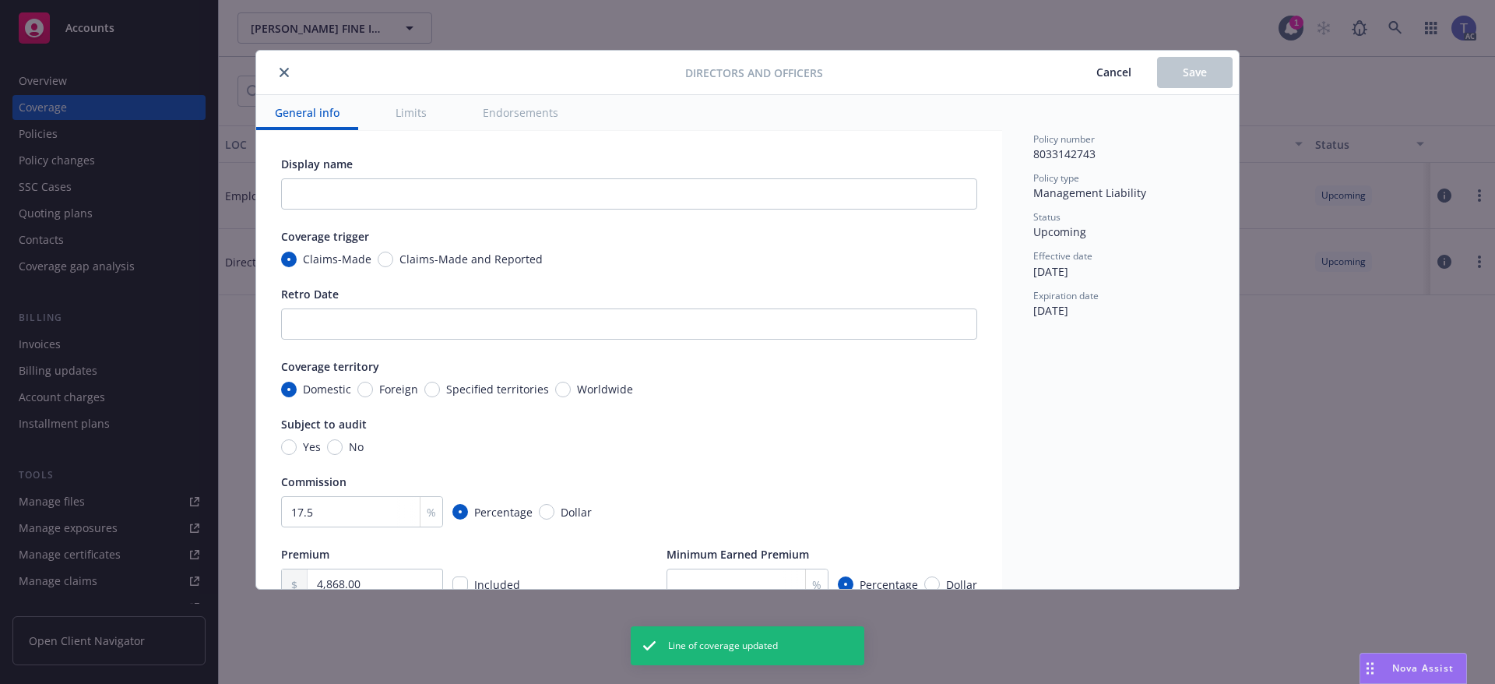
scroll to position [78, 0]
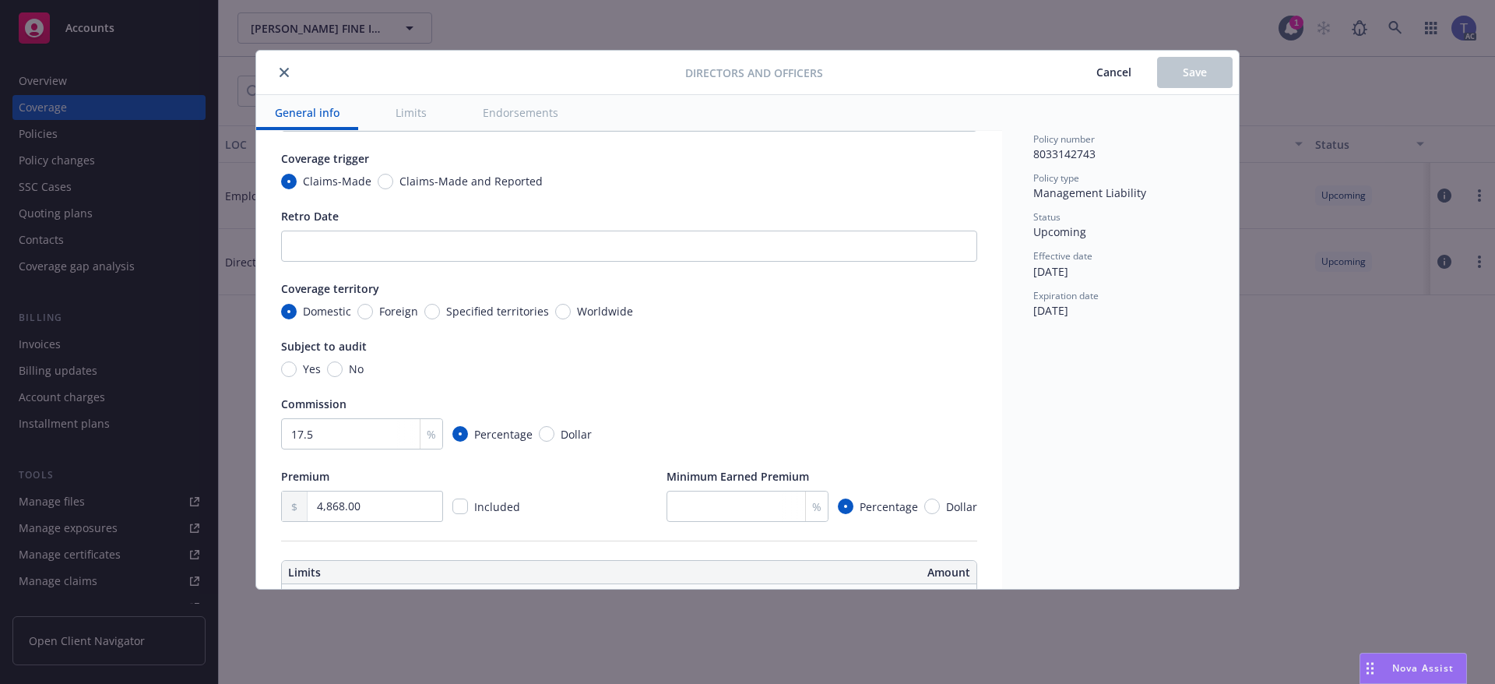
click at [287, 71] on icon "close" at bounding box center [284, 72] width 9 height 9
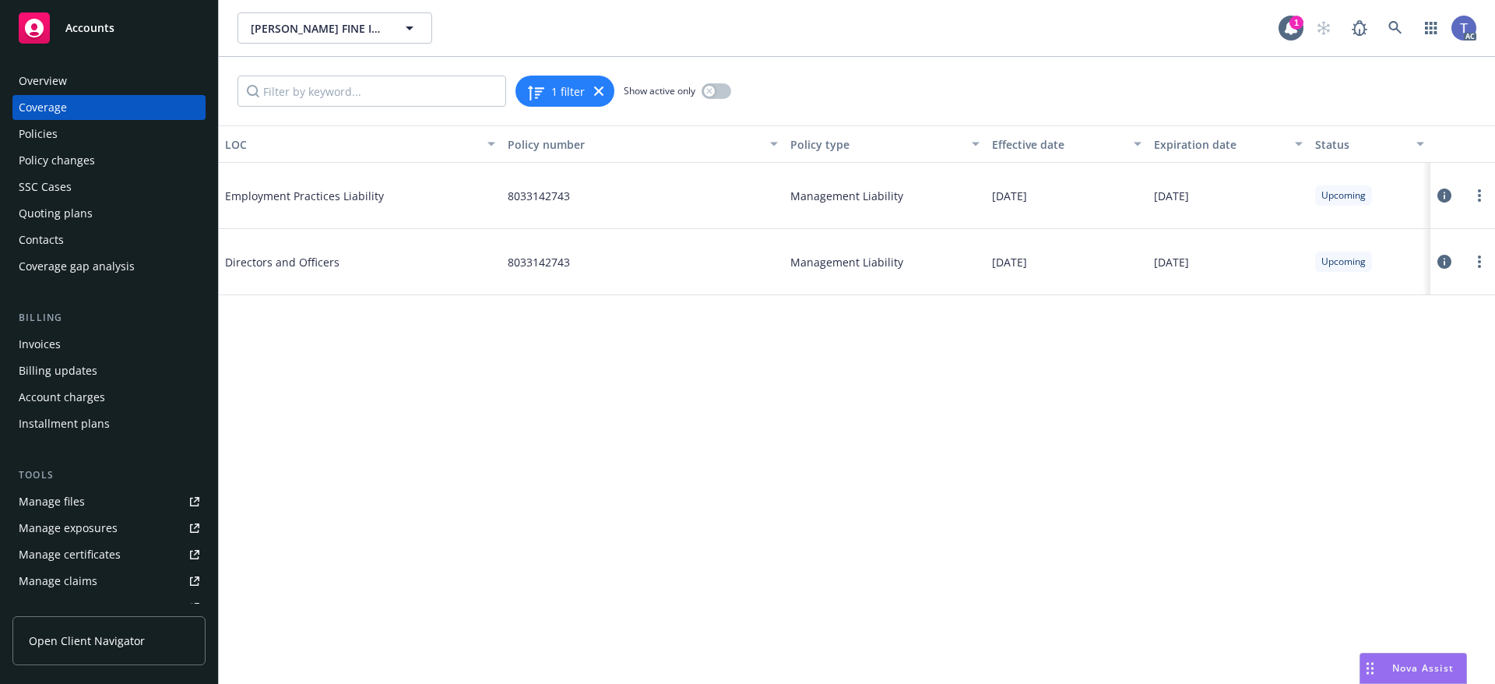
click at [42, 134] on div "Policies" at bounding box center [38, 133] width 39 height 25
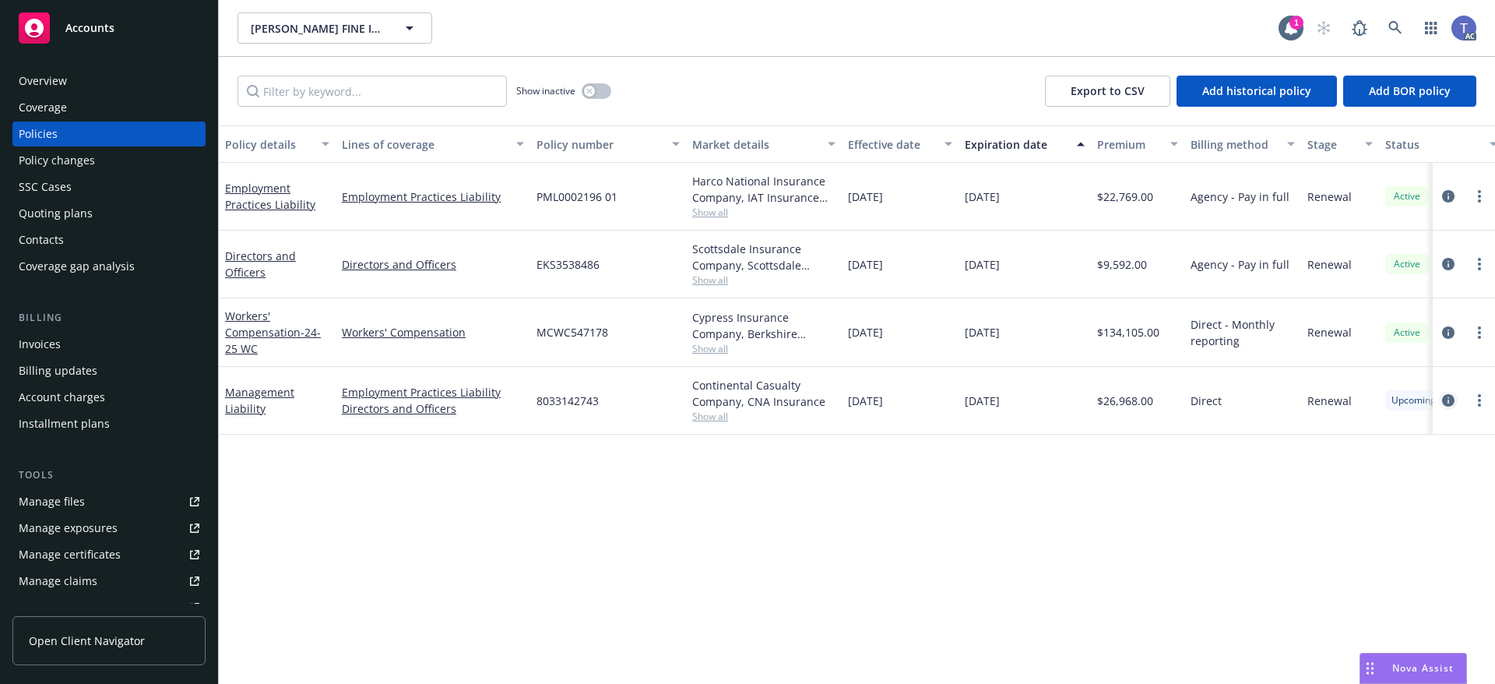
click at [1447, 396] on icon "circleInformation" at bounding box center [1448, 400] width 12 height 12
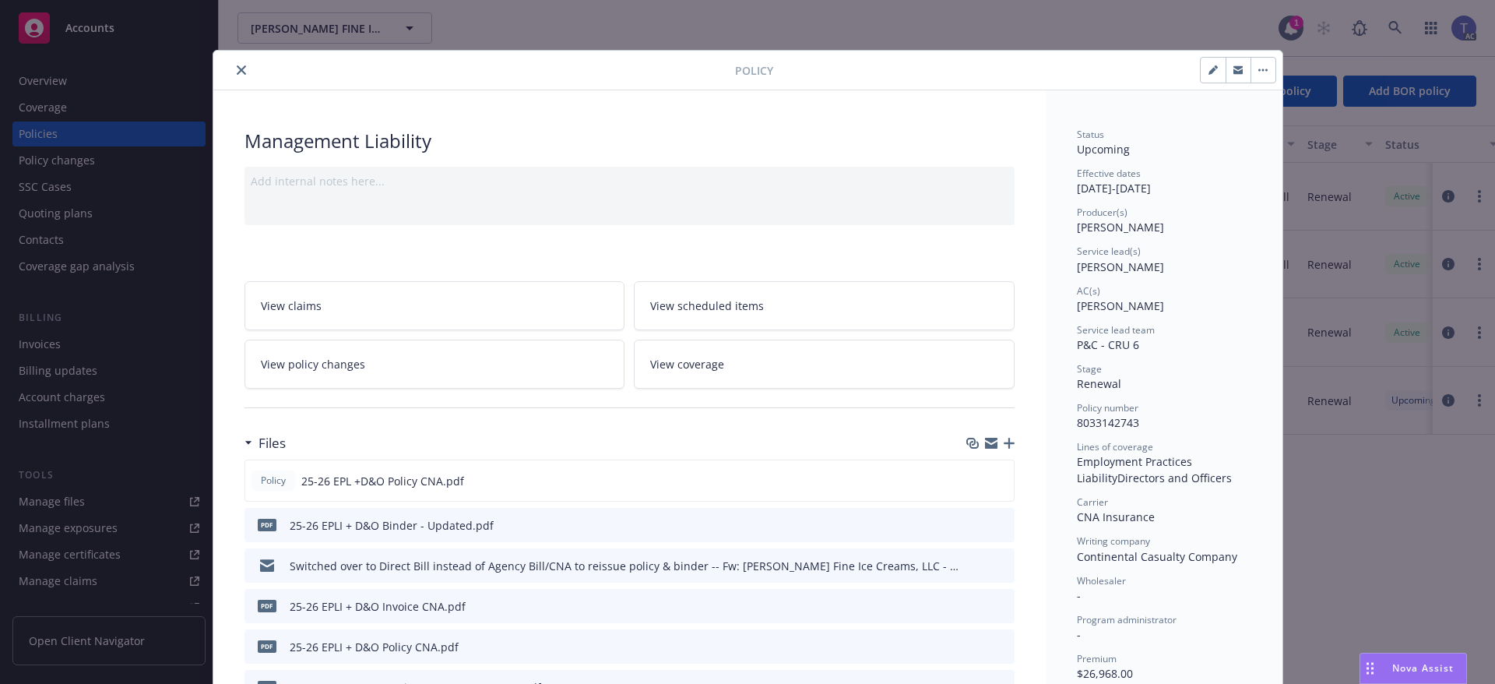
click at [835, 365] on link "View coverage" at bounding box center [824, 363] width 381 height 49
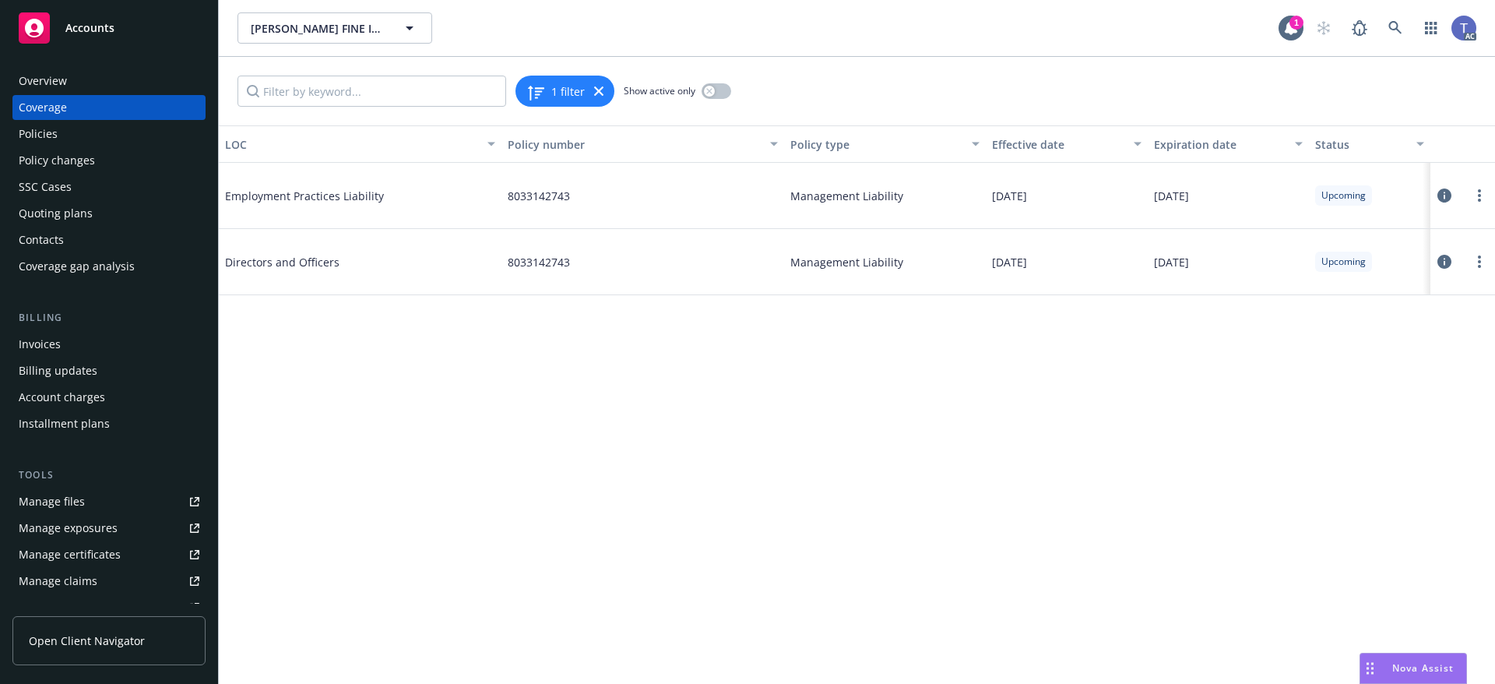
click at [1442, 259] on icon at bounding box center [1444, 262] width 14 height 14
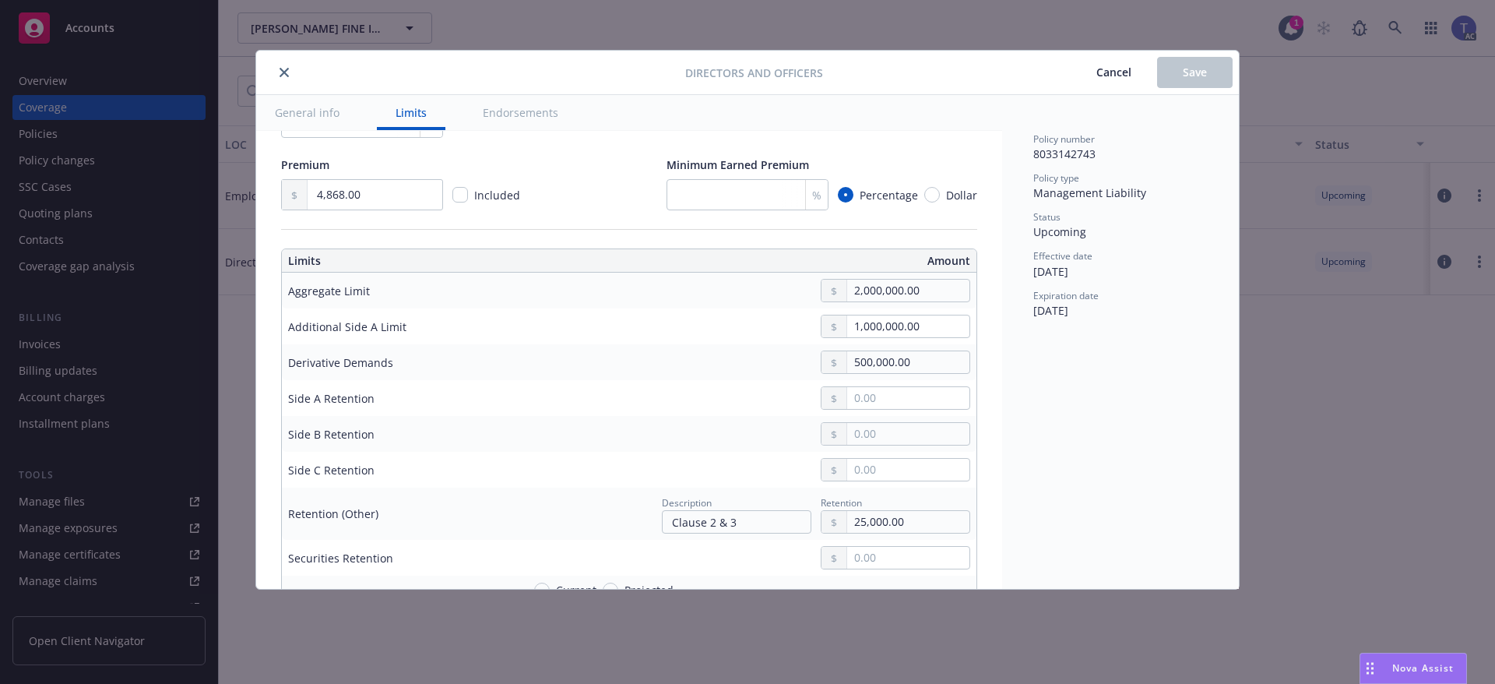
scroll to position [467, 0]
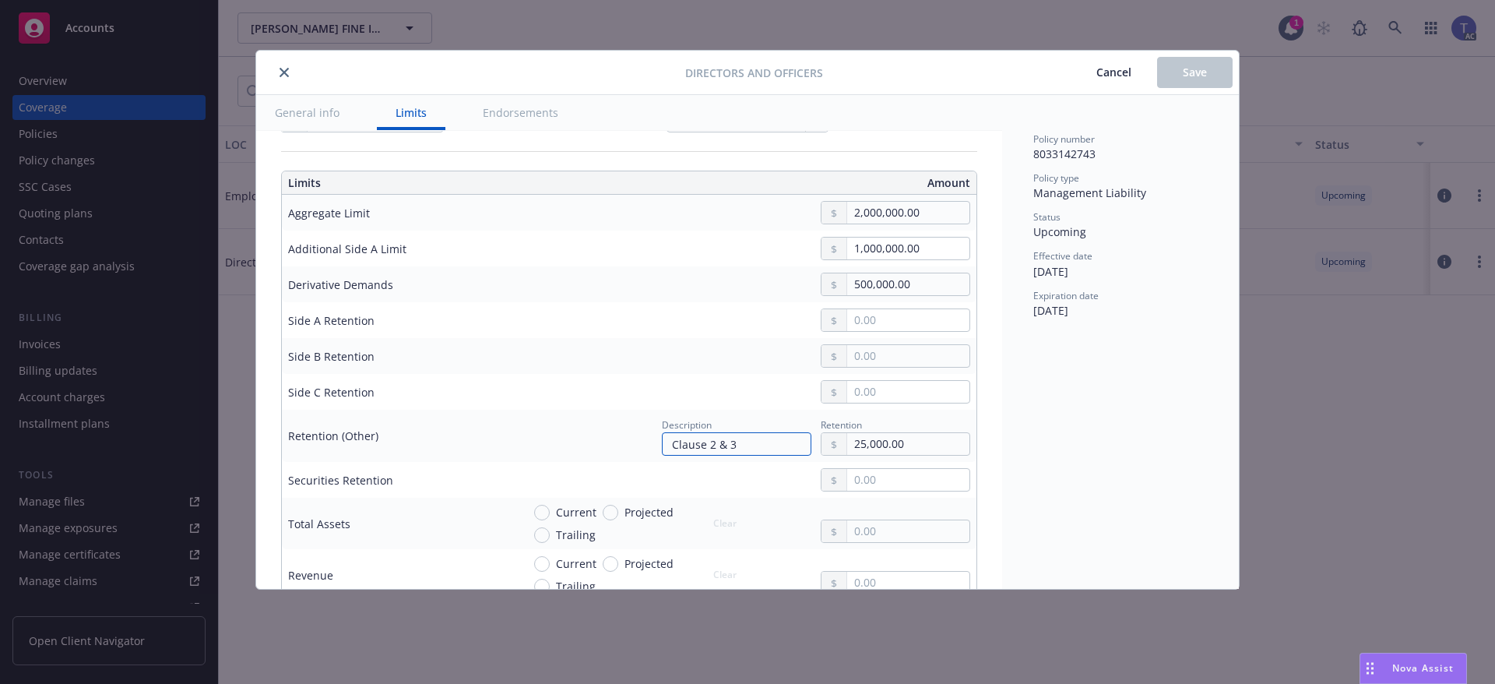
click at [733, 444] on input "Clause 2 & 3" at bounding box center [736, 443] width 149 height 23
click at [734, 446] on input "Clause 2 3&" at bounding box center [736, 443] width 149 height 23
click at [726, 445] on input "Clause 2 3&" at bounding box center [736, 443] width 149 height 23
type input "C"
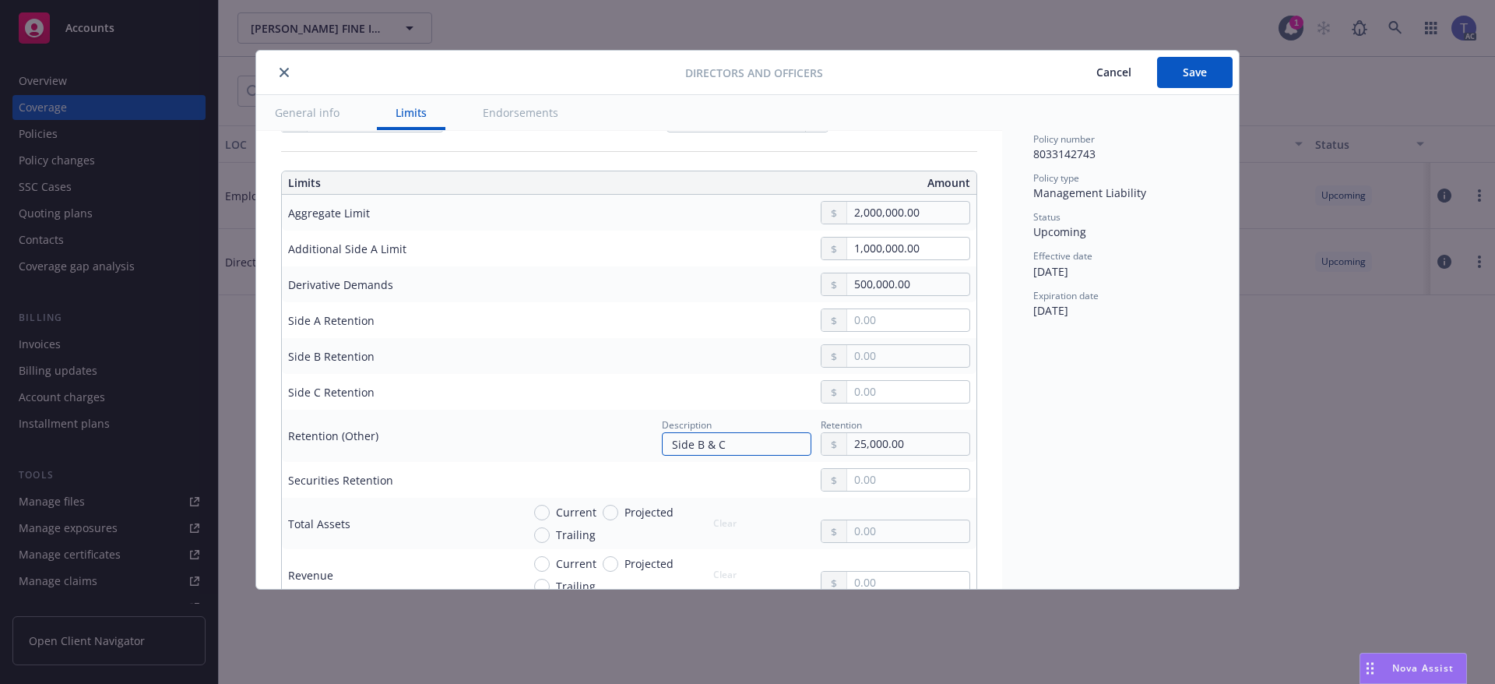
type input "Side B & C"
type input "10,000.00"
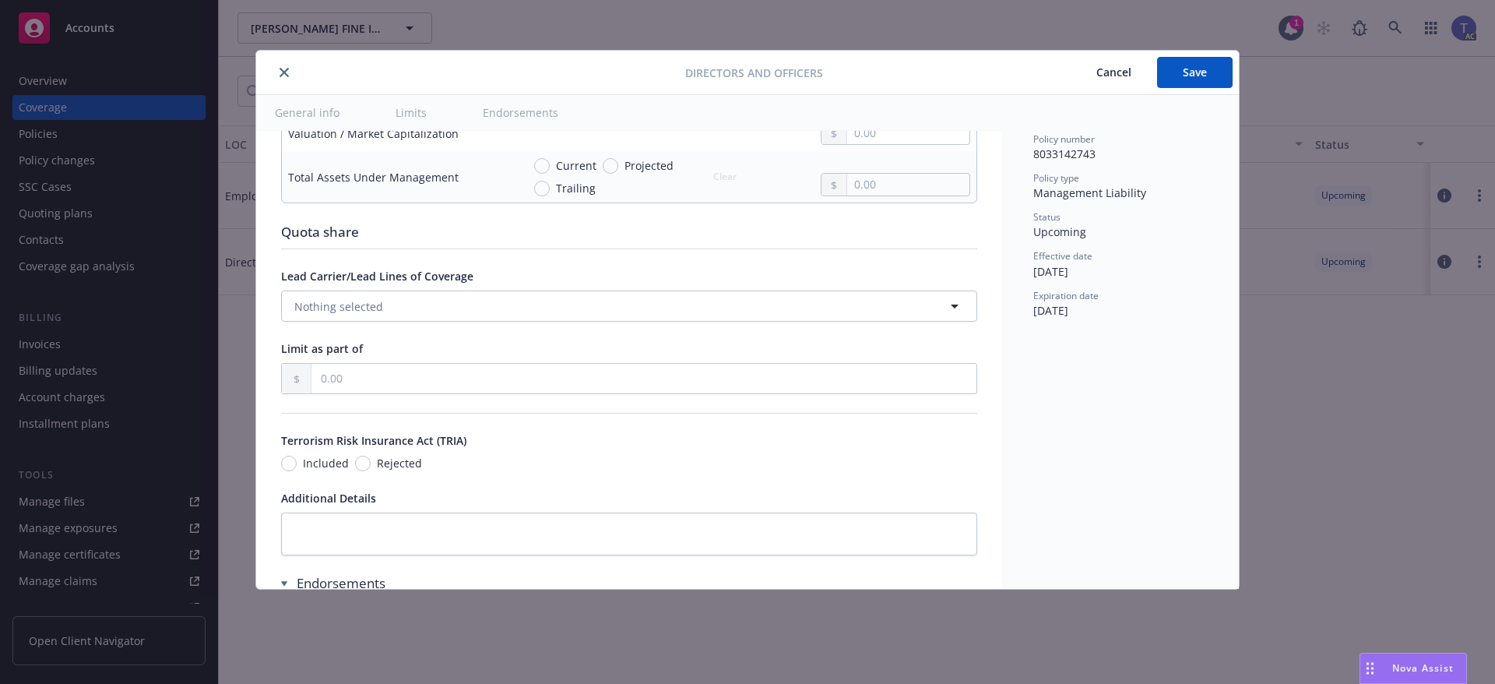
scroll to position [1168, 0]
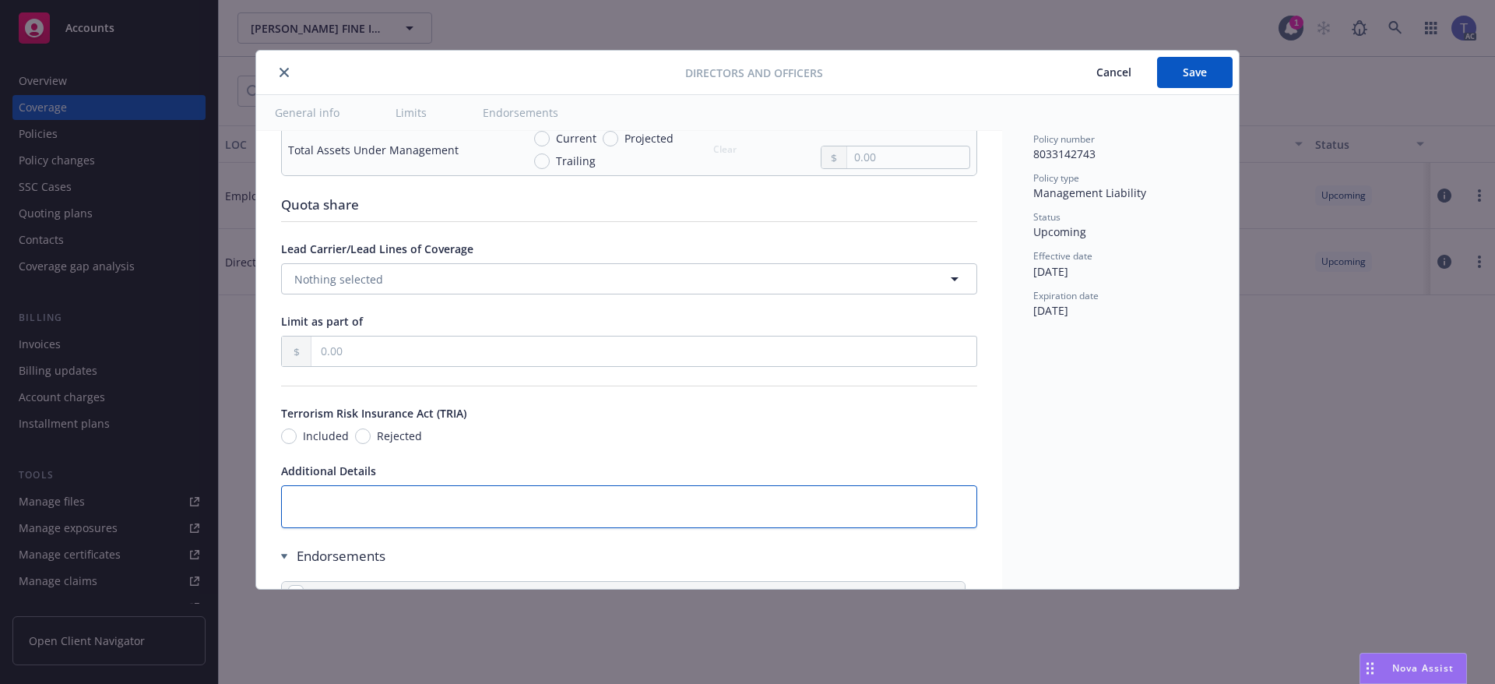
click at [390, 504] on textarea at bounding box center [629, 506] width 696 height 43
type textarea "x"
type textarea "P"
type textarea "x"
type textarea "Pe"
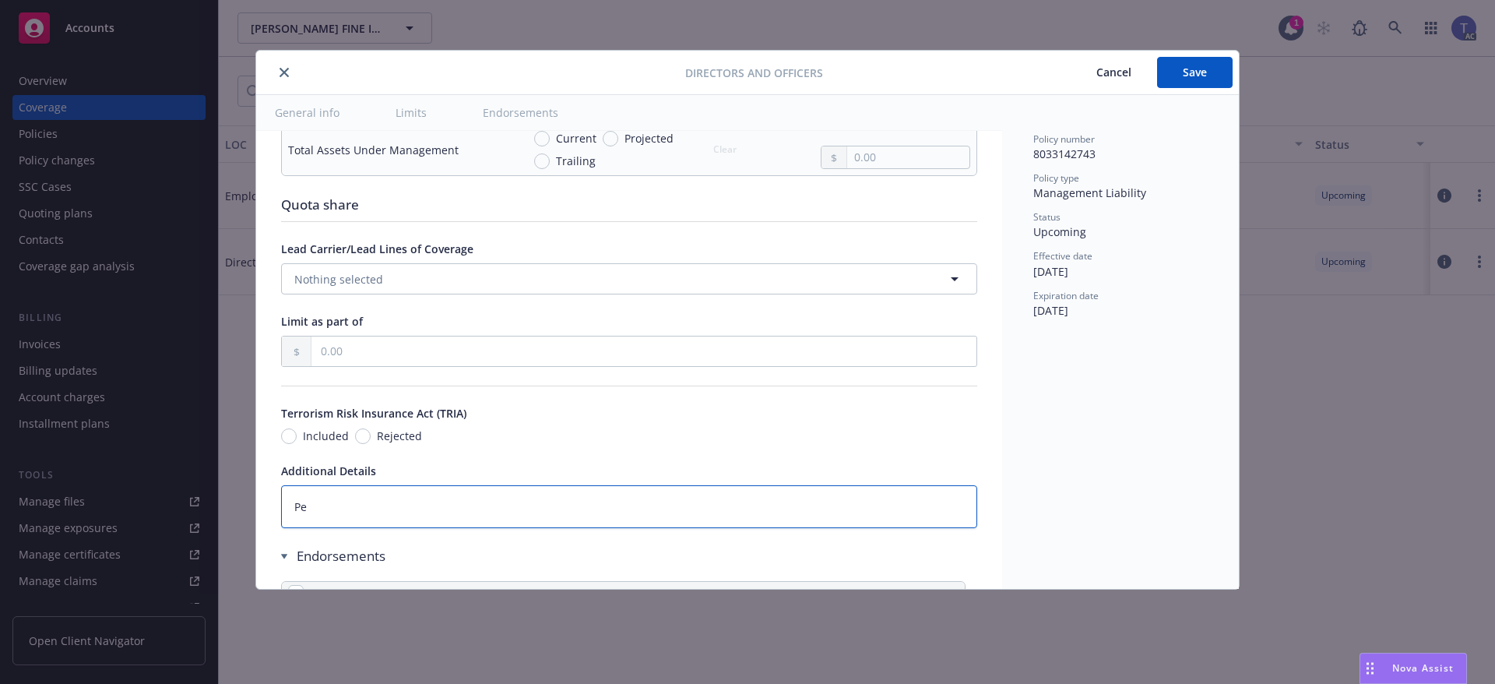
type textarea "x"
type textarea "Pen"
type textarea "x"
type textarea "Pendi"
type textarea "x"
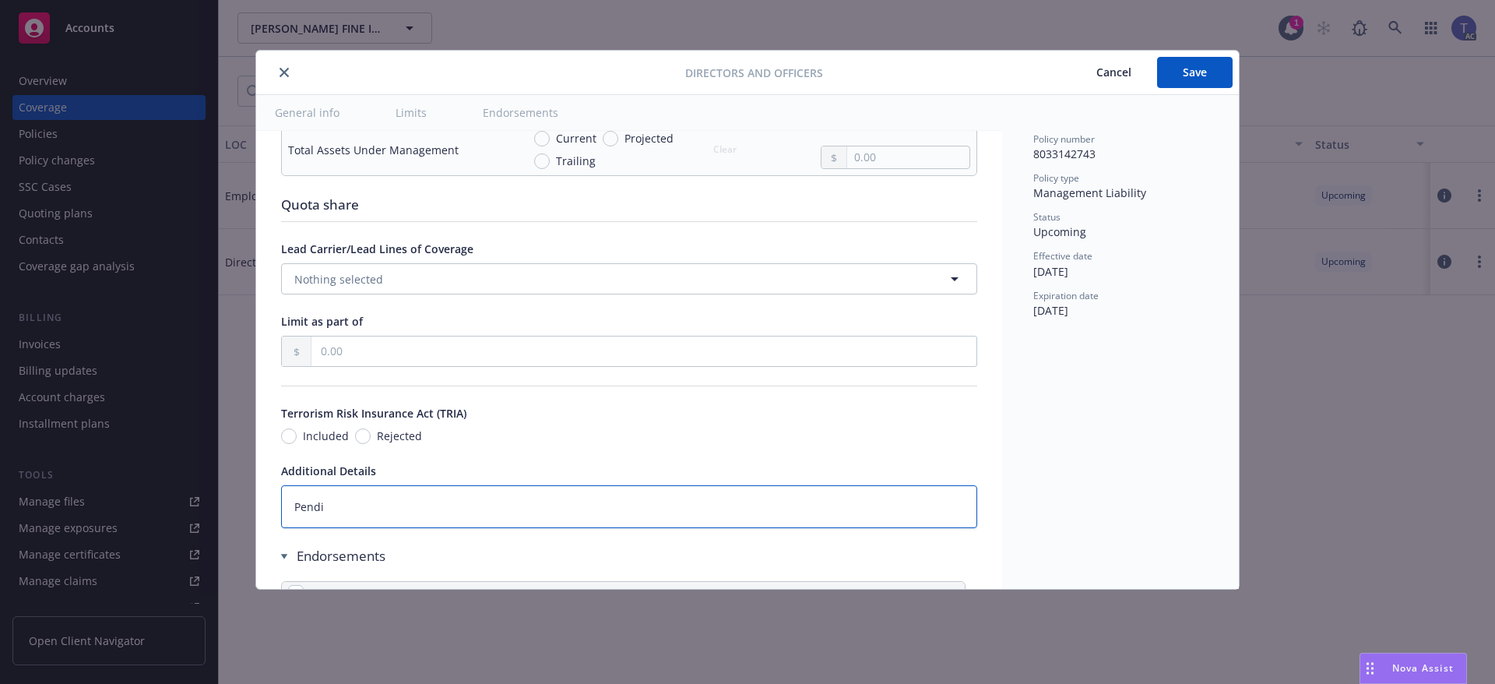
type textarea "Pendin"
type textarea "x"
type textarea "Pending"
type textarea "x"
type textarea "Pending"
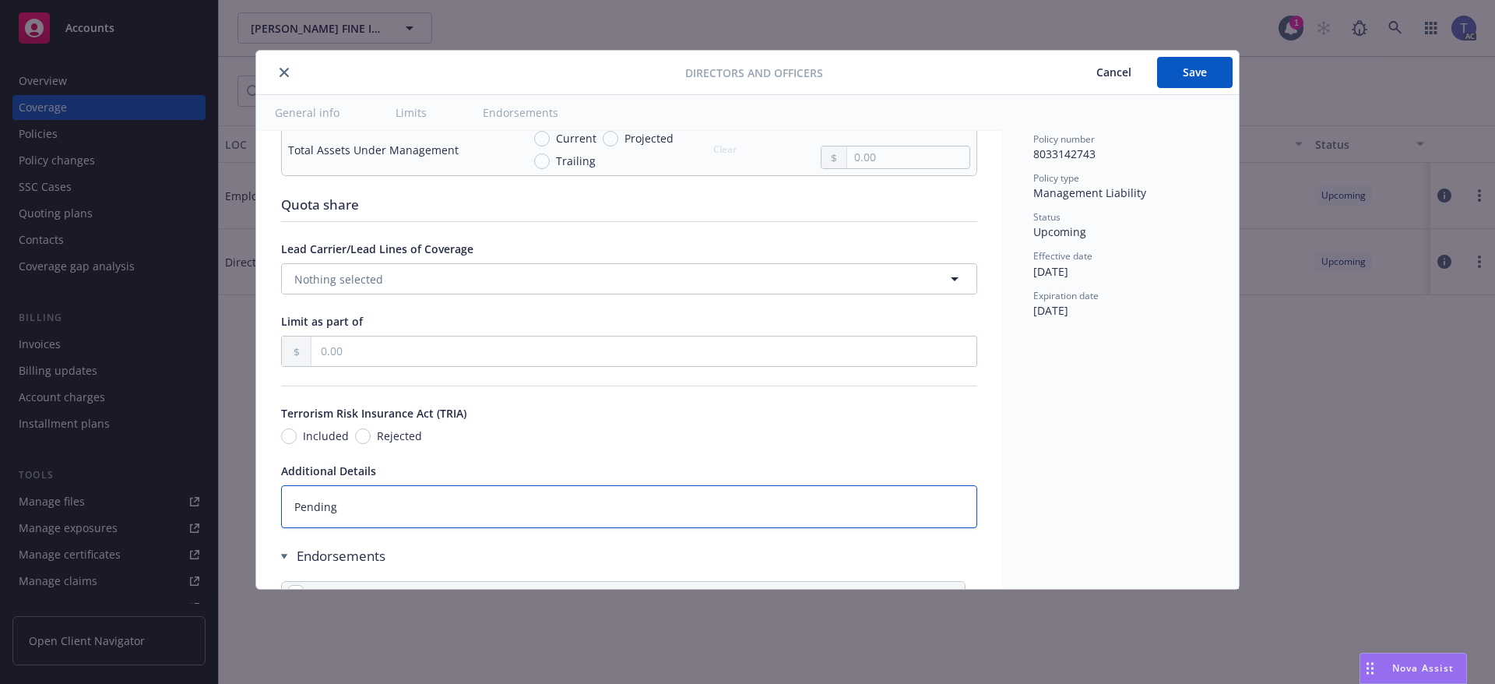
type textarea "x"
type textarea "Pending or"
type textarea "x"
type textarea "Pending or"
type textarea "x"
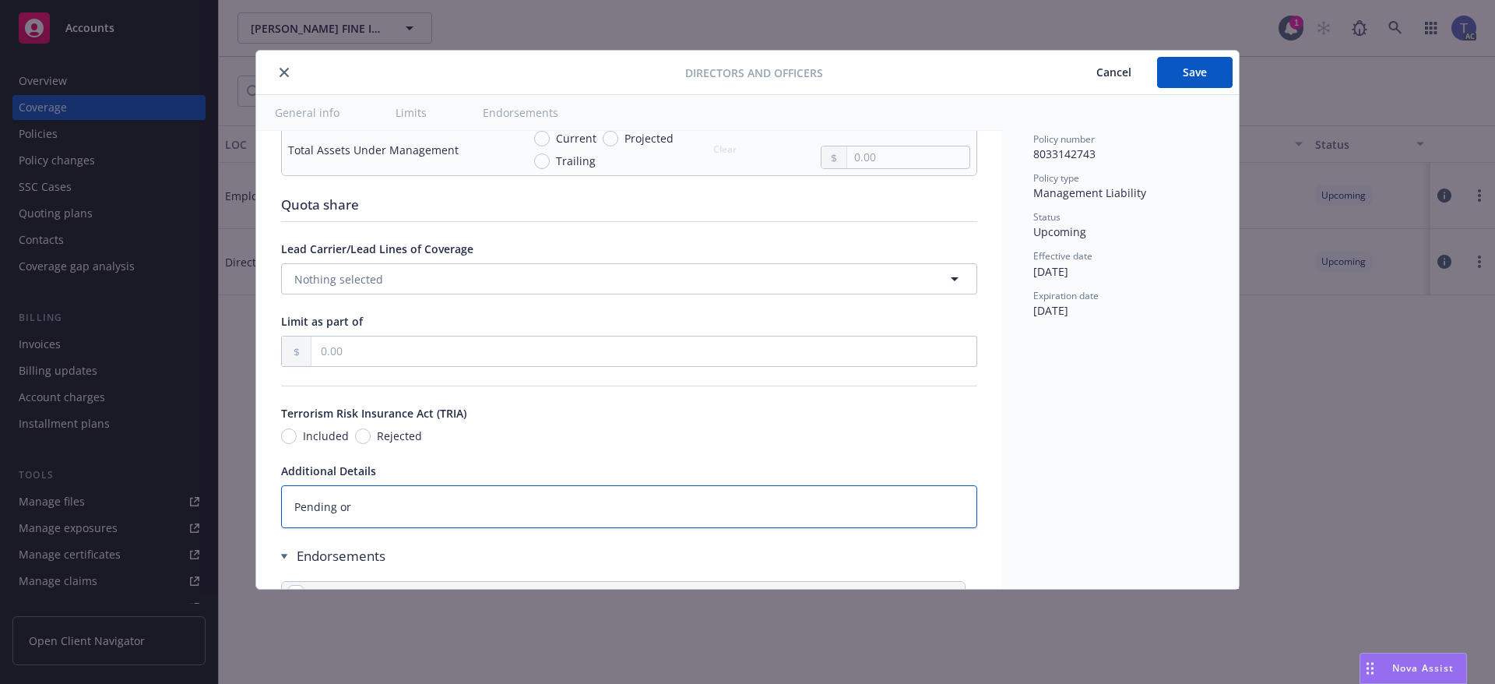
type textarea "Pending or P"
type textarea "x"
type textarea "Pending or Pri"
type textarea "x"
type textarea "Pending or Prio"
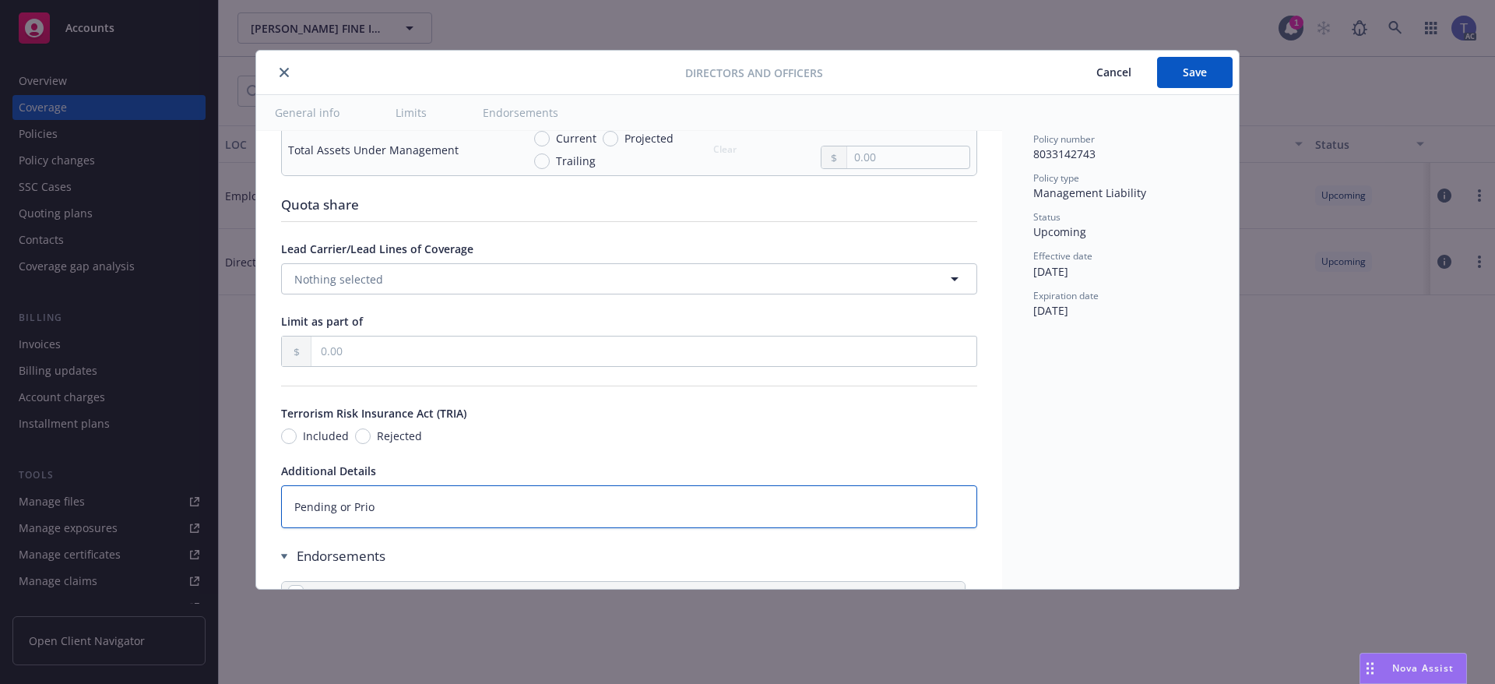
type textarea "x"
type textarea "Pending or Prior"
type textarea "x"
type textarea "Pending or Prior L"
type textarea "x"
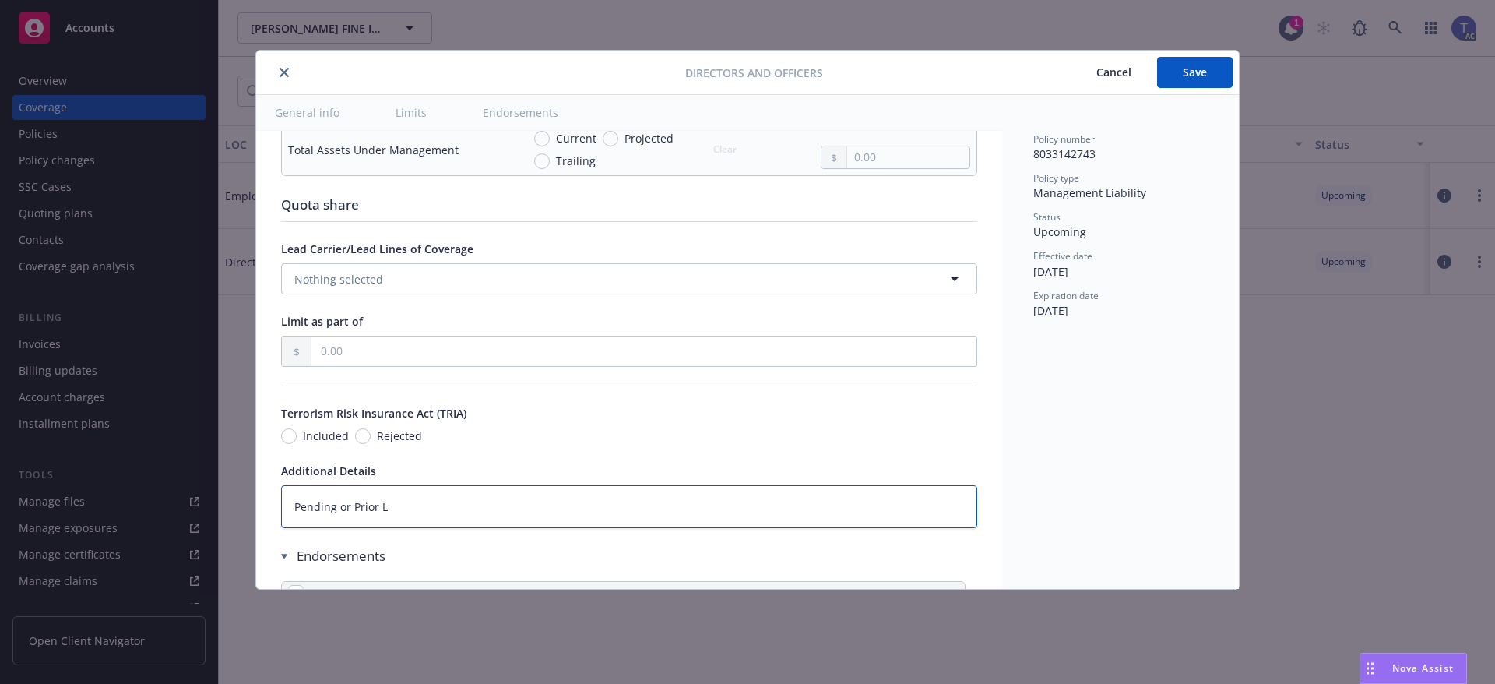
type textarea "Pending or Prior Li"
type textarea "x"
type textarea "Pending or Prior Lit"
type textarea "x"
type textarea "Pending or Prior Liti"
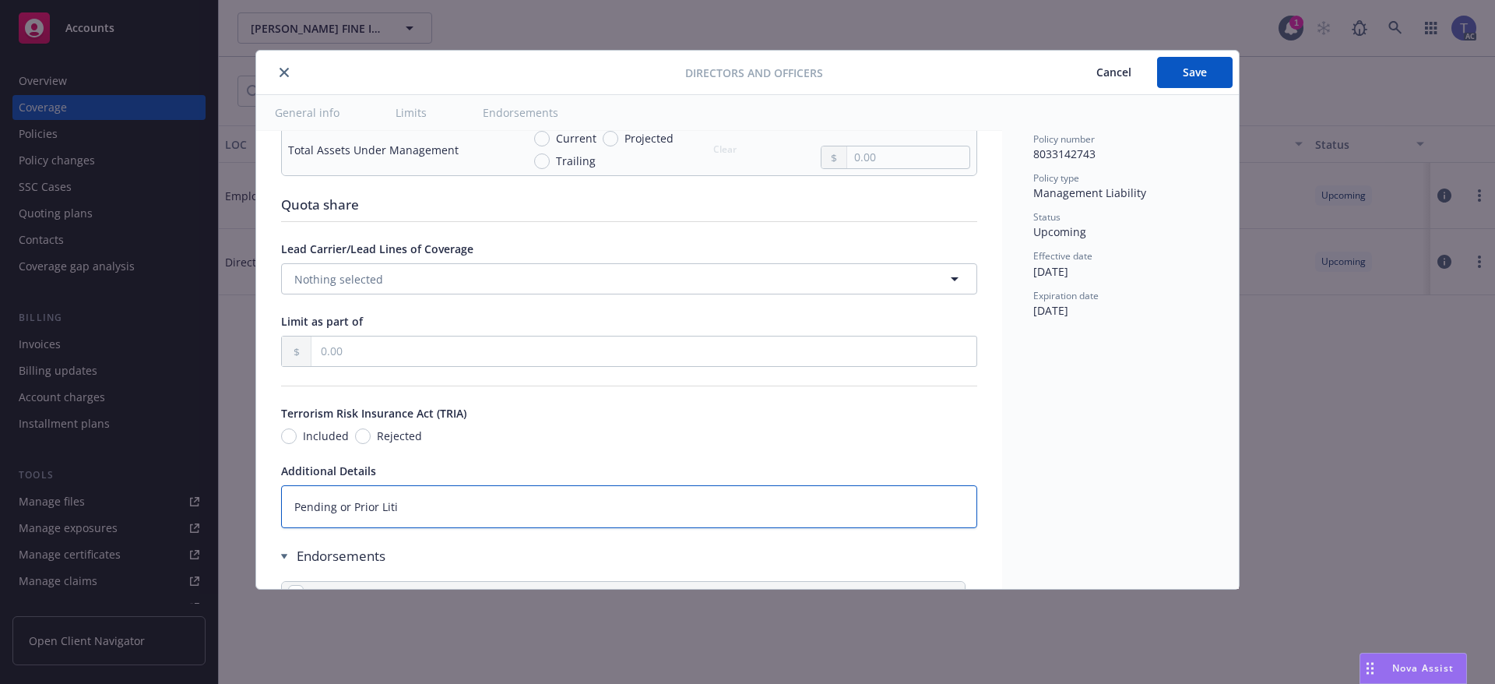
type textarea "x"
type textarea "Pending or Prior Litig"
type textarea "x"
type textarea "Pending or Prior Litiga"
type textarea "x"
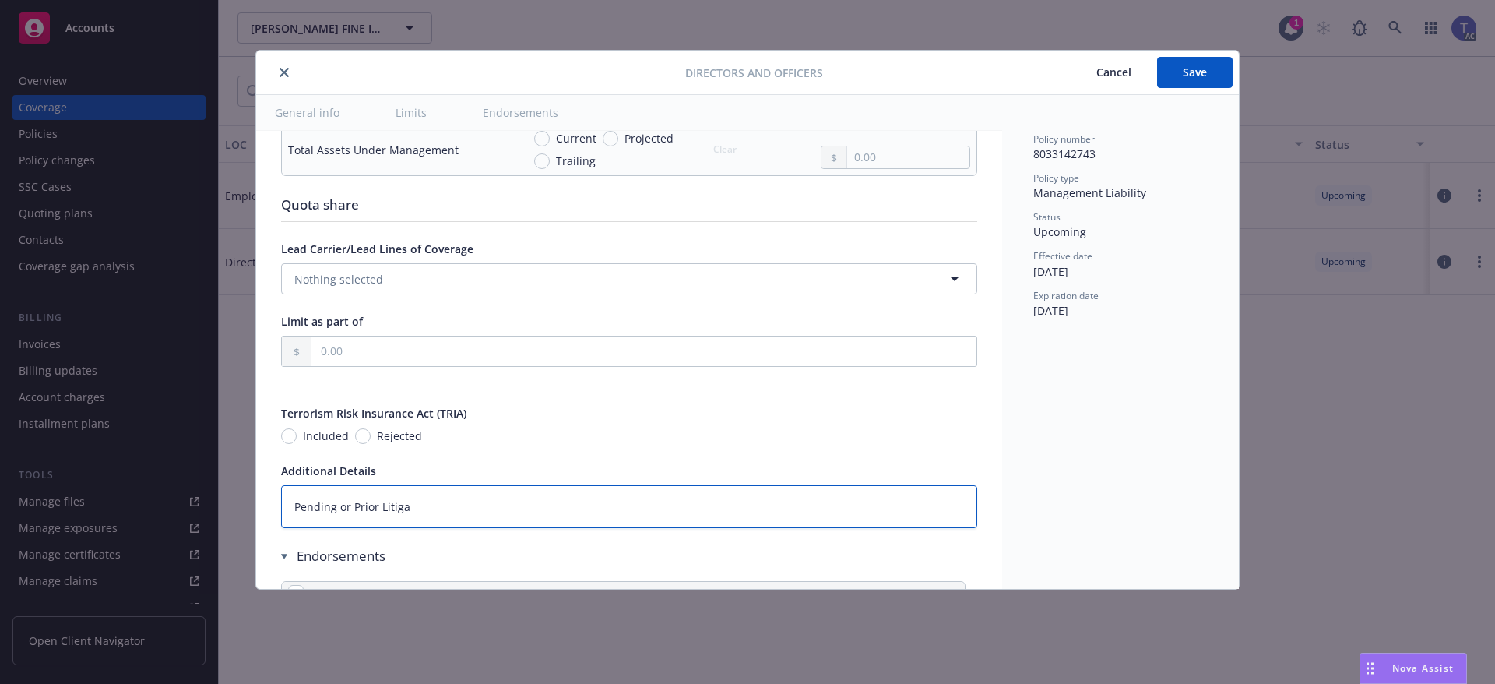
type textarea "Pending or Prior Litigat"
type textarea "x"
type textarea "Pending or Prior Litigati"
type textarea "x"
type textarea "Pending or Prior Litigatio"
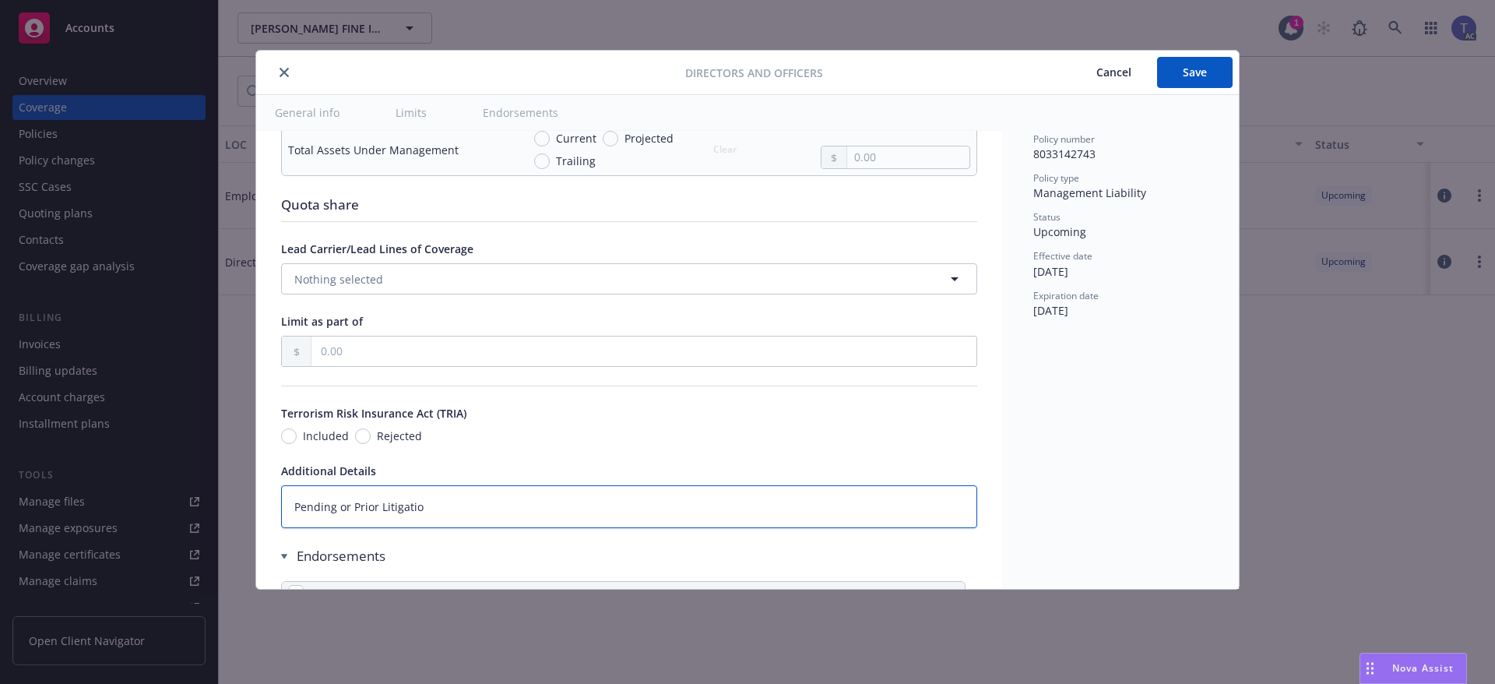
type textarea "x"
type textarea "Pending or Prior Litigation"
type textarea "x"
type textarea "Pending or Prior Litigation D"
type textarea "x"
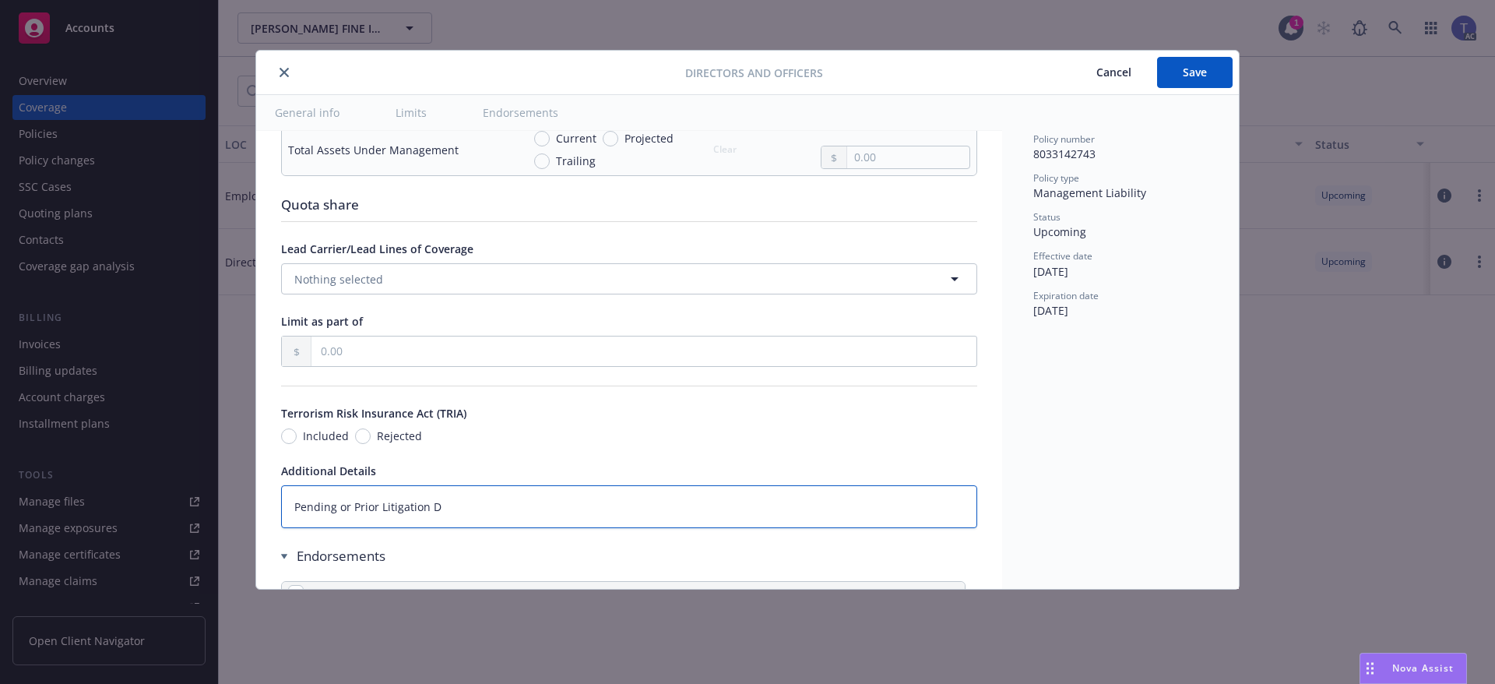
type textarea "Pending or Prior Litigation Da"
type textarea "x"
type textarea "Pending or Prior Litigation Dat"
type textarea "x"
type textarea "Pending or Prior Litigation Date"
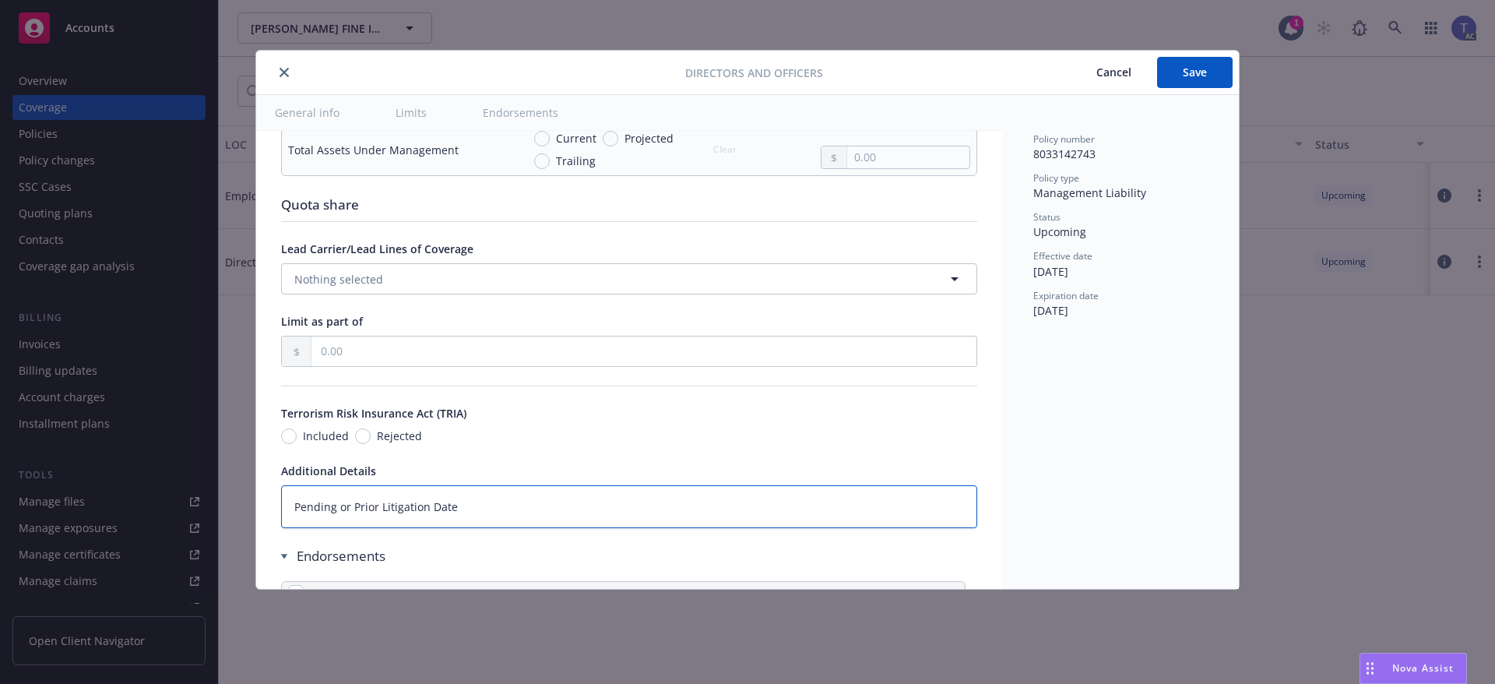
type textarea "x"
type textarea "Pending or Prior Litigation Date:"
type textarea "x"
type textarea "Pending or Prior Litigation Date:"
type textarea "x"
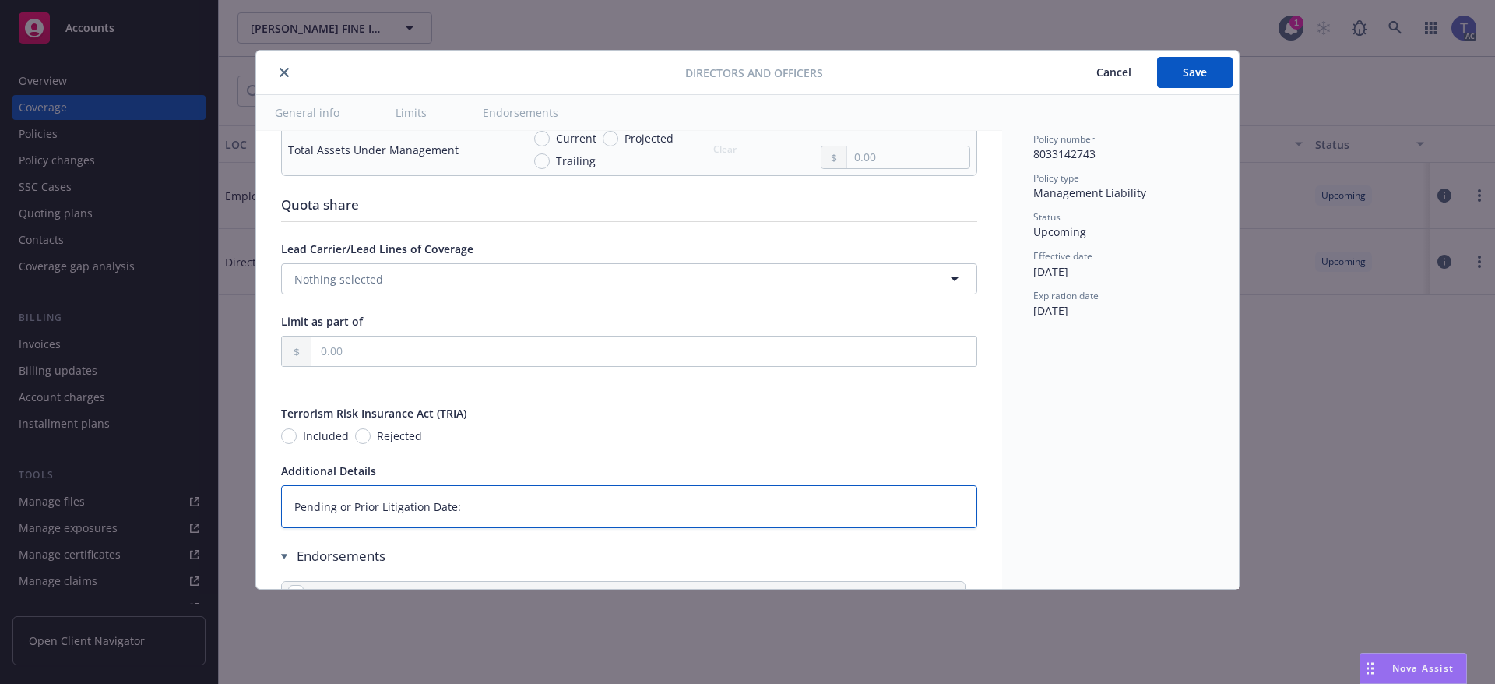
type textarea "Pending or Prior Litigation Date: 0"
type textarea "x"
type textarea "Pending or Prior Litigation Date: 08"
type textarea "x"
type textarea "Pending or Prior Litigation Date: 08/"
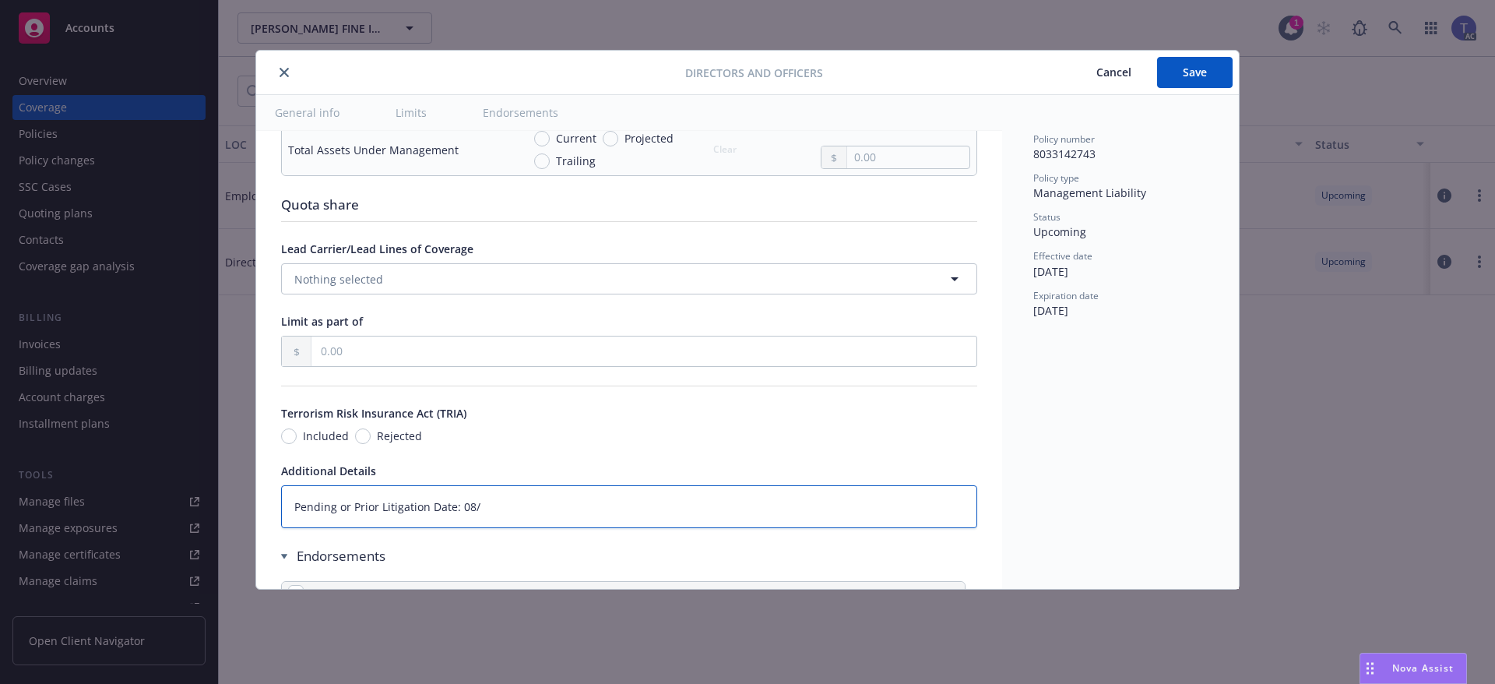
type textarea "x"
type textarea "Pending or Prior Litigation Date: 08/1"
type textarea "x"
type textarea "Pending or Prior Litigation Date: 08/19"
type textarea "x"
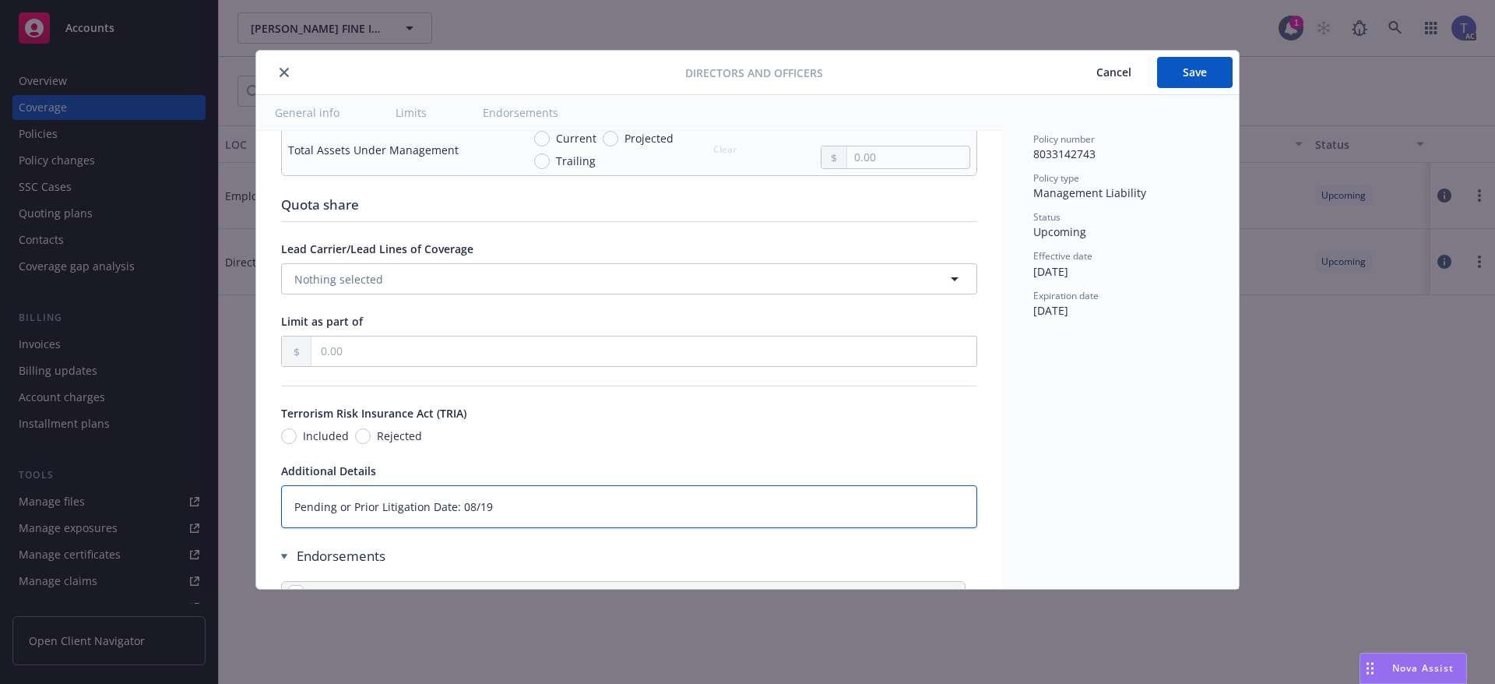
type textarea "Pending or Prior Litigation Date: 08/19/"
type textarea "x"
type textarea "Pending or Prior Litigation Date: [DATE]"
type textarea "x"
type textarea "Pending or Prior Litigation Date: 08/19/202"
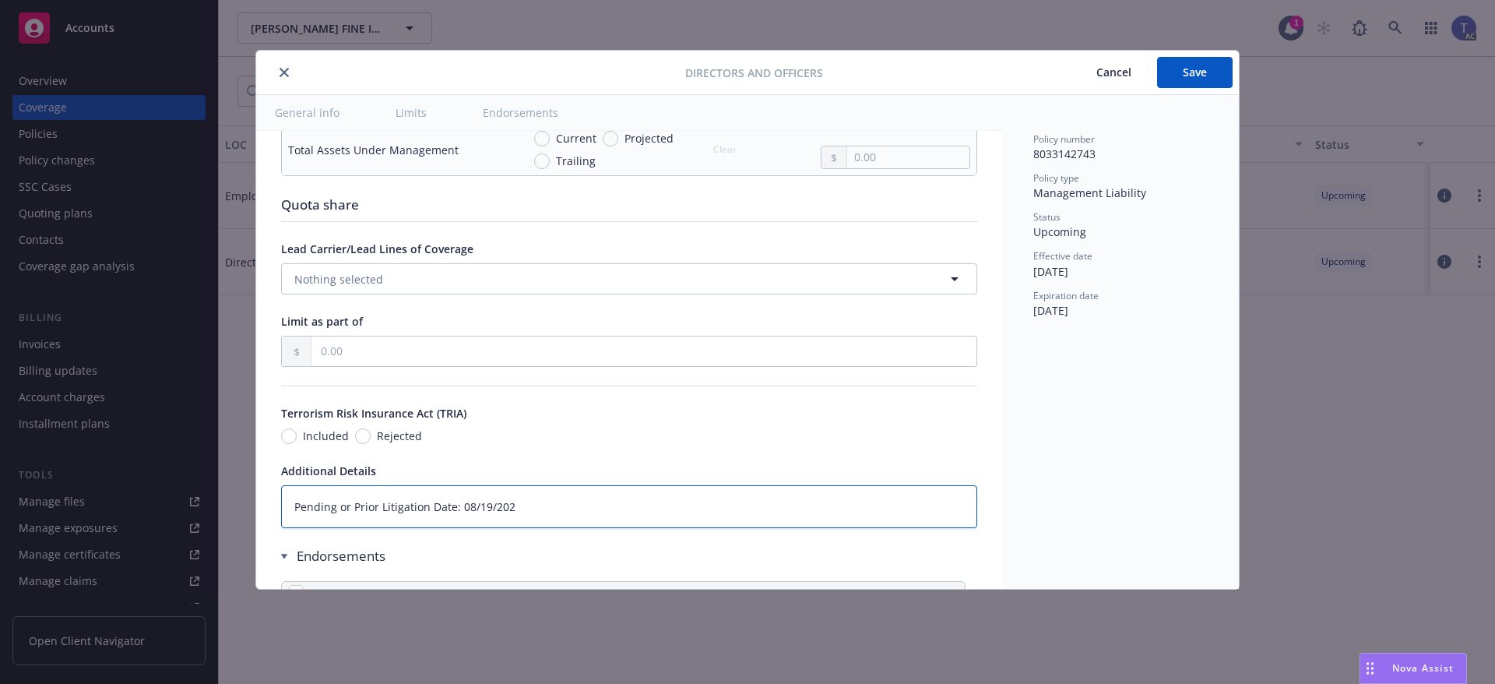
type textarea "x"
type textarea "Pending or Prior Litigation Date: [DATE]"
type textarea "x"
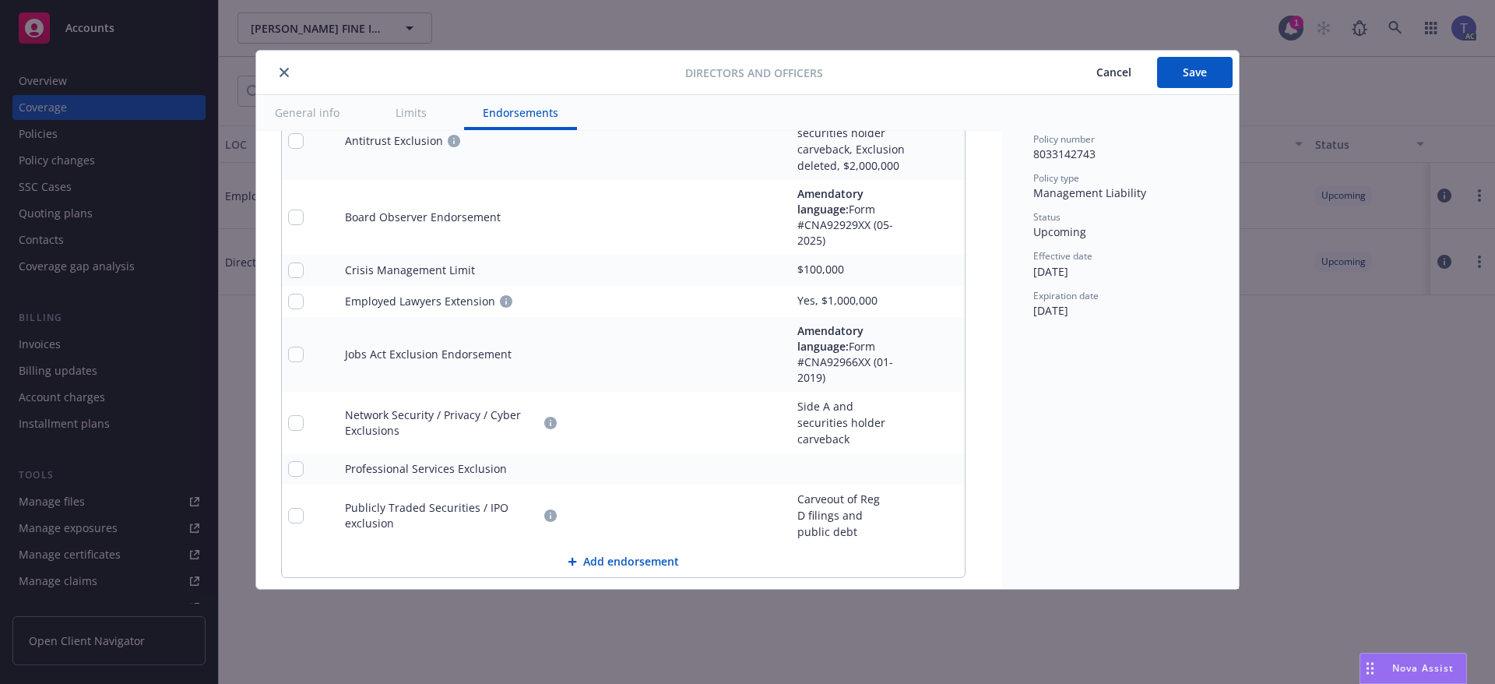
scroll to position [1852, 0]
type textarea "Pending or Prior Litigation Date: [DATE]"
click at [643, 545] on button "Add endorsement" at bounding box center [623, 560] width 683 height 31
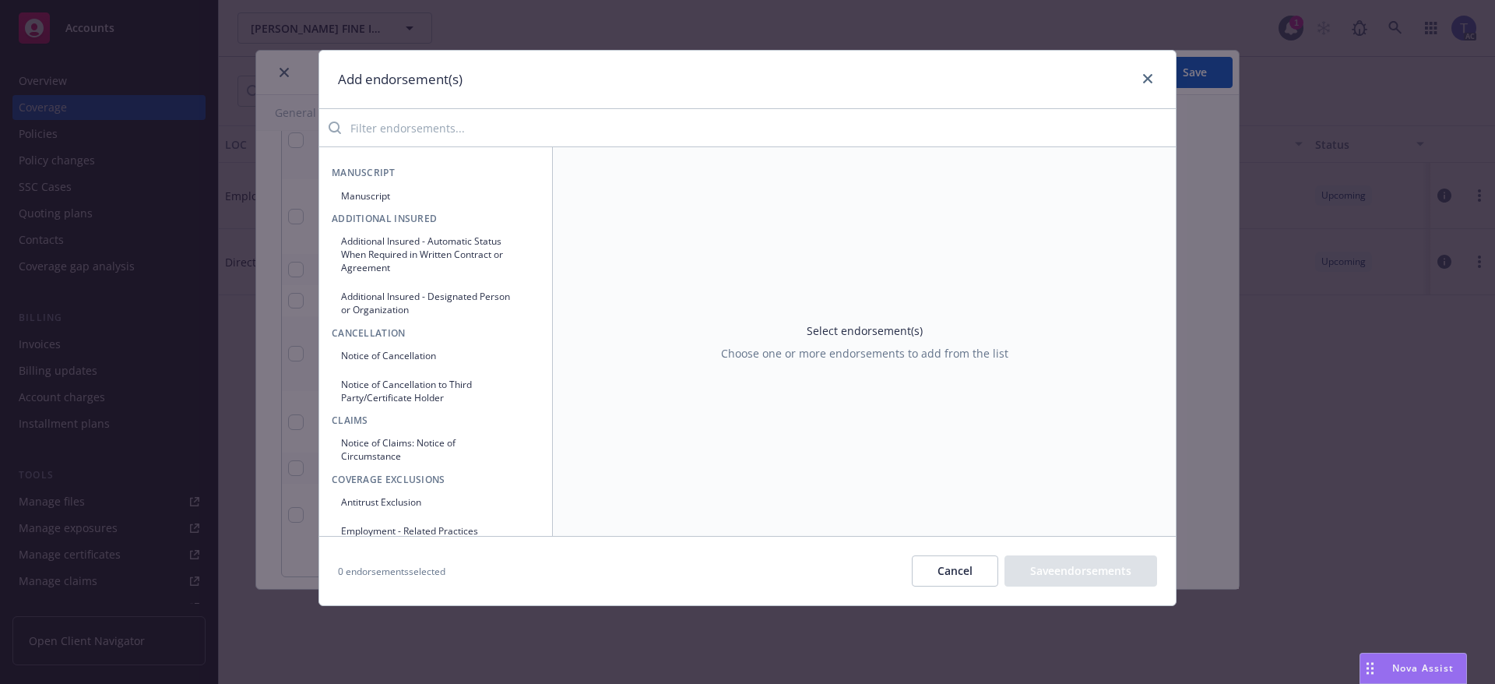
click at [369, 126] on input "search" at bounding box center [758, 127] width 835 height 31
type input "y"
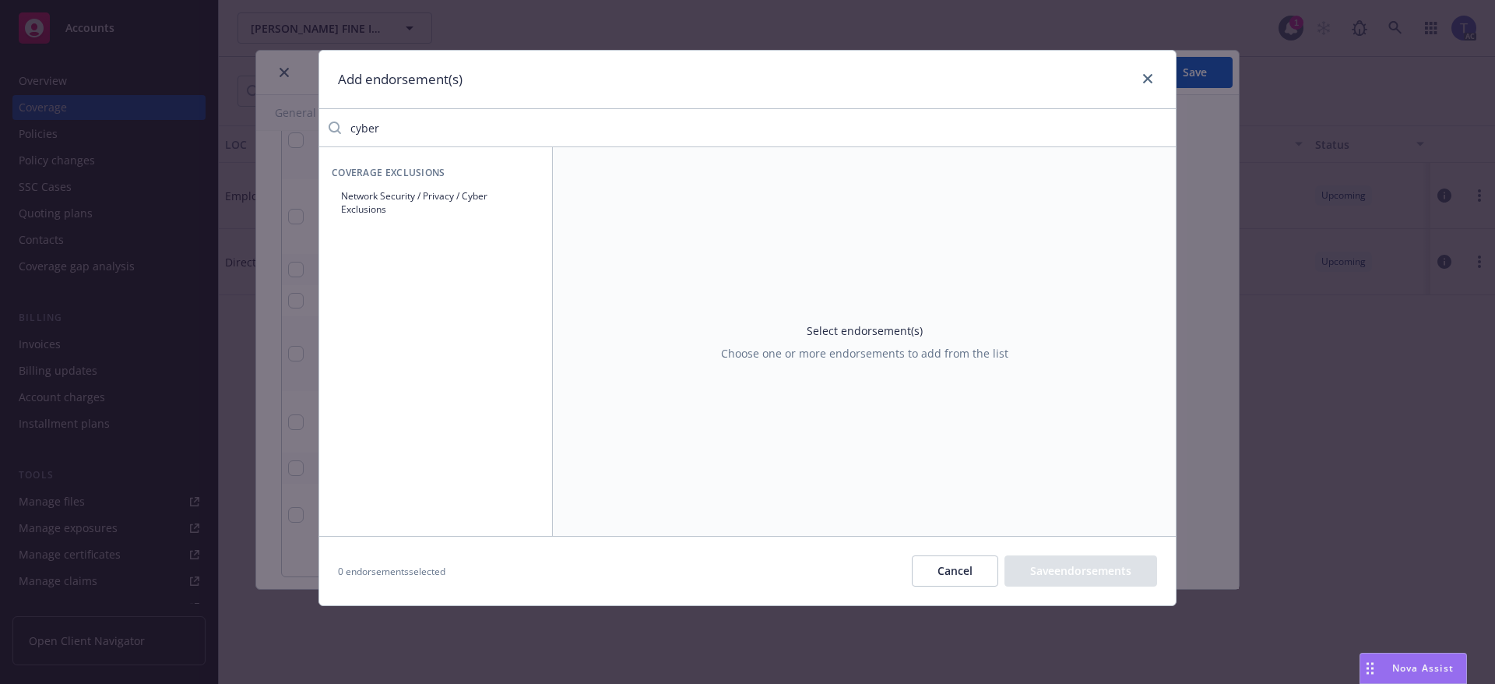
click at [414, 135] on input "cyber" at bounding box center [758, 127] width 835 height 31
type input "c"
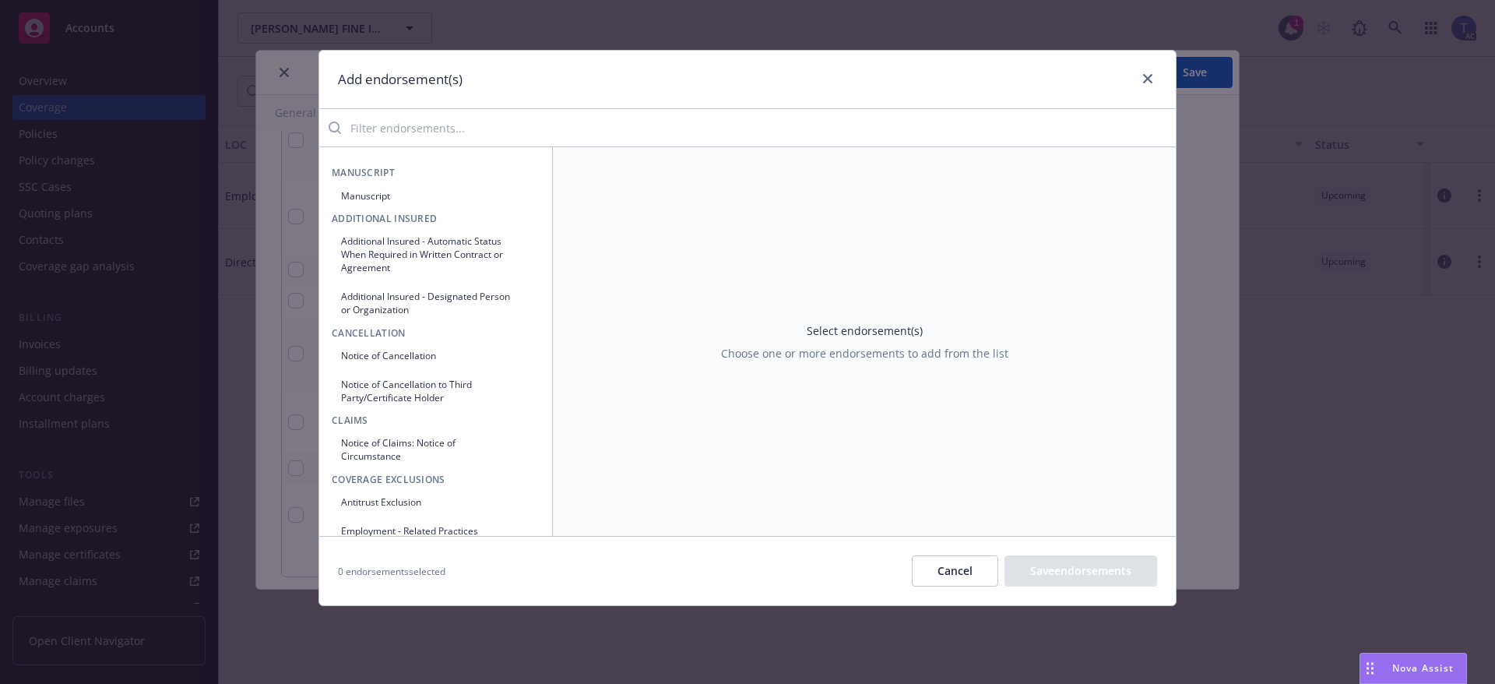
click at [405, 199] on button "Manuscript" at bounding box center [436, 196] width 208 height 26
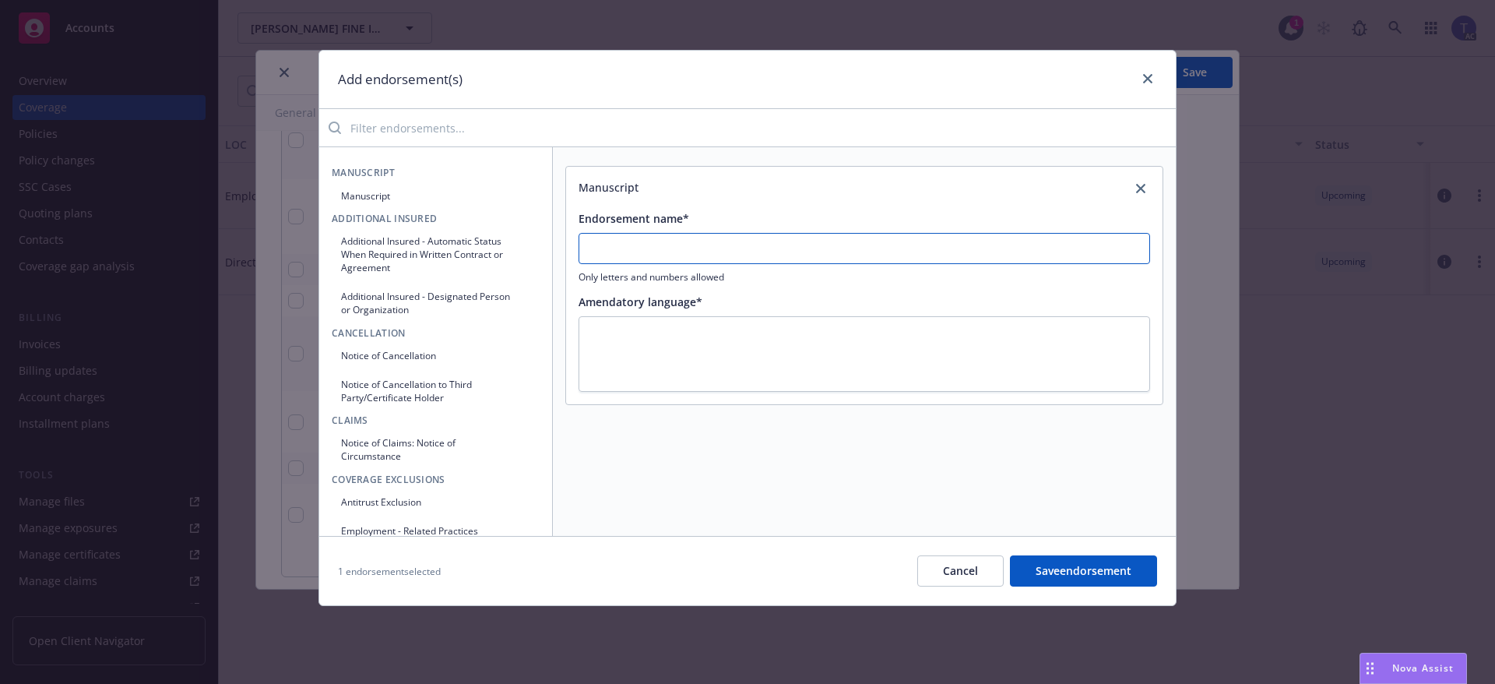
click at [674, 239] on input "Endorsement name*" at bounding box center [865, 248] width 572 height 31
drag, startPoint x: 987, startPoint y: 573, endPoint x: 1053, endPoint y: 559, distance: 67.7
click at [987, 572] on button "Cancel" at bounding box center [960, 570] width 86 height 31
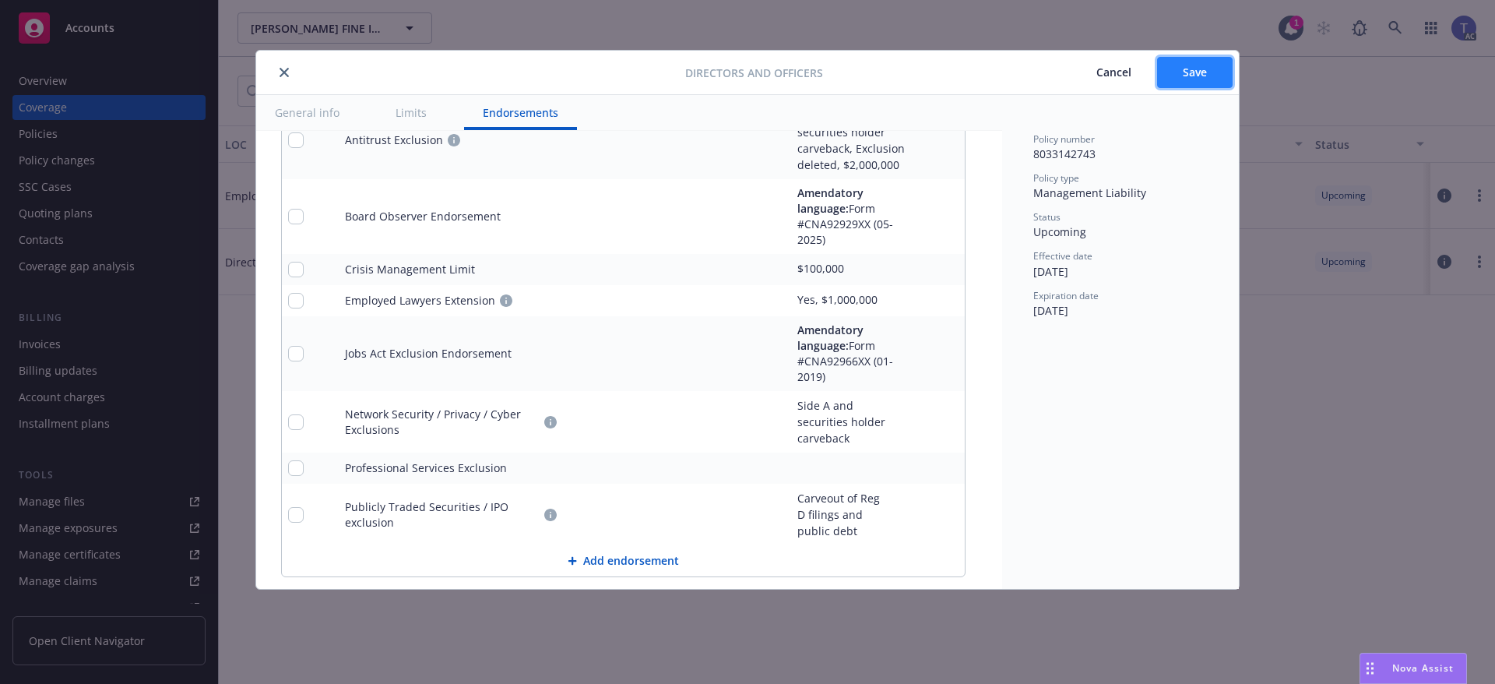
click at [1205, 75] on span "Save" at bounding box center [1195, 72] width 24 height 15
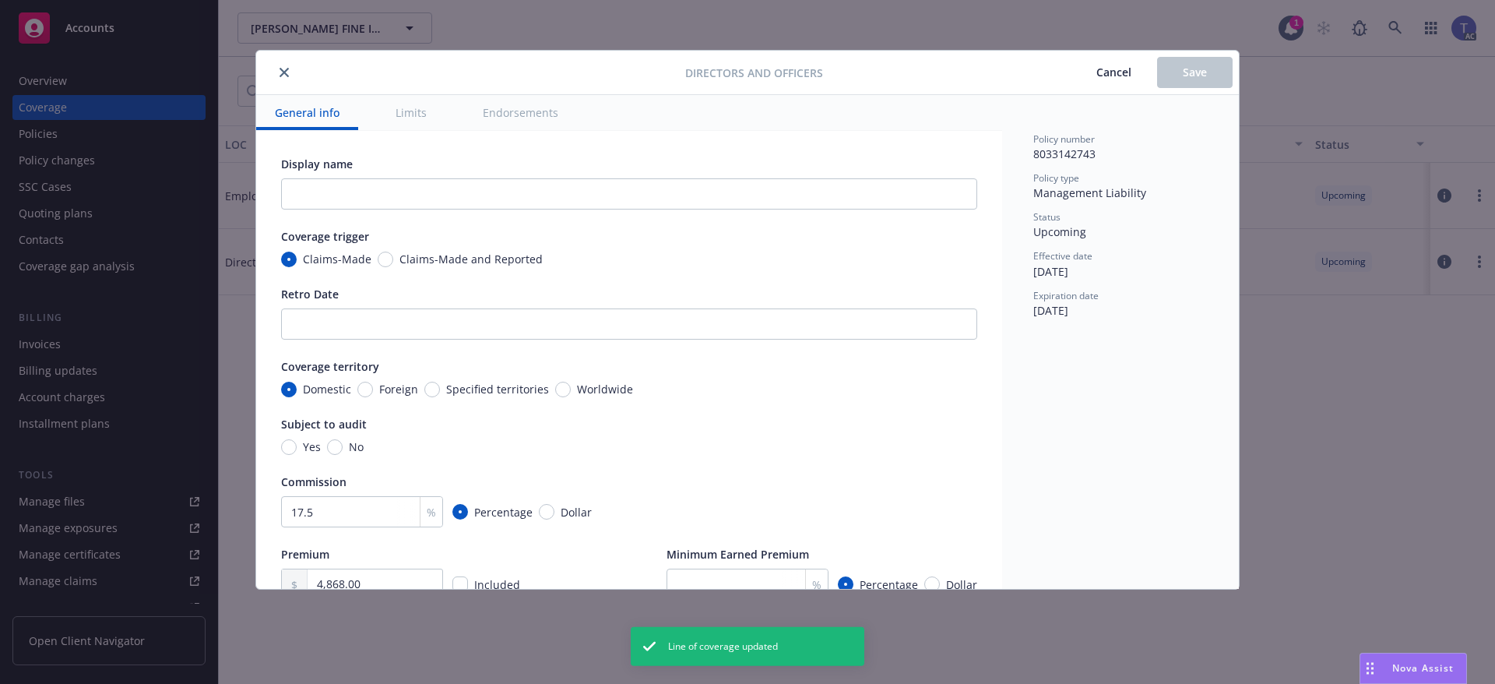
type textarea "x"
type input "Side B & C"
type input "10,000.00"
type textarea "Pending or Prior Litigation Date: [DATE]"
click at [285, 70] on icon "close" at bounding box center [284, 72] width 9 height 9
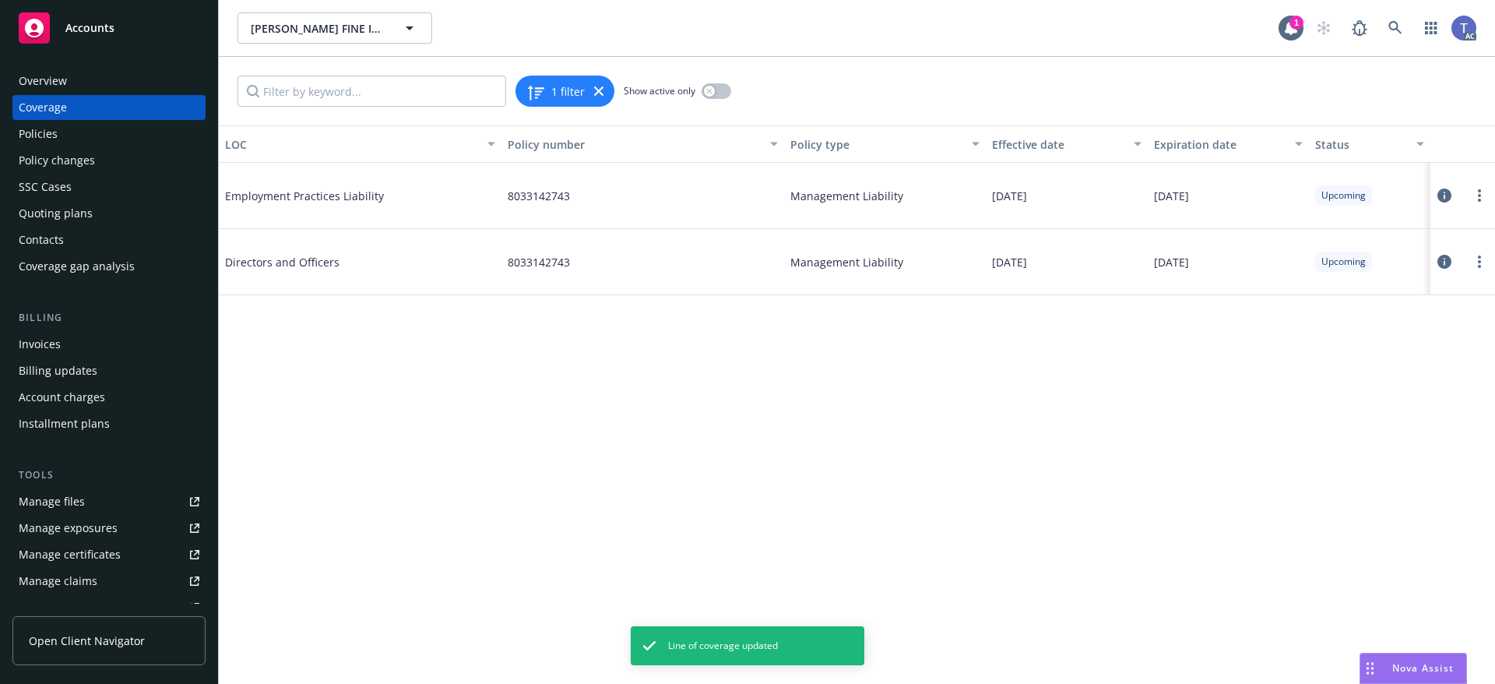
click at [1443, 194] on icon at bounding box center [1444, 195] width 14 height 14
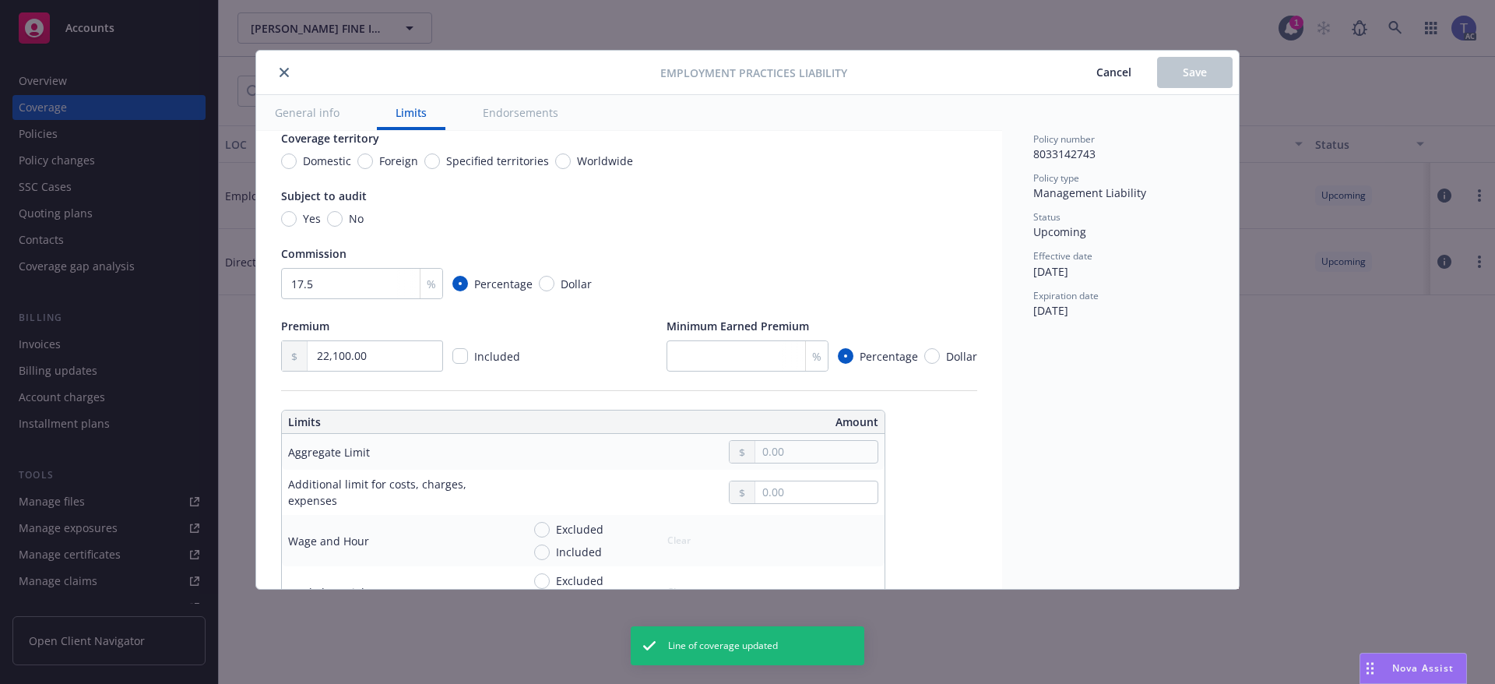
scroll to position [234, 0]
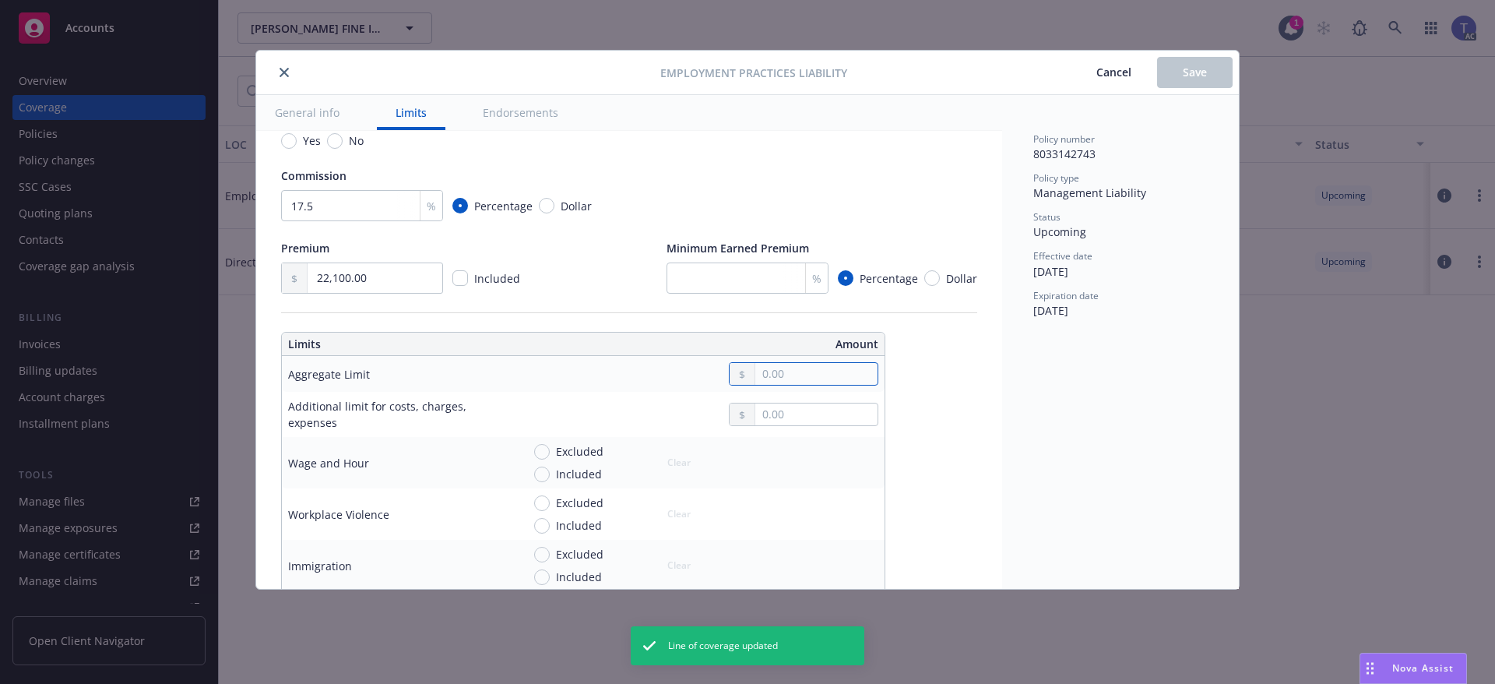
click at [814, 374] on input "text" at bounding box center [816, 374] width 122 height 22
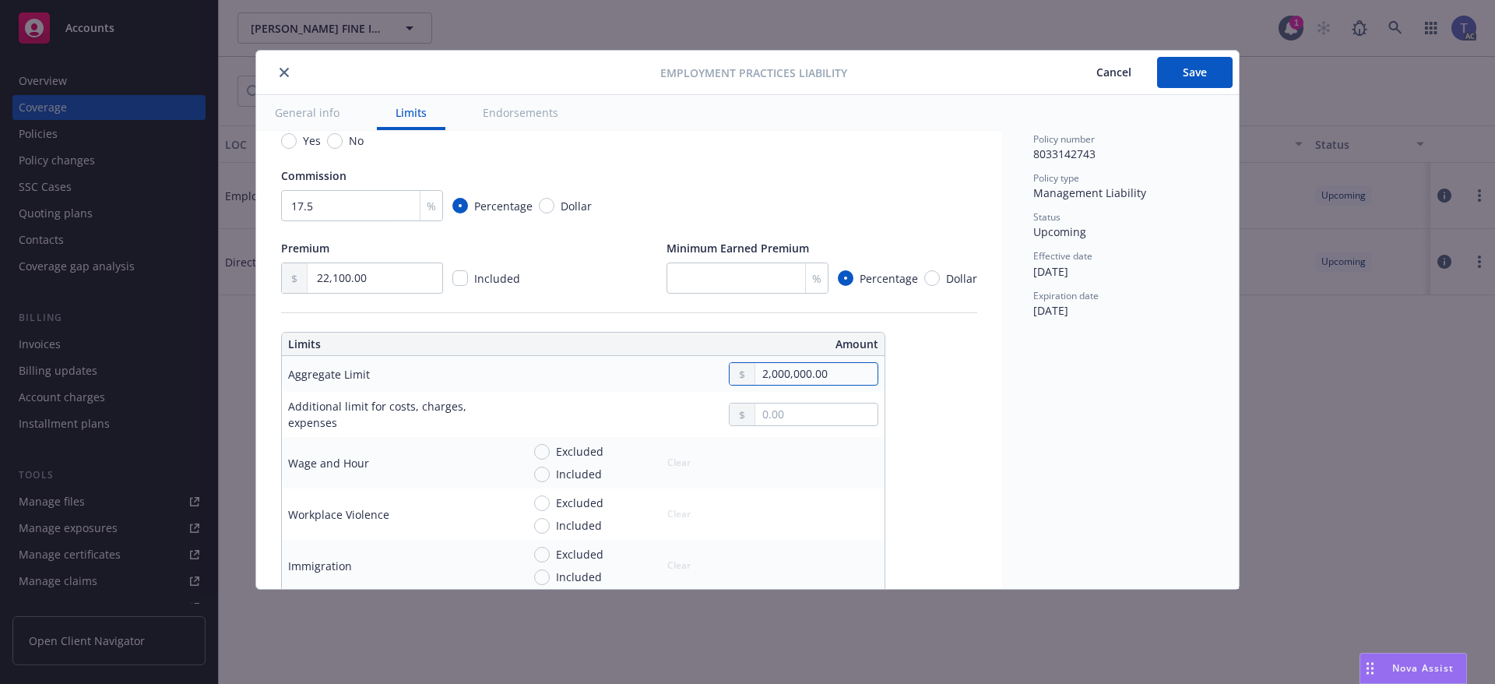
type input "2,000,000.00"
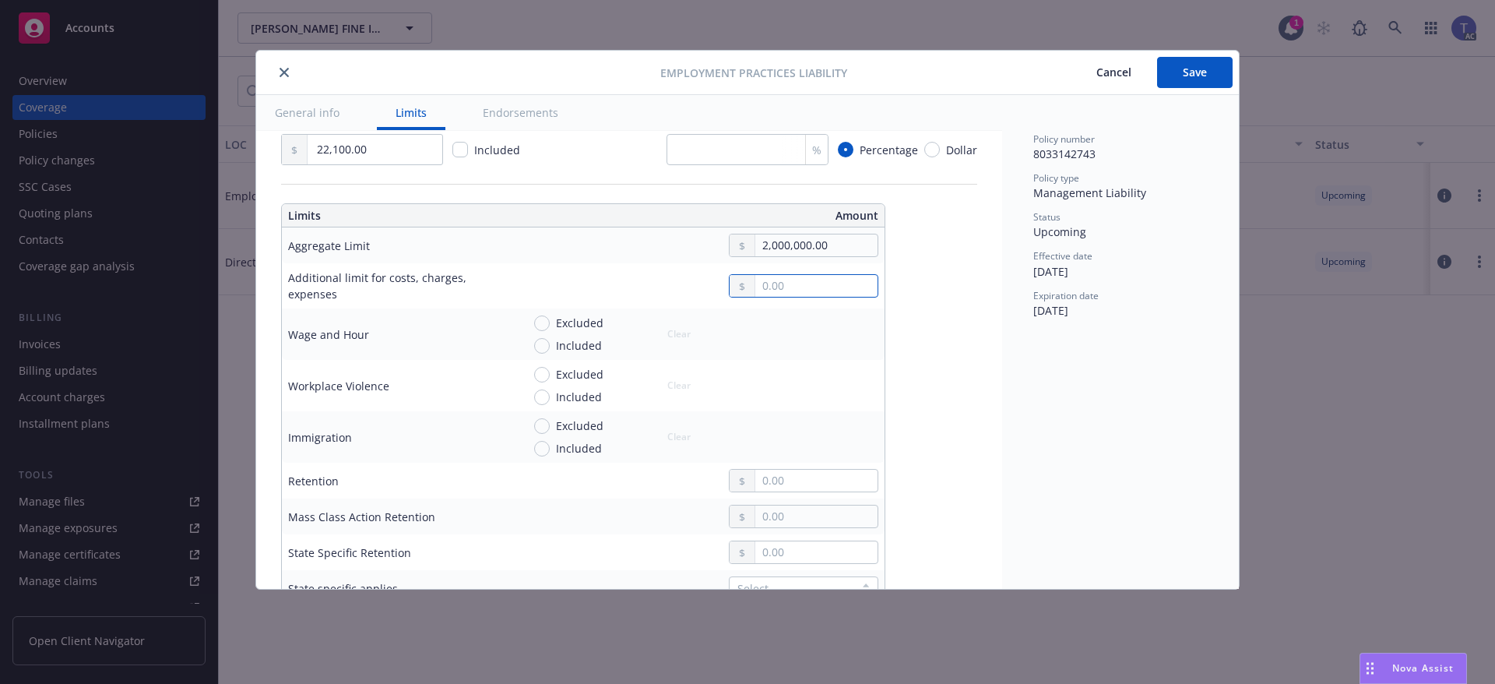
scroll to position [389, 0]
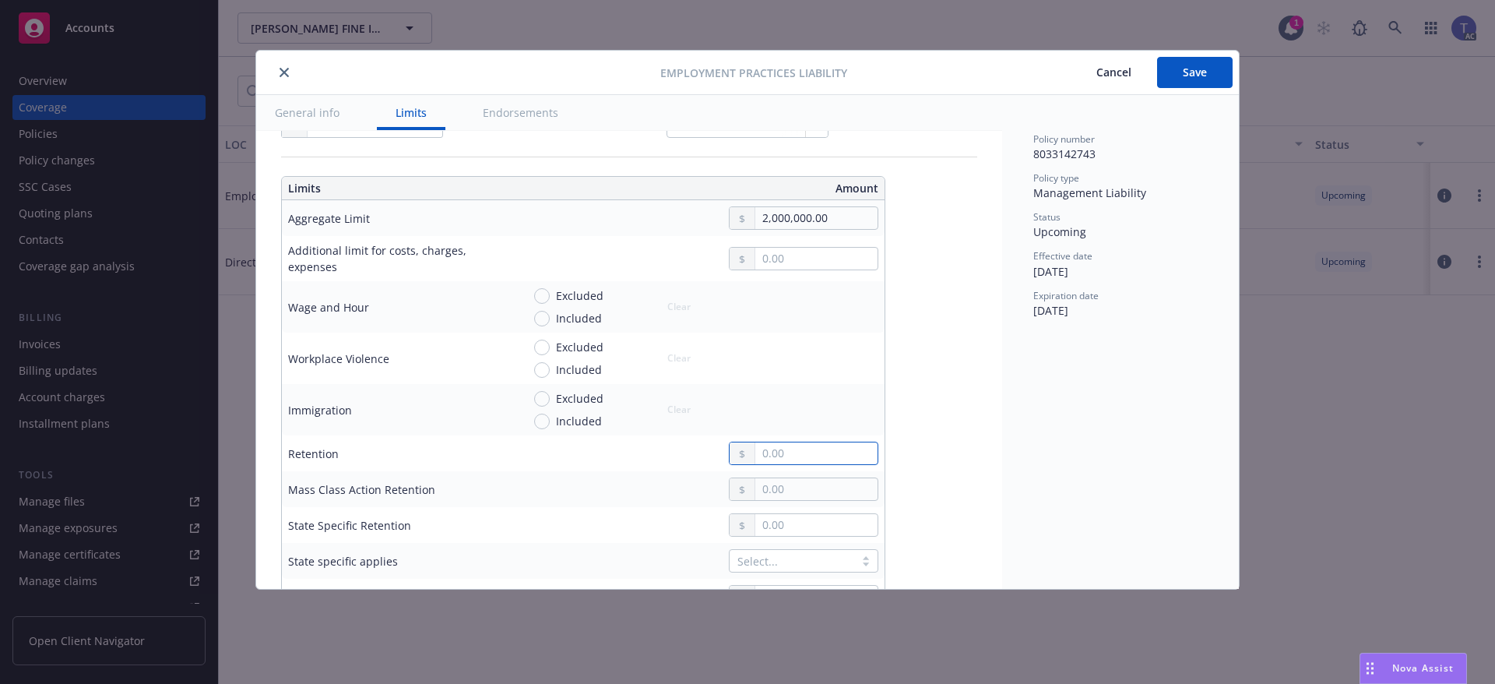
click at [782, 460] on input "text" at bounding box center [816, 453] width 122 height 22
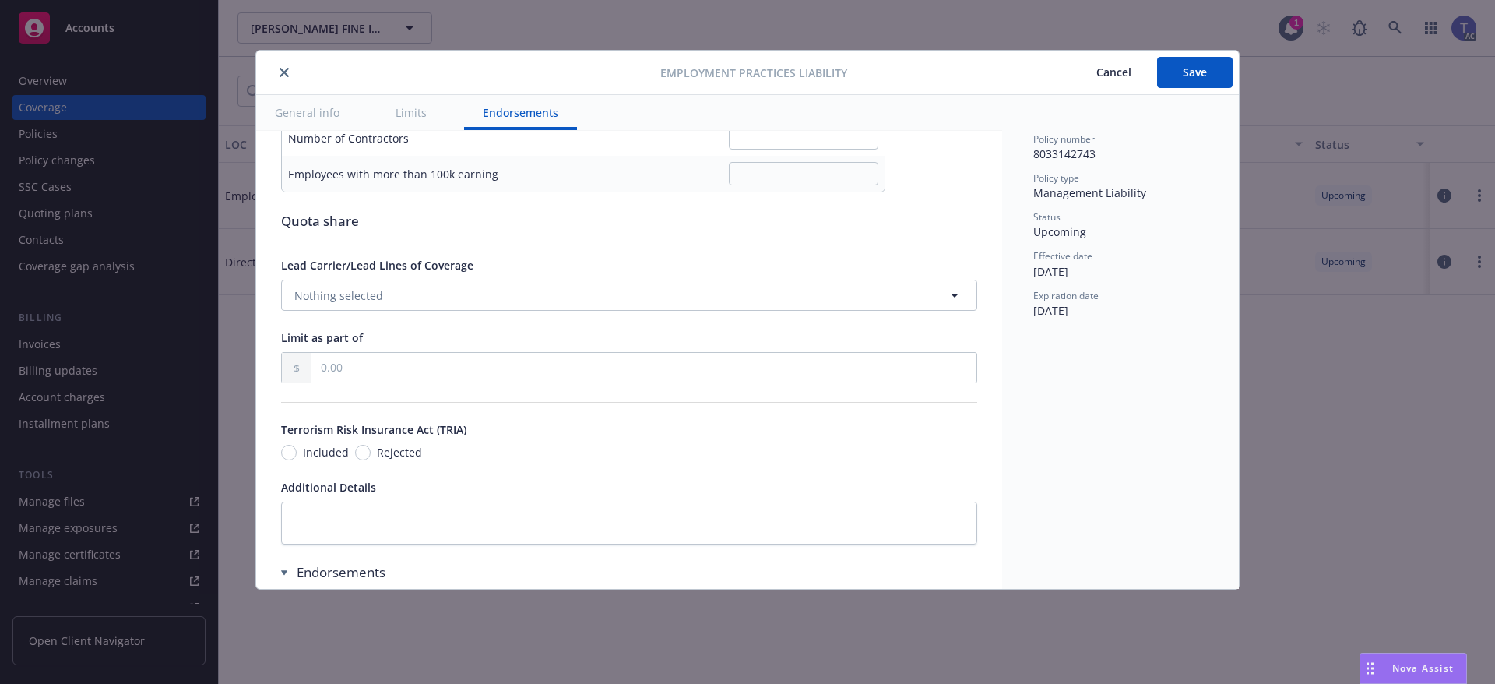
scroll to position [1090, 0]
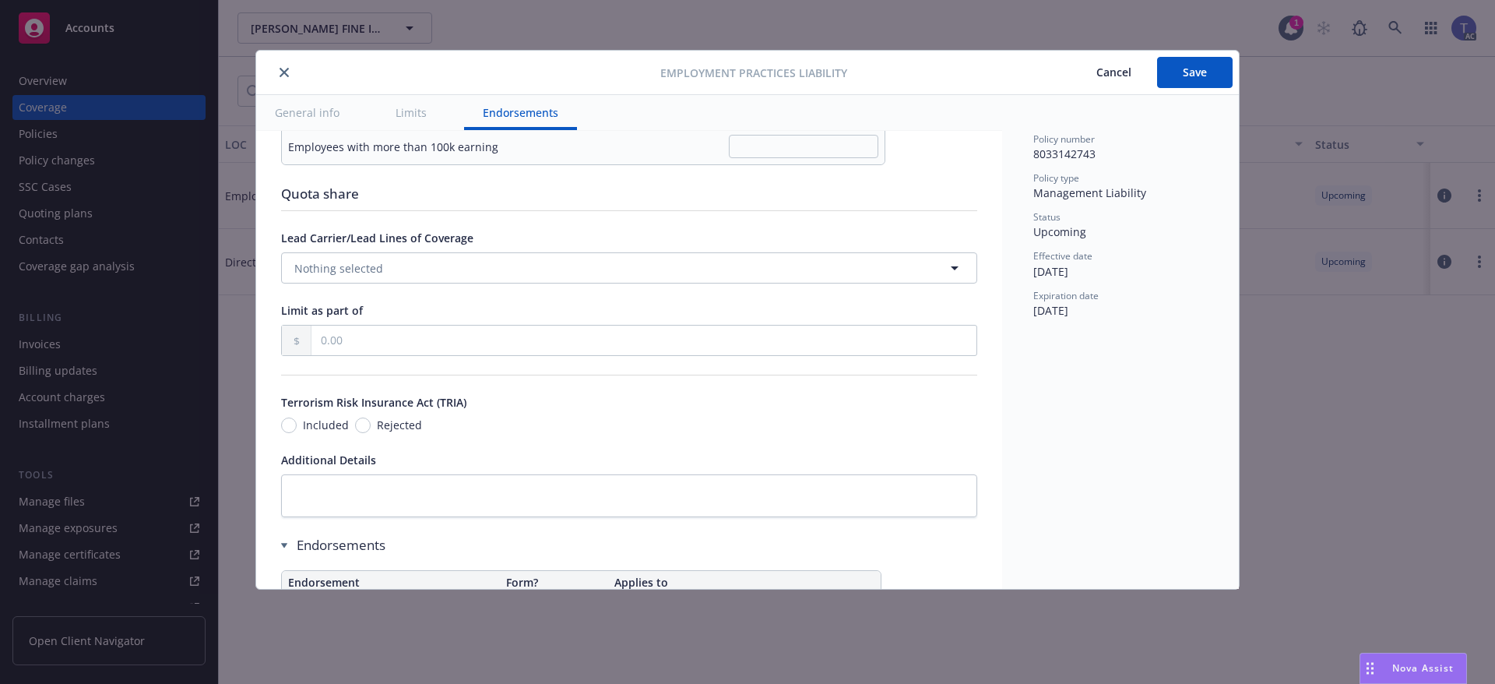
type input "75,000.00"
click at [431, 495] on textarea at bounding box center [629, 495] width 696 height 43
type textarea "x"
type textarea "P"
type textarea "x"
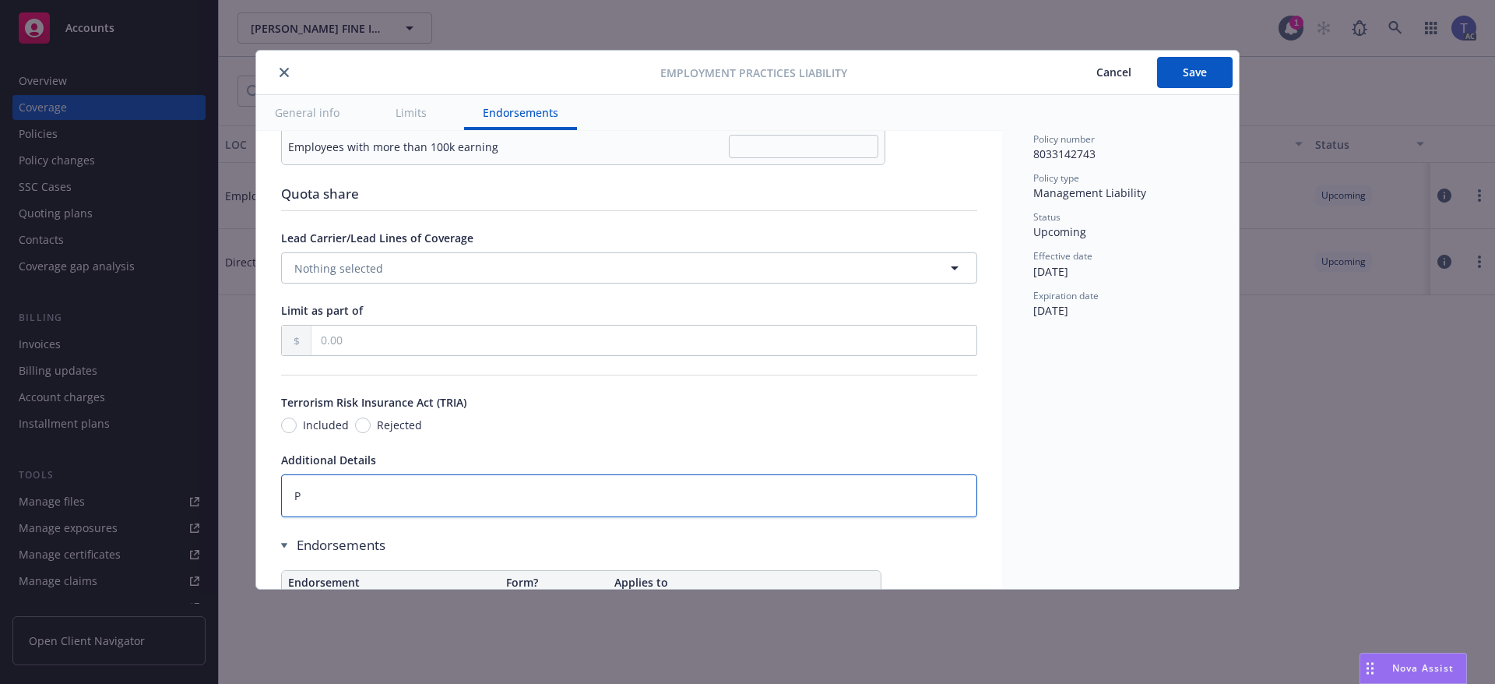
type textarea "Pe"
type textarea "x"
type textarea "Pen"
type textarea "x"
type textarea "Pendi"
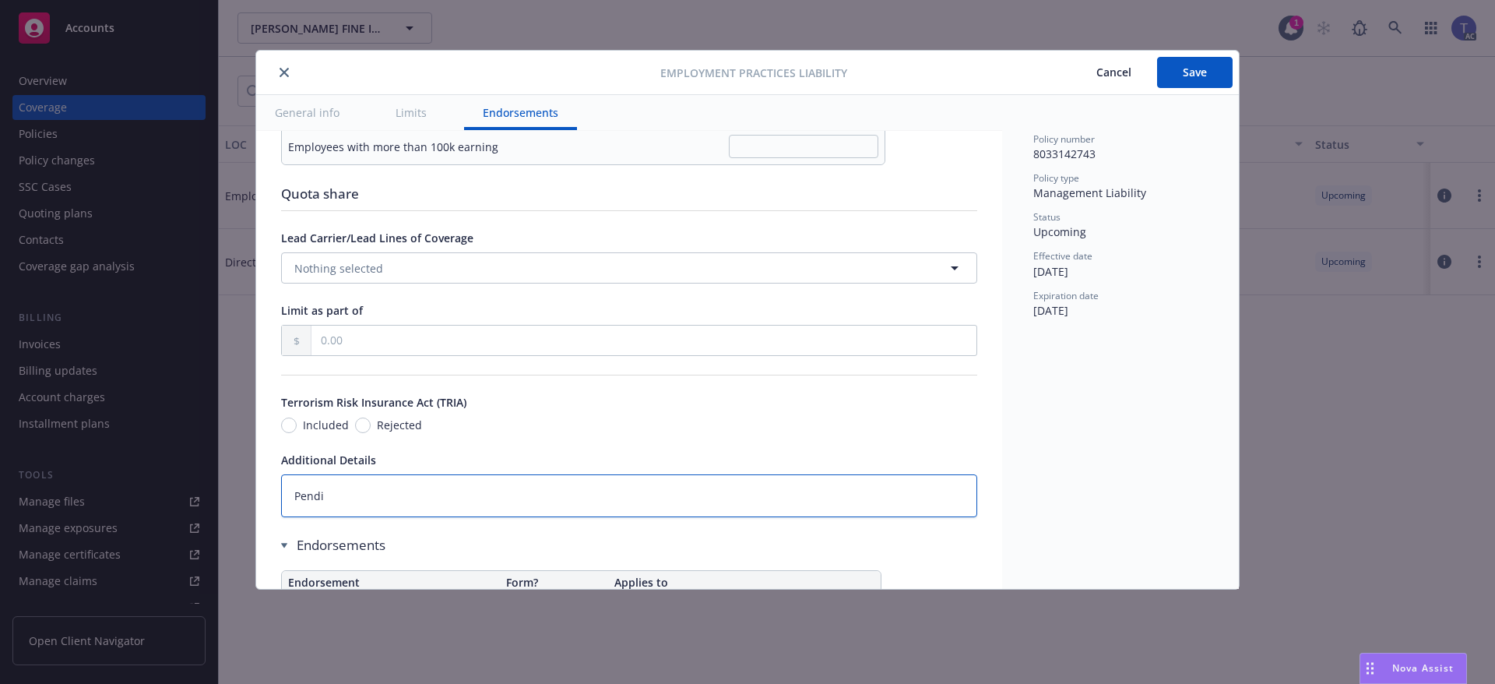
type textarea "x"
type textarea "Pending"
type textarea "x"
type textarea "Pending"
type textarea "x"
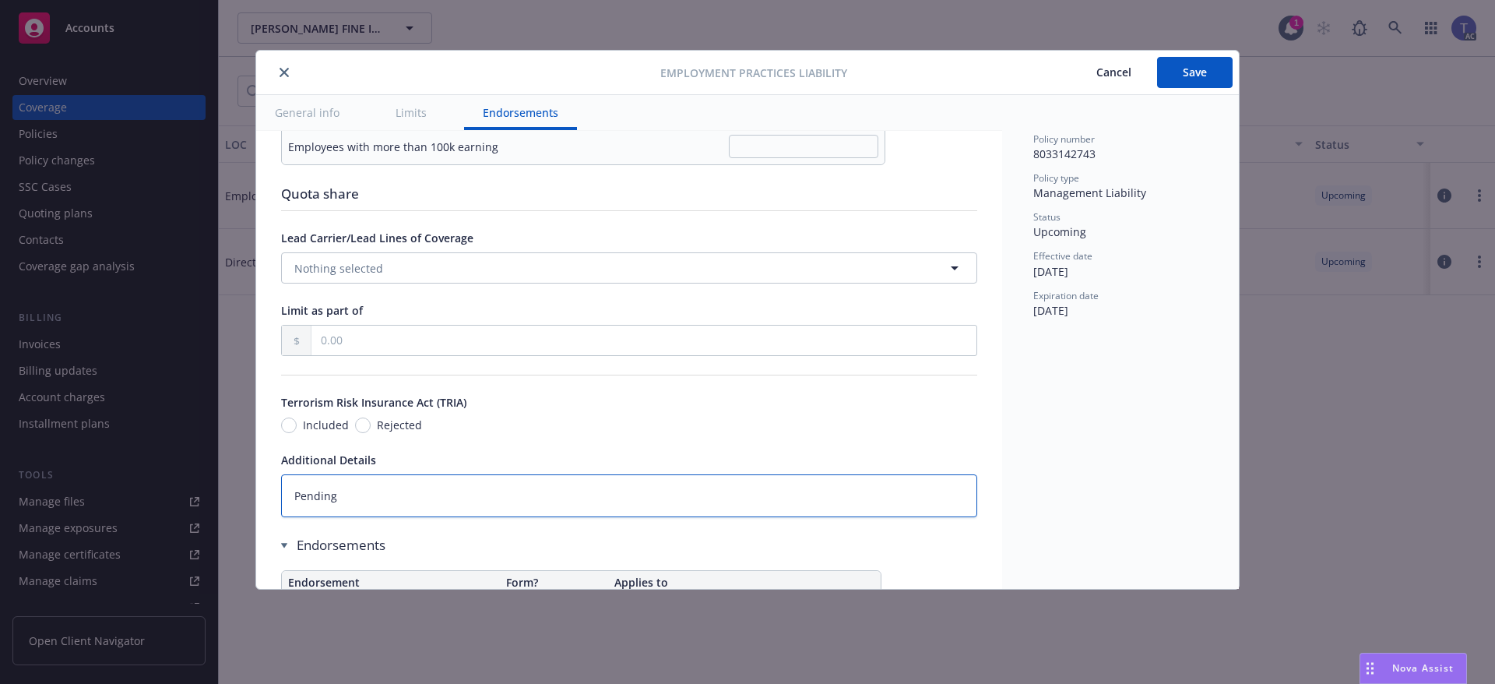
type textarea "Pending o"
type textarea "x"
type textarea "Pending or"
type textarea "x"
type textarea "Pending or"
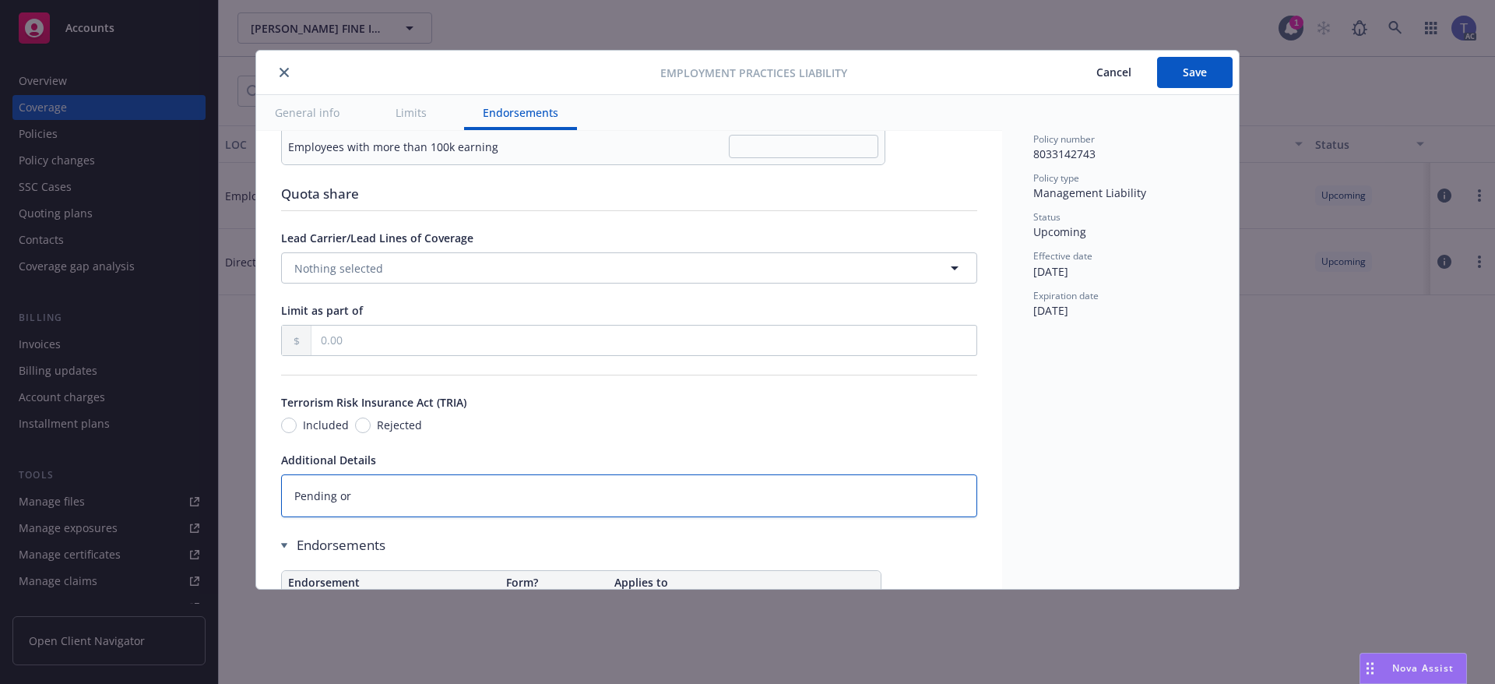
type textarea "x"
type textarea "Pending or P"
type textarea "x"
type textarea "Pending or Pri"
type textarea "x"
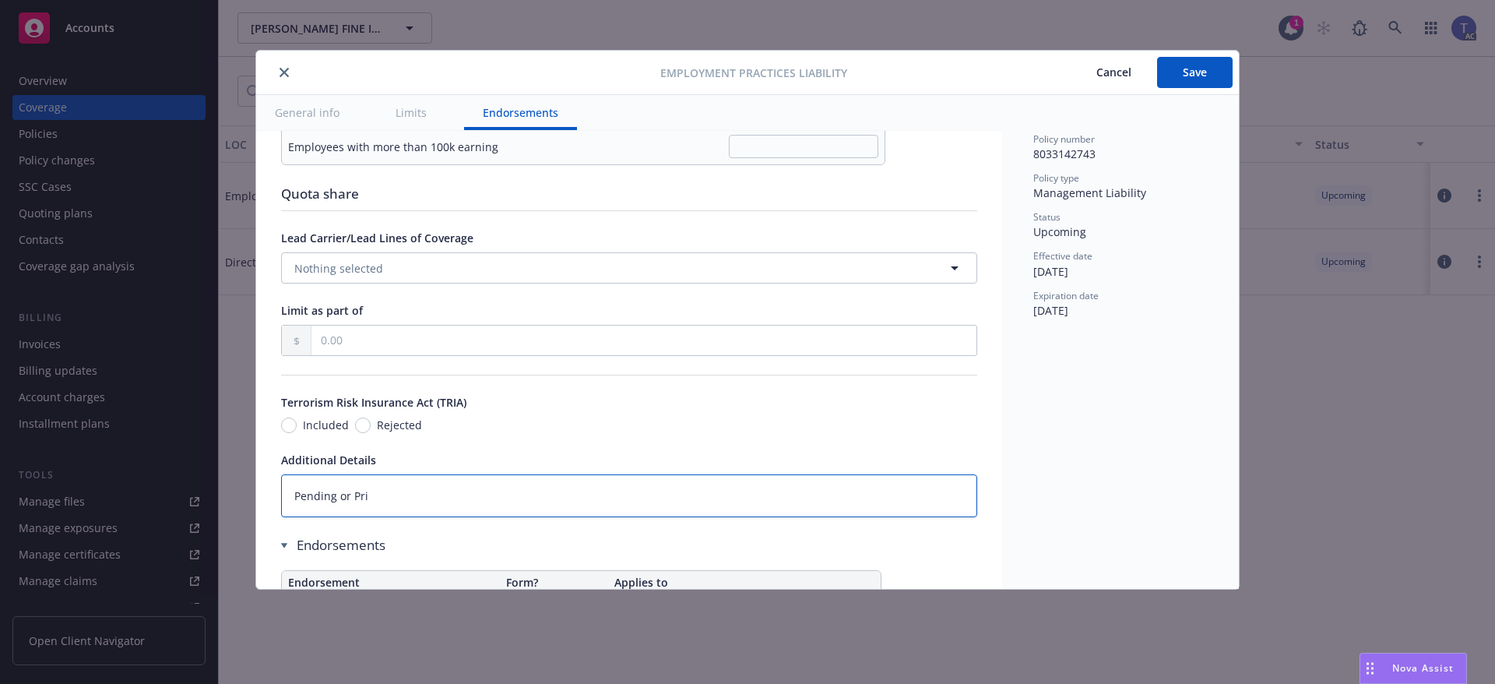
type textarea "Pending or Prio"
type textarea "x"
type textarea "Pending or Prior"
type textarea "x"
type textarea "Pending or Prior"
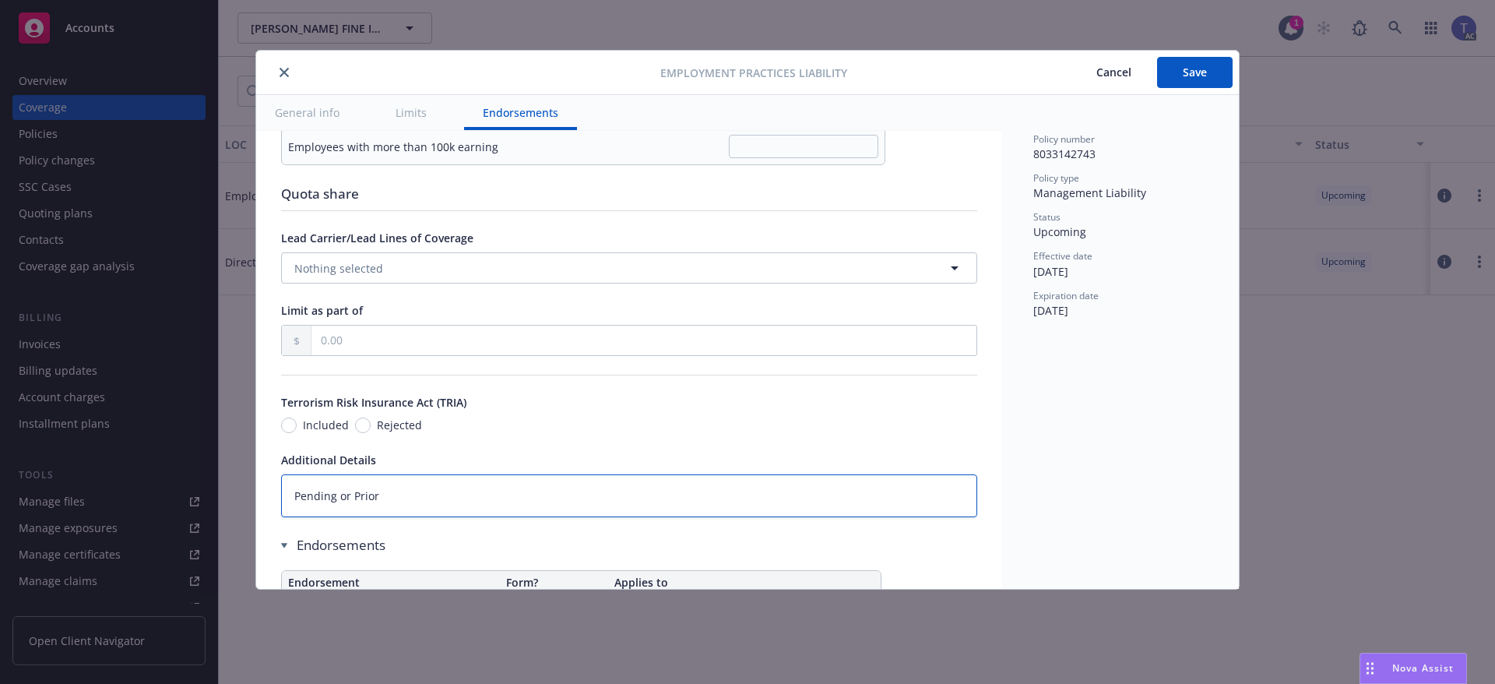
type textarea "x"
type textarea "Pending or Prior L"
type textarea "x"
type textarea "Pending or Prior Li"
type textarea "x"
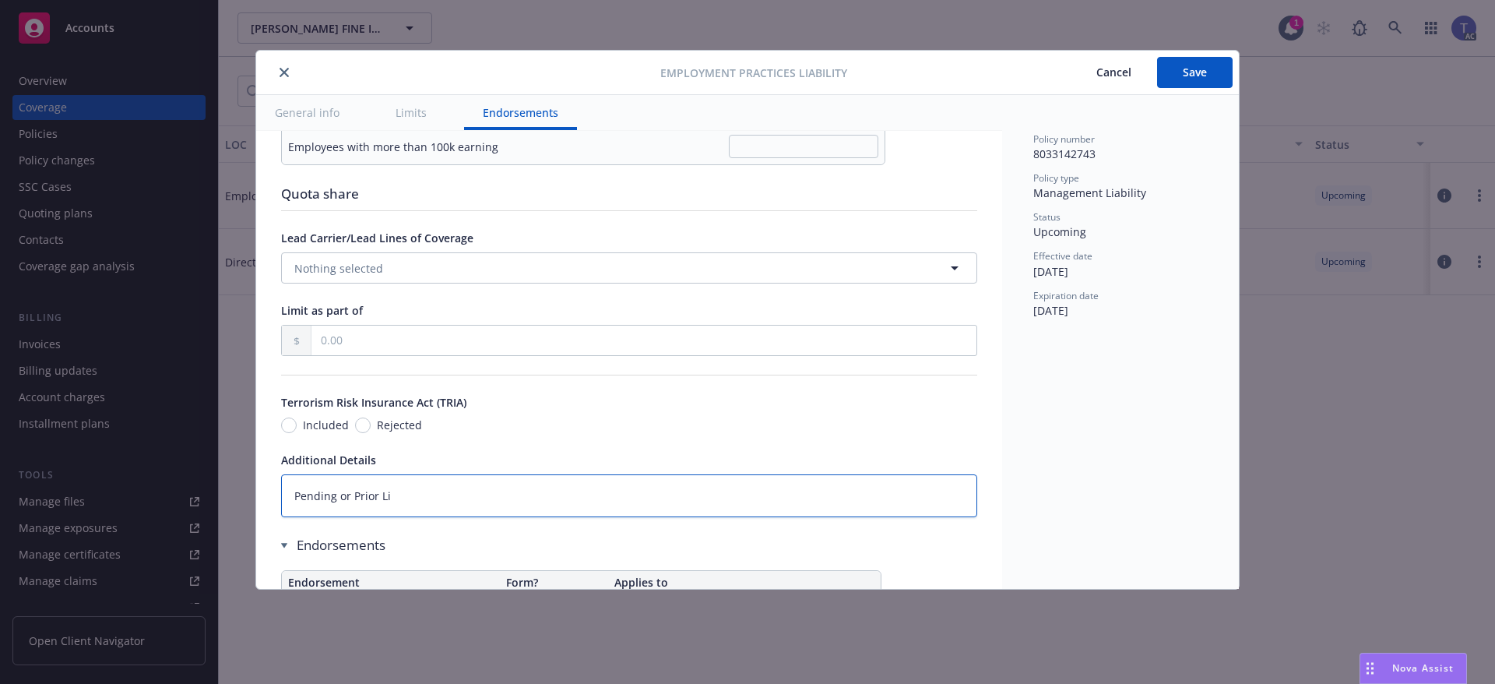
type textarea "Pending or Prior Lit"
type textarea "x"
type textarea "Pending or Prior Liti"
type textarea "x"
type textarea "Pending or Prior Litig"
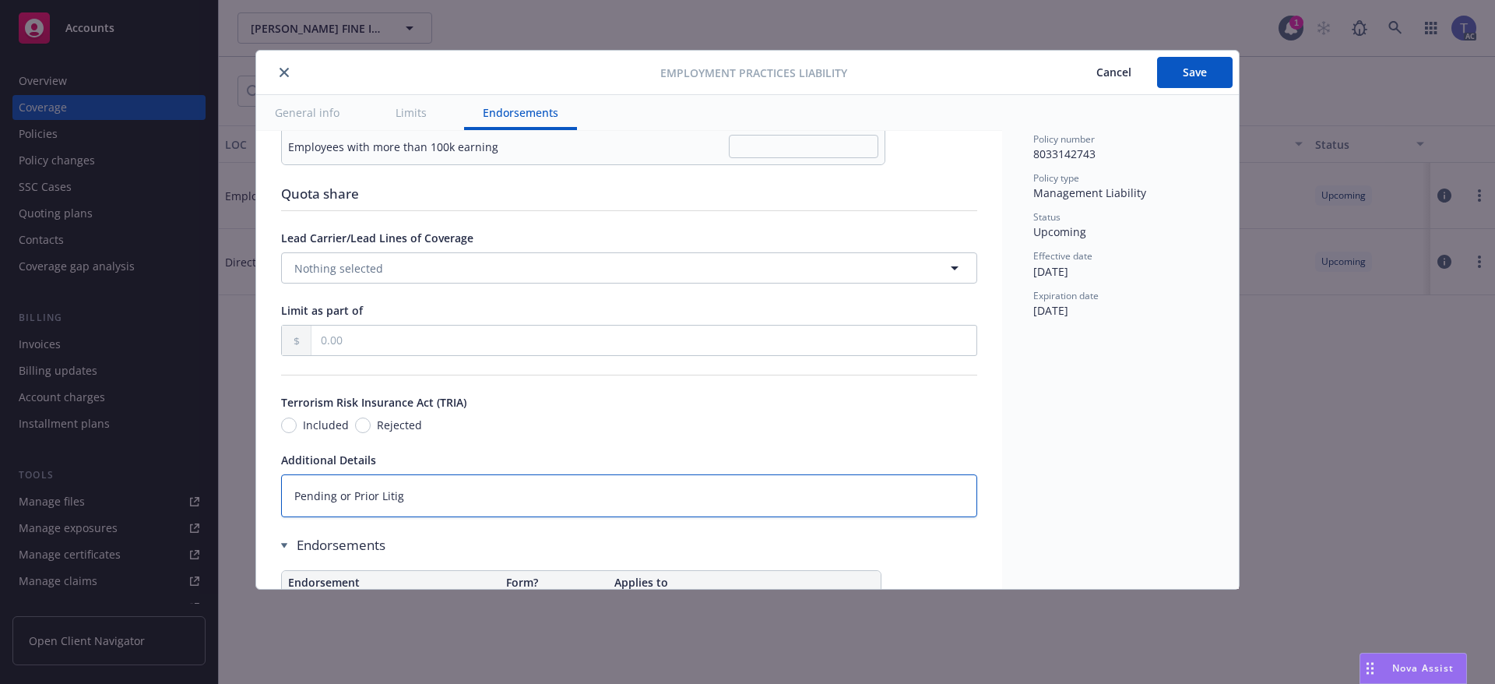
type textarea "x"
type textarea "Pending or Prior Litiga"
type textarea "x"
type textarea "Pending or Prior Litigat"
type textarea "x"
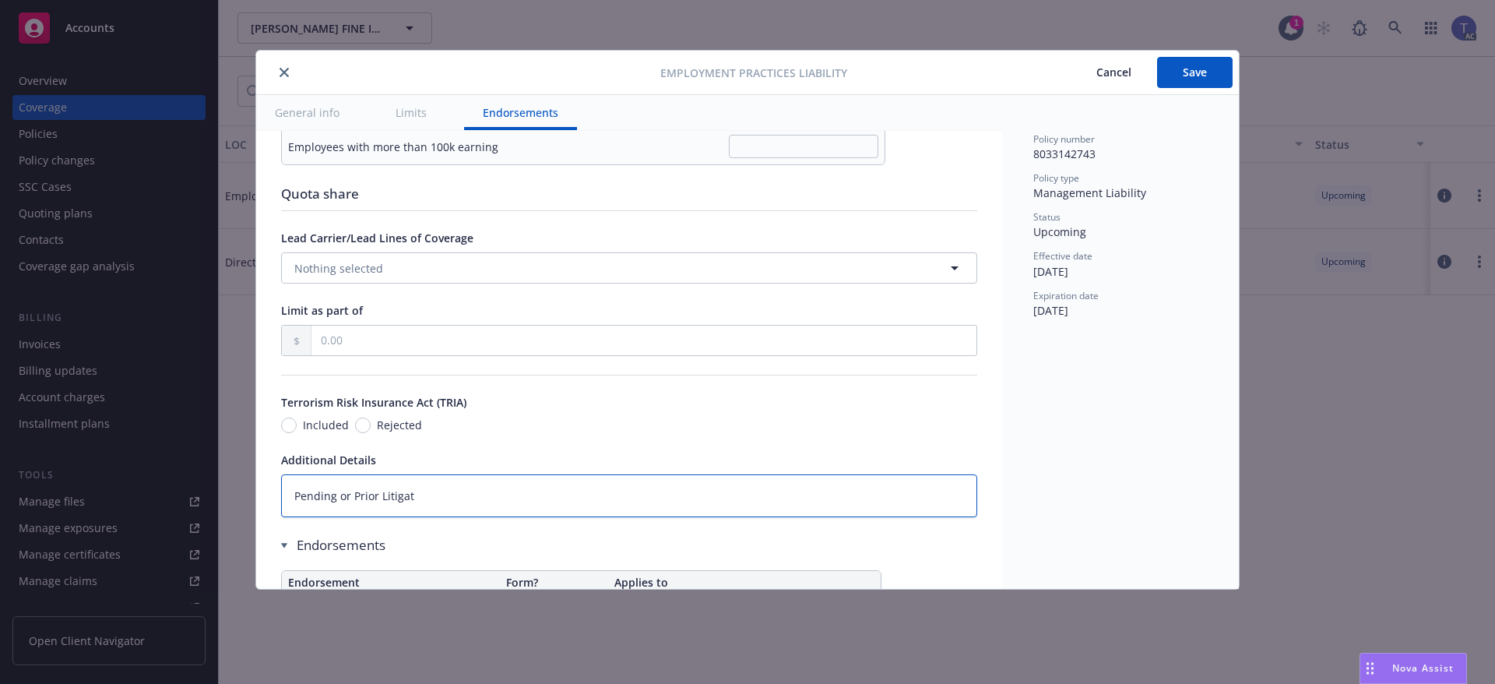
type textarea "Pending or Prior Litigati"
type textarea "x"
type textarea "Pending or Prior Litigation"
type textarea "x"
type textarea "Pending or Prior Litigation"
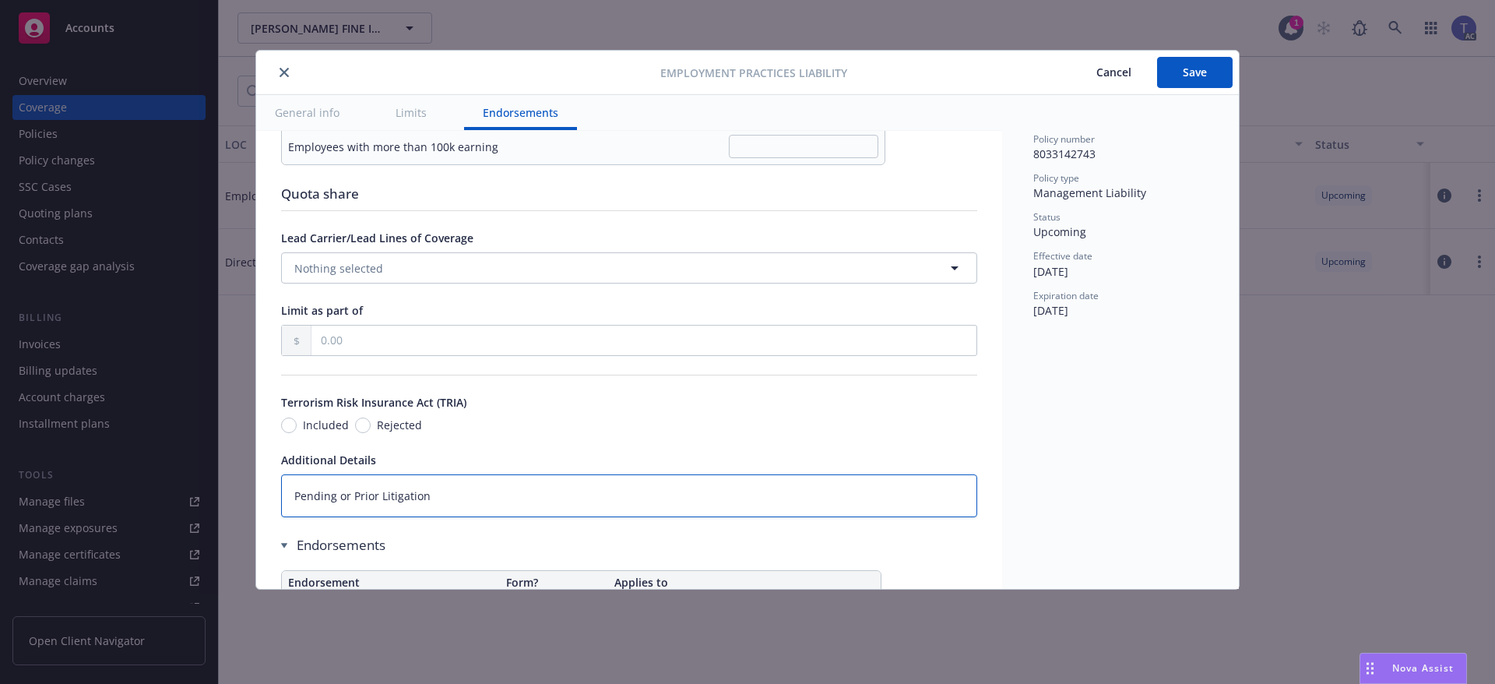
type textarea "x"
type textarea "Pending or Prior Litigation D"
type textarea "x"
type textarea "Pending or Prior Litigation Da"
type textarea "x"
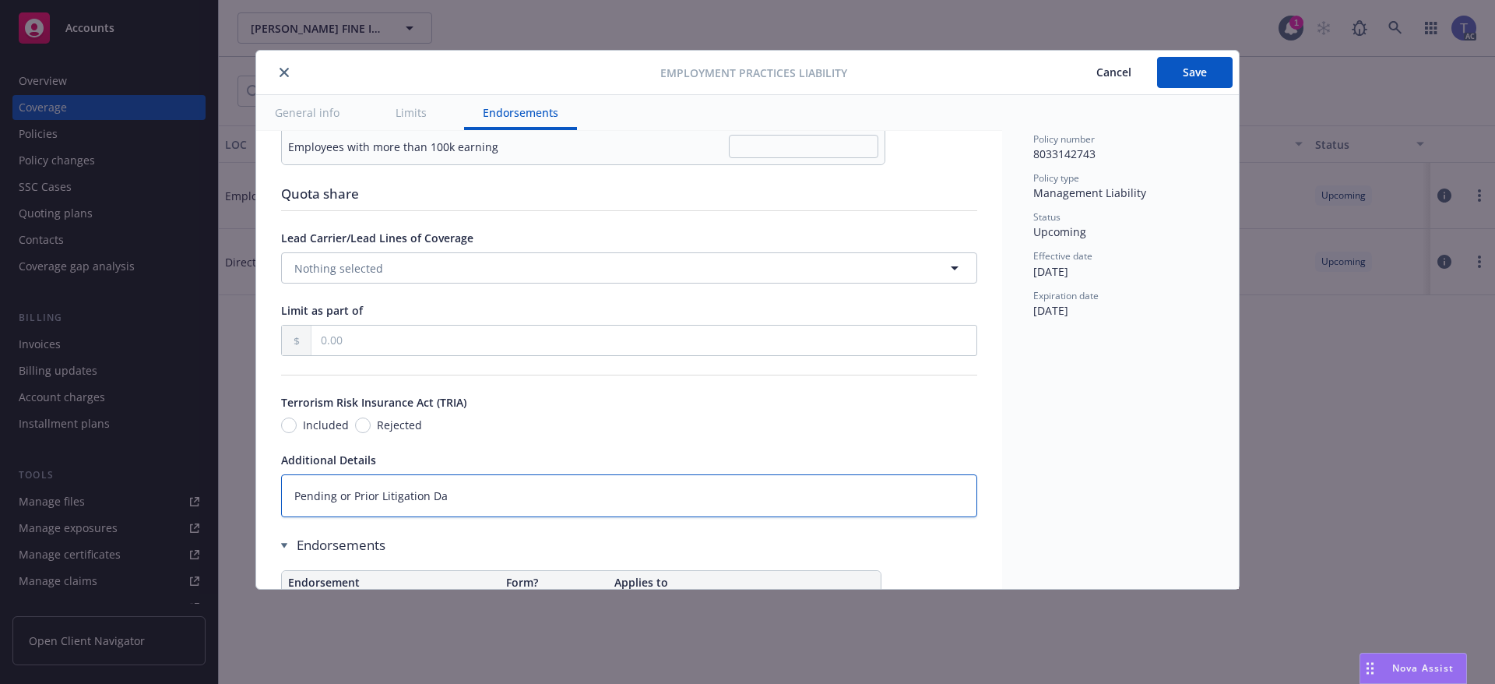
type textarea "Pending or Prior Litigation Dat"
type textarea "x"
type textarea "Pending or Prior Litigation Date"
type textarea "x"
type textarea "Pending or Prior Litigation Date:"
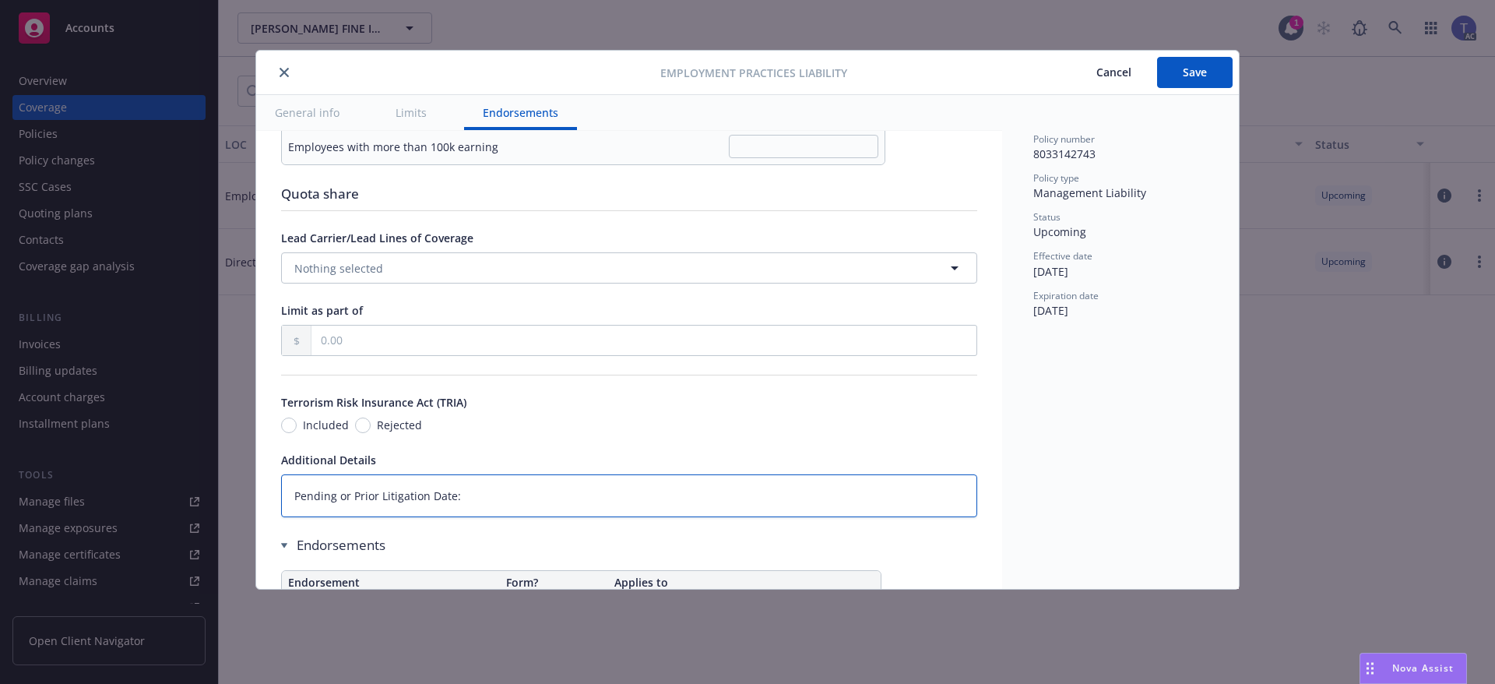
type textarea "x"
type textarea "Pending or Prior Litigation Date:"
type textarea "x"
type textarea "Pending or Prior Litigation Date: 0"
type textarea "x"
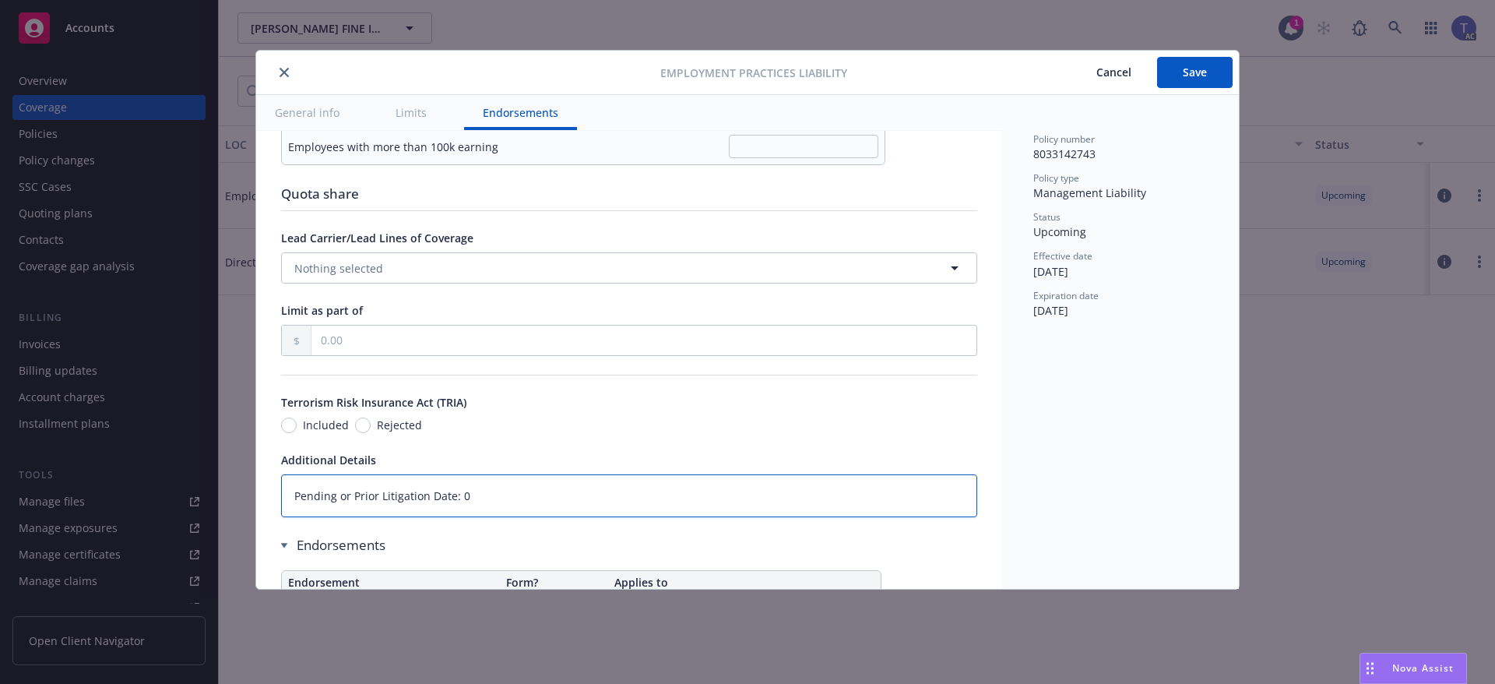
type textarea "Pending or Prior Litigation Date: 08"
type textarea "x"
type textarea "Pending or Prior Litigation Date: 08/"
type textarea "x"
type textarea "Pending or Prior Litigation Date: 08/1"
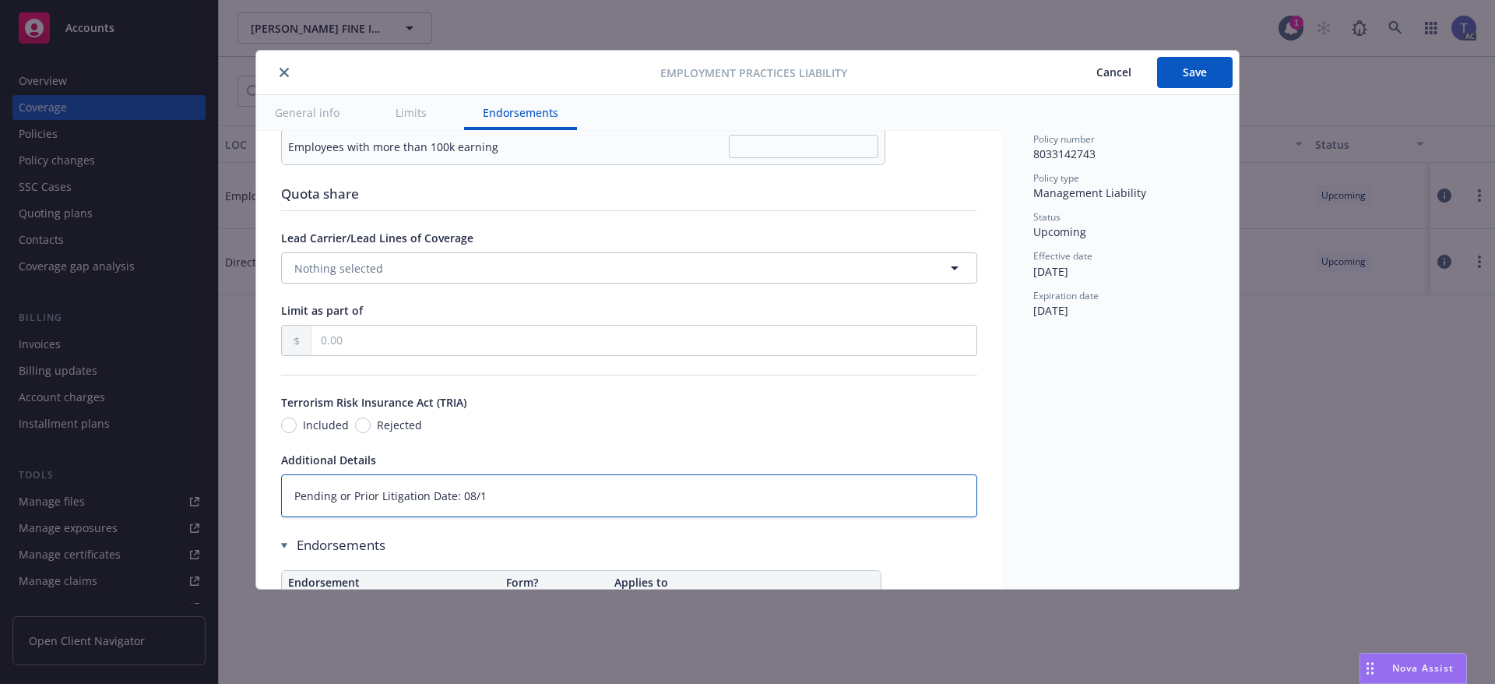
type textarea "x"
type textarea "Pending or Prior Litigation Date: 08/19"
type textarea "x"
type textarea "Pending or Prior Litigation Date: 08/19/"
type textarea "x"
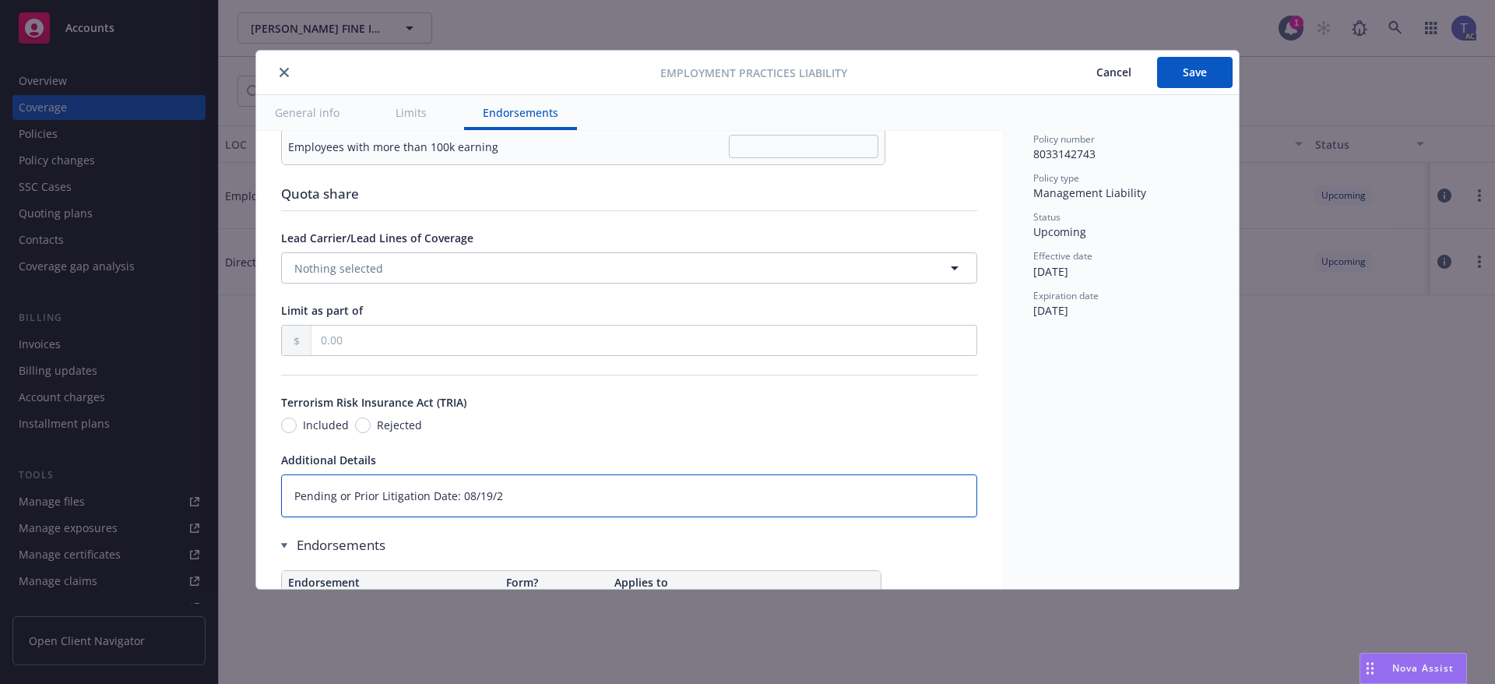
type textarea "Pending or Prior Litigation Date: [DATE]"
type textarea "x"
type textarea "Pending or Prior Litigation Date: 08/19/201"
type textarea "x"
type textarea "Pending or Prior Litigation Date: [DATE]"
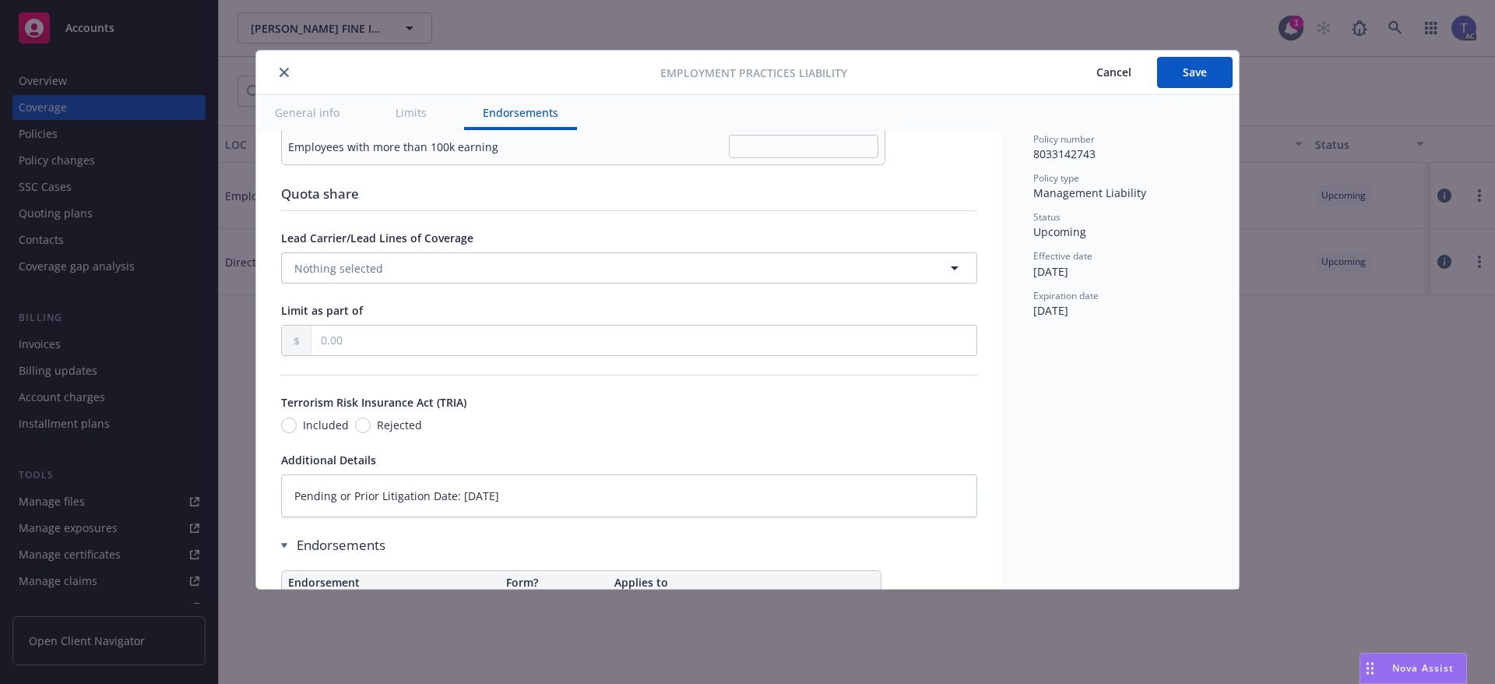
scroll to position [1218, 0]
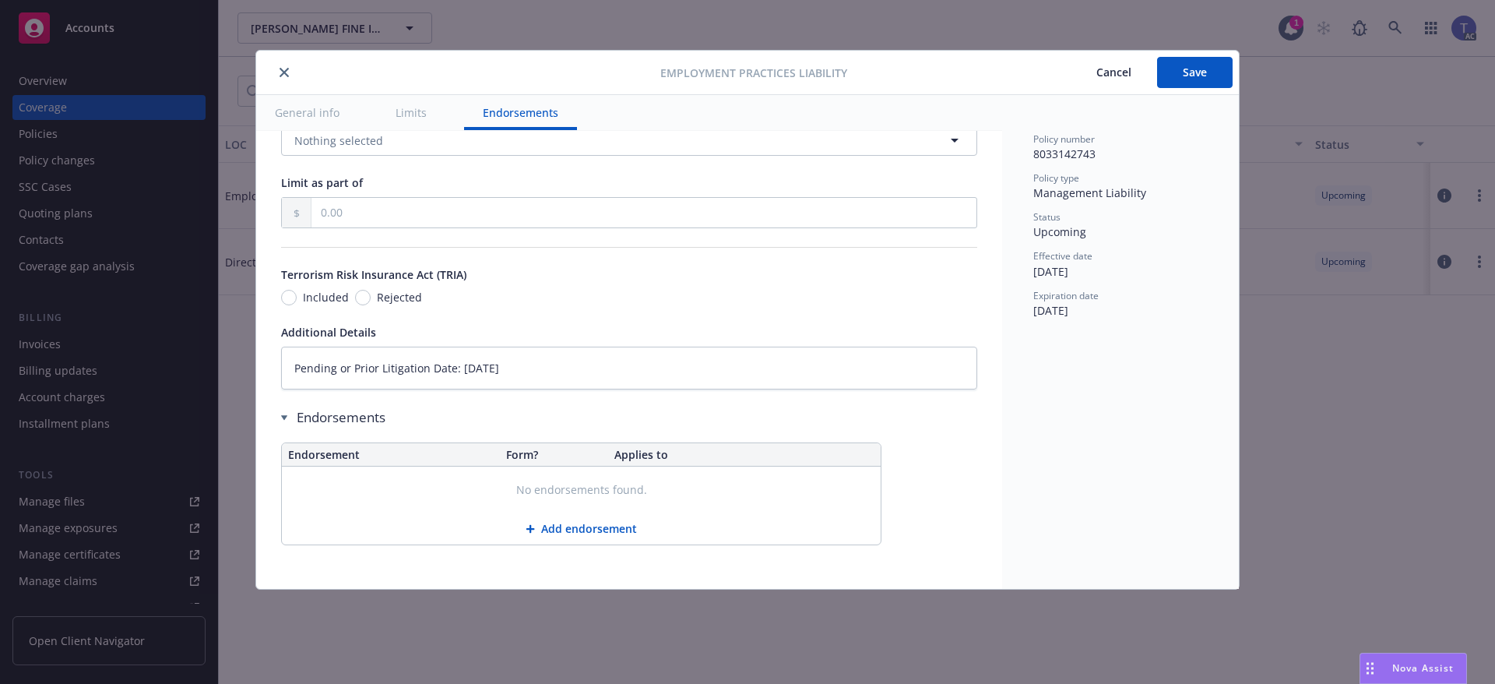
click at [623, 527] on button "Add endorsement" at bounding box center [581, 528] width 599 height 31
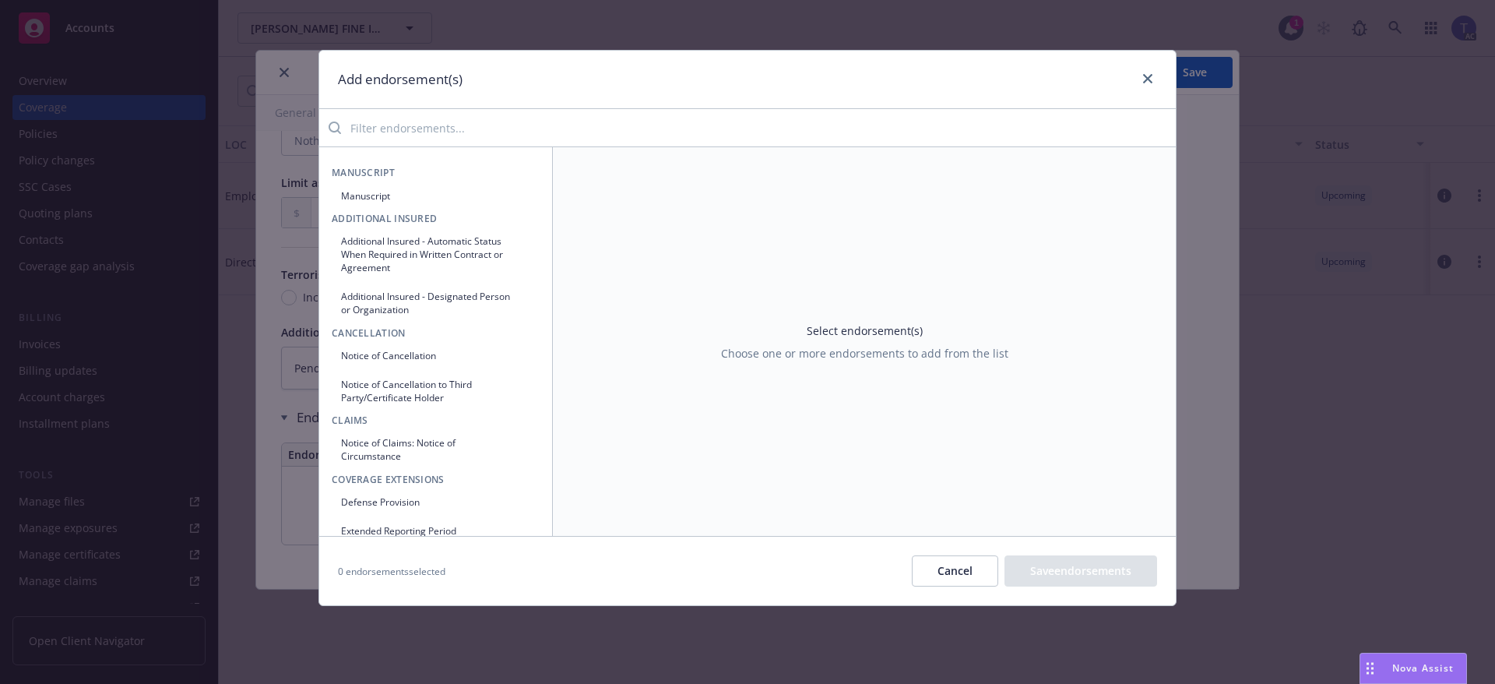
click at [469, 125] on input "search" at bounding box center [758, 127] width 835 height 31
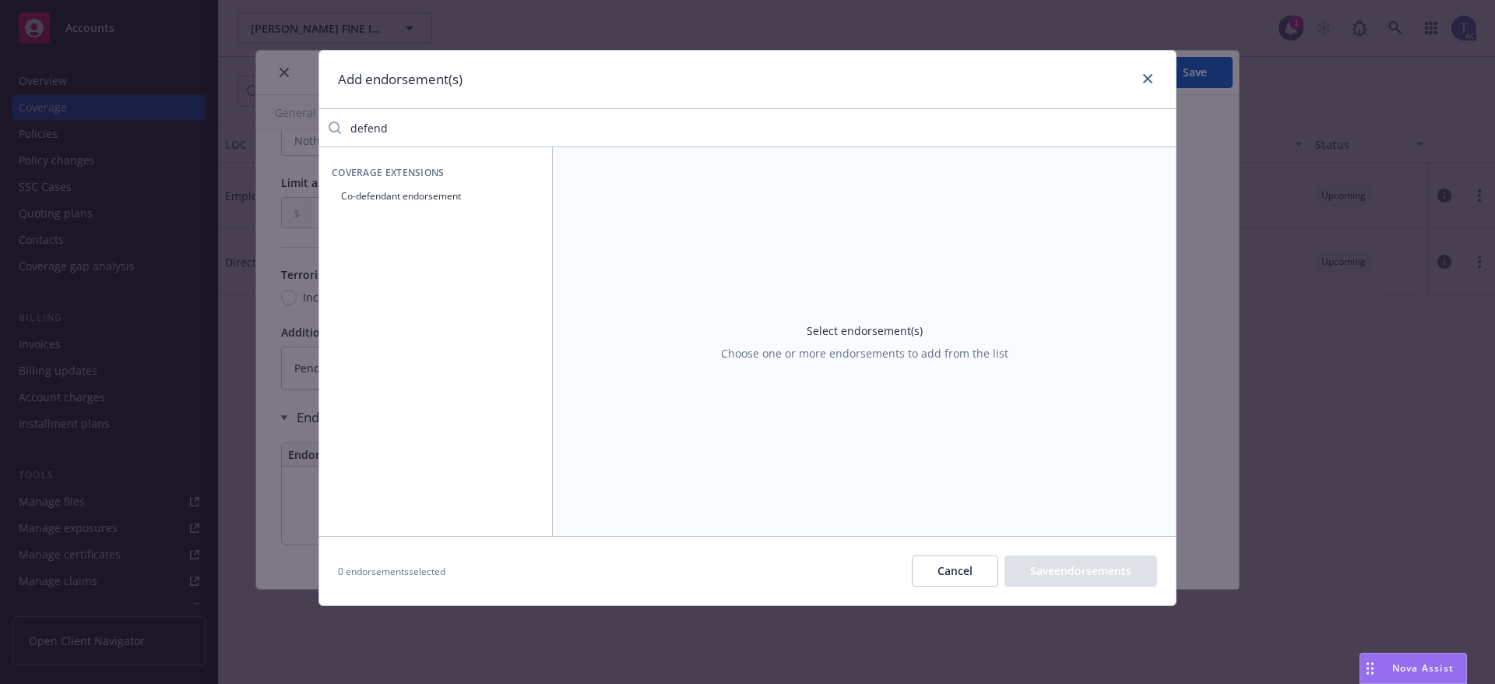
type input "defend"
click at [945, 571] on button "Cancel" at bounding box center [955, 570] width 86 height 31
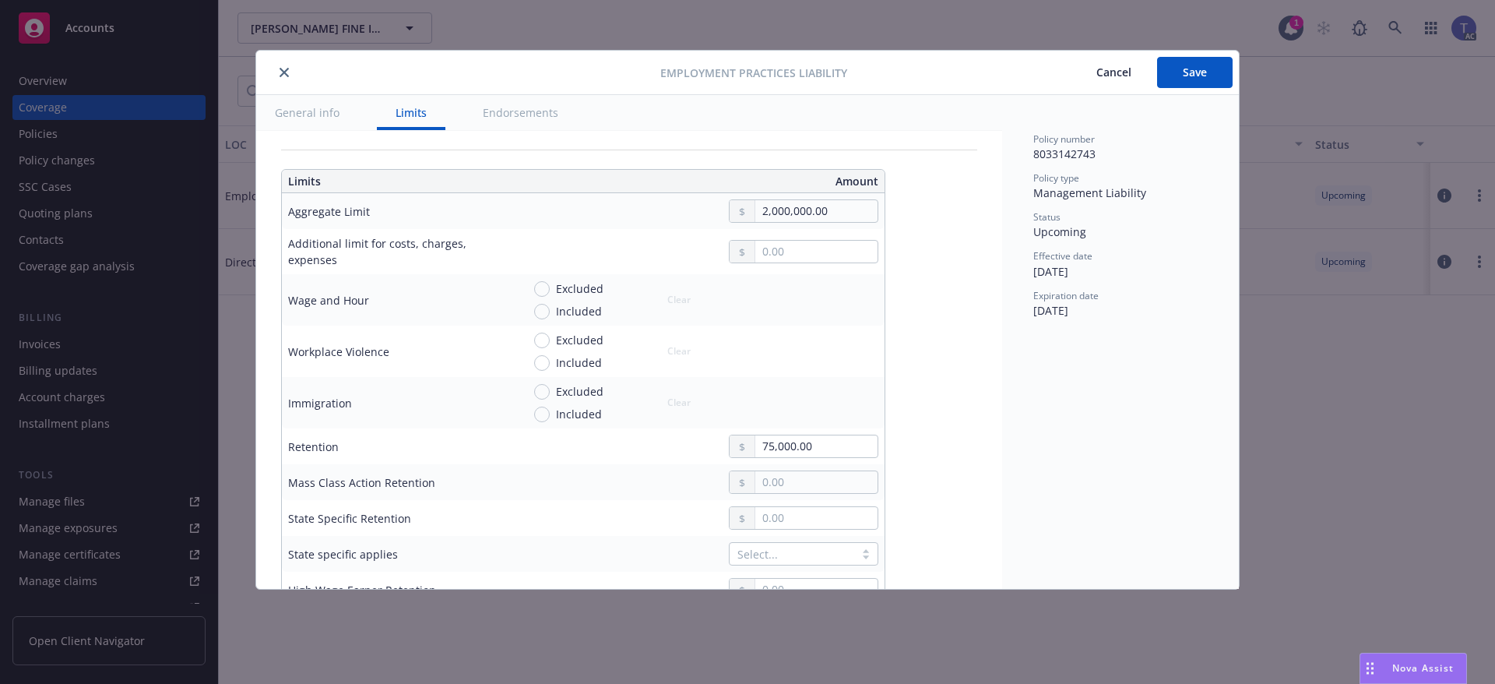
scroll to position [439, 0]
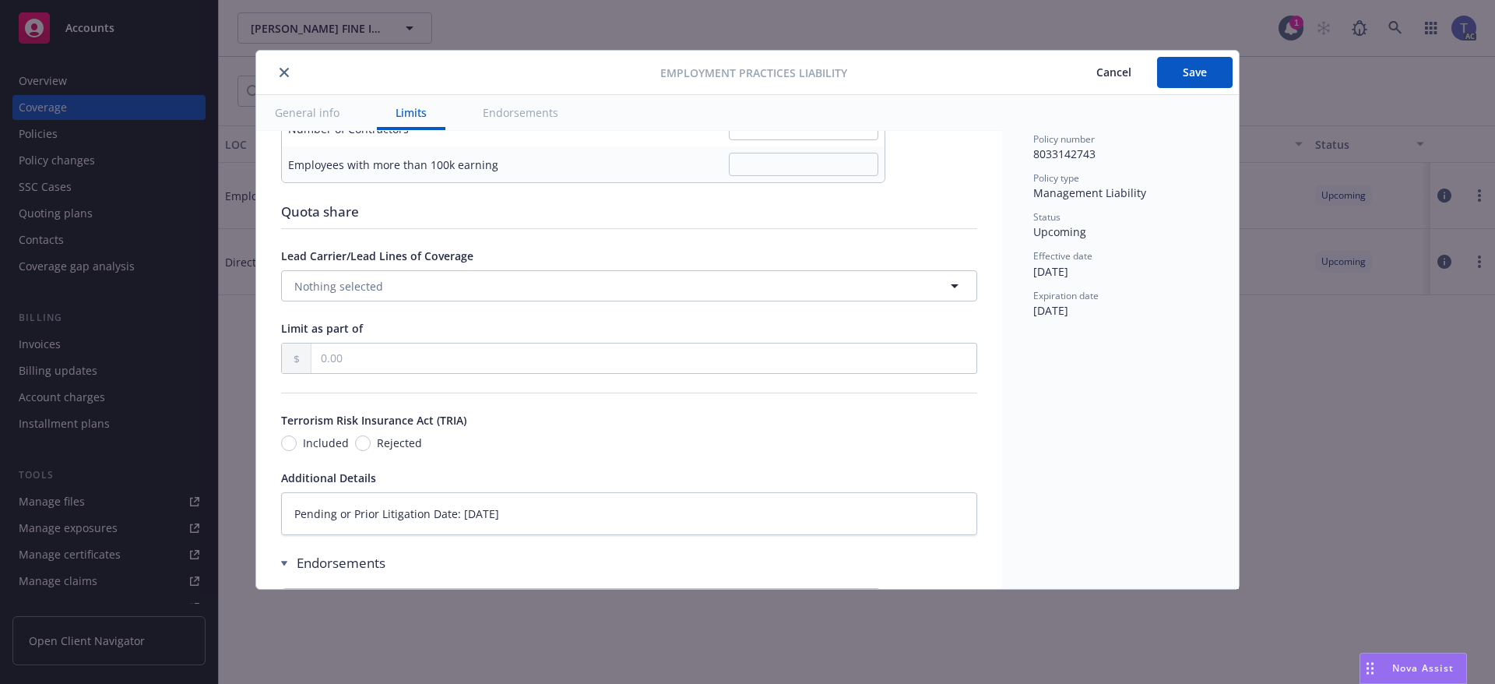
type textarea "x"
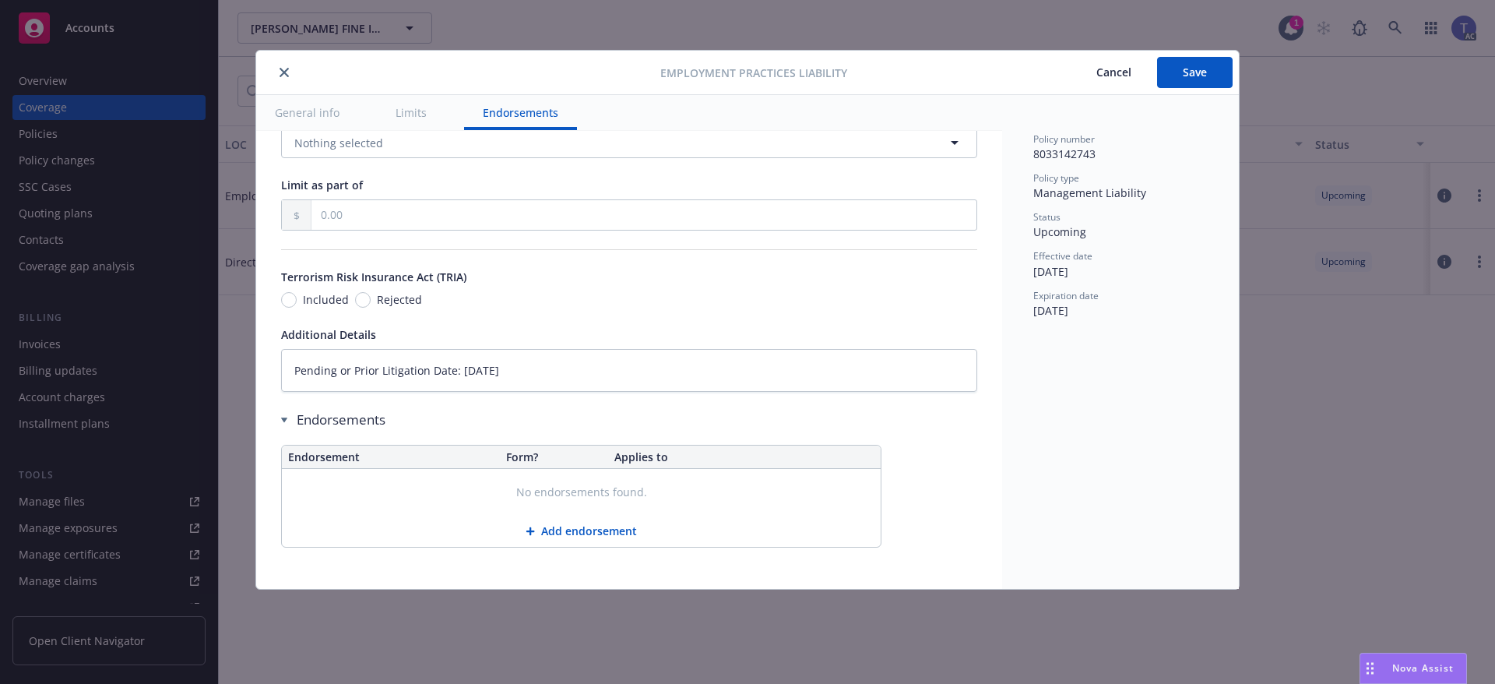
scroll to position [1218, 0]
click at [594, 526] on button "Add endorsement" at bounding box center [581, 528] width 599 height 31
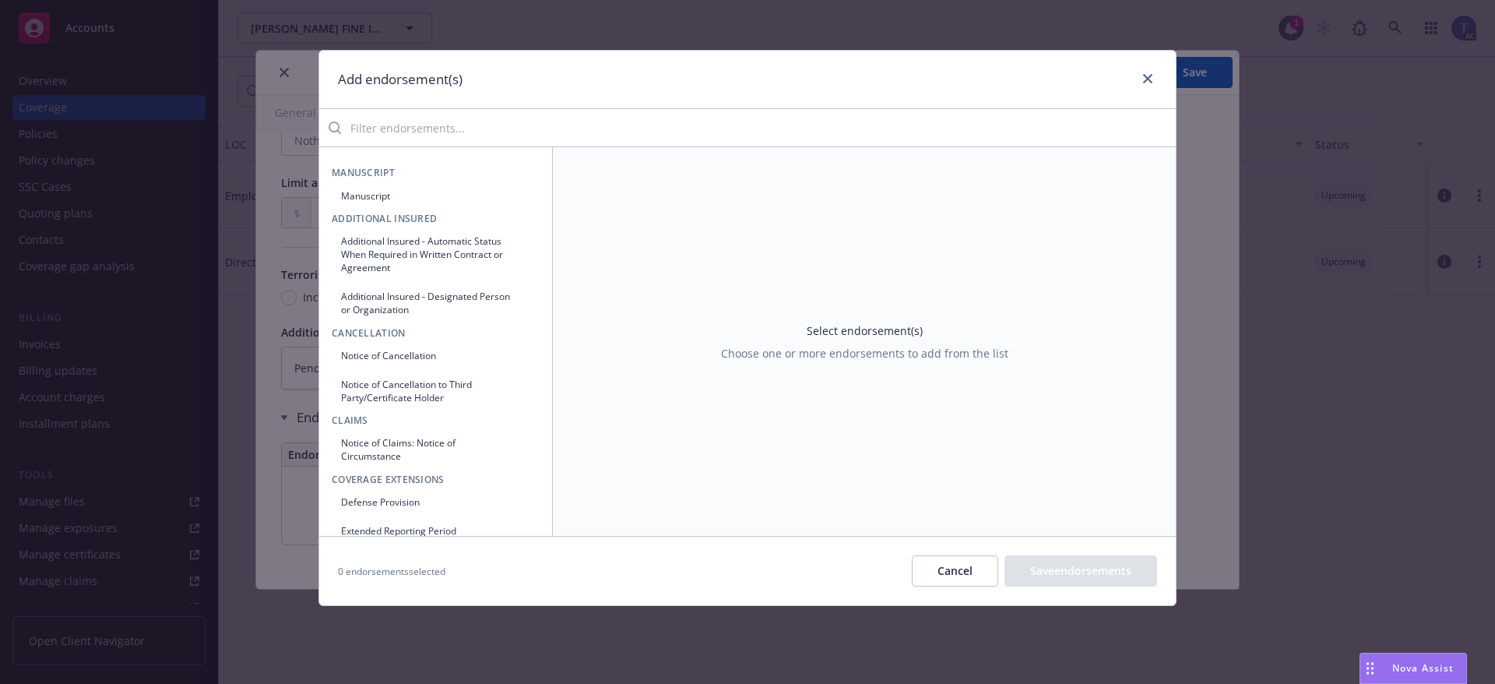
click at [455, 128] on input "search" at bounding box center [758, 127] width 835 height 31
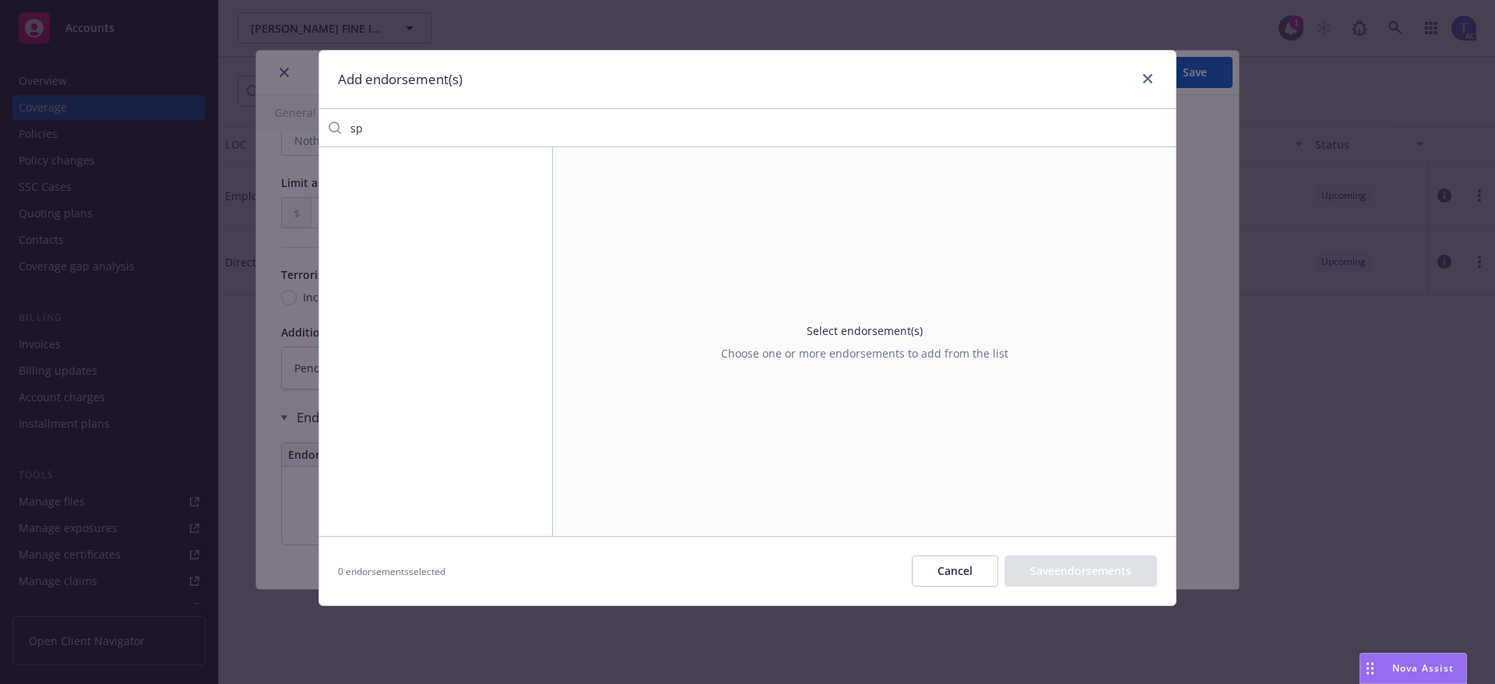
type input "s"
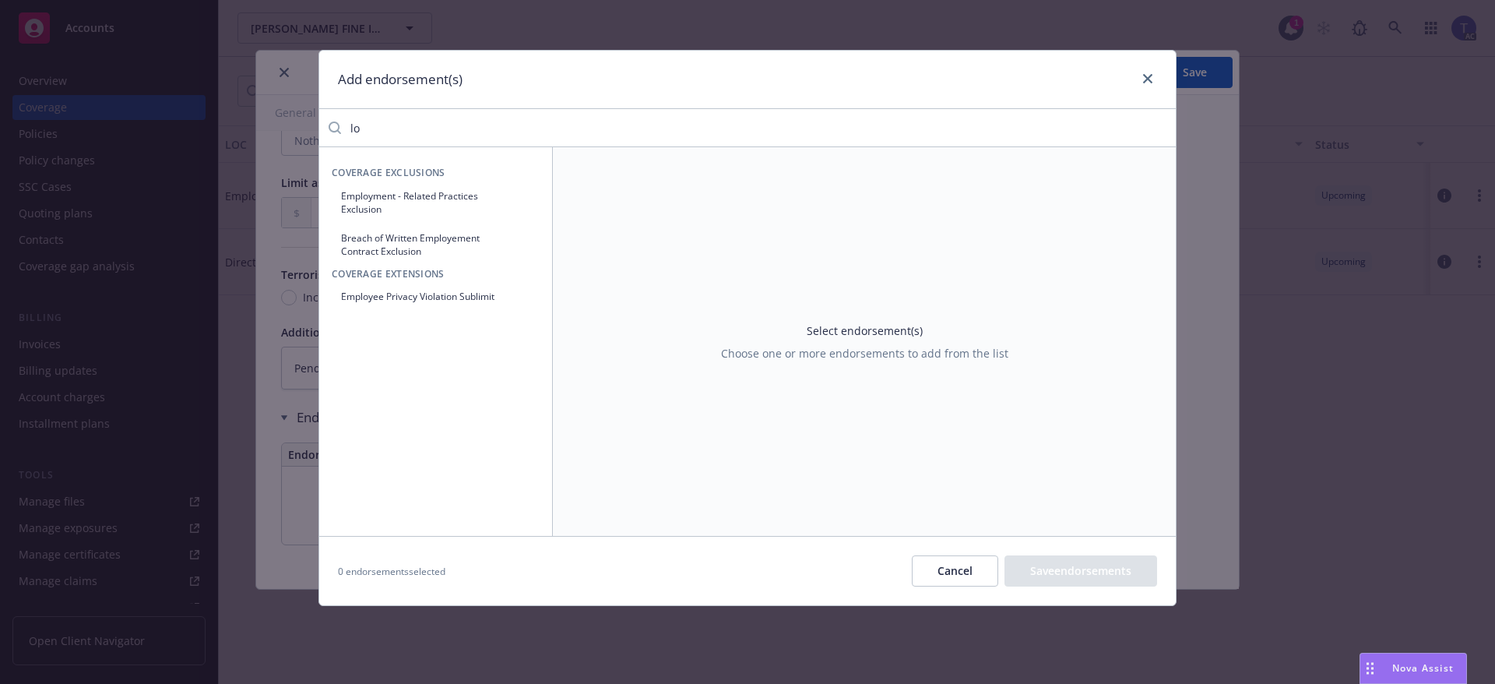
type input "l"
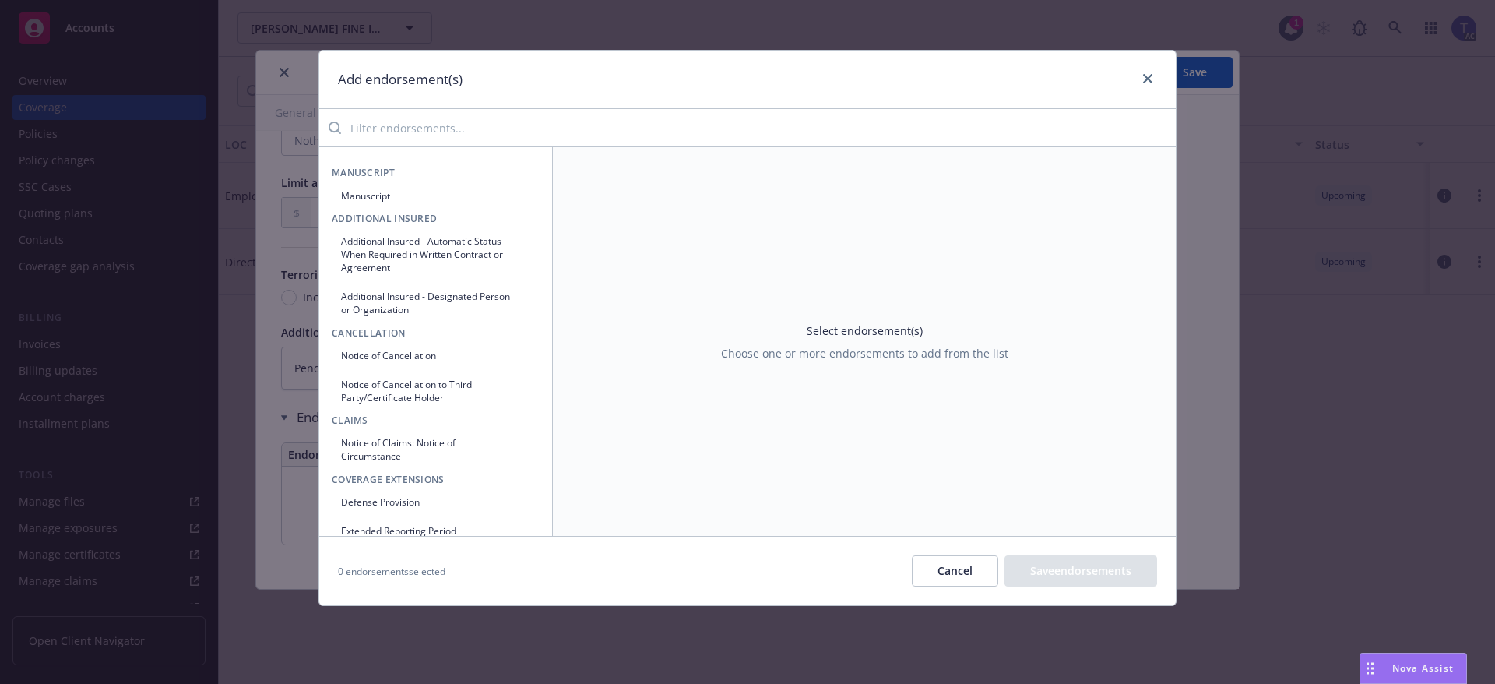
drag, startPoint x: 962, startPoint y: 576, endPoint x: 965, endPoint y: 568, distance: 8.9
click at [962, 574] on button "Cancel" at bounding box center [955, 570] width 86 height 31
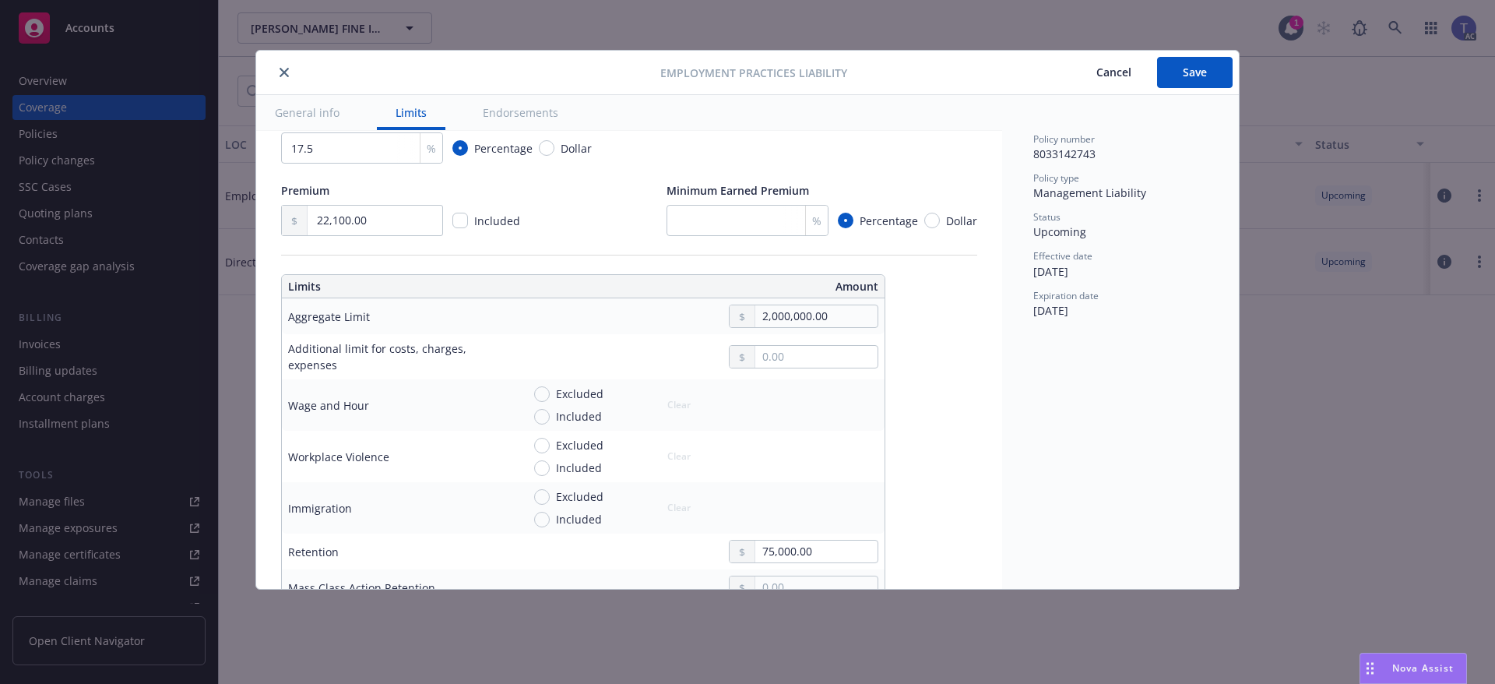
type textarea "x"
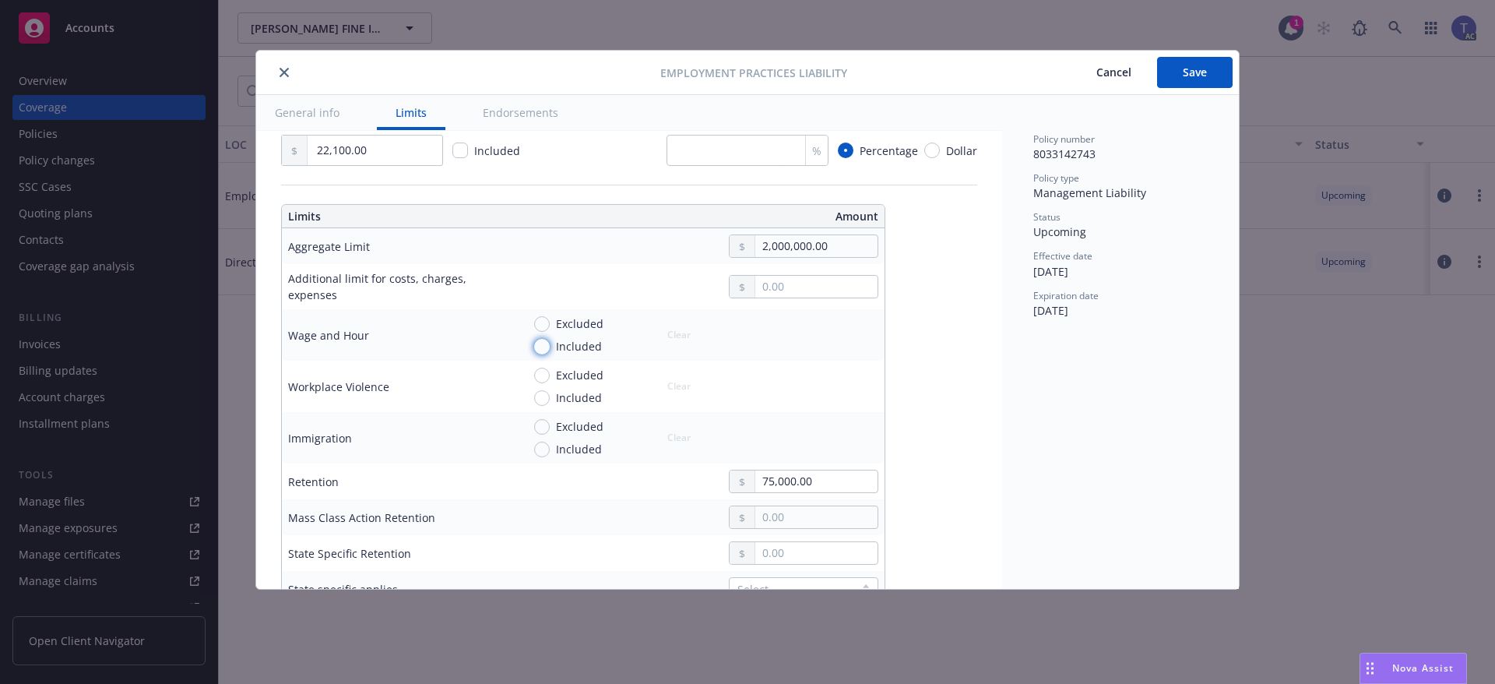
click at [546, 339] on input "Included" at bounding box center [542, 347] width 16 height 16
radio input "true"
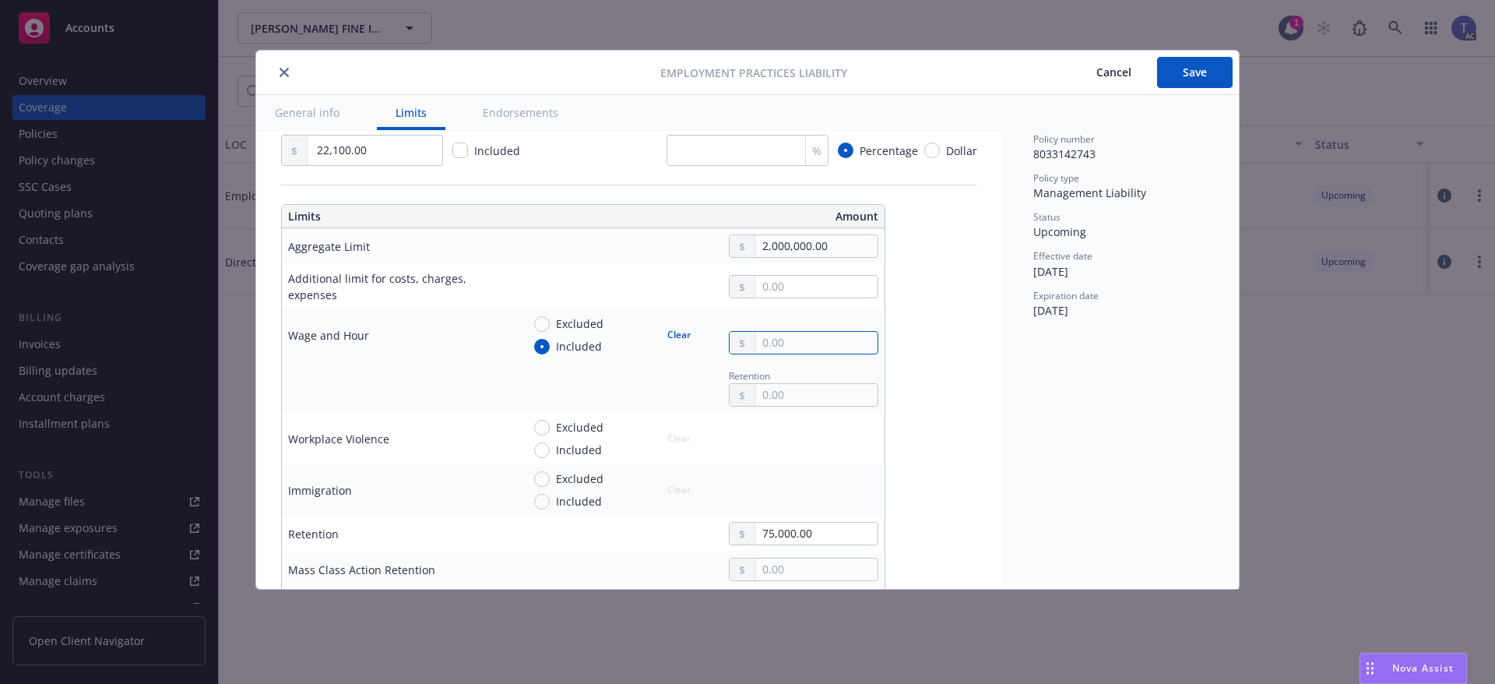
click at [784, 343] on input "text" at bounding box center [816, 343] width 122 height 22
type textarea "x"
type input "1.00"
type textarea "x"
type input "10.00"
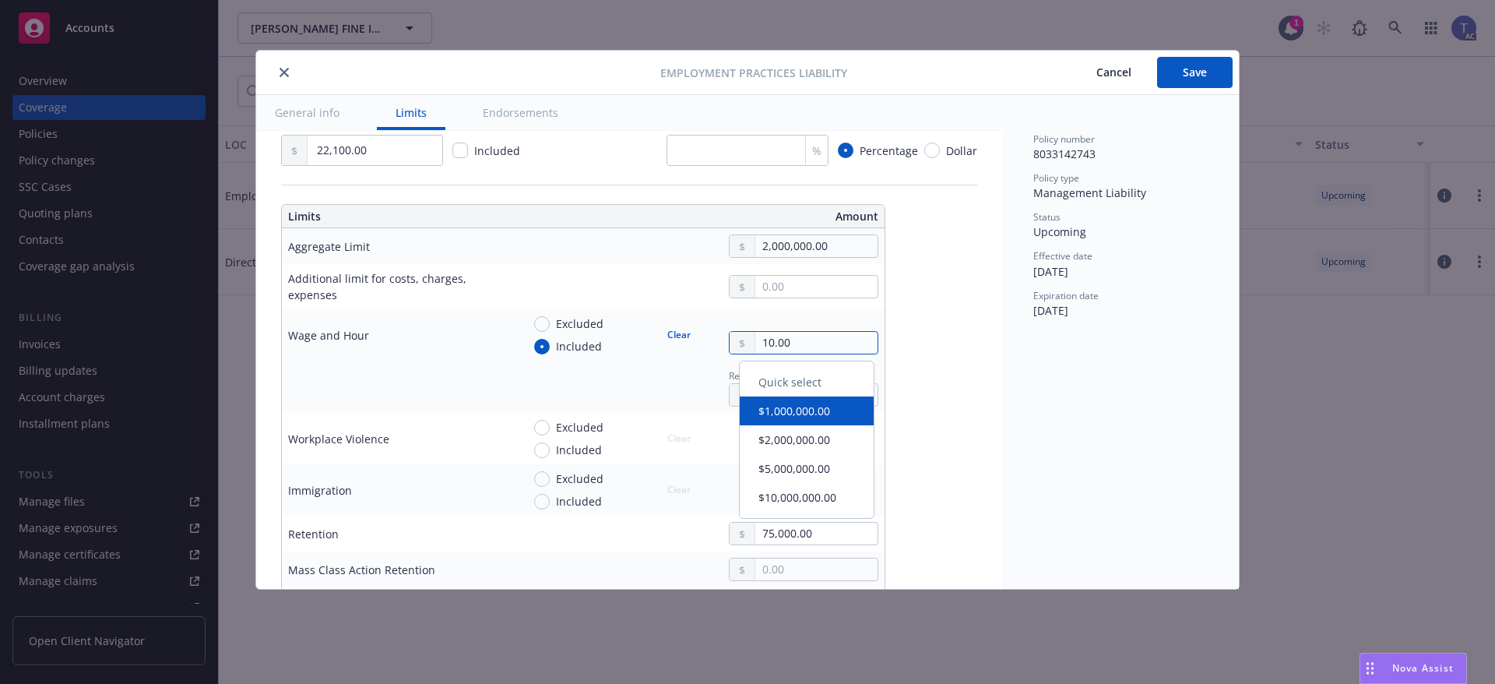
type textarea "x"
type input "100.00"
type textarea "x"
type input "1,000.00"
type textarea "x"
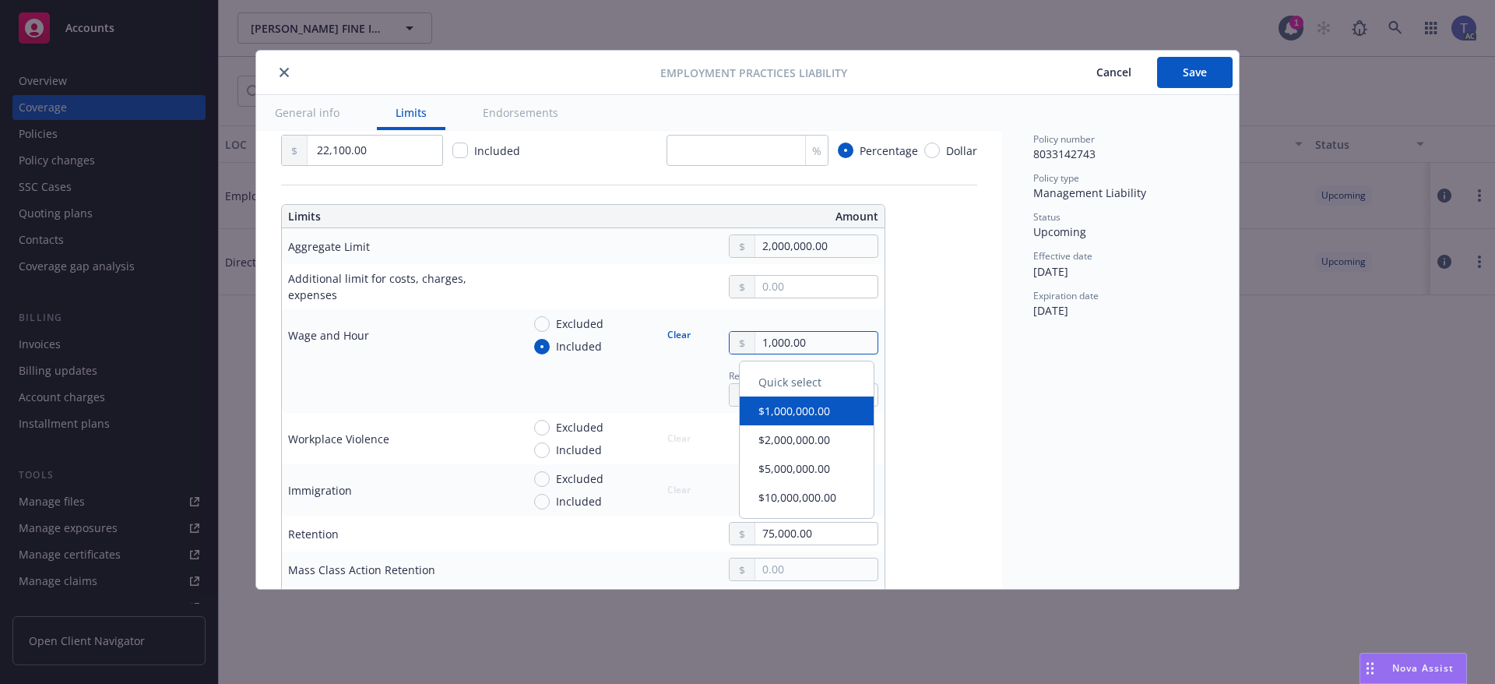
type input "10,000.00"
type textarea "x"
type input "100,000.00"
click at [754, 464] on td "Excluded Included Clear" at bounding box center [699, 489] width 369 height 51
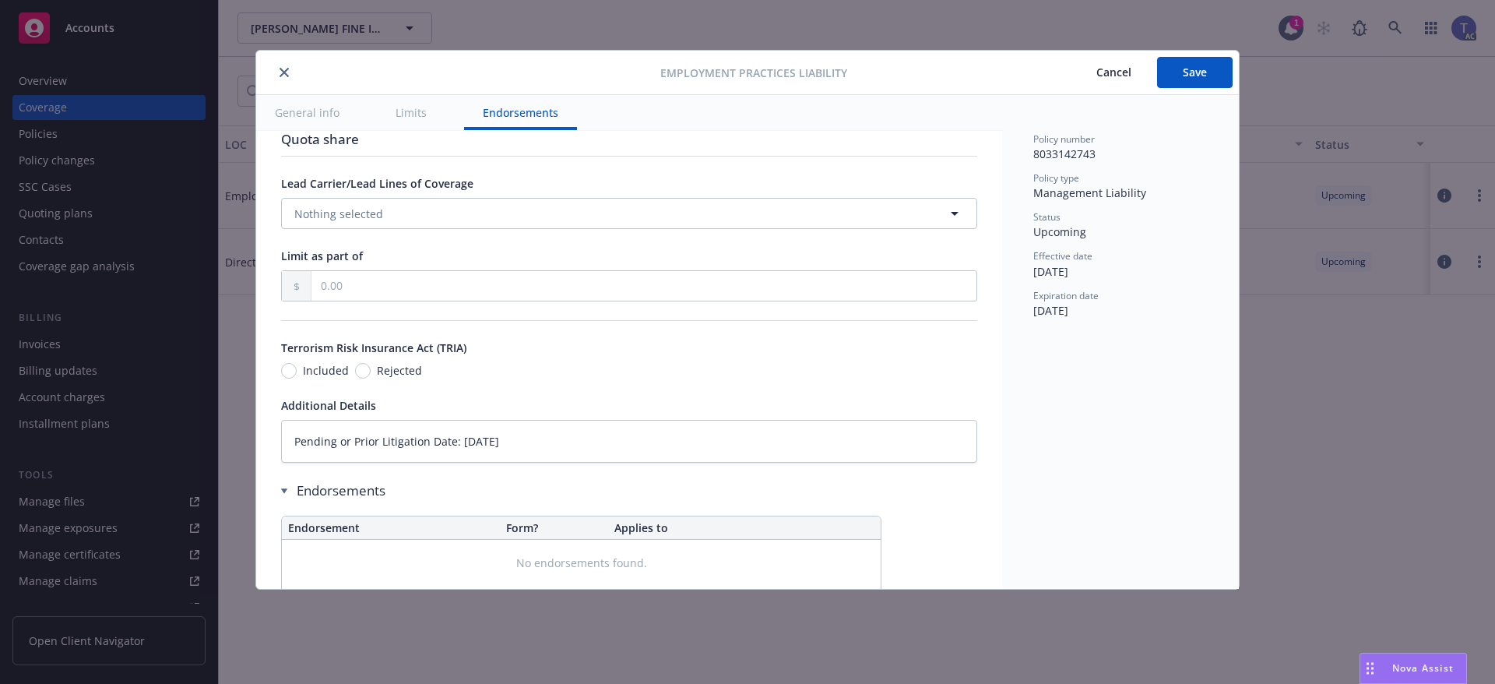
scroll to position [1270, 0]
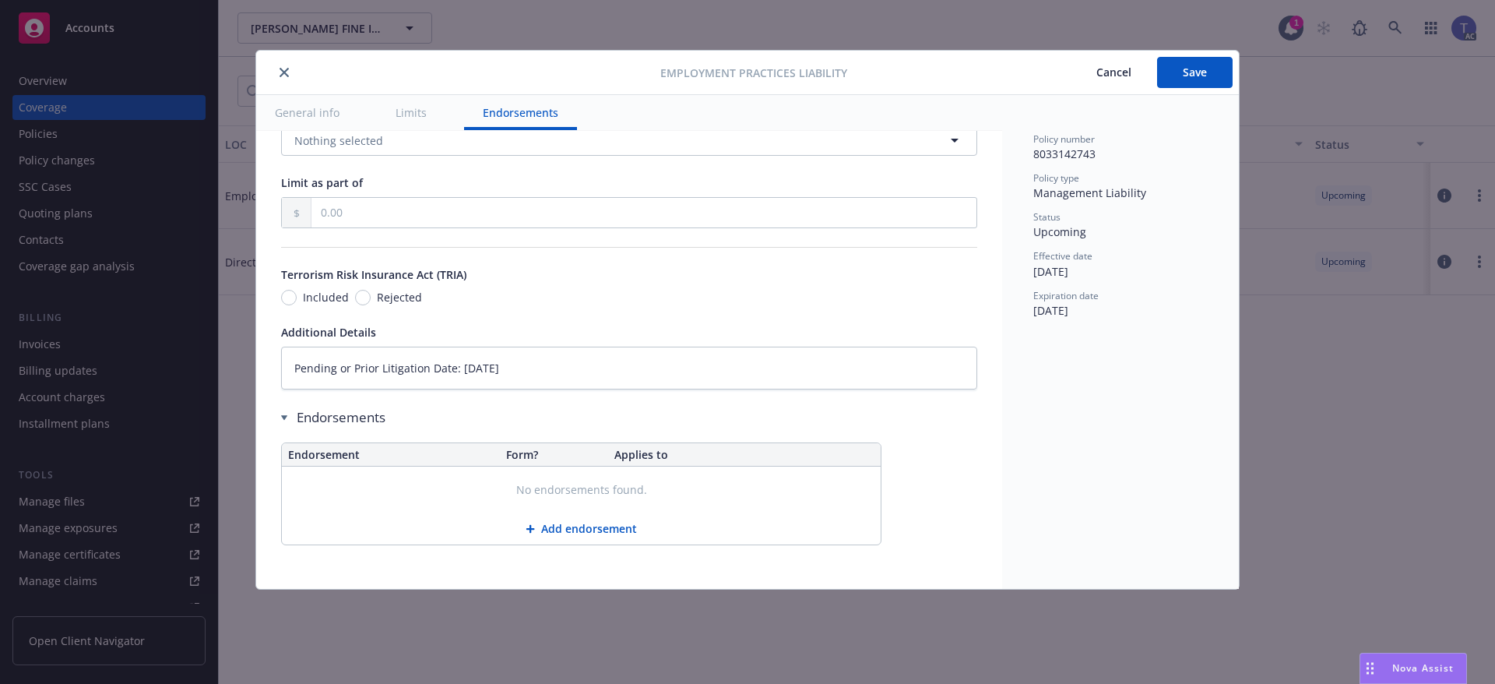
click at [589, 533] on button "Add endorsement" at bounding box center [581, 528] width 599 height 31
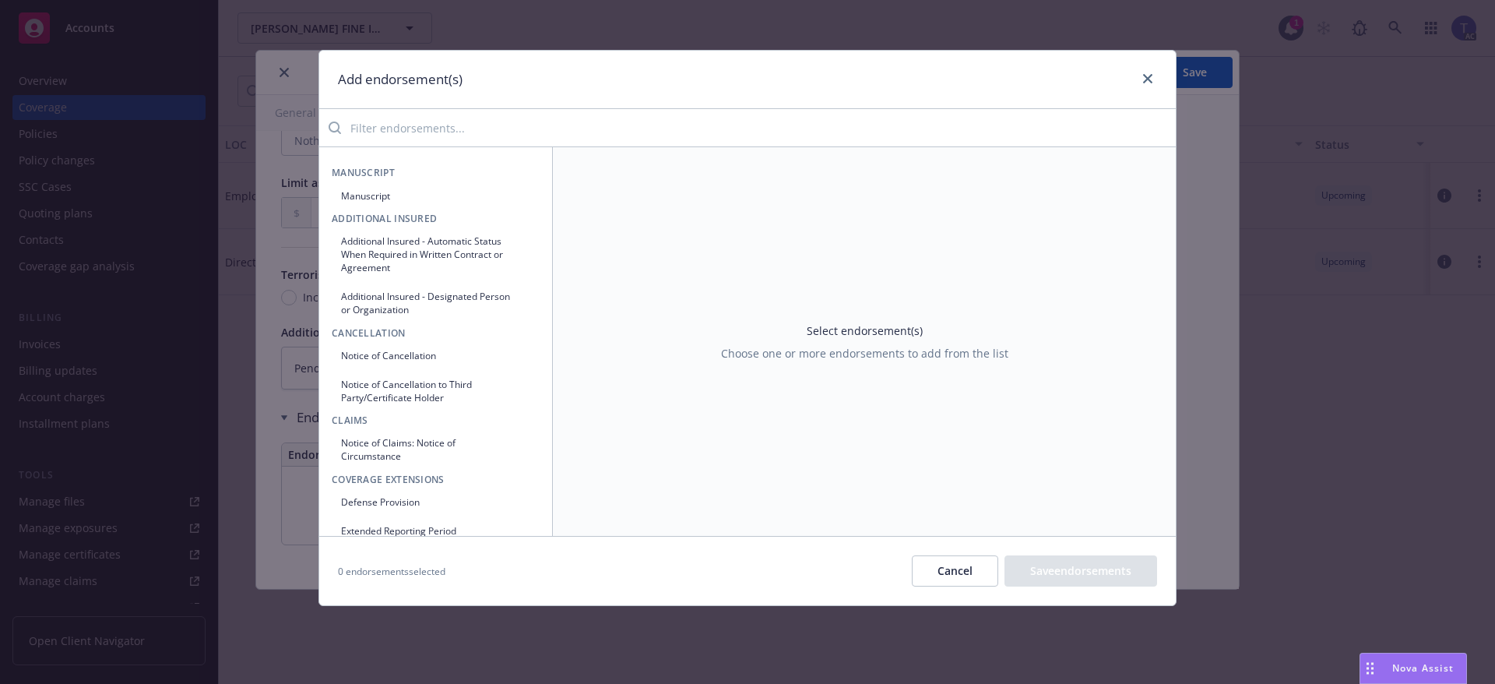
click at [542, 131] on input "search" at bounding box center [758, 127] width 835 height 31
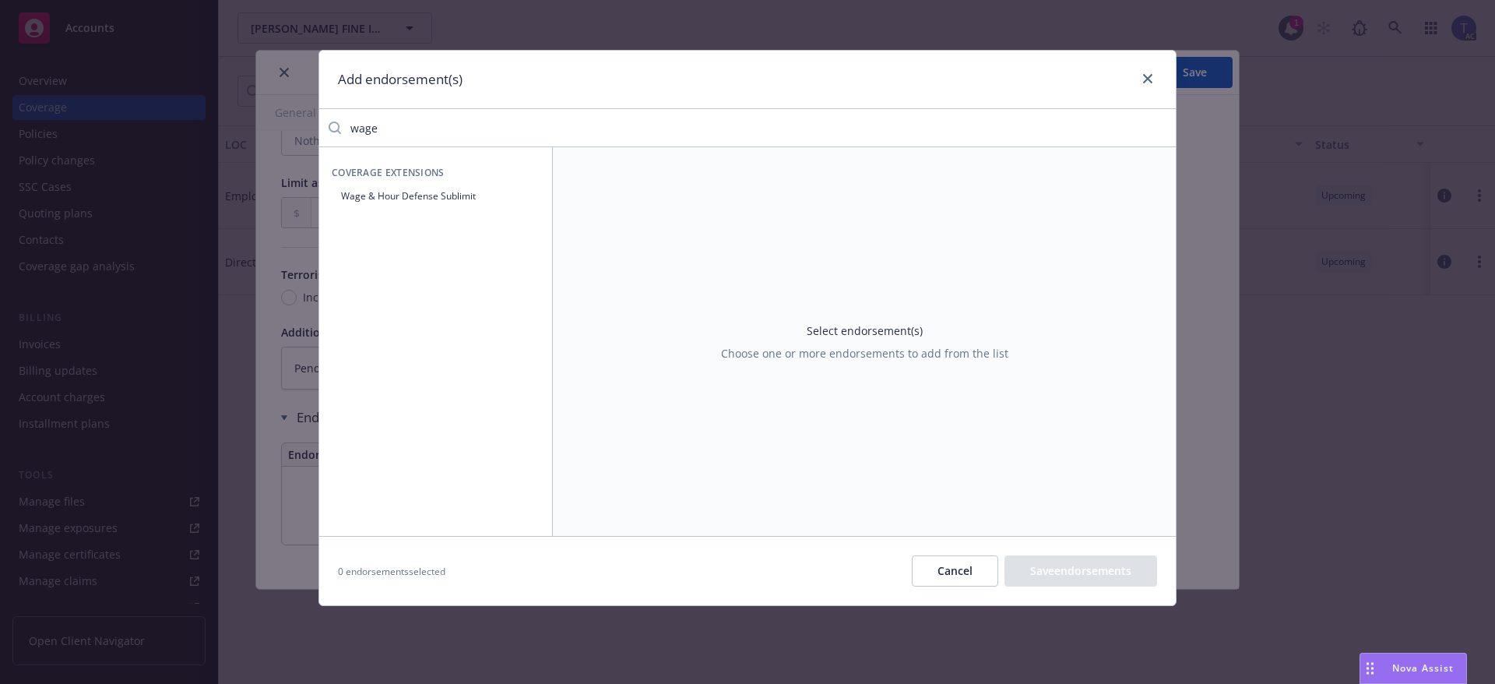
click at [420, 199] on button "Wage & Hour Defense Sublimit" at bounding box center [436, 196] width 208 height 26
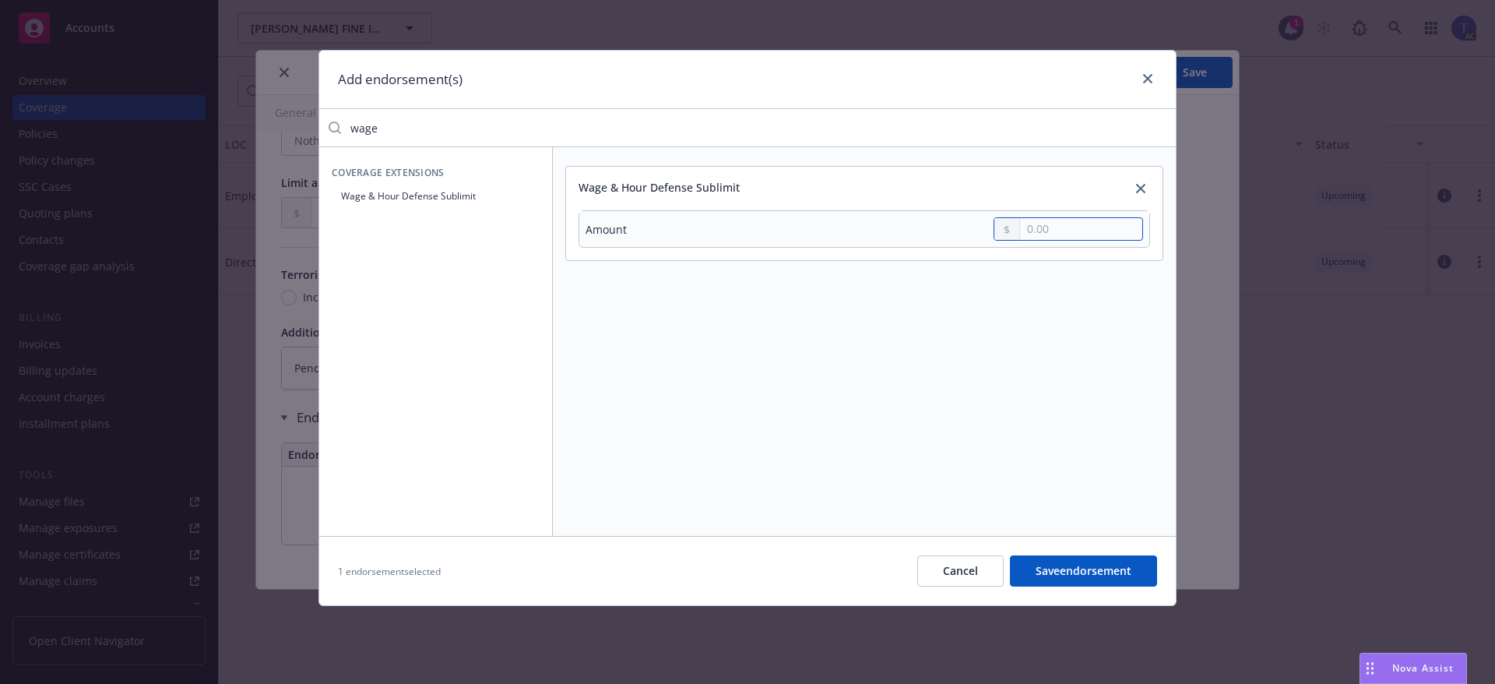
click at [1064, 224] on input "text" at bounding box center [1081, 229] width 122 height 22
click at [1097, 578] on button "Save endorsement" at bounding box center [1083, 570] width 147 height 31
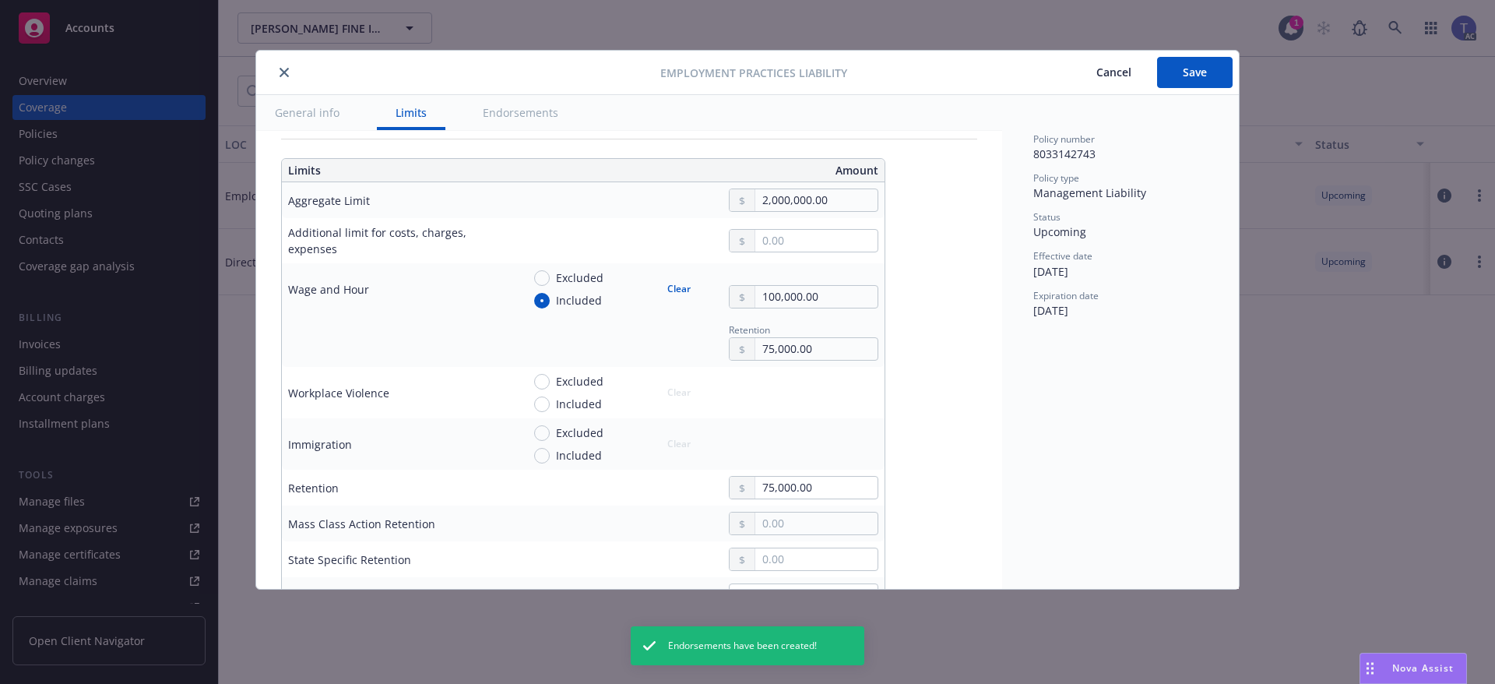
scroll to position [476, 0]
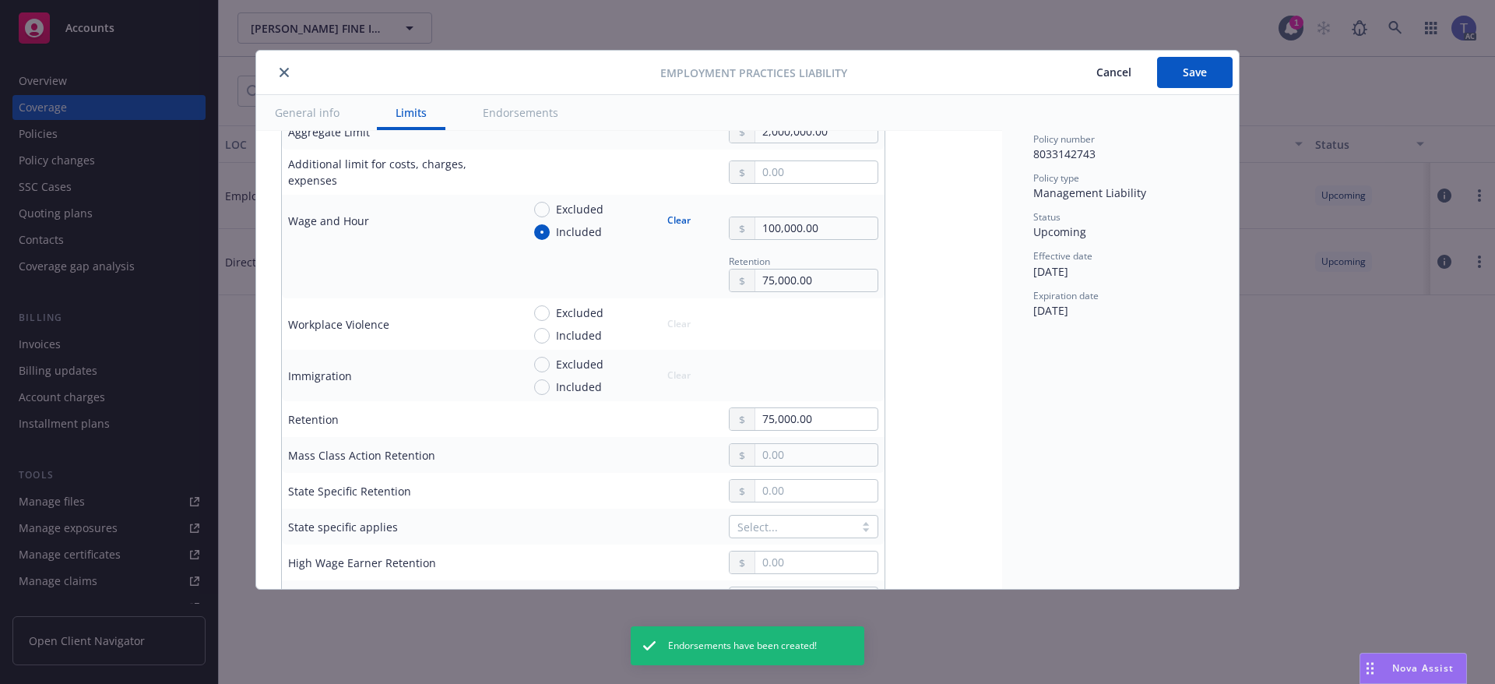
click at [684, 216] on button "Clear" at bounding box center [679, 220] width 42 height 22
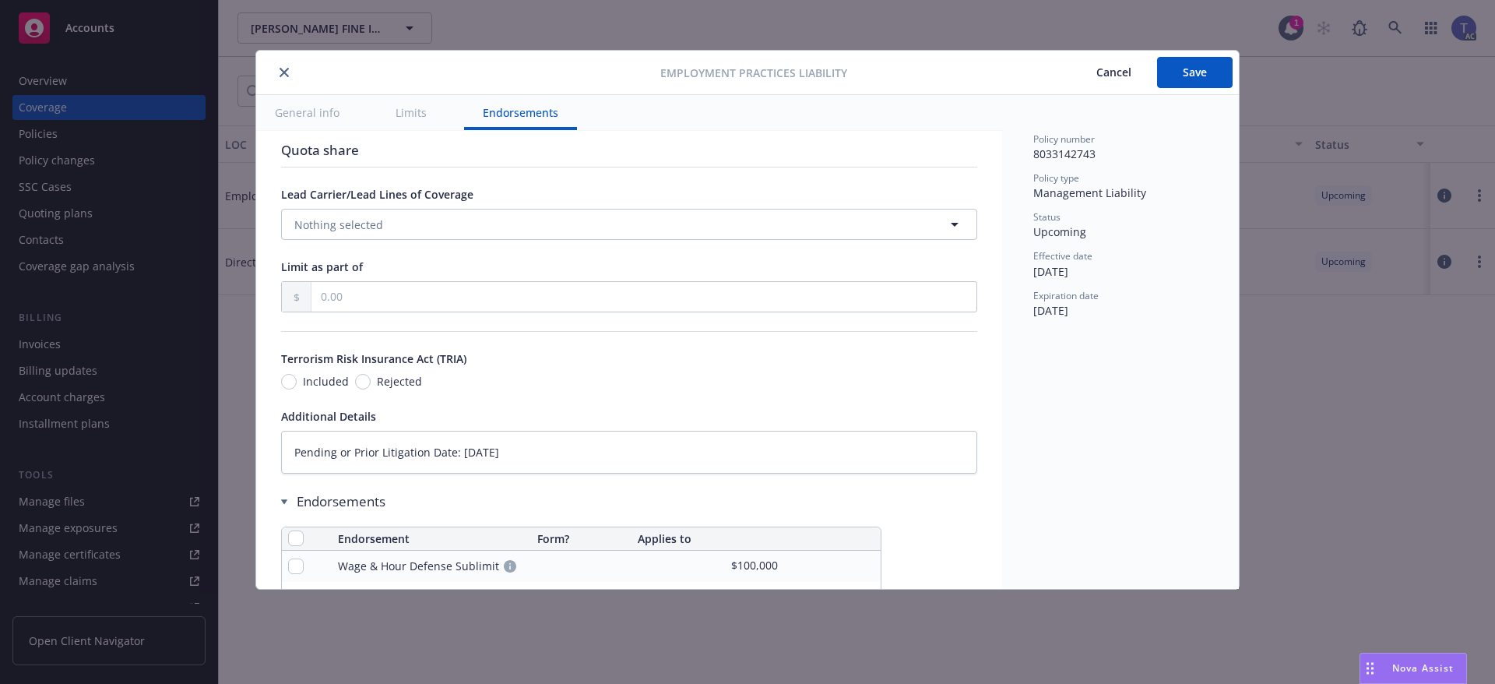
scroll to position [1202, 0]
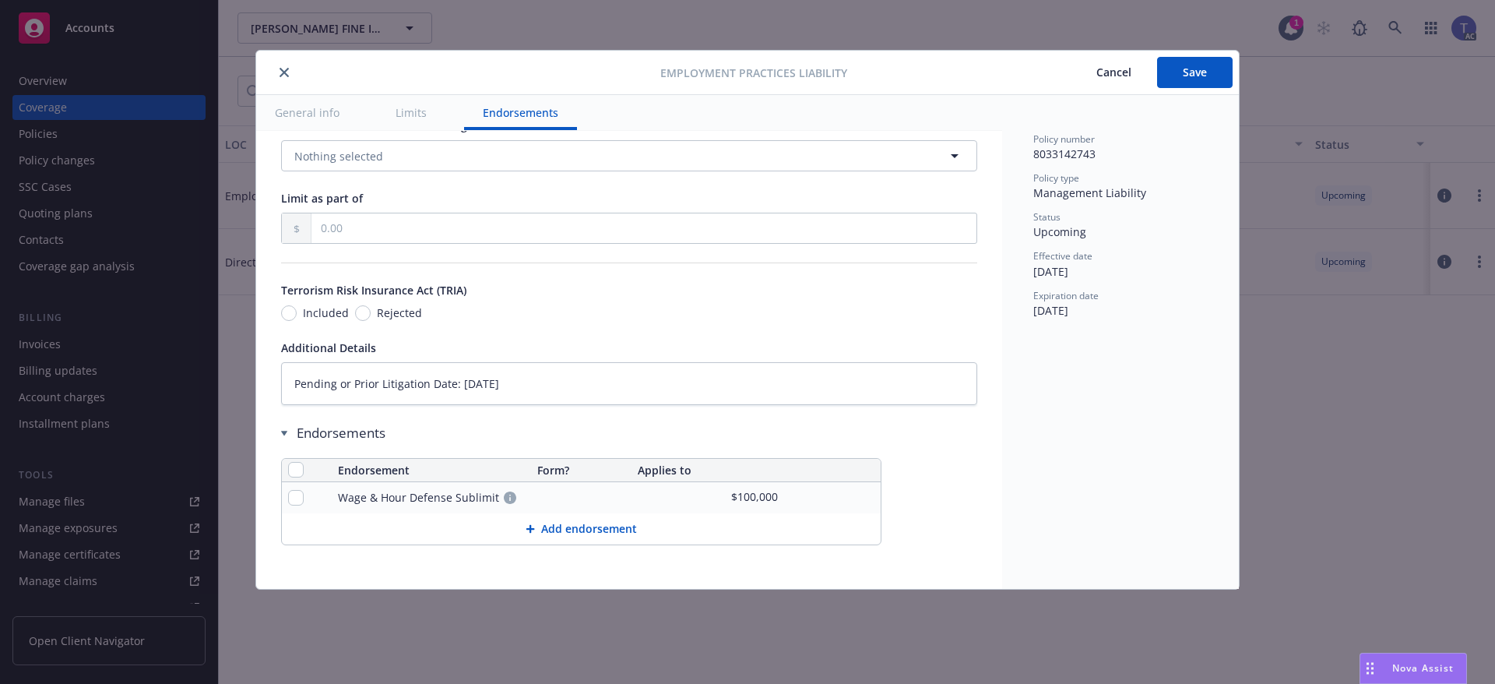
click at [595, 533] on button "Add endorsement" at bounding box center [581, 528] width 599 height 31
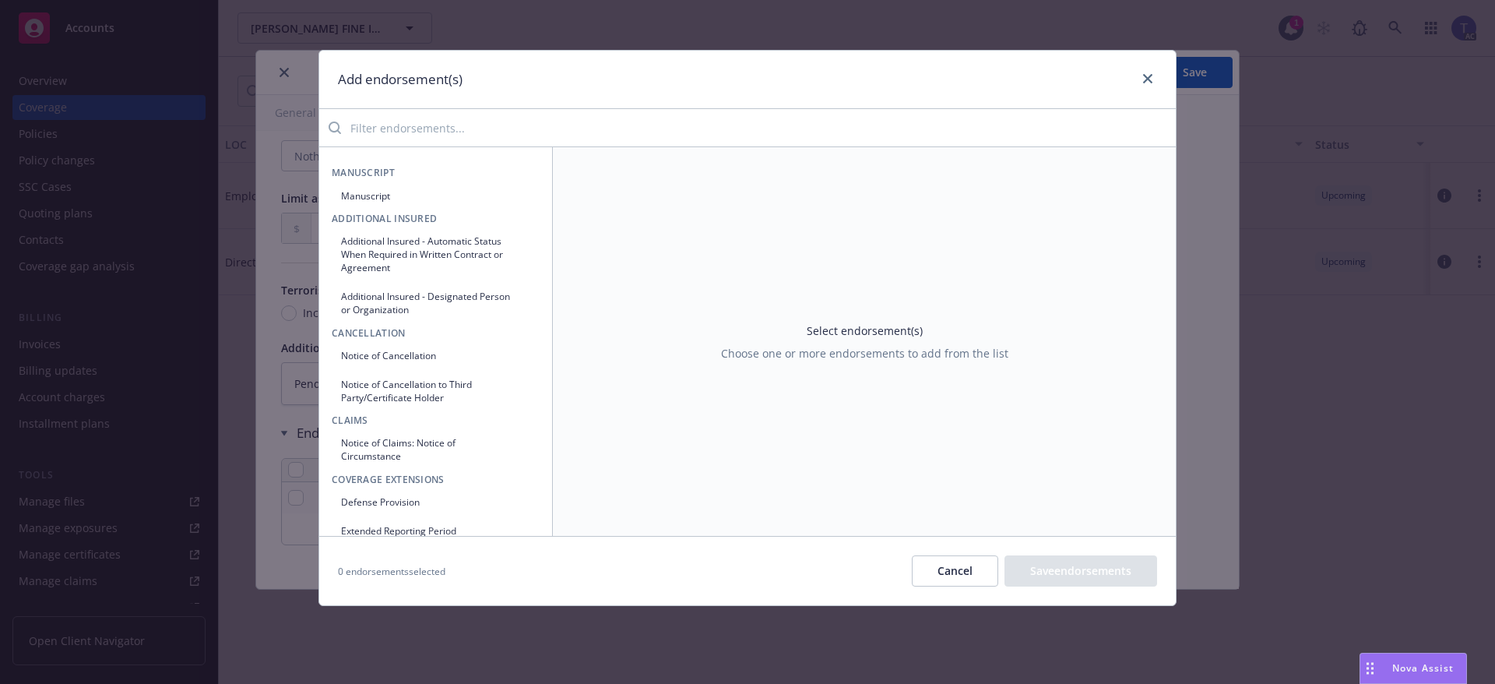
click at [456, 130] on input "search" at bounding box center [758, 127] width 835 height 31
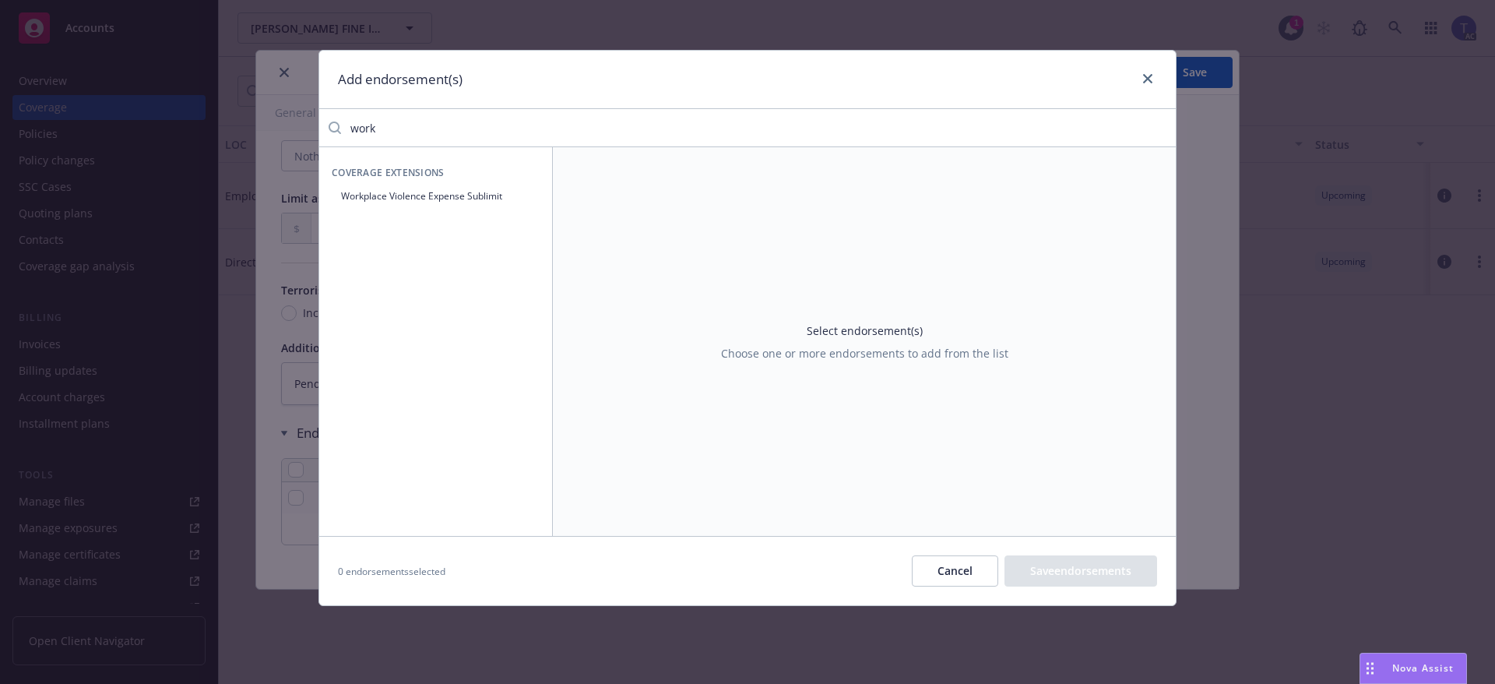
click at [480, 195] on button "Workplace Violence Expense Sublimit" at bounding box center [436, 196] width 208 height 26
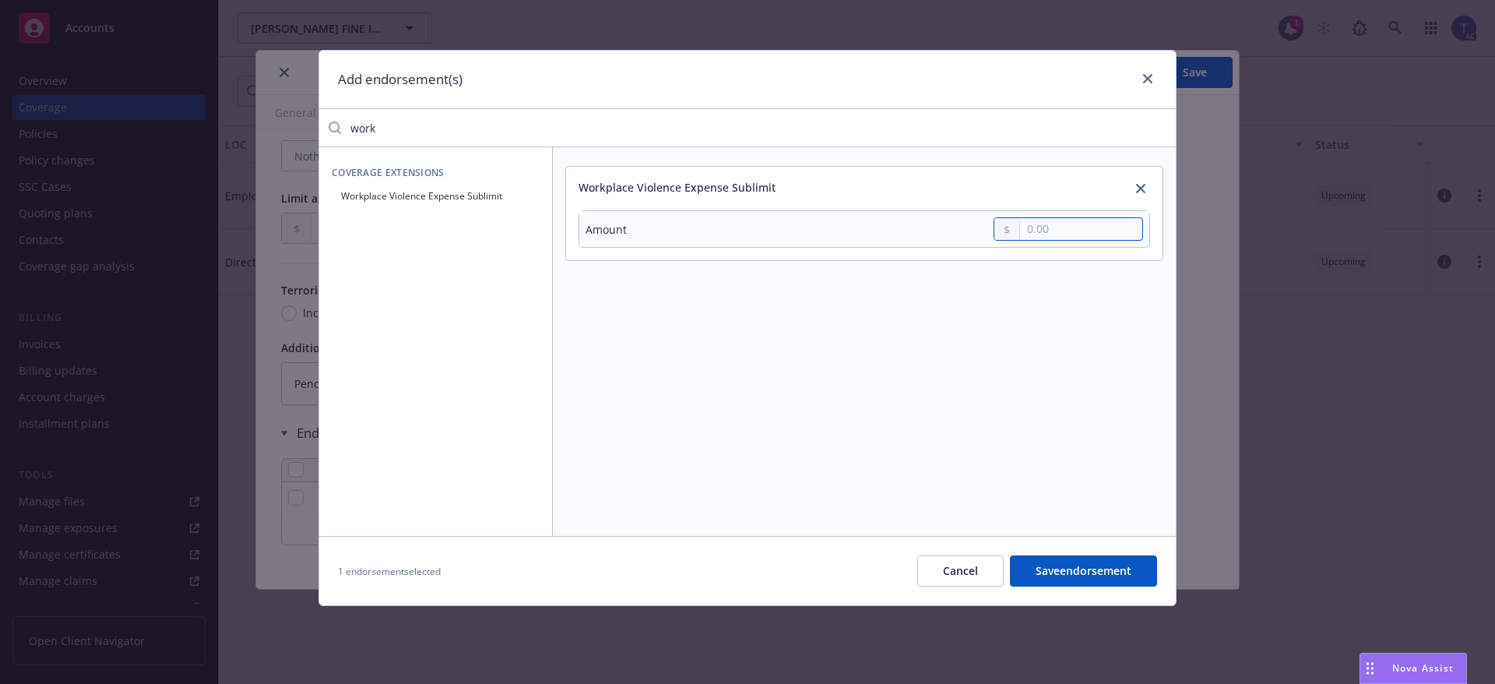
click at [1079, 226] on input "text" at bounding box center [1081, 229] width 122 height 22
click at [1066, 228] on input "text" at bounding box center [1081, 229] width 122 height 22
drag, startPoint x: 1075, startPoint y: 570, endPoint x: 1066, endPoint y: 555, distance: 17.5
click at [1075, 571] on button "Save endorsement" at bounding box center [1083, 570] width 147 height 31
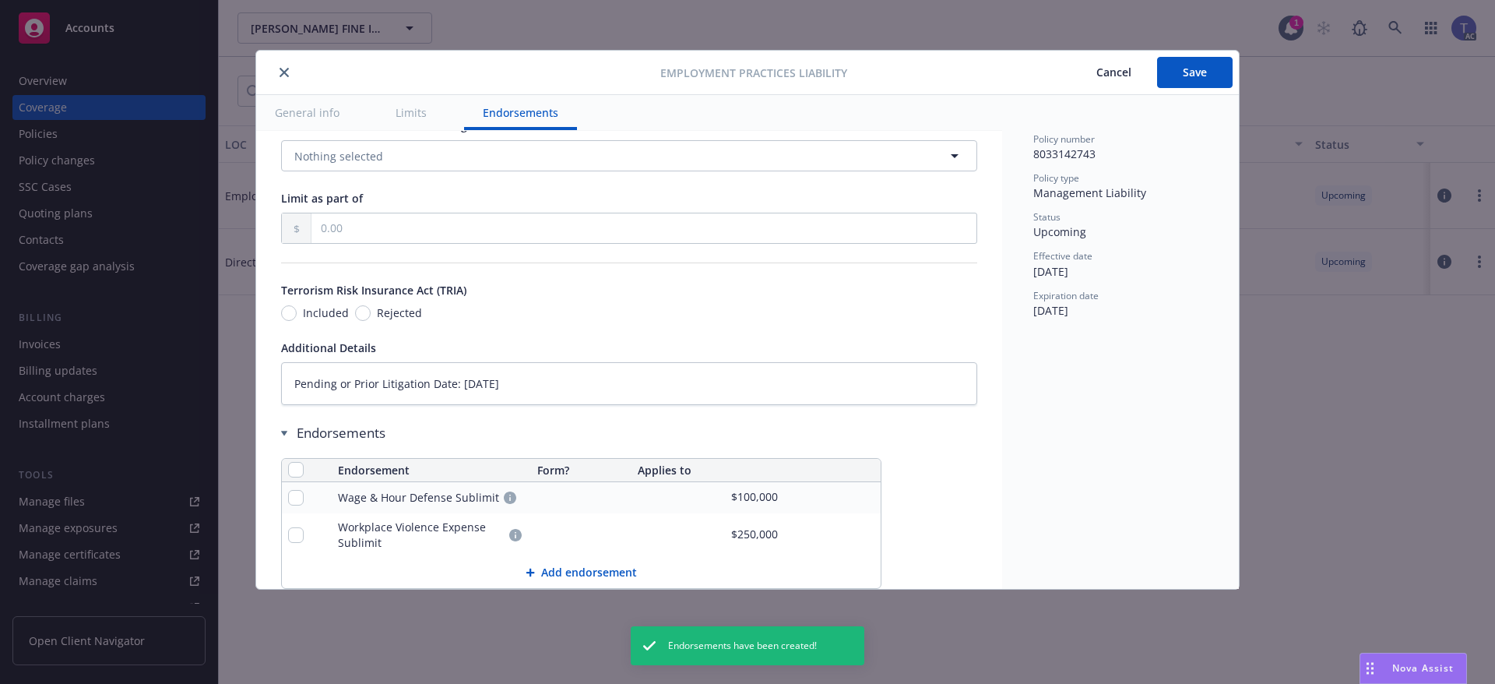
click at [617, 564] on button "Add endorsement" at bounding box center [581, 572] width 599 height 31
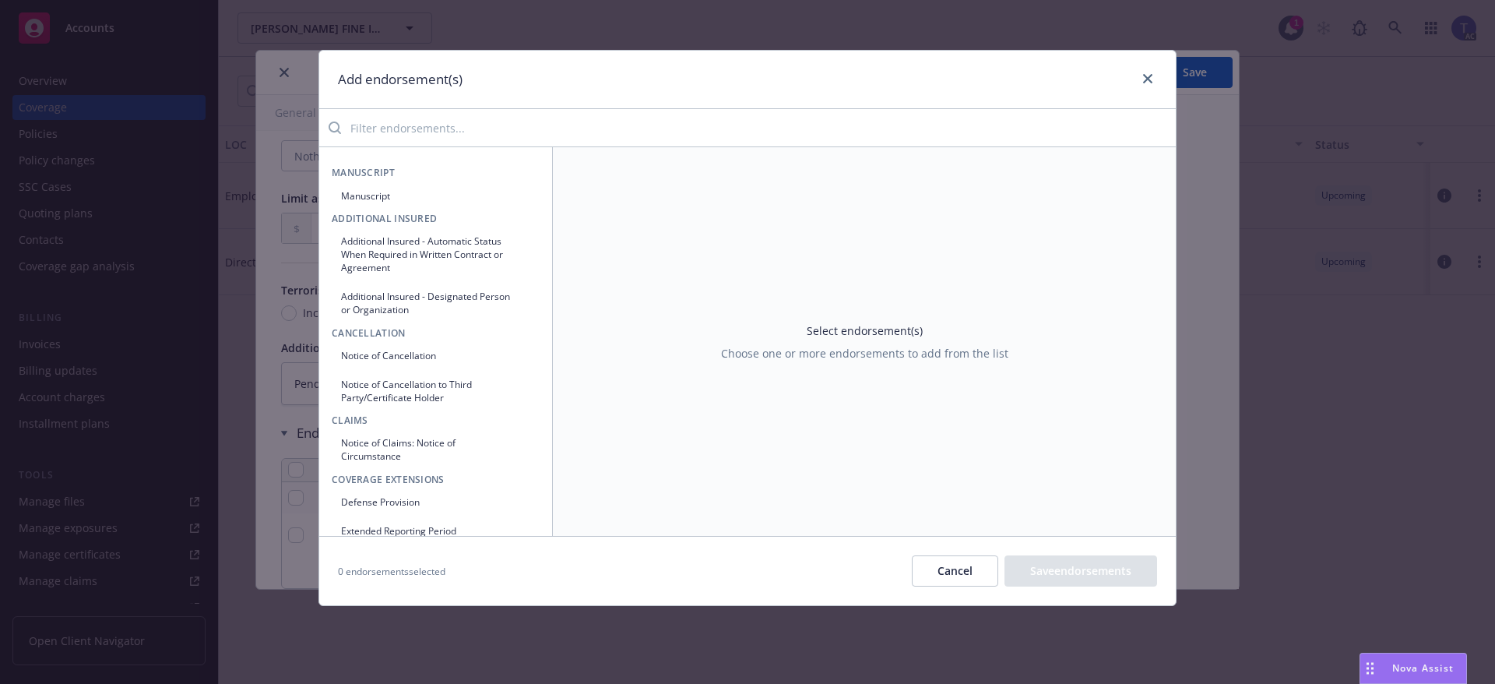
click at [540, 138] on input "search" at bounding box center [758, 127] width 835 height 31
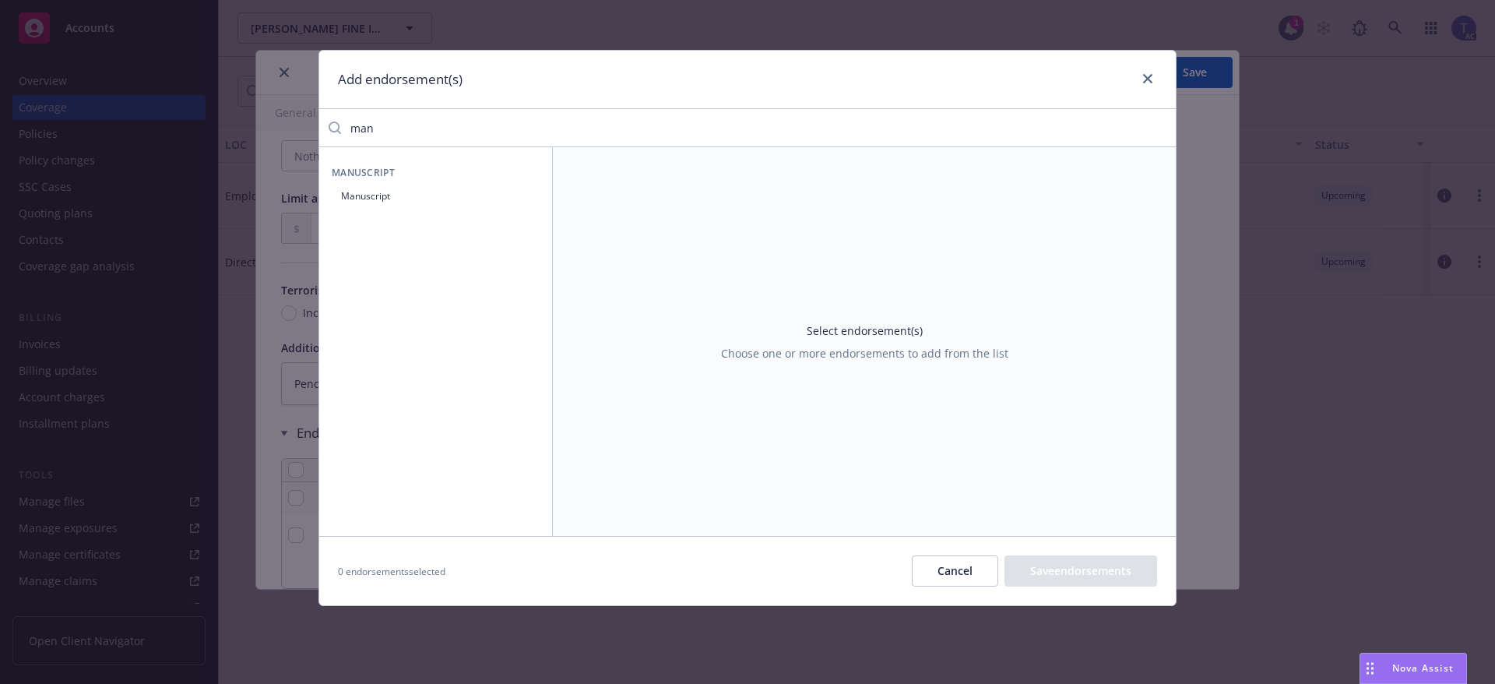
click at [427, 202] on button "Manuscript" at bounding box center [436, 196] width 208 height 26
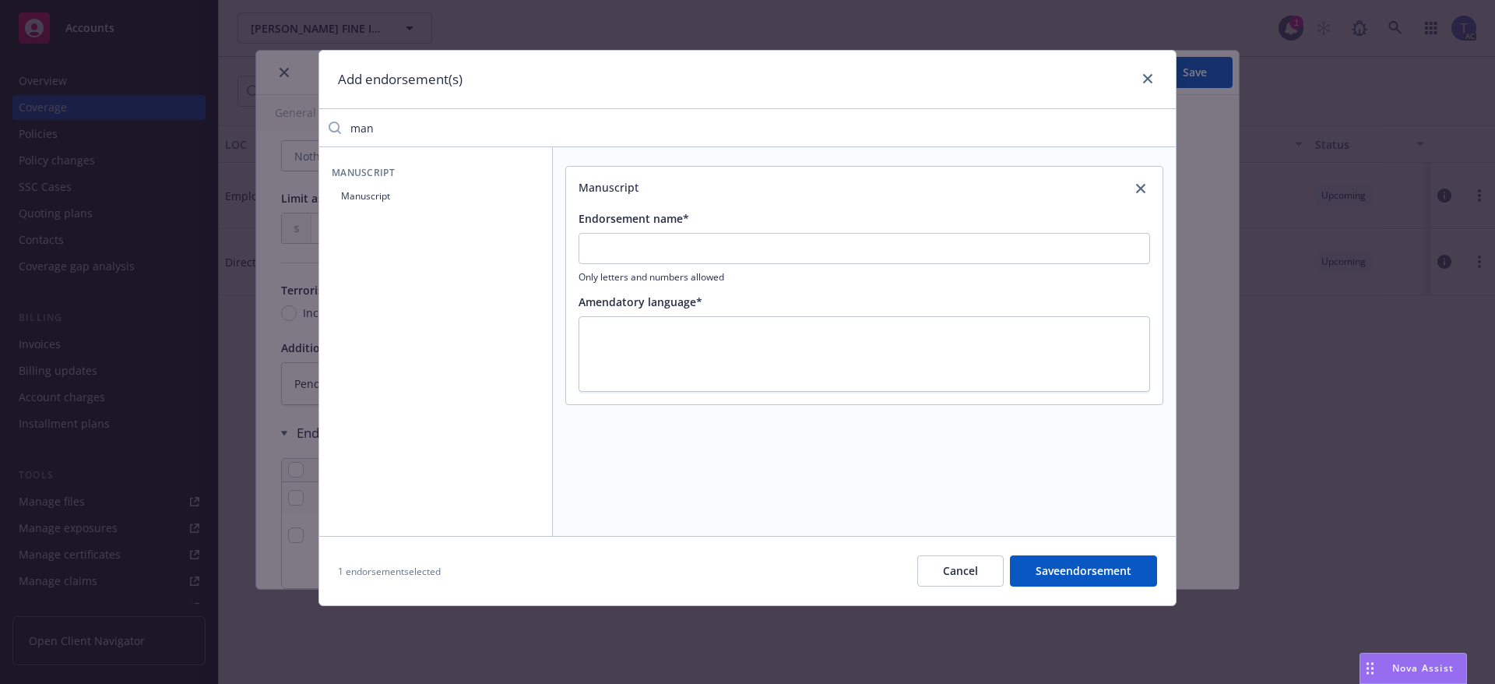
click at [667, 232] on div "Endorsement name* Only letters and numbers allowed" at bounding box center [865, 246] width 572 height 73
click at [666, 251] on input "Endorsement name*" at bounding box center [865, 248] width 572 height 31
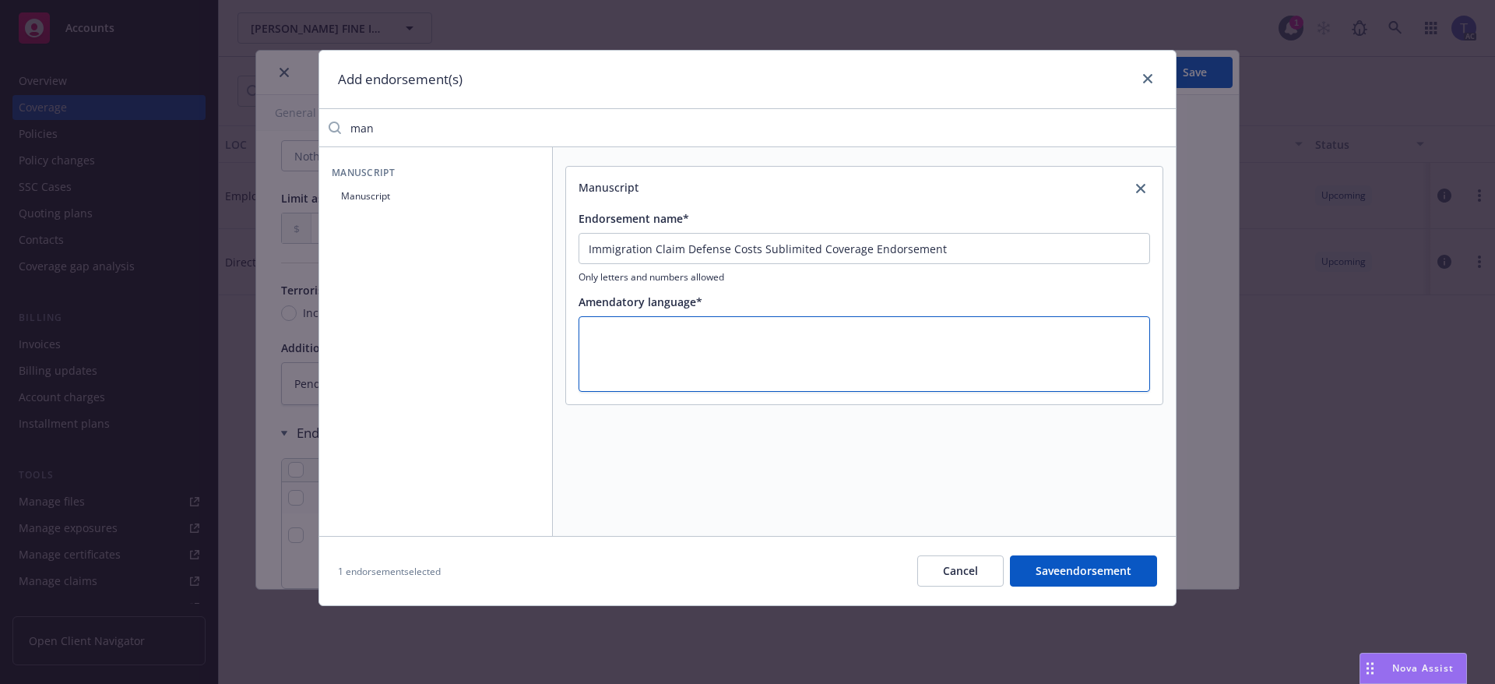
click at [644, 368] on textarea at bounding box center [865, 354] width 572 height 76
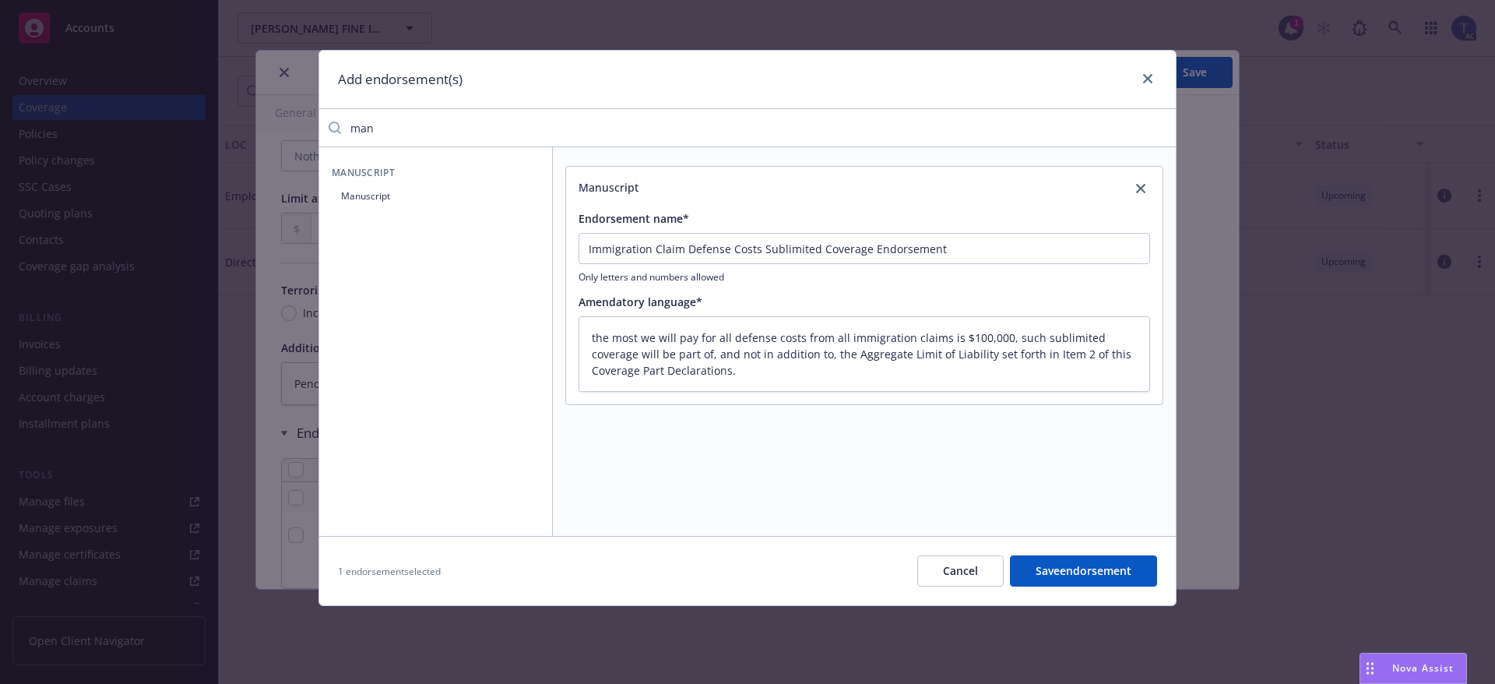
click at [1113, 572] on button "Save endorsement" at bounding box center [1083, 570] width 147 height 31
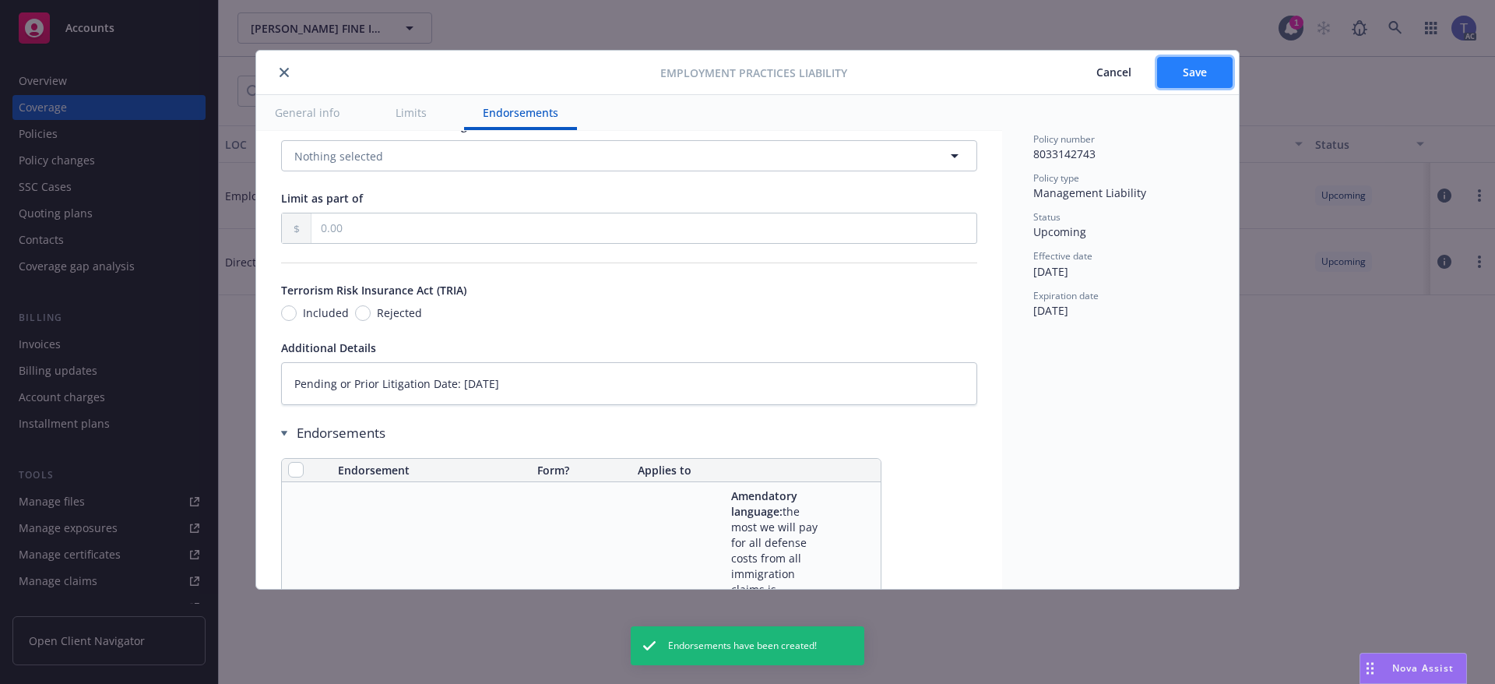
click at [1195, 70] on span "Save" at bounding box center [1195, 72] width 24 height 15
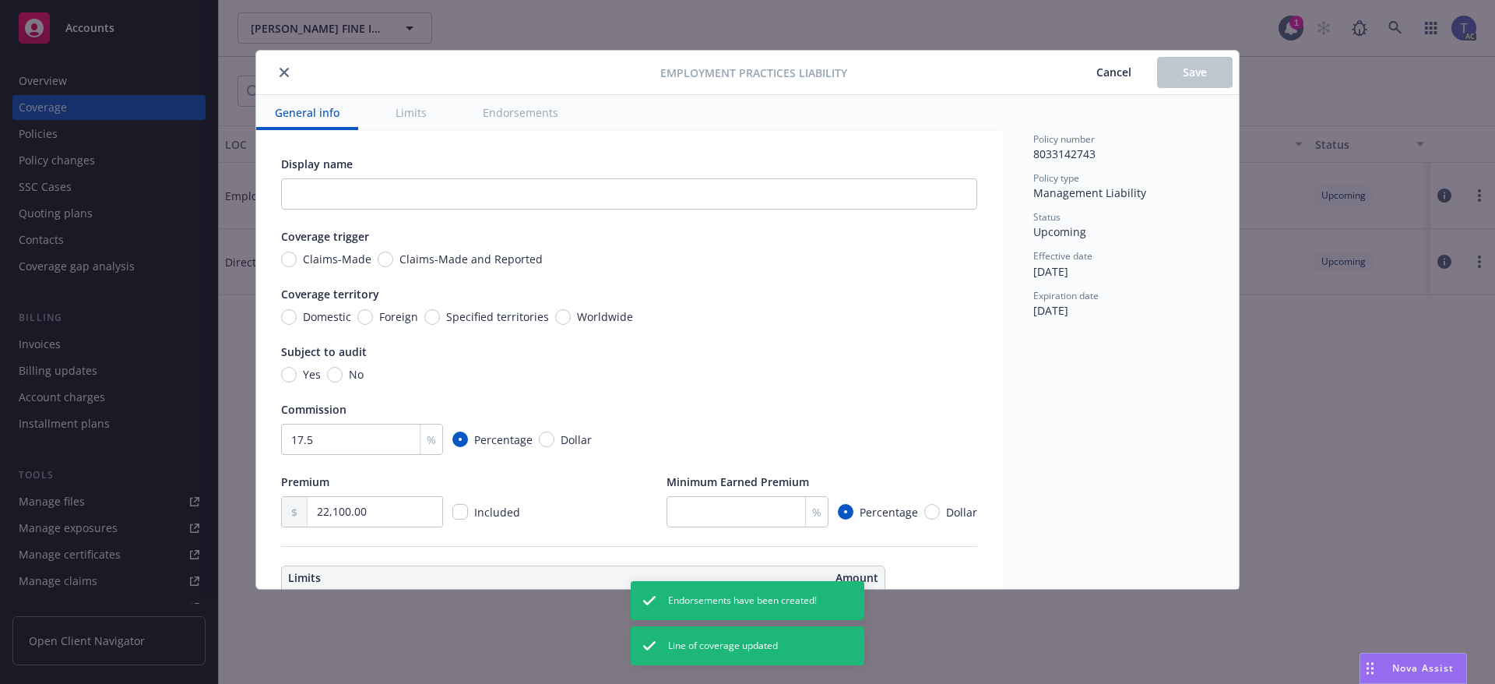
drag, startPoint x: 291, startPoint y: 78, endPoint x: 412, endPoint y: 48, distance: 124.3
click at [291, 77] on button "close" at bounding box center [284, 72] width 19 height 19
